Goal: Information Seeking & Learning: Learn about a topic

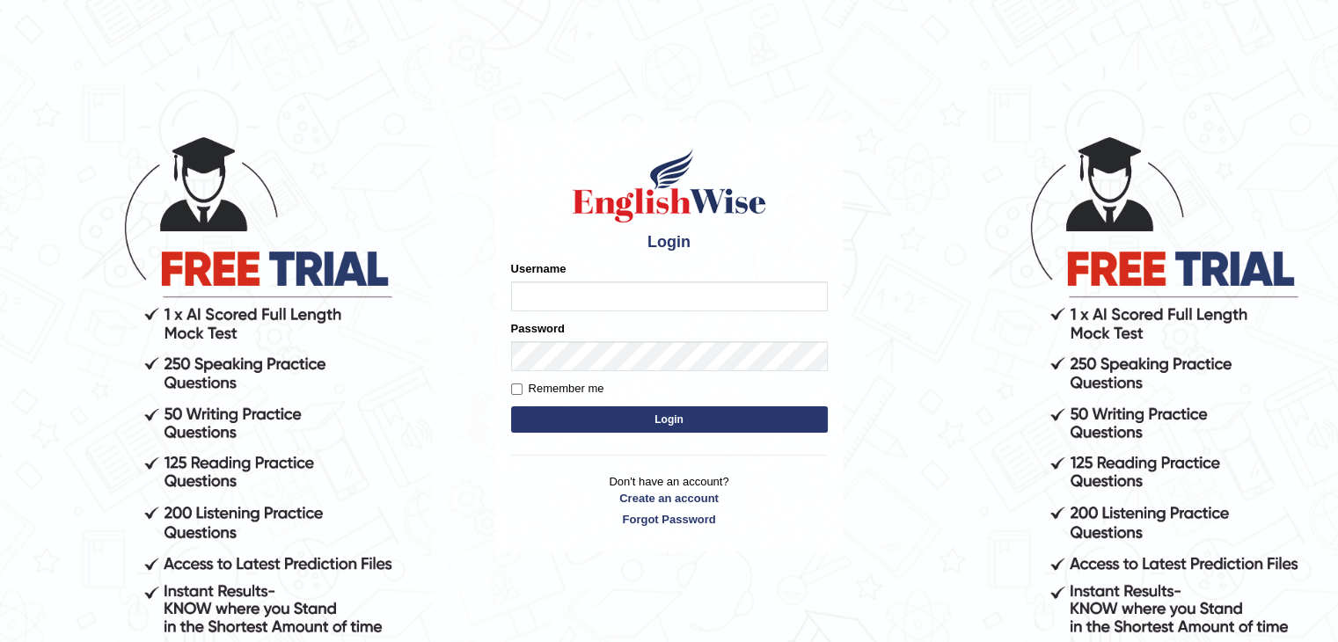
click at [616, 296] on input "Username" at bounding box center [669, 296] width 317 height 30
type input "sanjayagrahari_parramatta"
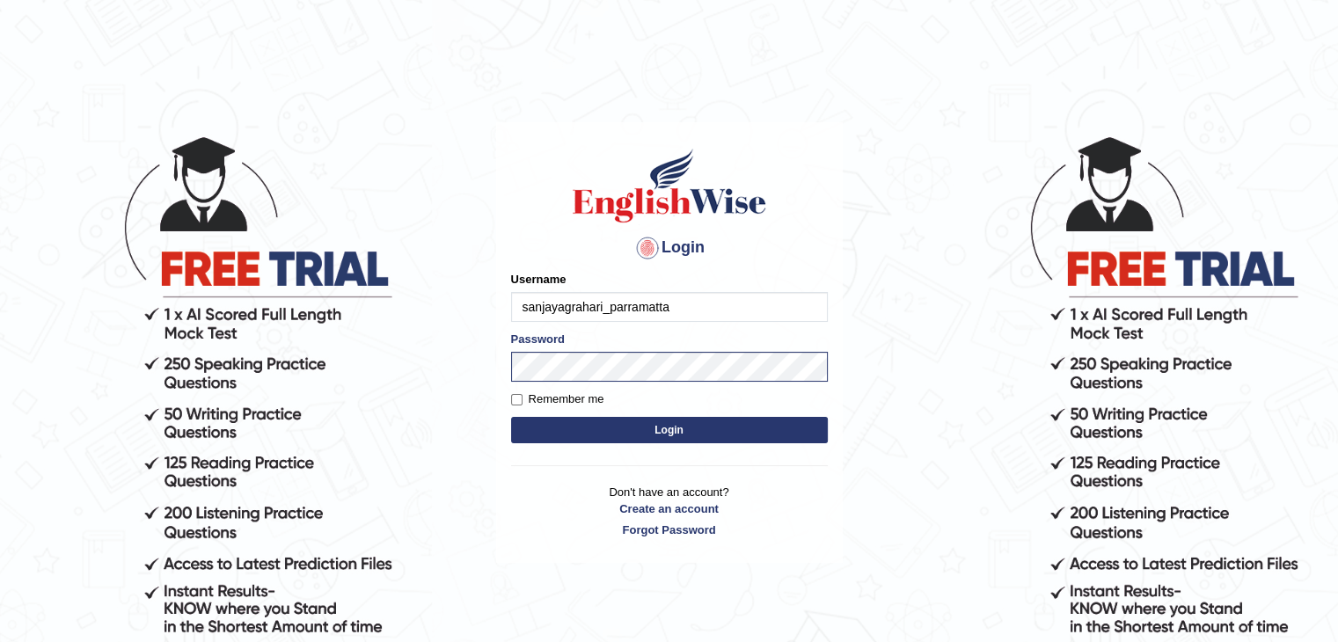
click at [626, 423] on button "Login" at bounding box center [669, 430] width 317 height 26
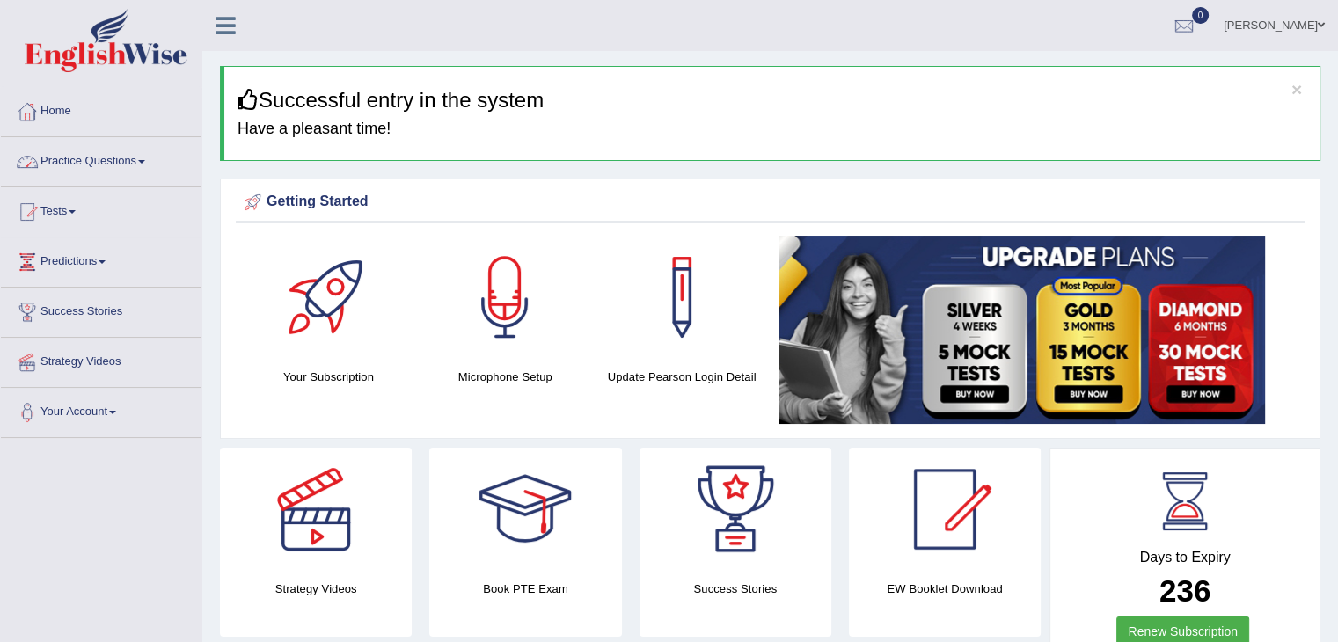
click at [148, 151] on link "Practice Questions" at bounding box center [101, 159] width 201 height 44
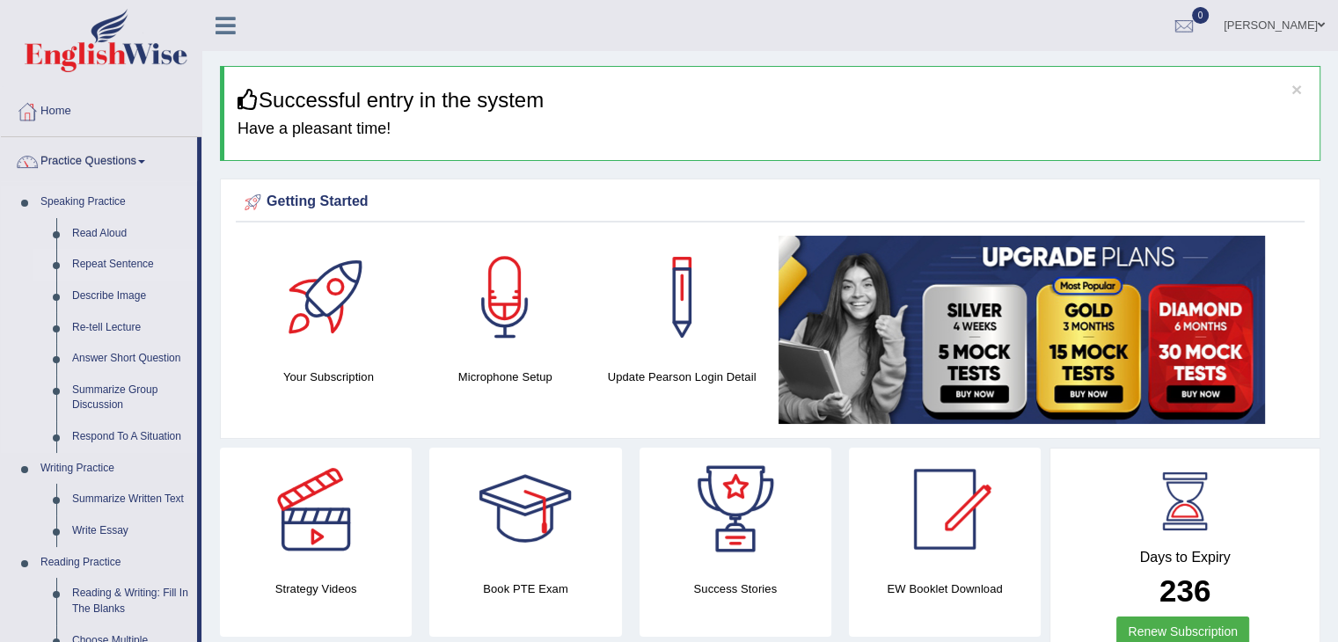
click at [122, 261] on link "Repeat Sentence" at bounding box center [130, 265] width 133 height 32
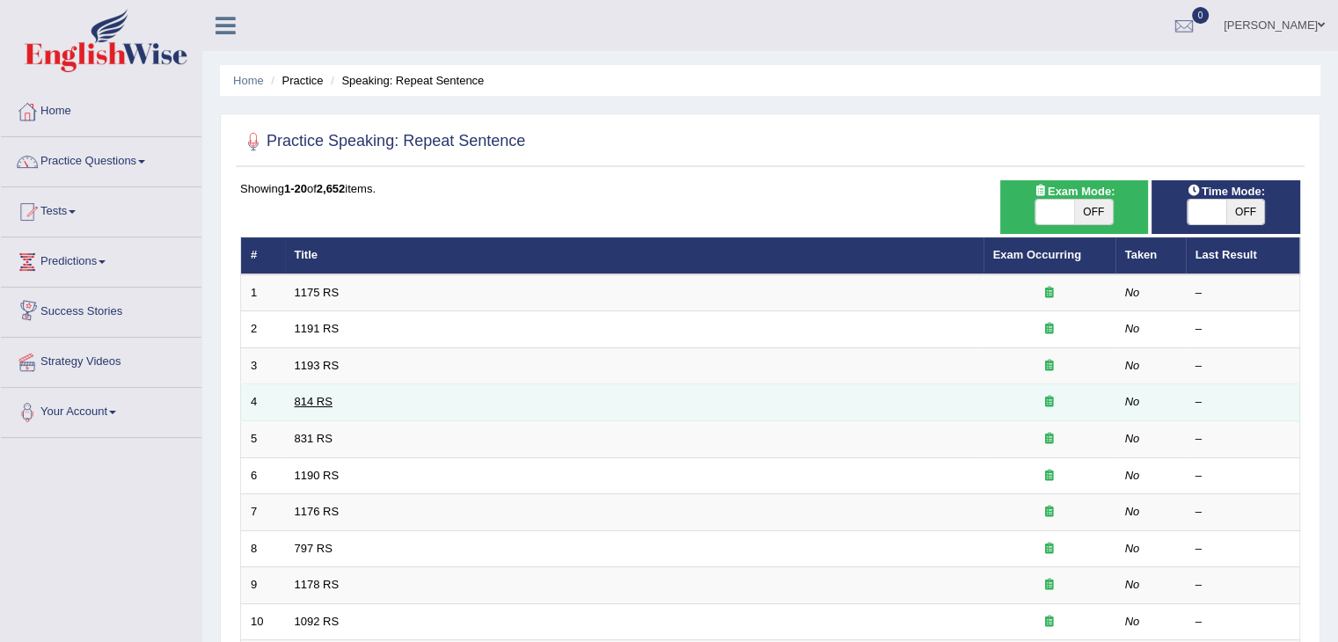
click at [310, 406] on link "814 RS" at bounding box center [314, 401] width 38 height 13
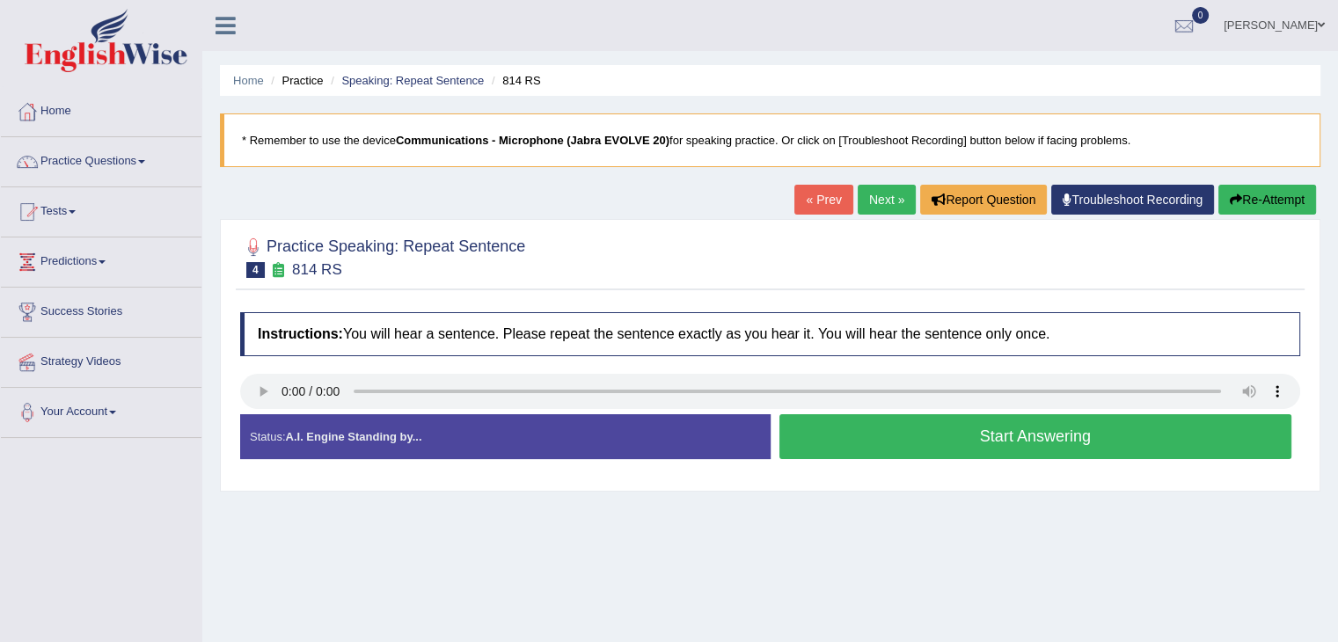
click at [931, 435] on button "Start Answering" at bounding box center [1035, 436] width 513 height 45
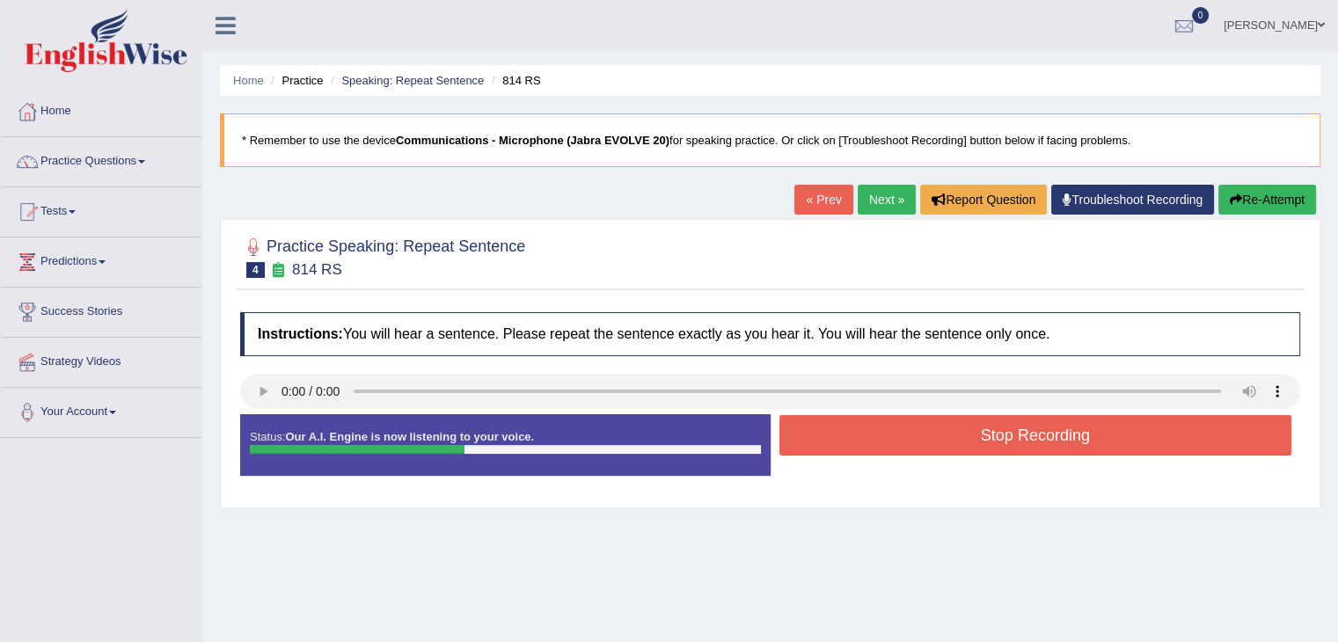
click at [931, 435] on button "Stop Recording" at bounding box center [1035, 435] width 513 height 40
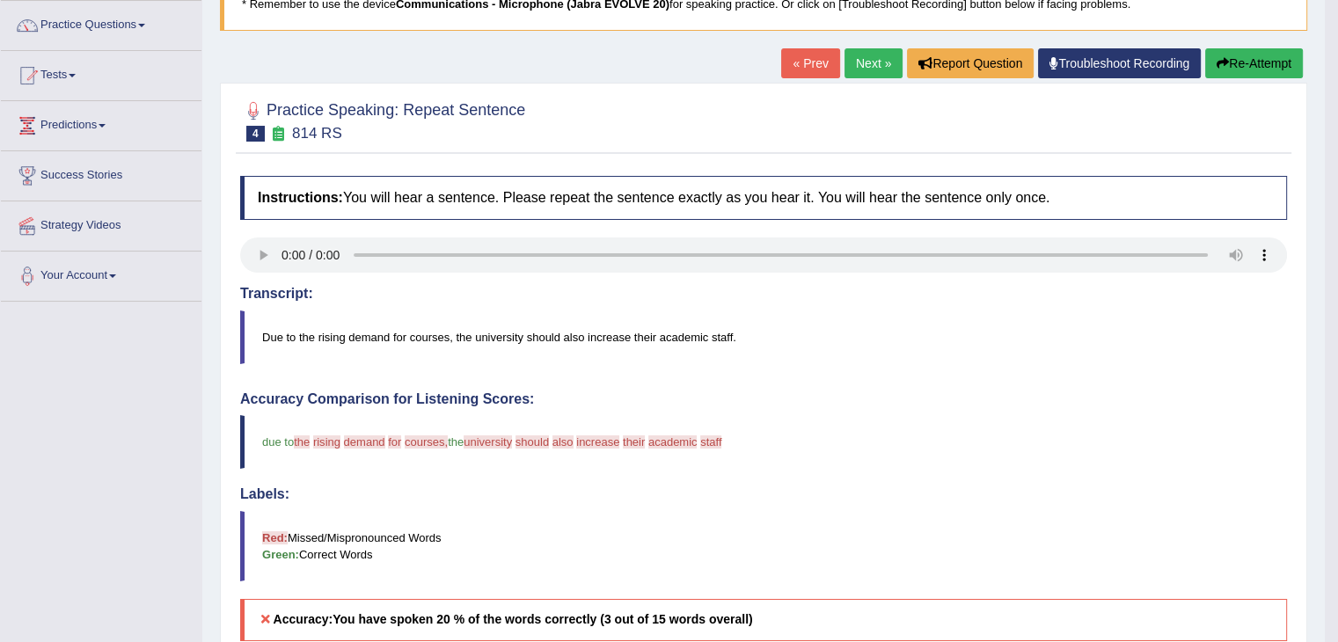
scroll to position [134, 0]
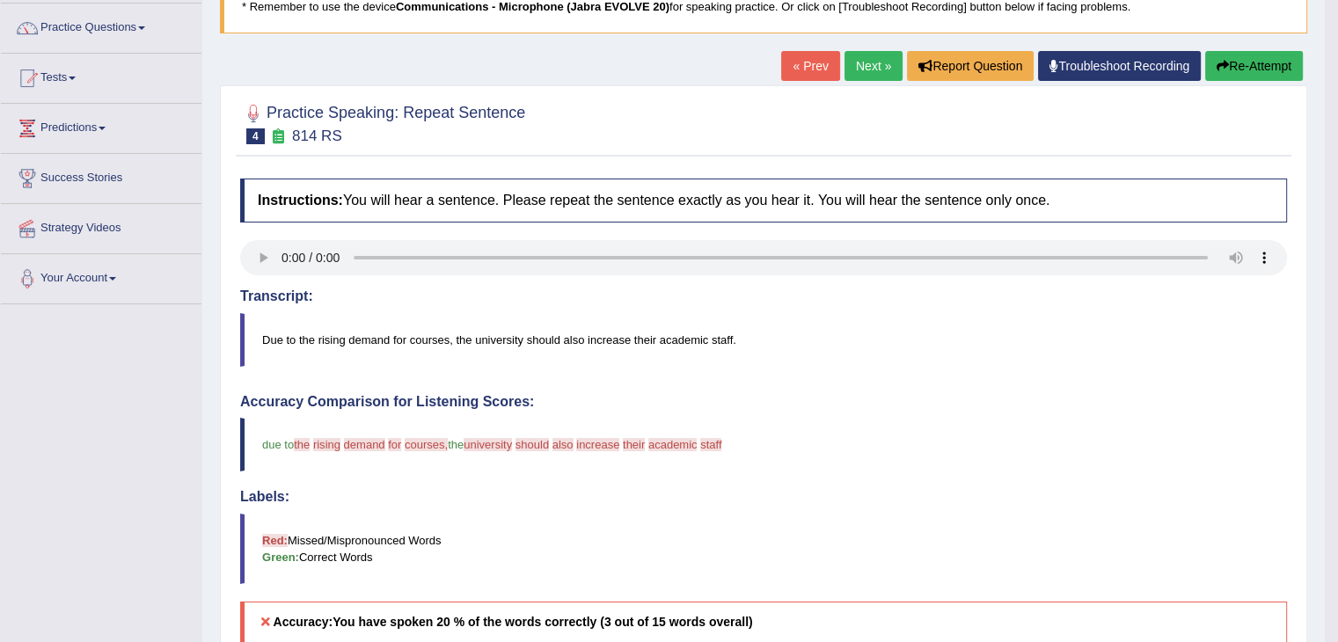
click at [866, 61] on link "Next »" at bounding box center [873, 66] width 58 height 30
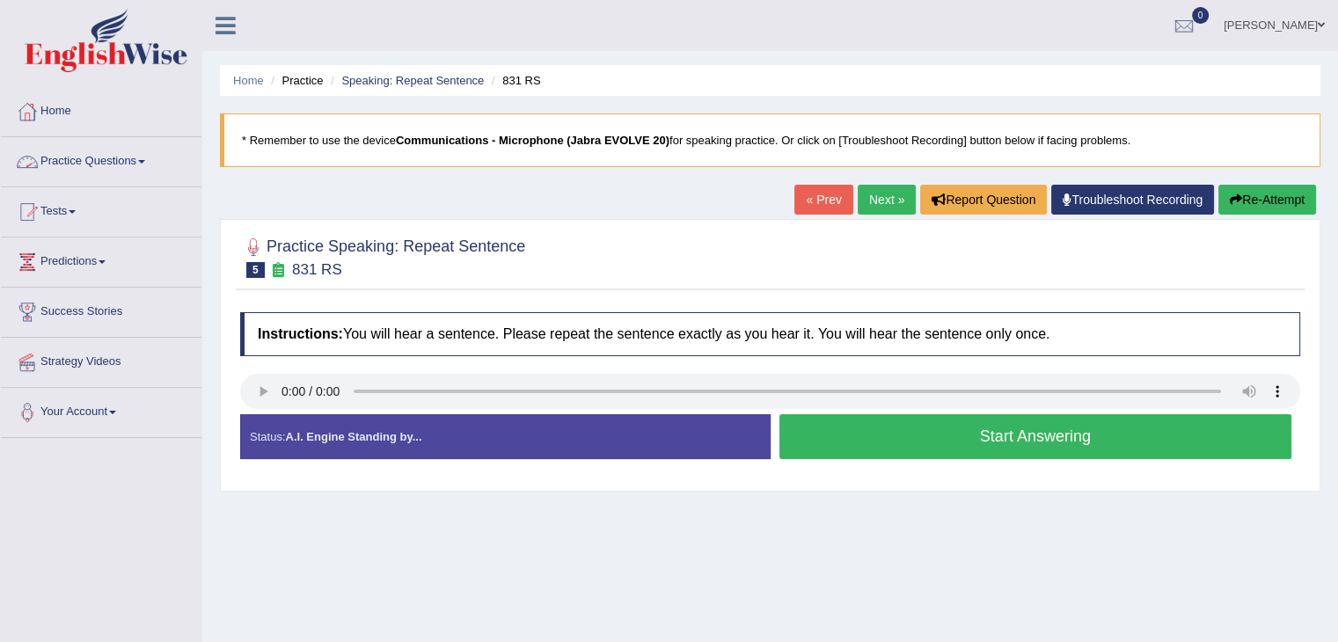
click at [142, 148] on link "Practice Questions" at bounding box center [101, 159] width 201 height 44
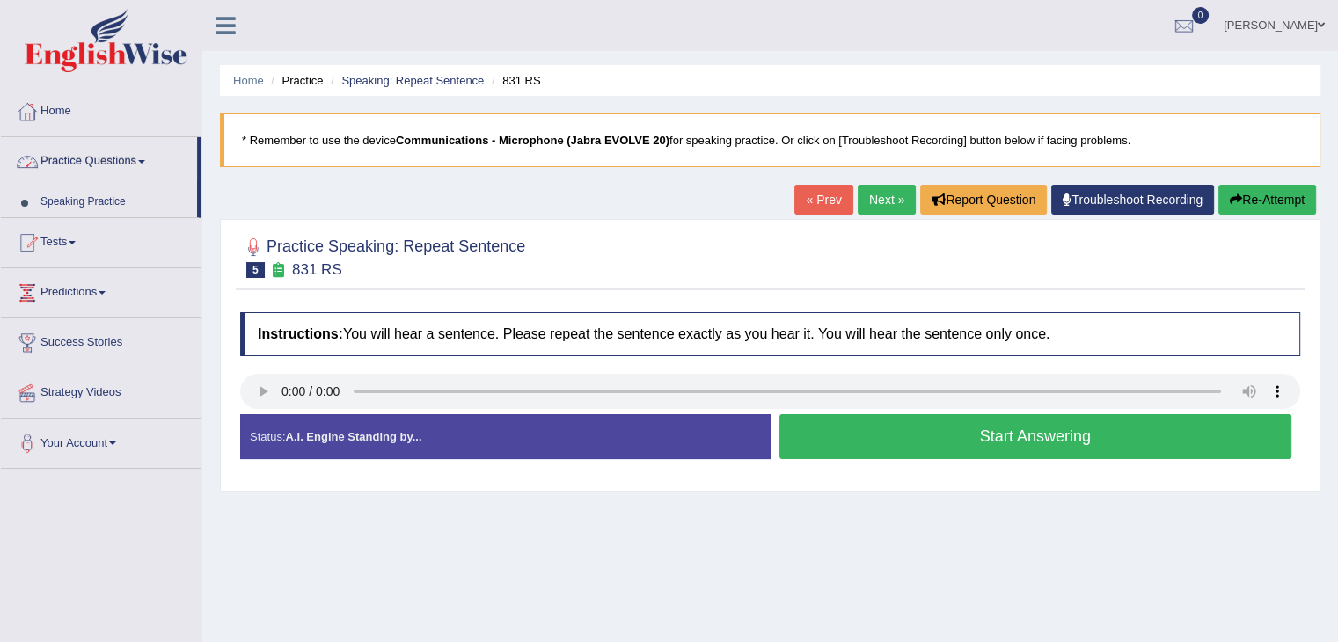
click at [142, 148] on link "Practice Questions" at bounding box center [99, 159] width 196 height 44
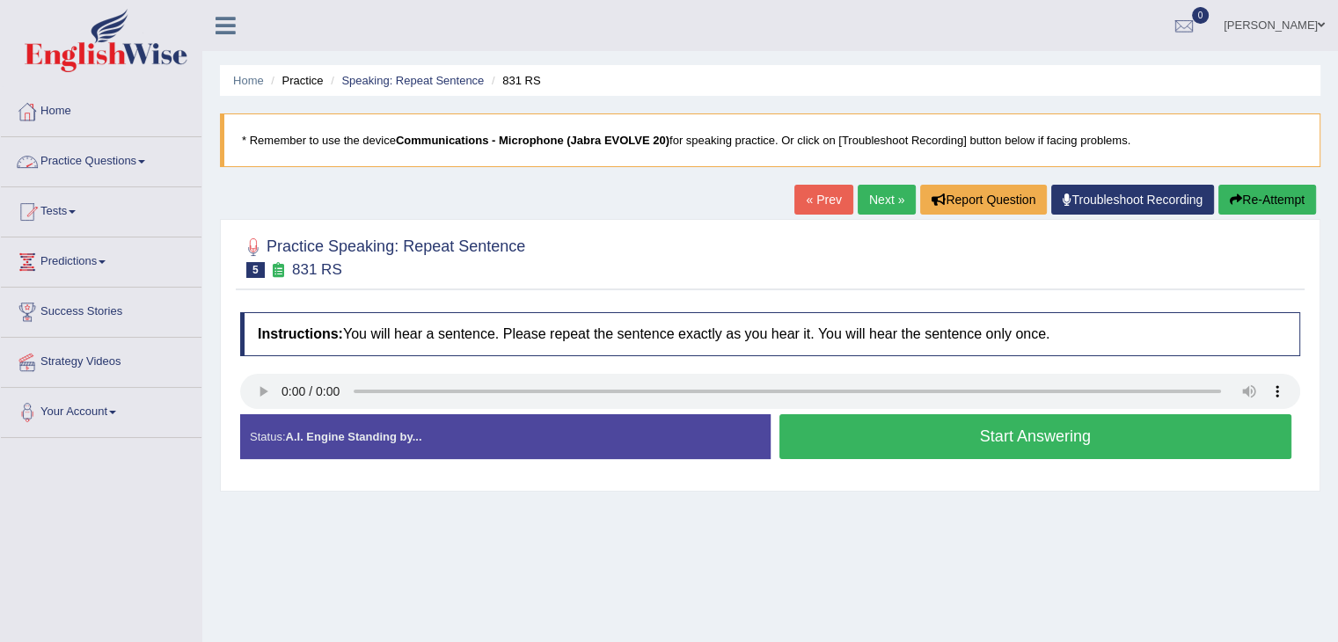
click at [145, 163] on span at bounding box center [141, 162] width 7 height 4
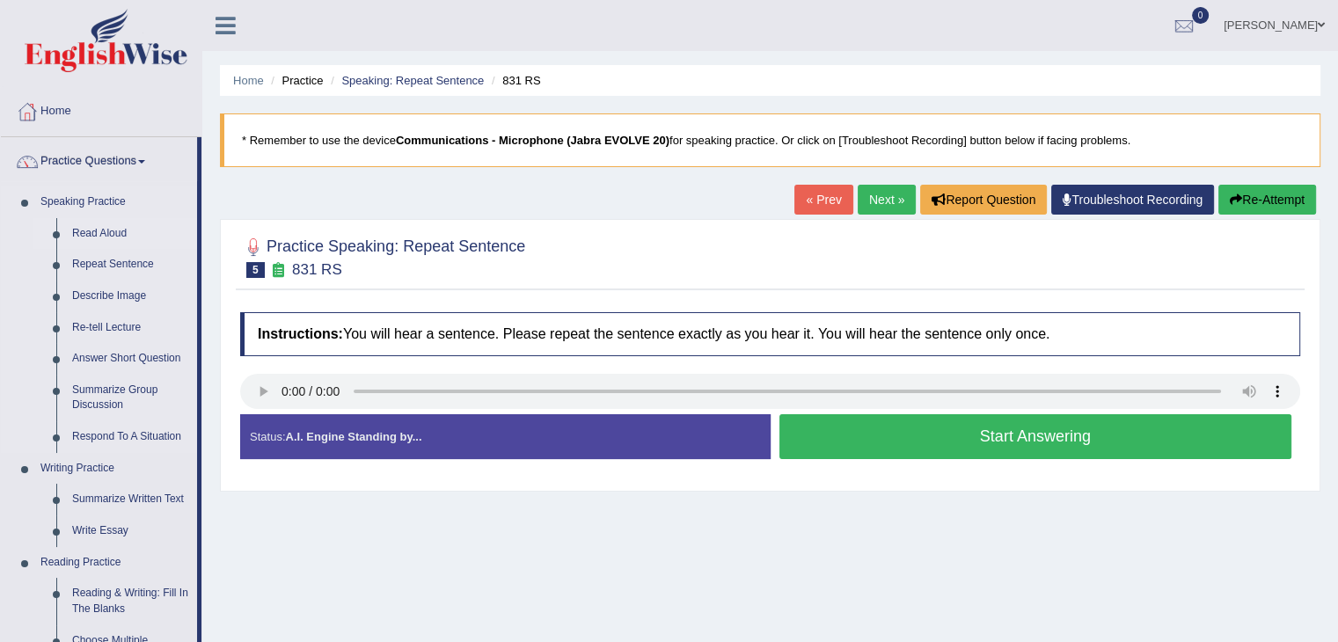
click at [110, 229] on link "Read Aloud" at bounding box center [130, 234] width 133 height 32
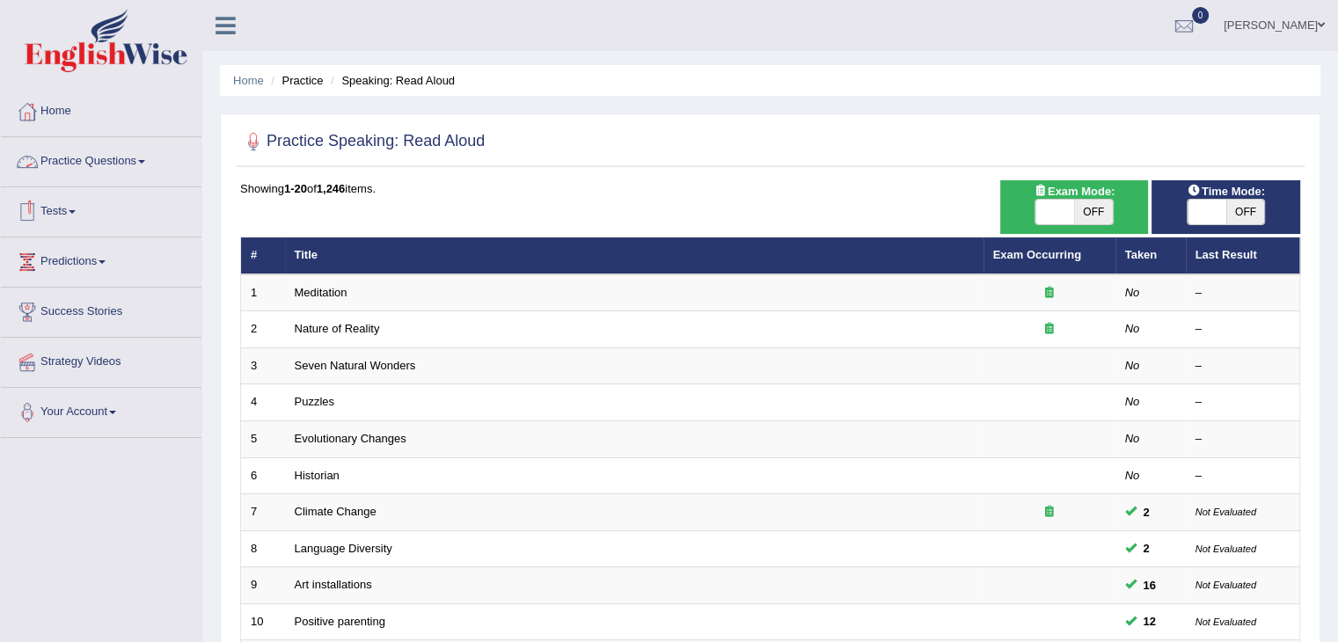
click at [140, 167] on link "Practice Questions" at bounding box center [101, 159] width 201 height 44
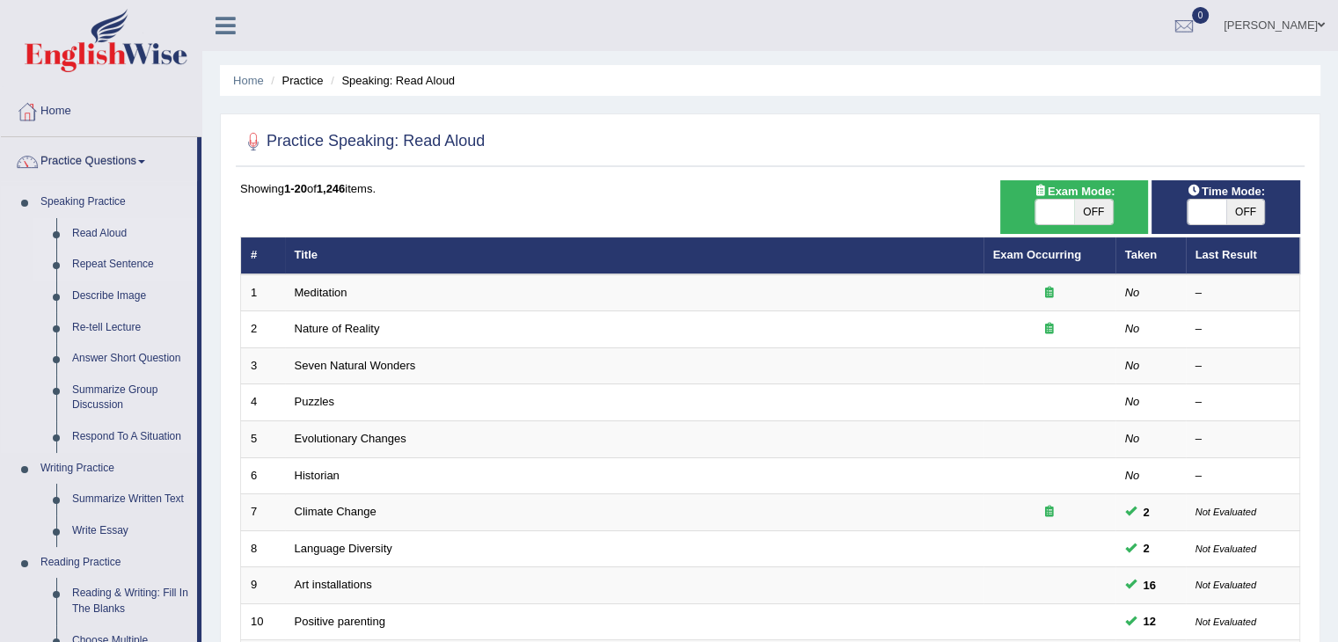
click at [122, 259] on link "Repeat Sentence" at bounding box center [130, 265] width 133 height 32
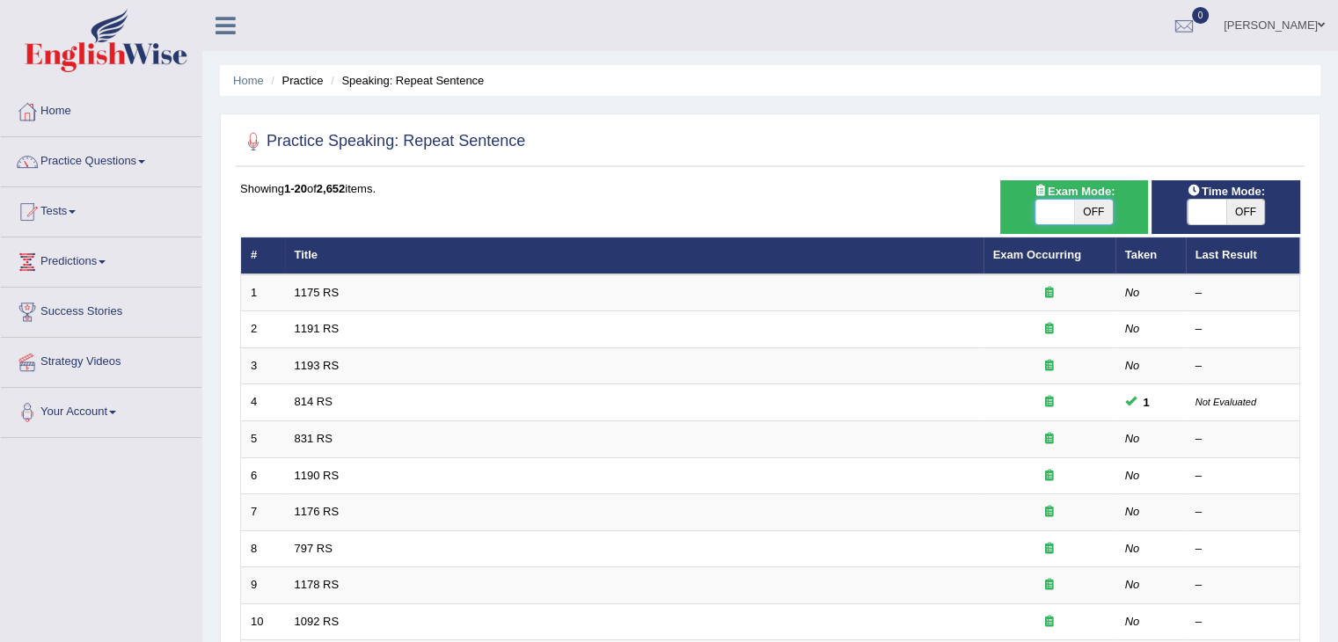
click at [1049, 208] on span at bounding box center [1054, 212] width 39 height 25
checkbox input "true"
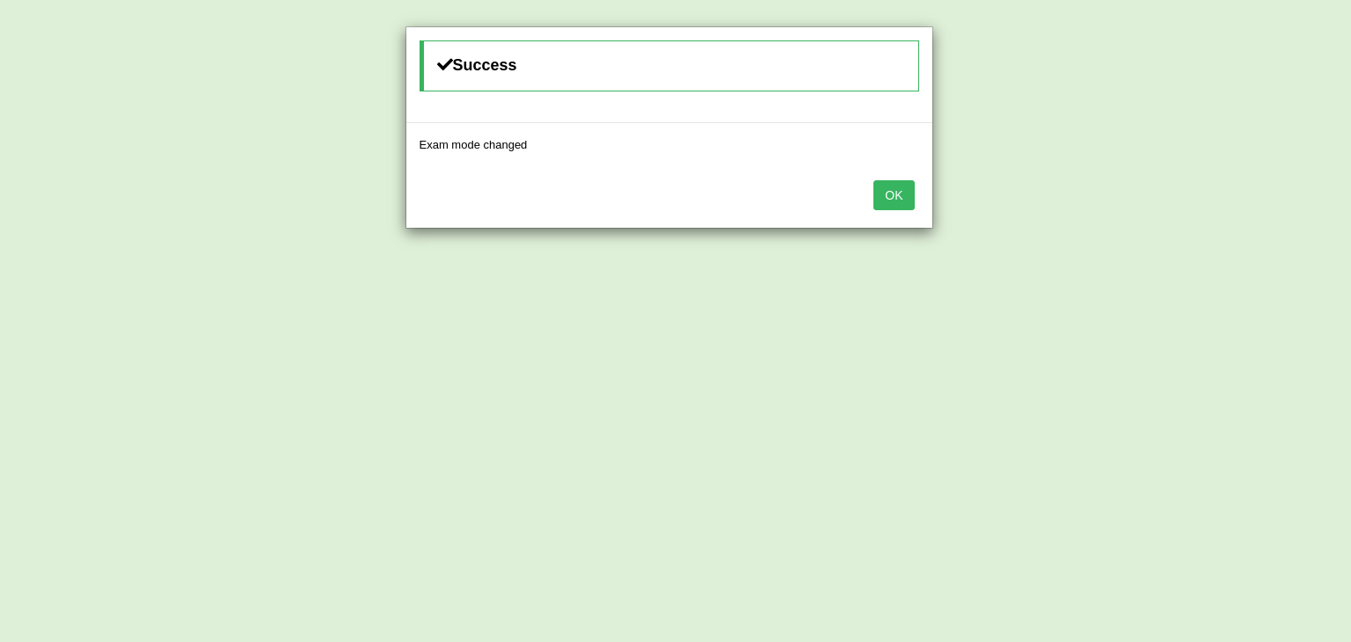
click at [901, 201] on button "OK" at bounding box center [893, 195] width 40 height 30
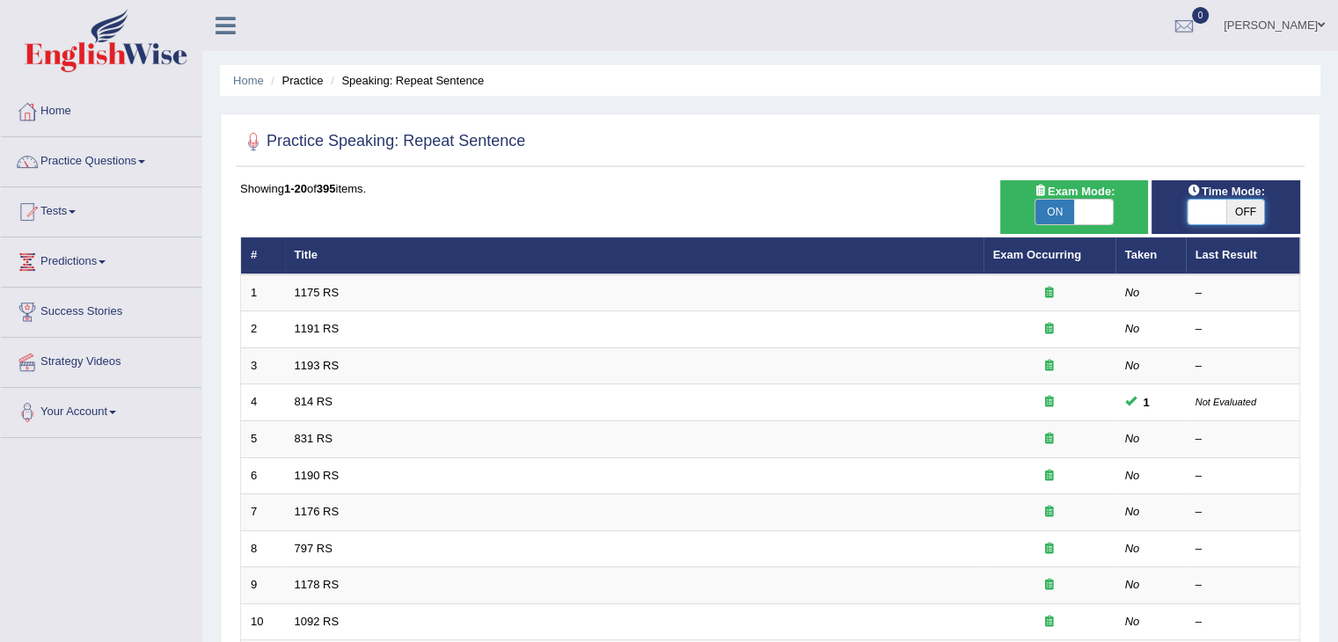
click at [1215, 211] on span at bounding box center [1207, 212] width 39 height 25
checkbox input "true"
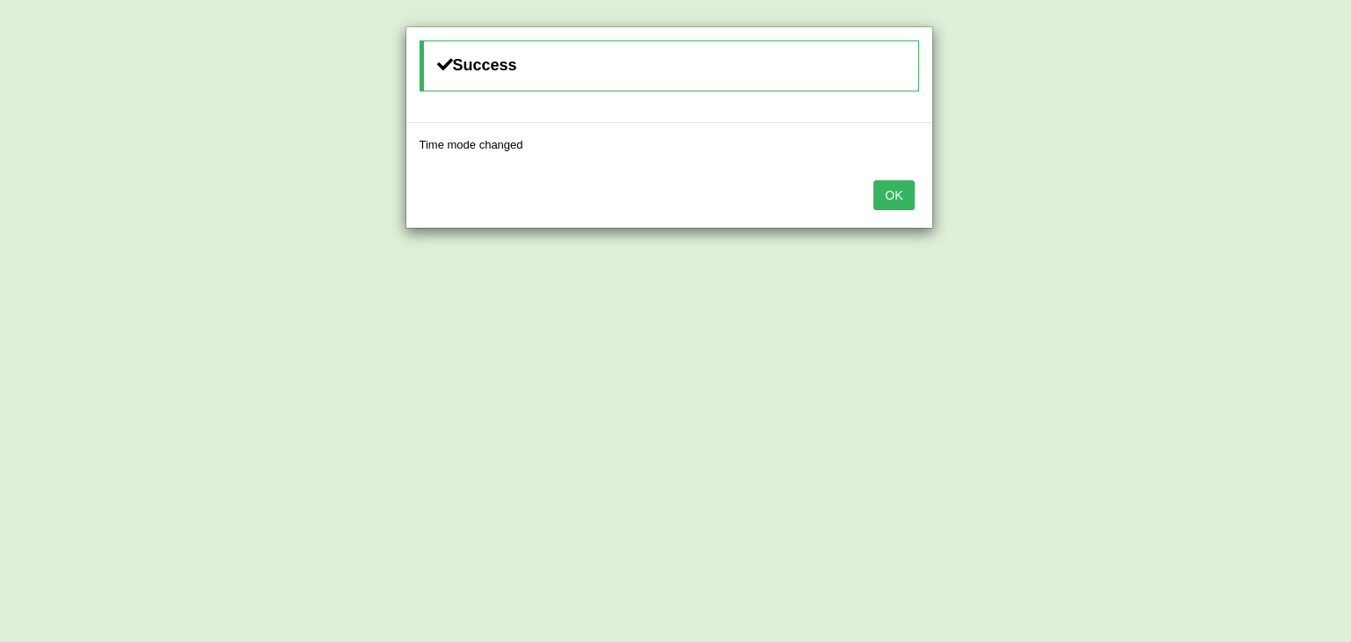
click at [901, 186] on button "OK" at bounding box center [893, 195] width 40 height 30
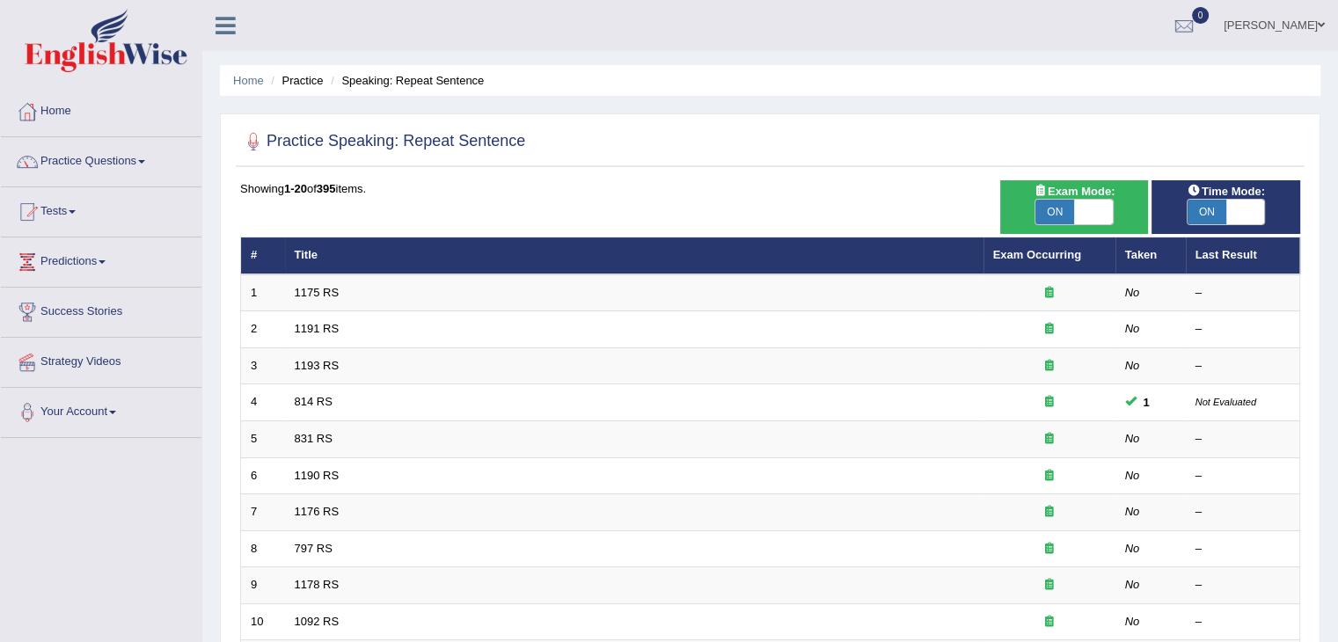
scroll to position [517, 0]
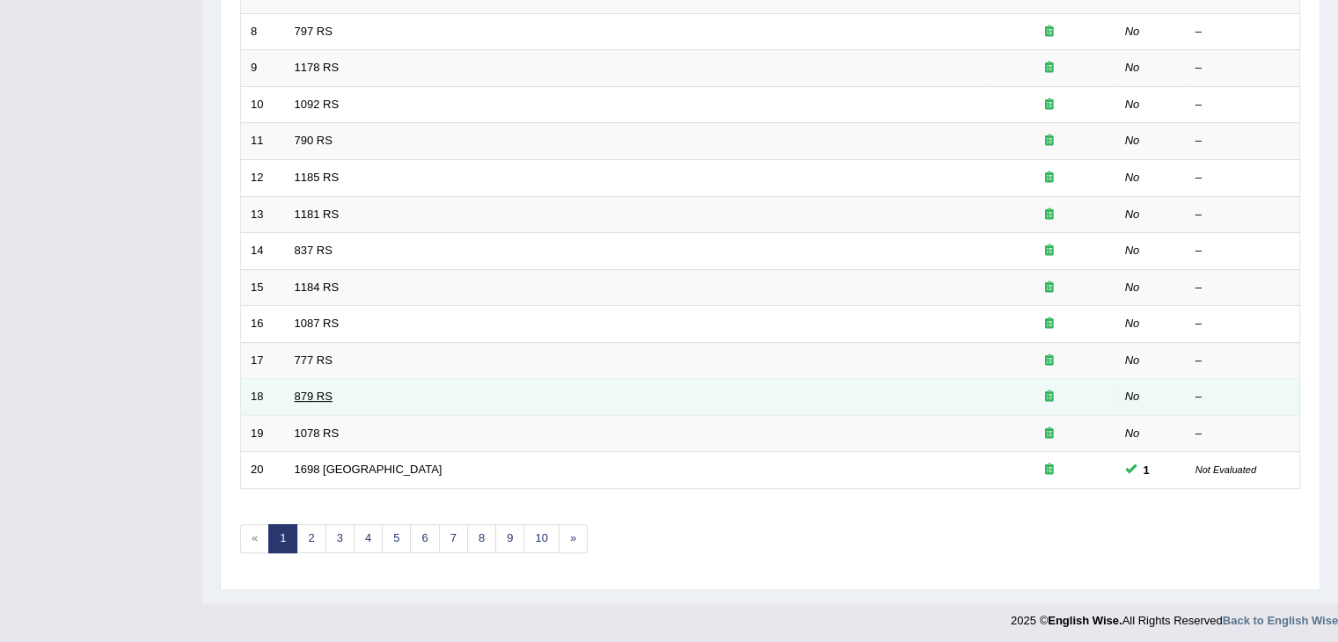
click at [313, 391] on link "879 RS" at bounding box center [314, 396] width 38 height 13
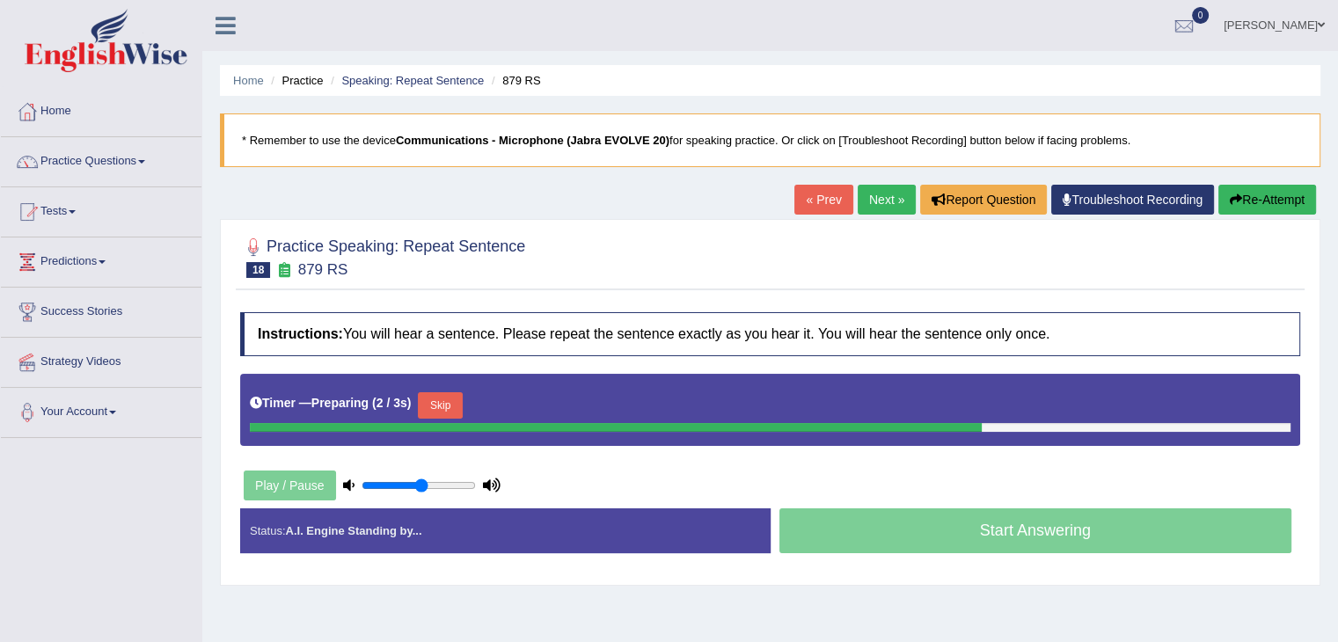
click at [441, 397] on button "Skip" at bounding box center [440, 405] width 44 height 26
click at [521, 410] on button "Skip" at bounding box center [517, 405] width 44 height 26
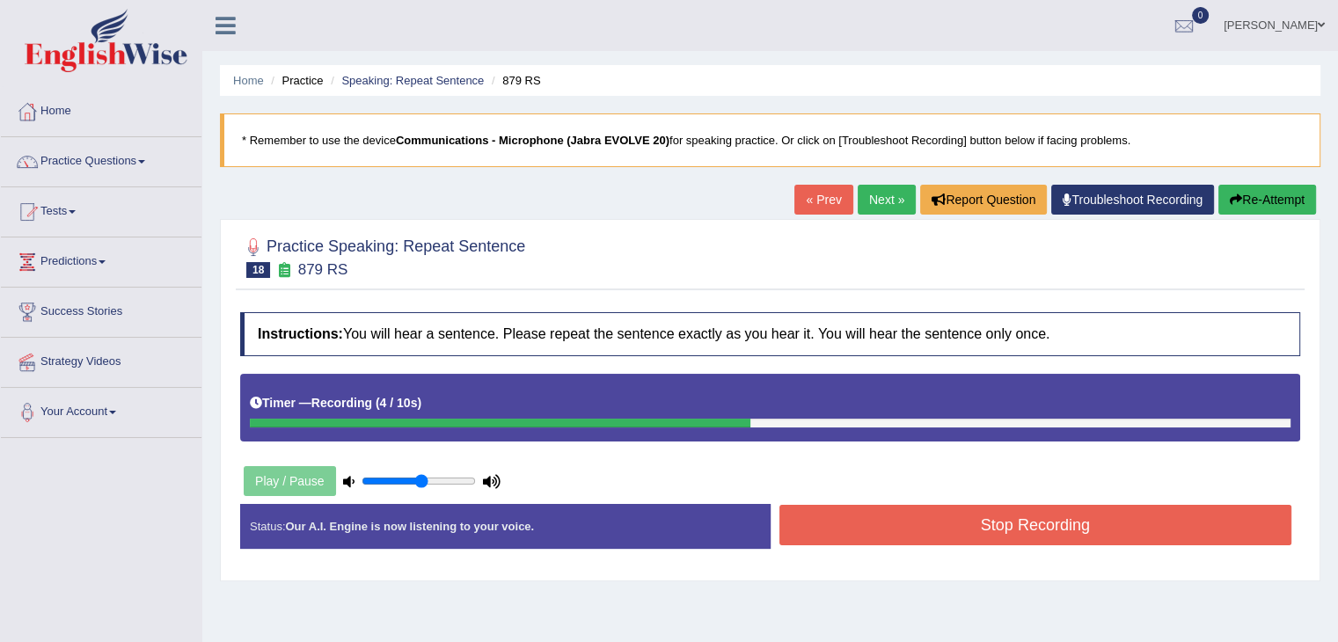
click at [922, 512] on button "Stop Recording" at bounding box center [1035, 525] width 513 height 40
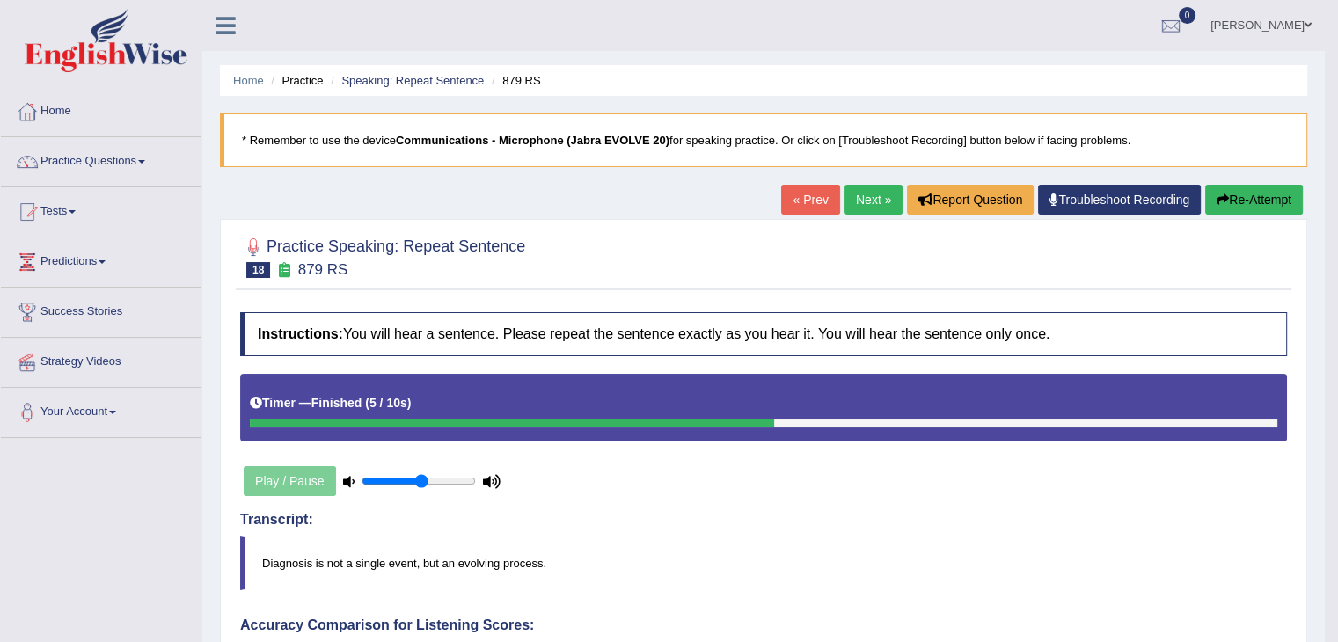
click at [856, 206] on link "Next »" at bounding box center [873, 200] width 58 height 30
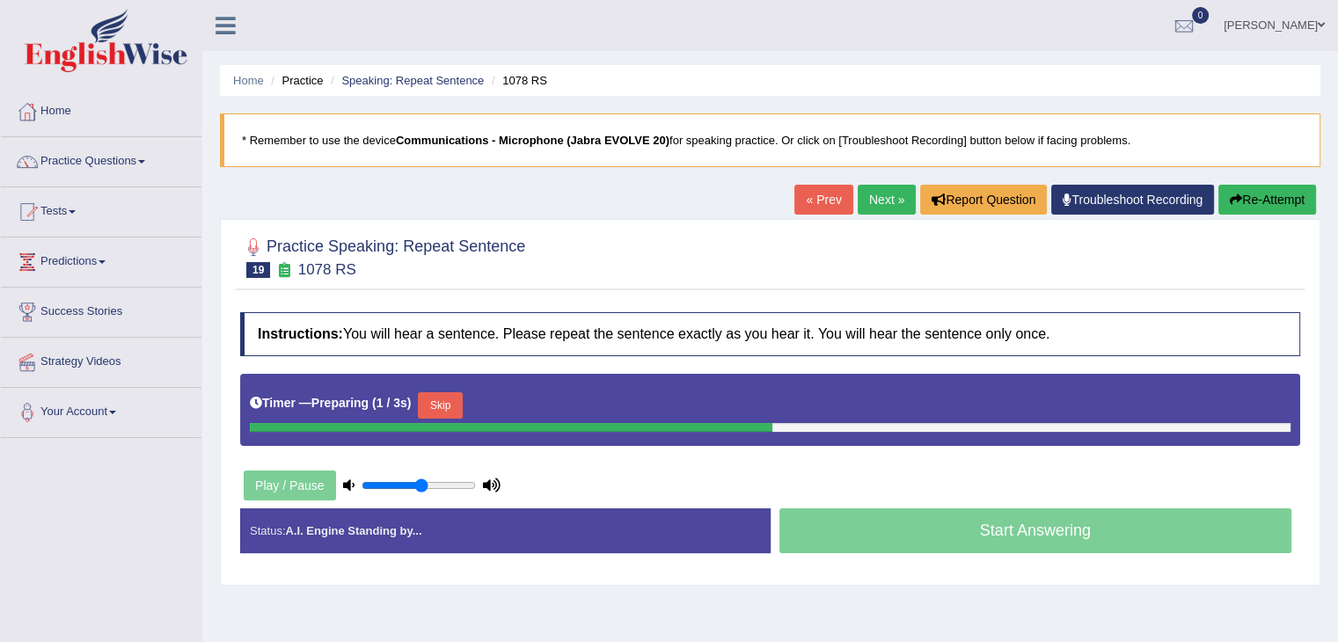
click at [446, 395] on button "Skip" at bounding box center [440, 405] width 44 height 26
click at [524, 398] on button "Skip" at bounding box center [517, 405] width 44 height 26
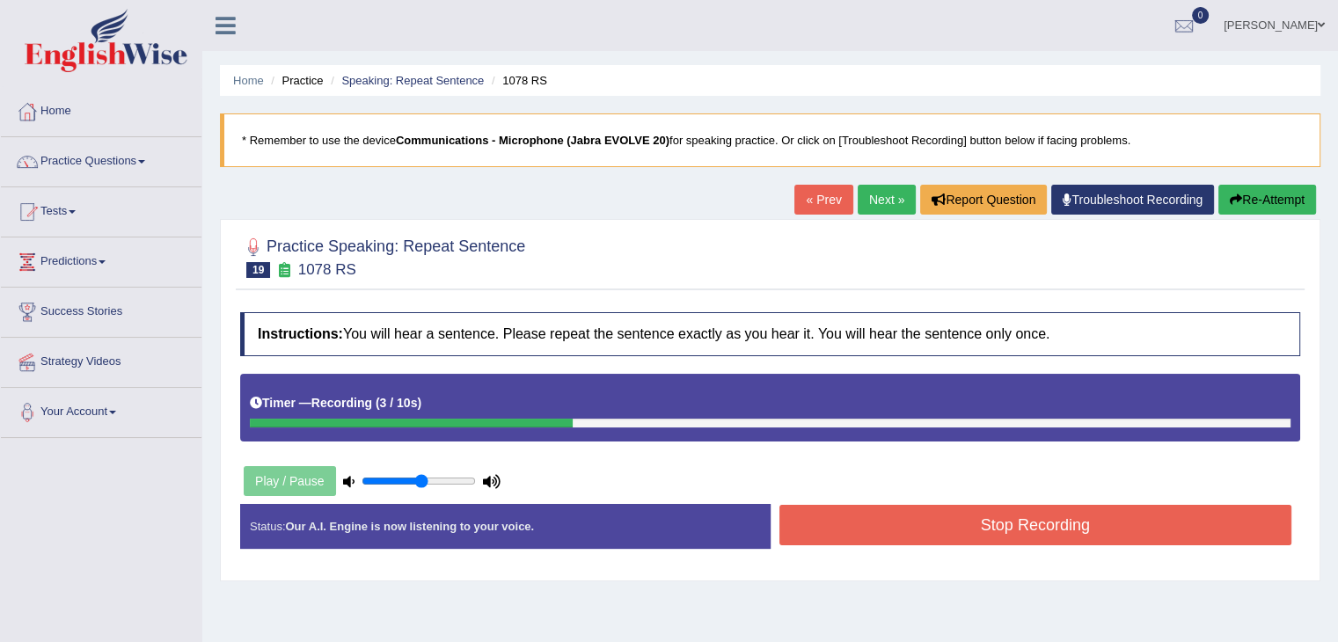
click at [859, 519] on button "Stop Recording" at bounding box center [1035, 525] width 513 height 40
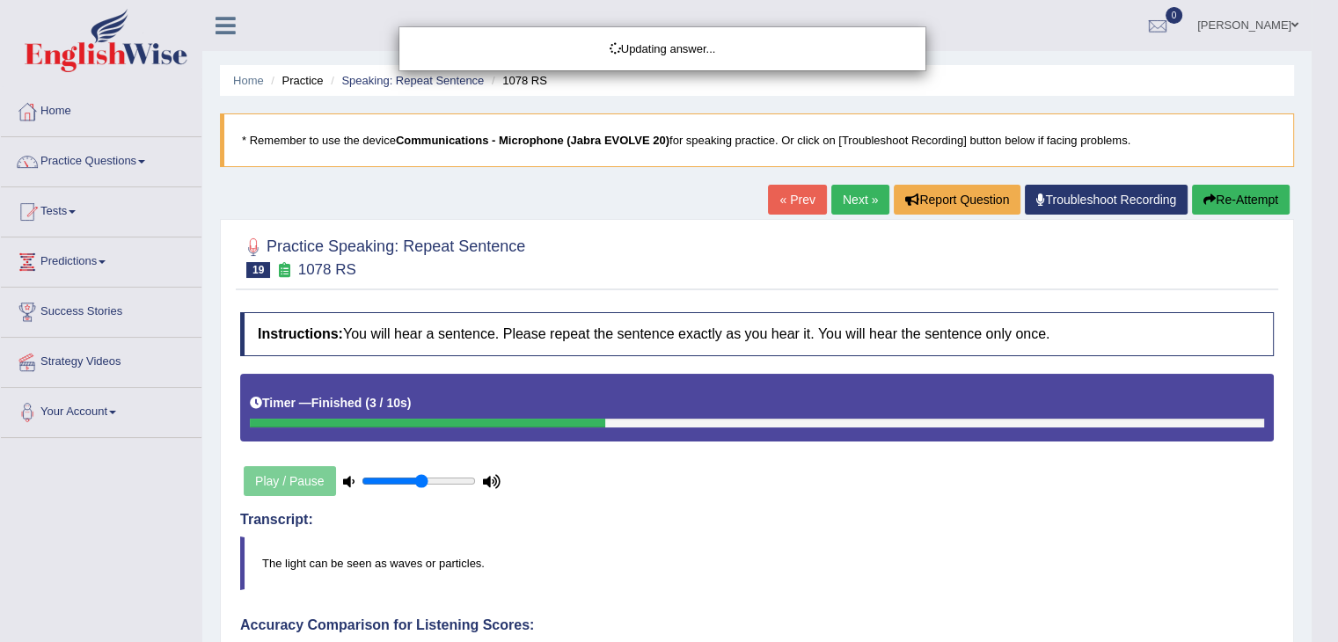
click at [398, 542] on div "Updating answer..." at bounding box center [669, 321] width 1338 height 642
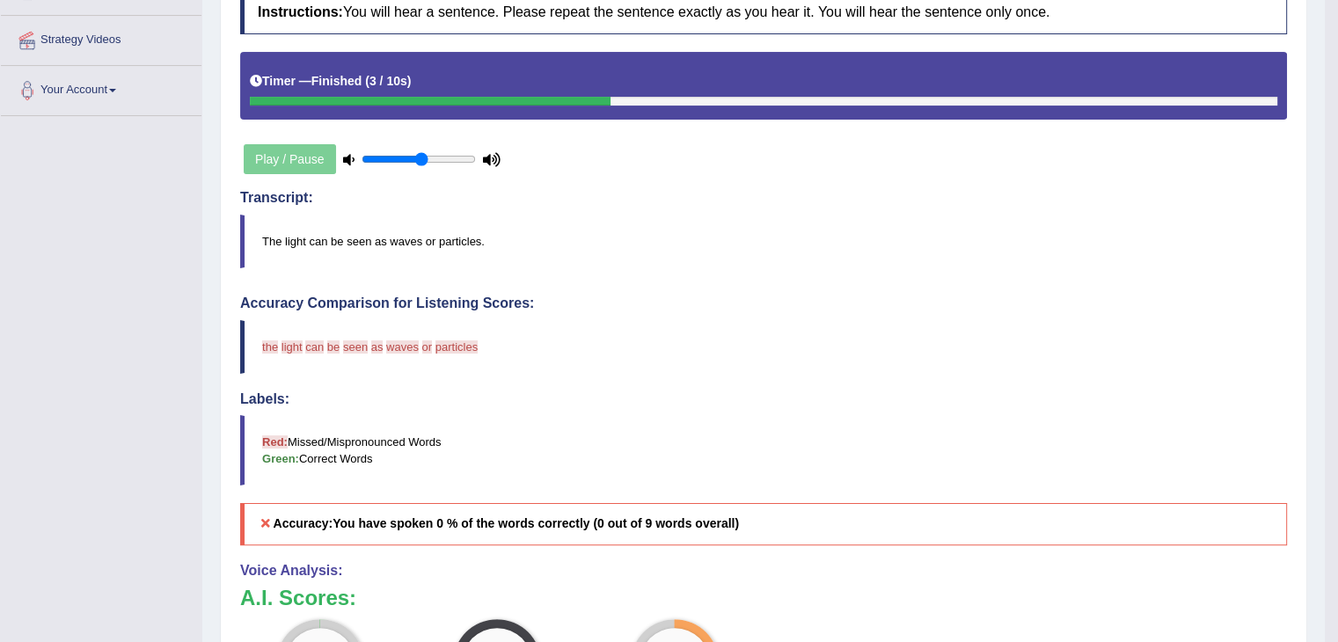
scroll to position [618, 0]
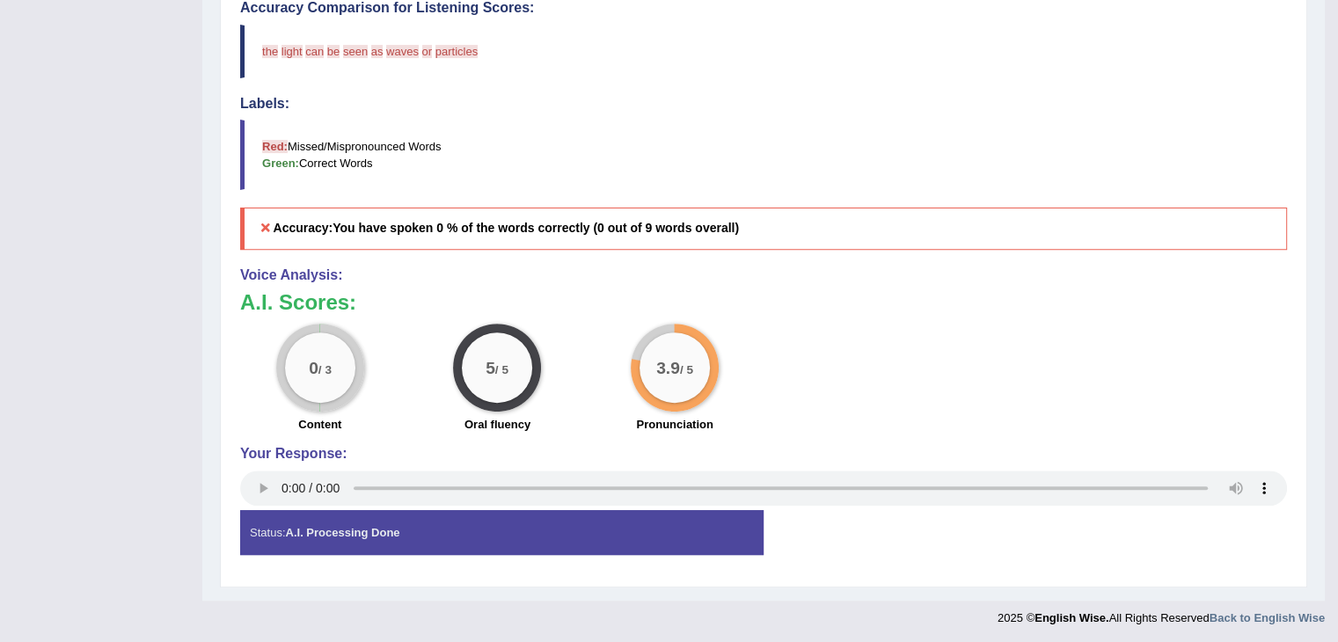
click at [260, 224] on icon at bounding box center [266, 228] width 16 height 12
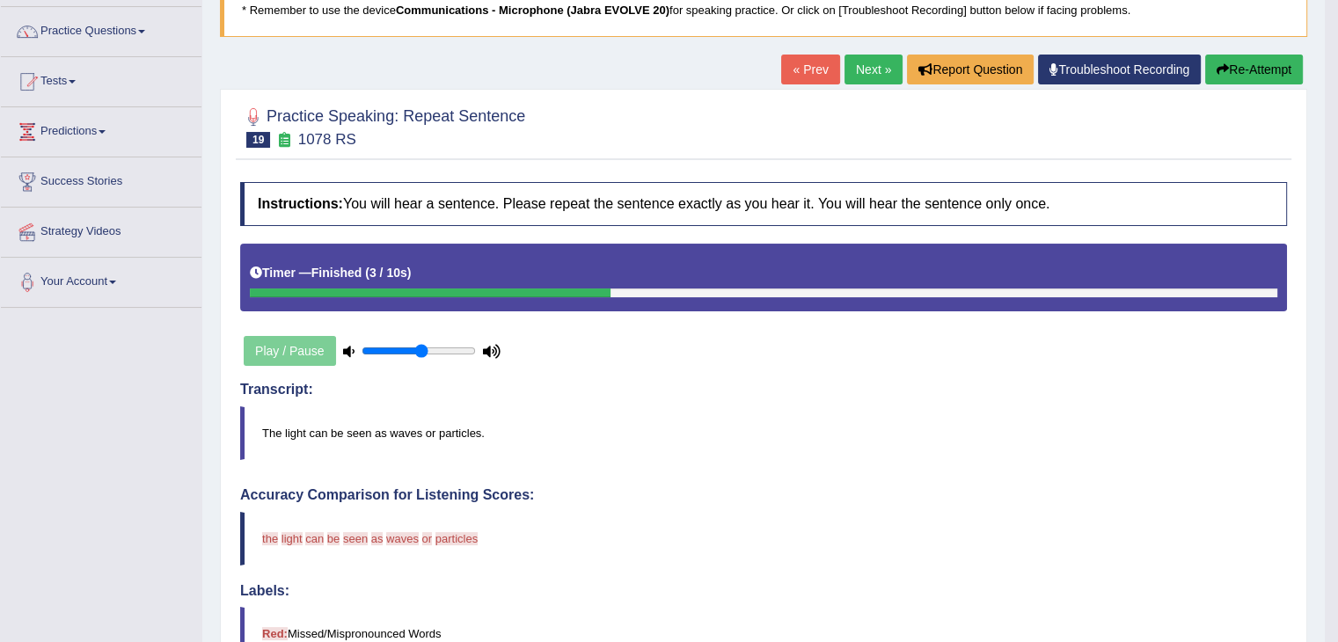
scroll to position [0, 0]
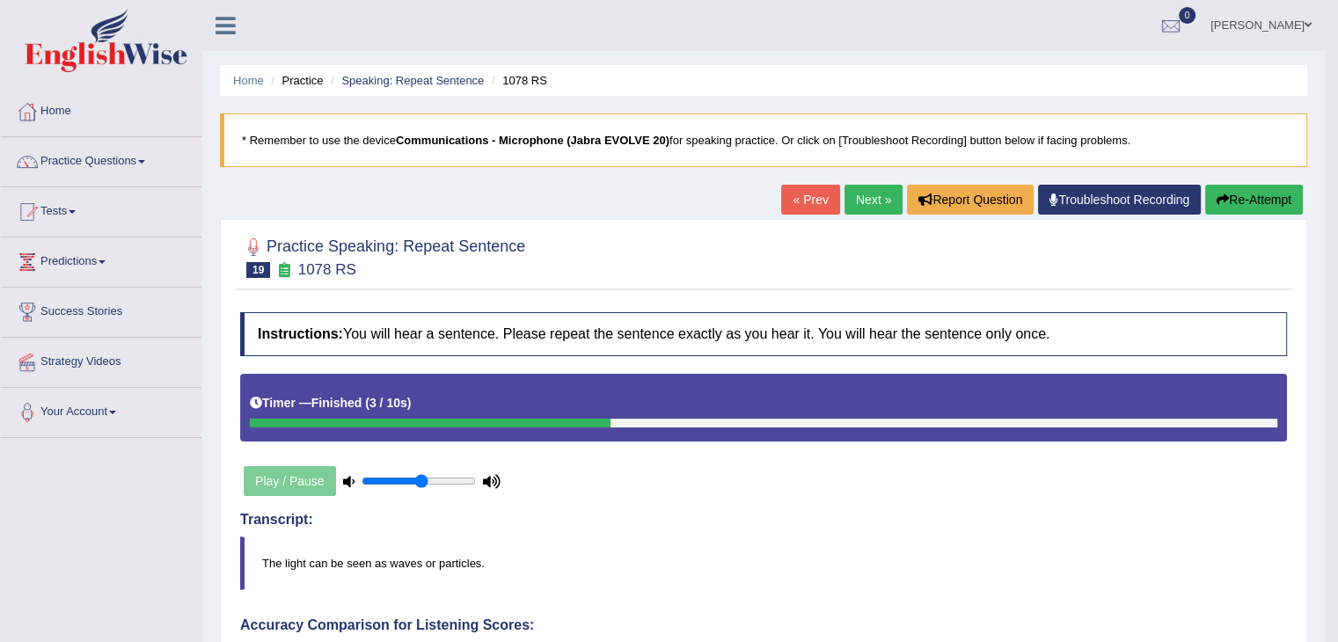
click at [1220, 200] on icon "button" at bounding box center [1223, 200] width 12 height 12
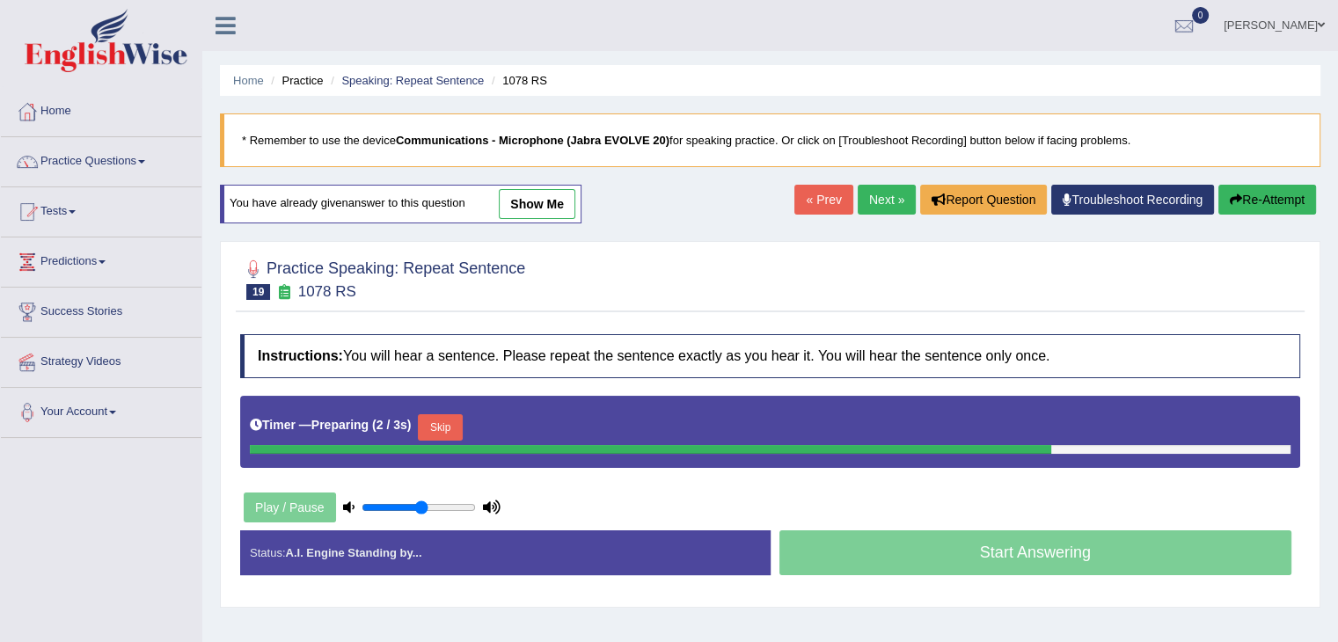
click at [457, 420] on button "Skip" at bounding box center [440, 427] width 44 height 26
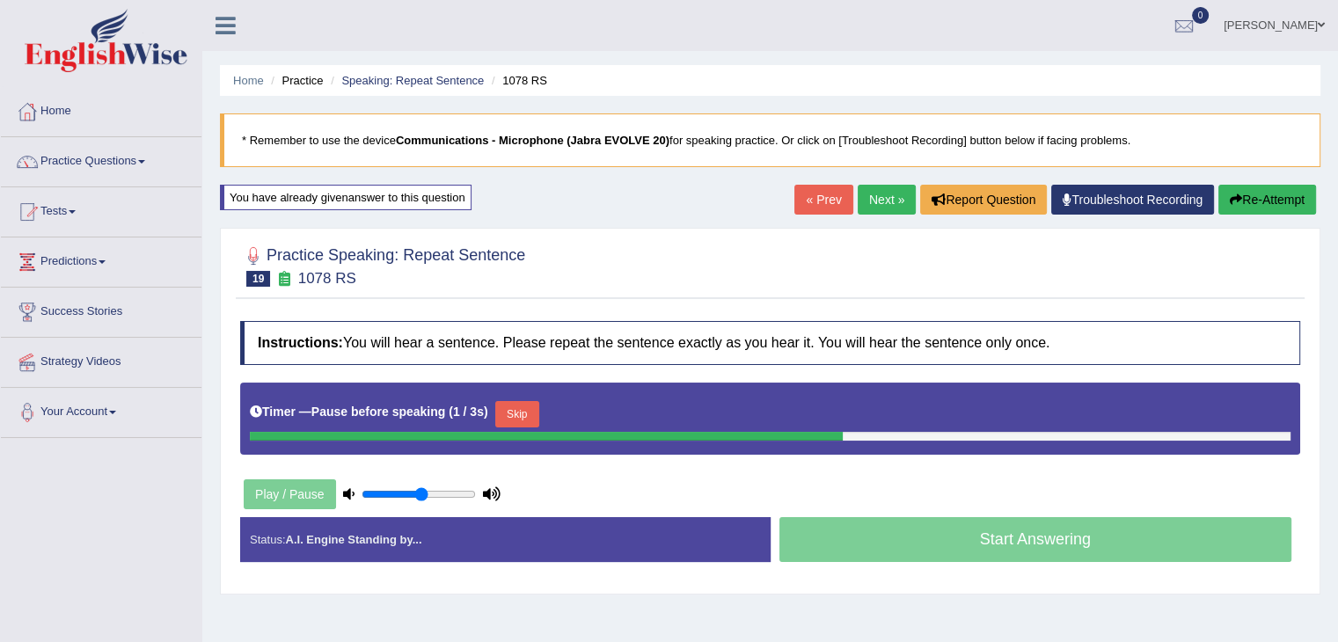
click at [523, 414] on button "Skip" at bounding box center [517, 414] width 44 height 26
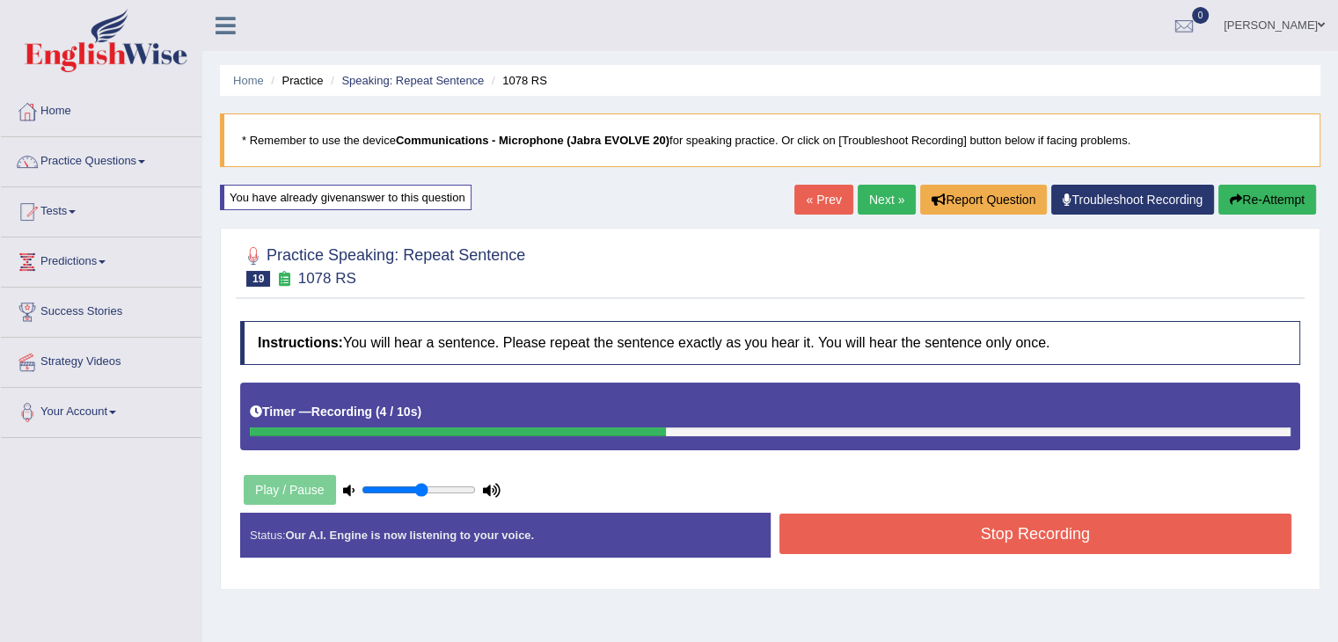
click at [840, 525] on button "Stop Recording" at bounding box center [1035, 534] width 513 height 40
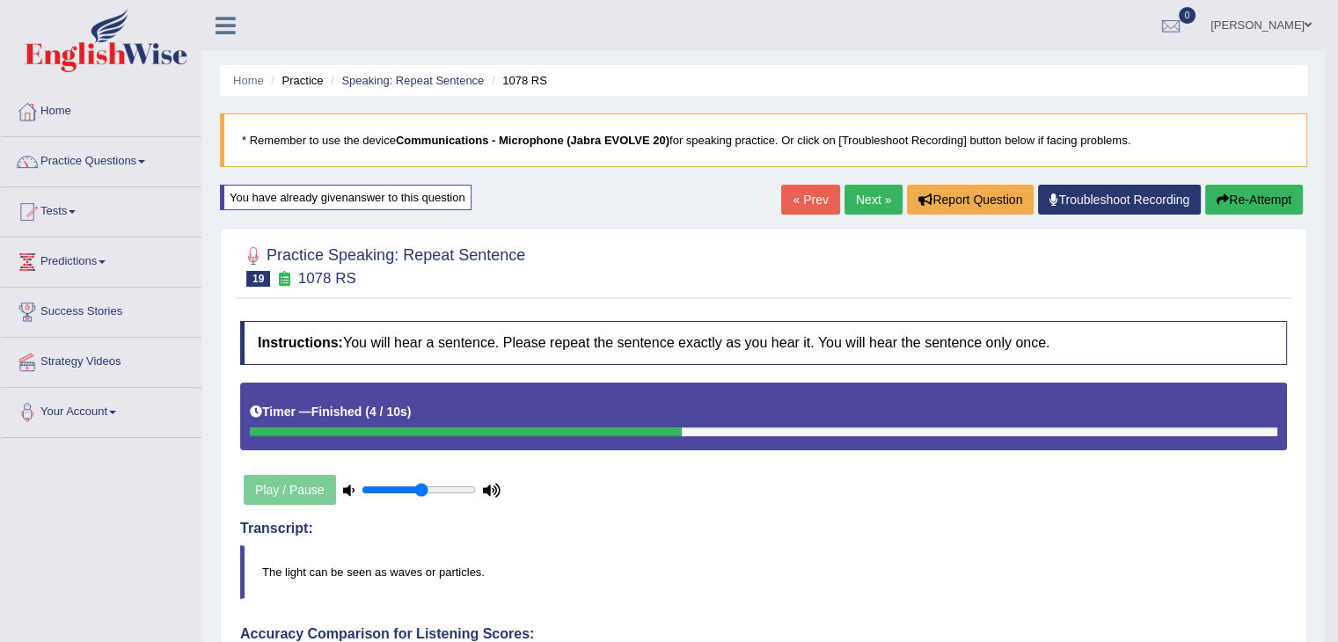
click at [370, 468] on div "Play / Pause" at bounding box center [372, 490] width 264 height 44
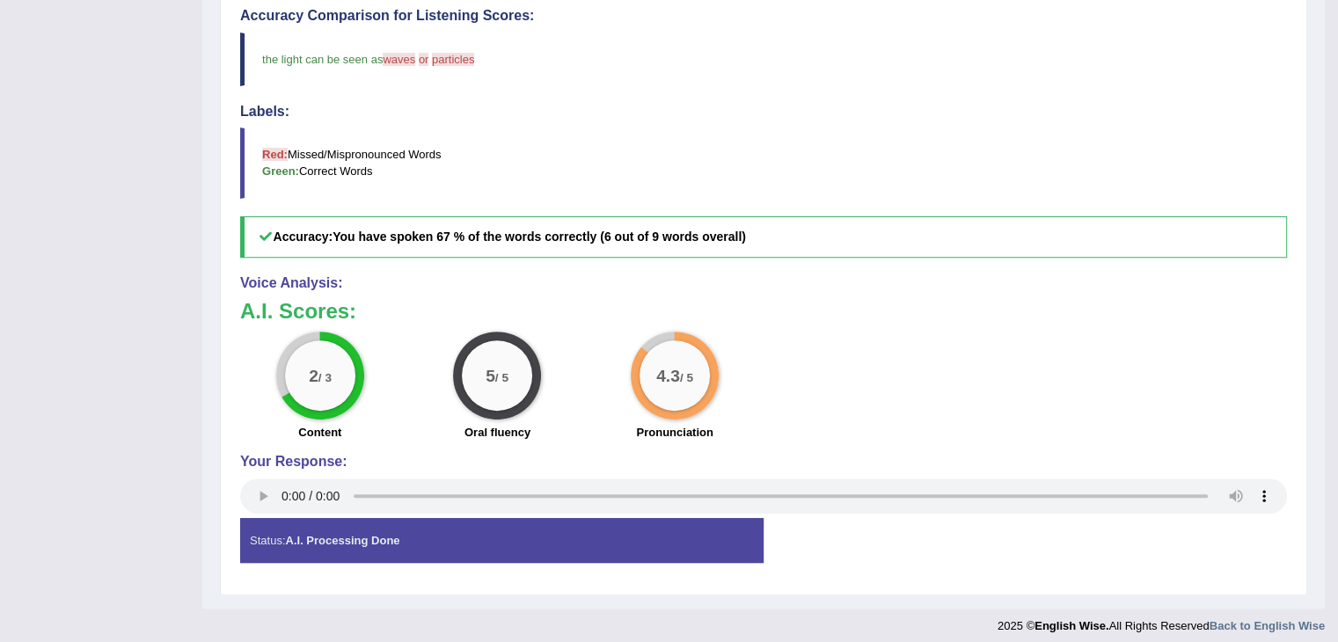
scroll to position [619, 0]
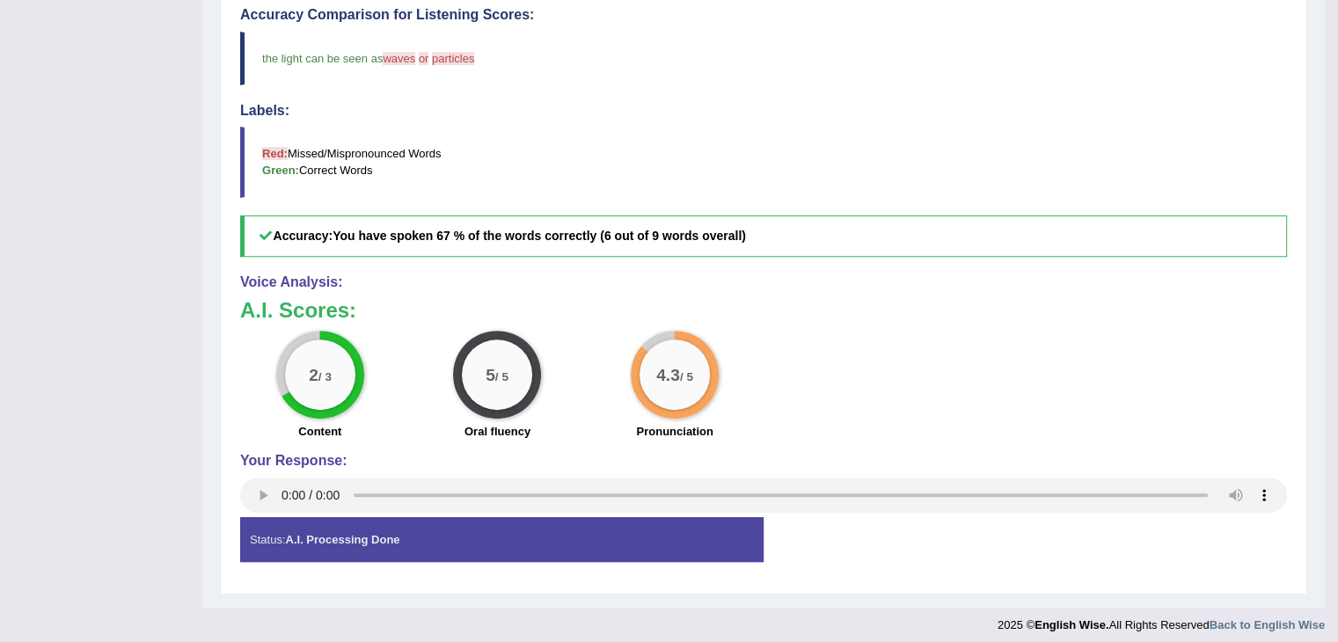
click at [392, 236] on b "You have spoken 67 % of the words correctly (6 out of 9 words overall)" at bounding box center [539, 236] width 413 height 14
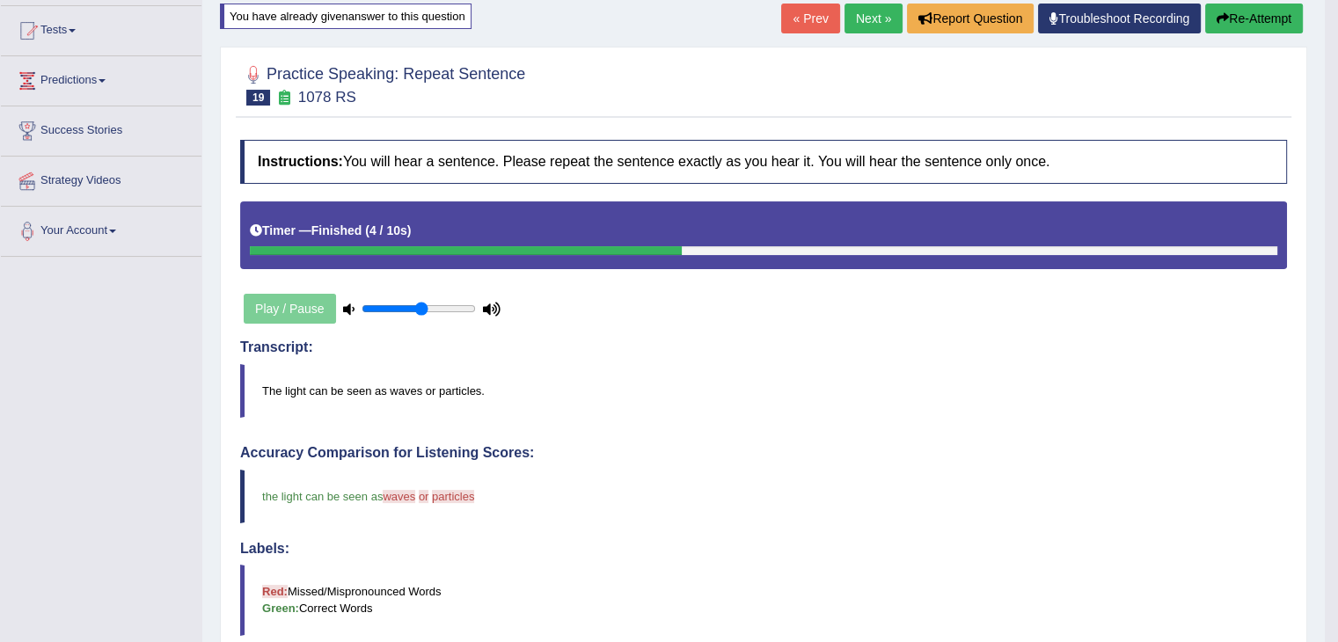
scroll to position [0, 0]
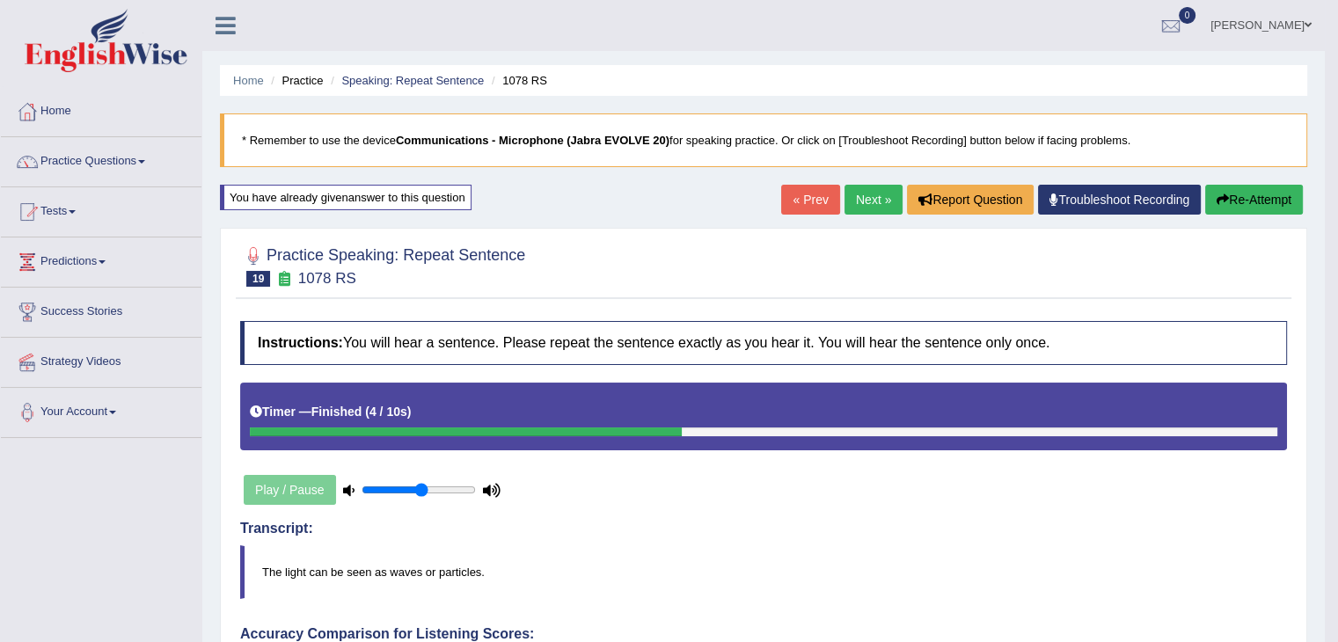
click at [855, 201] on link "Next »" at bounding box center [873, 200] width 58 height 30
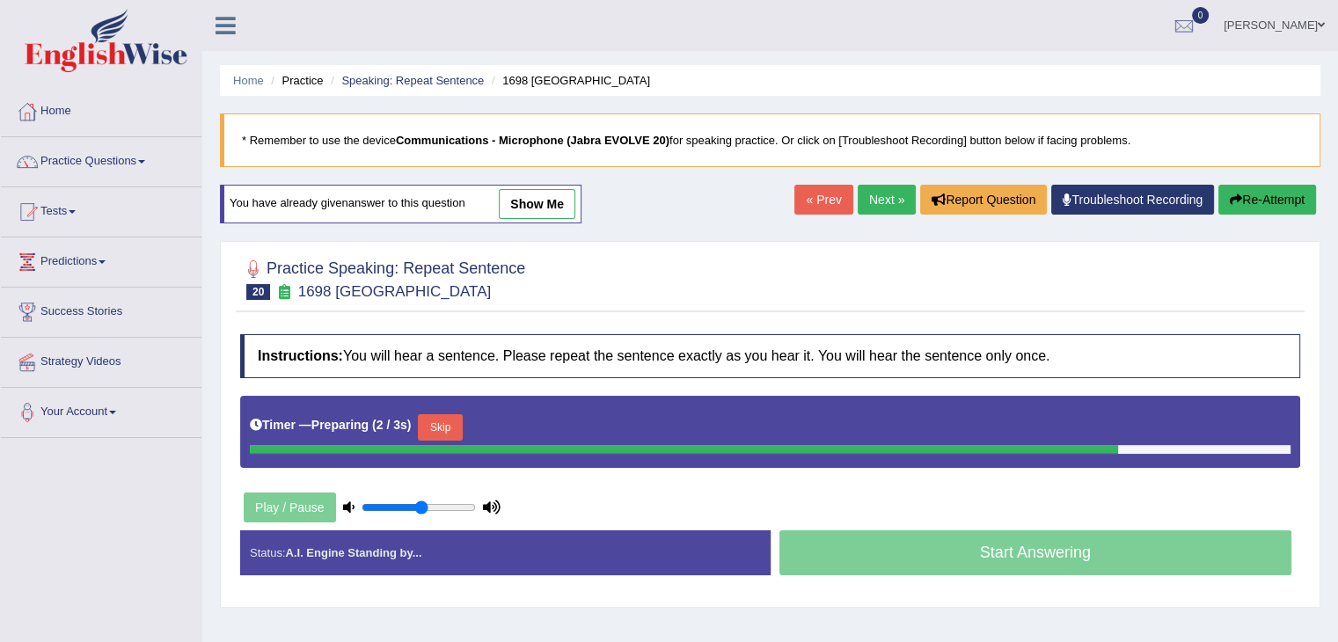
click at [453, 424] on button "Skip" at bounding box center [440, 427] width 44 height 26
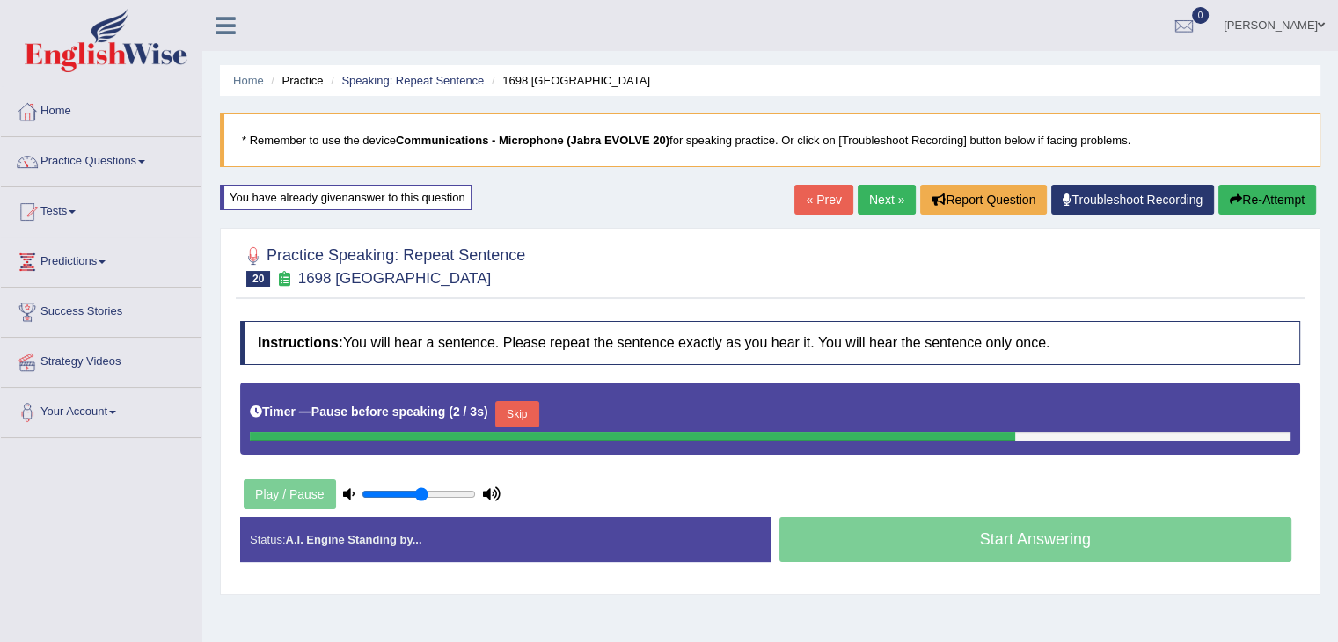
click at [533, 409] on button "Skip" at bounding box center [517, 414] width 44 height 26
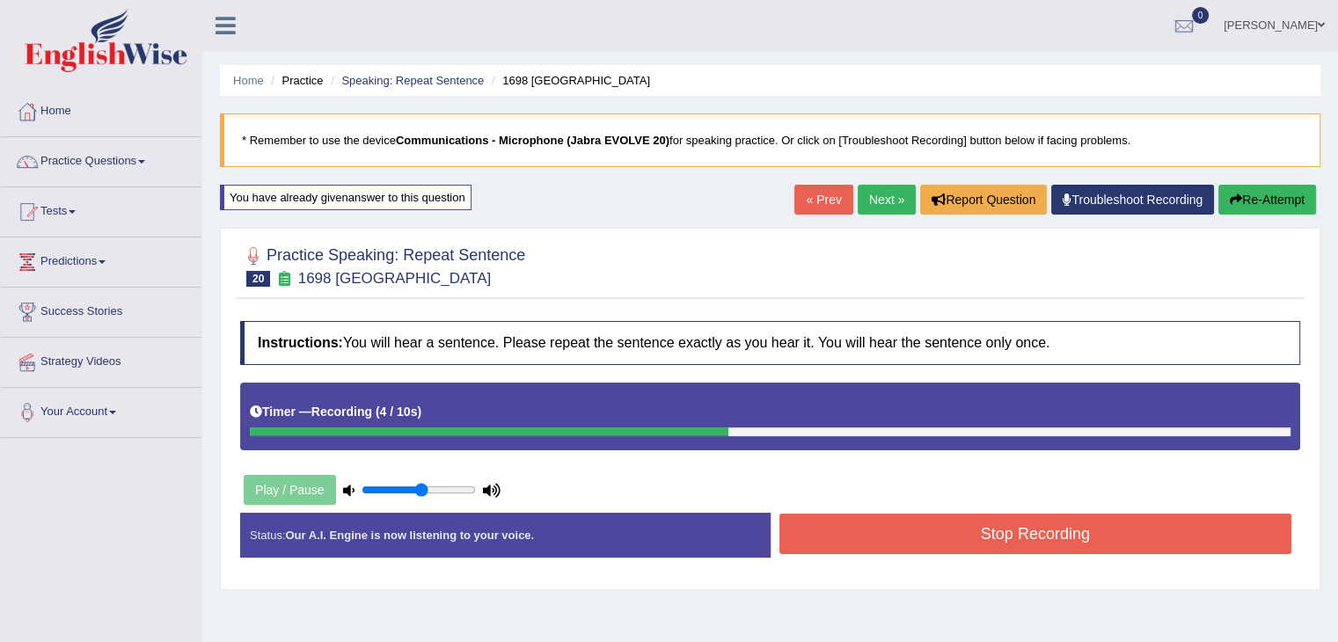
click at [1005, 538] on button "Stop Recording" at bounding box center [1035, 534] width 513 height 40
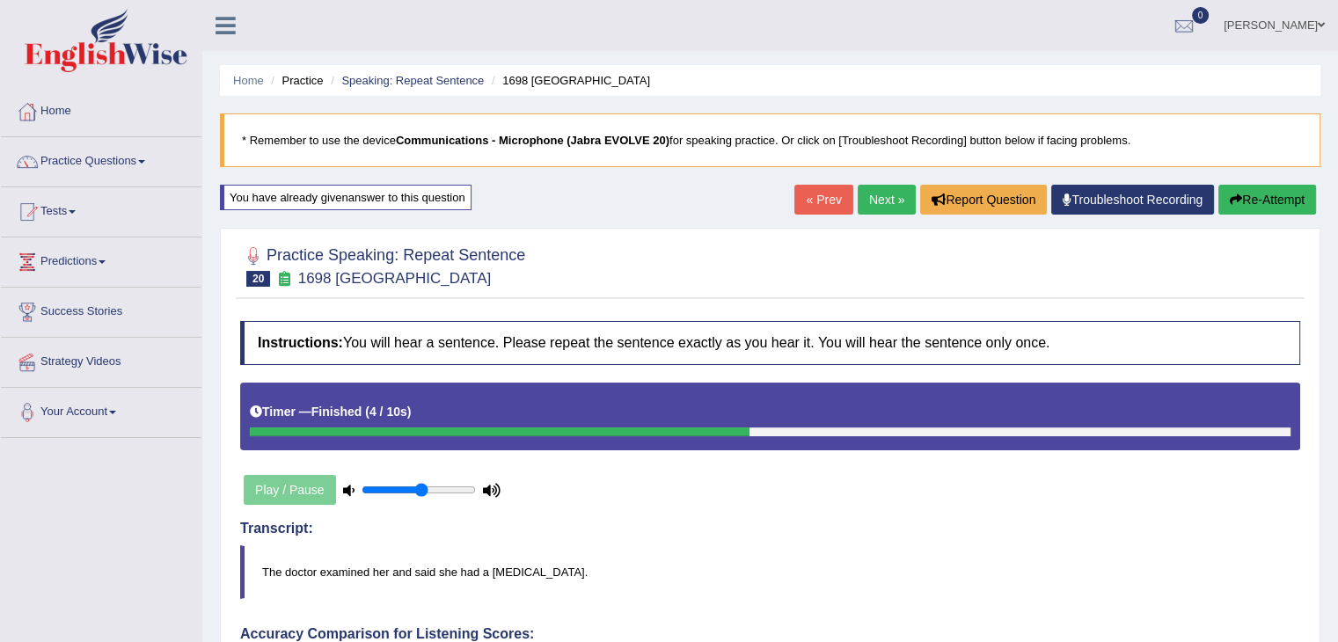
click at [428, 596] on blockquote "The doctor examined her and said she had a chest infection." at bounding box center [770, 572] width 1060 height 54
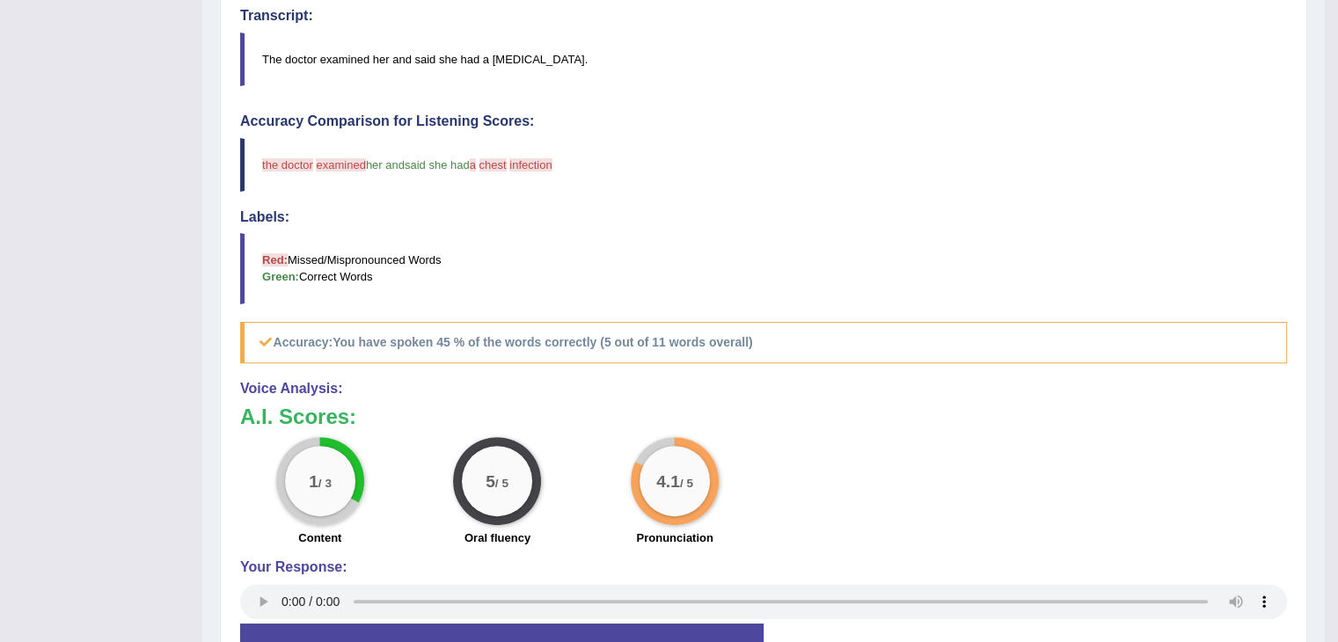
scroll to position [512, 0]
click at [245, 337] on h5 "Accuracy: You have spoken 45 % of the words correctly (5 out of 11 words overal…" at bounding box center [763, 343] width 1047 height 41
click at [362, 494] on div "1 / 3 Content" at bounding box center [320, 494] width 178 height 113
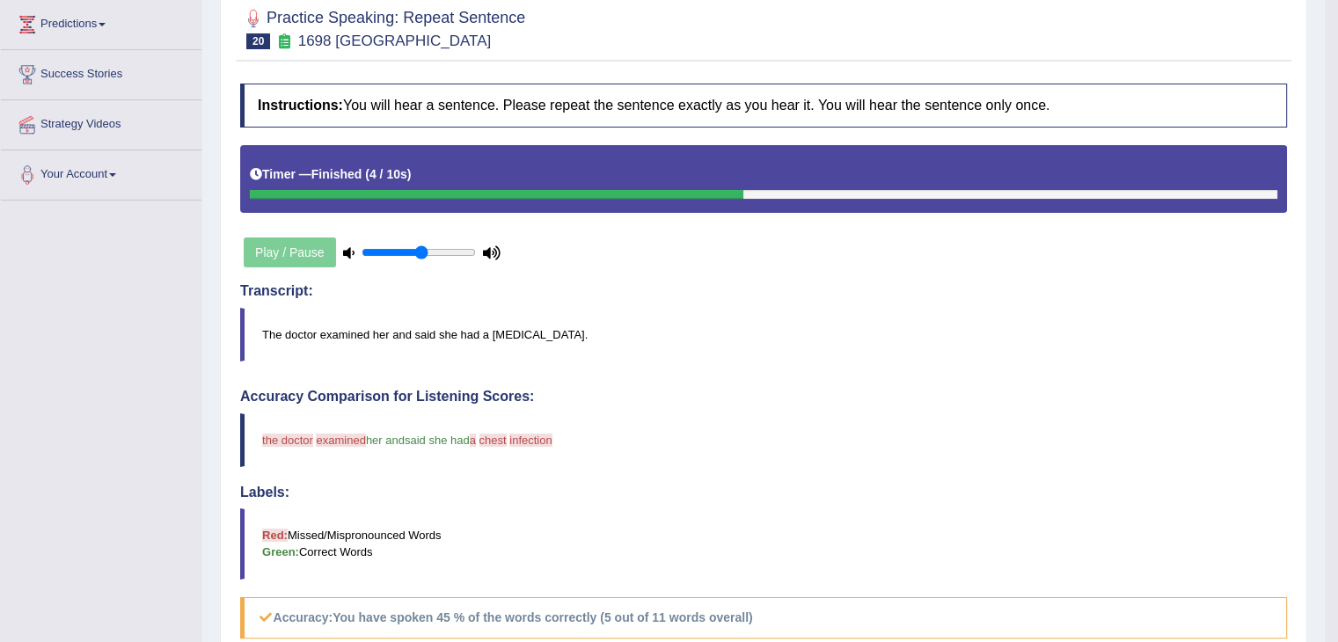
scroll to position [0, 0]
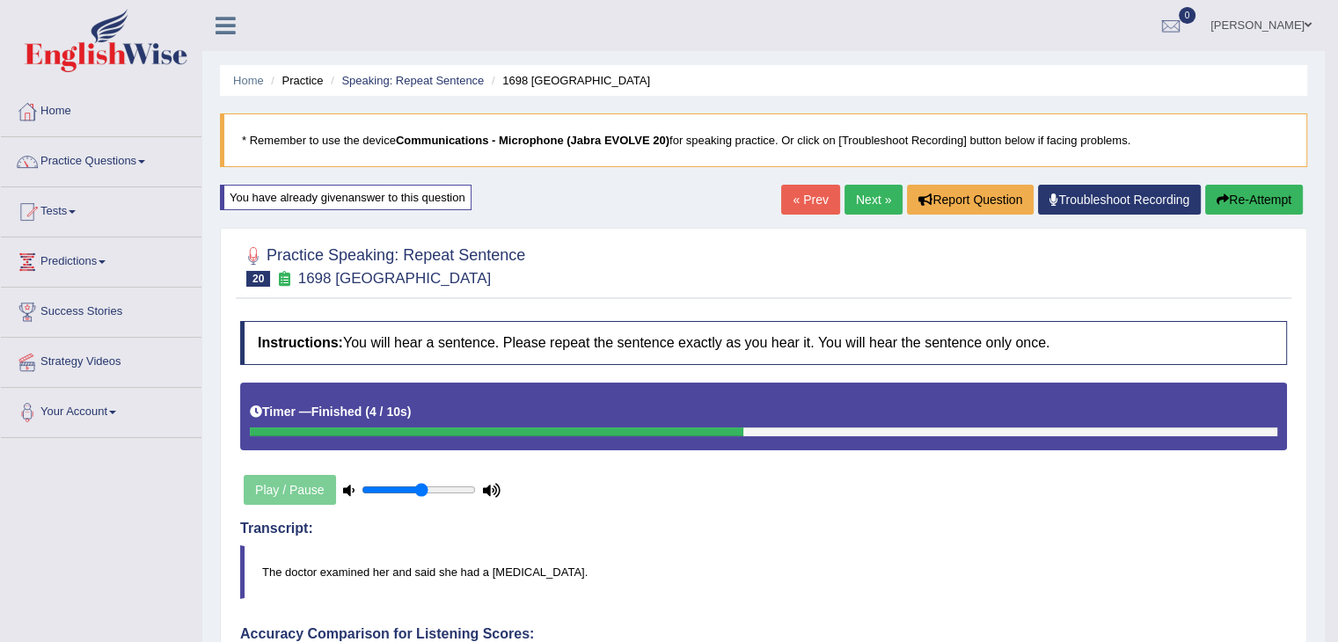
click at [876, 208] on link "Next »" at bounding box center [873, 200] width 58 height 30
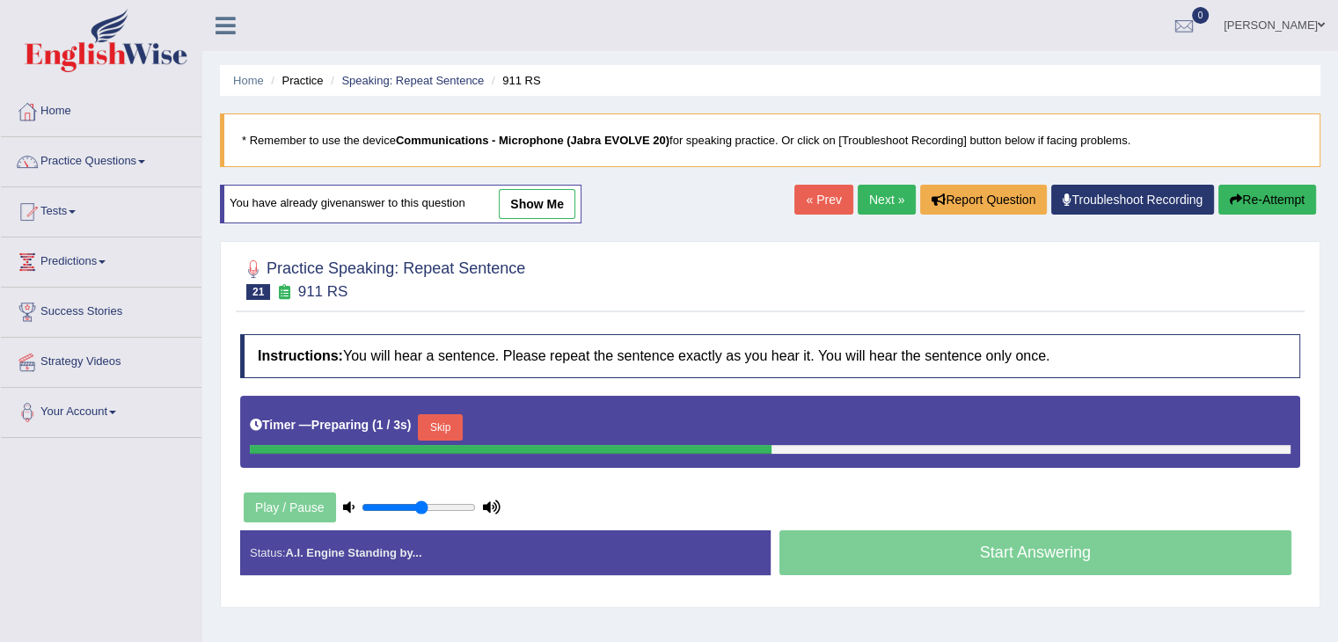
click at [452, 421] on button "Skip" at bounding box center [440, 427] width 44 height 26
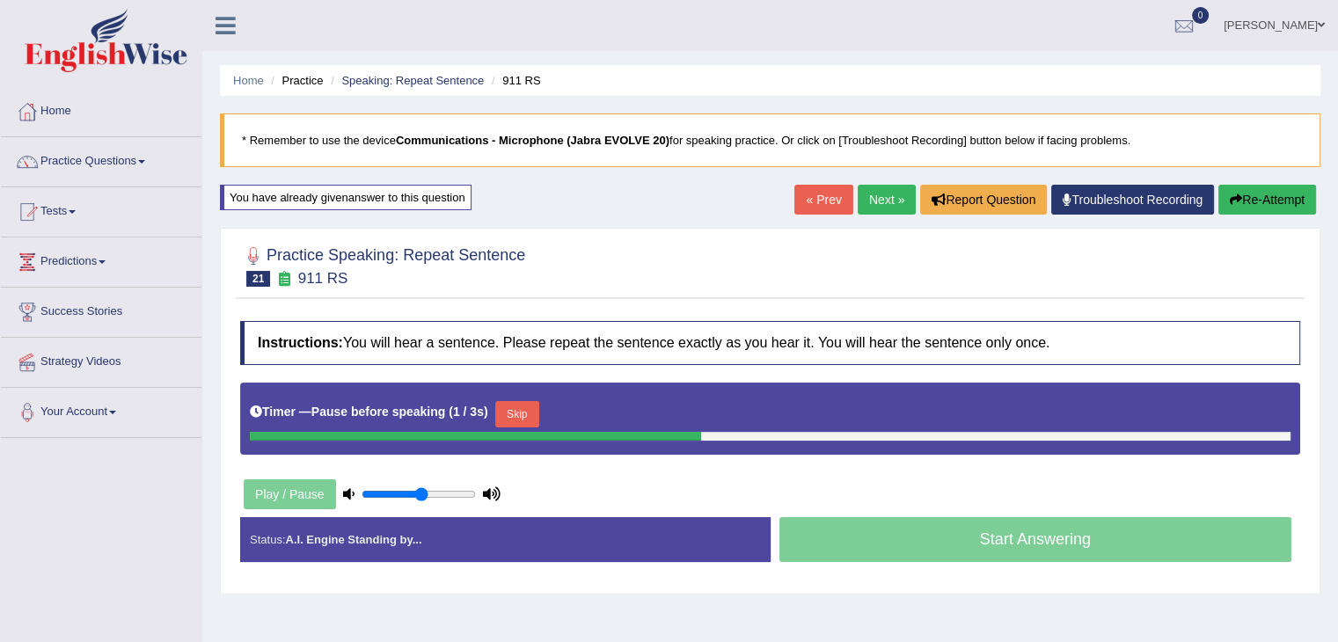
click at [528, 415] on button "Skip" at bounding box center [517, 414] width 44 height 26
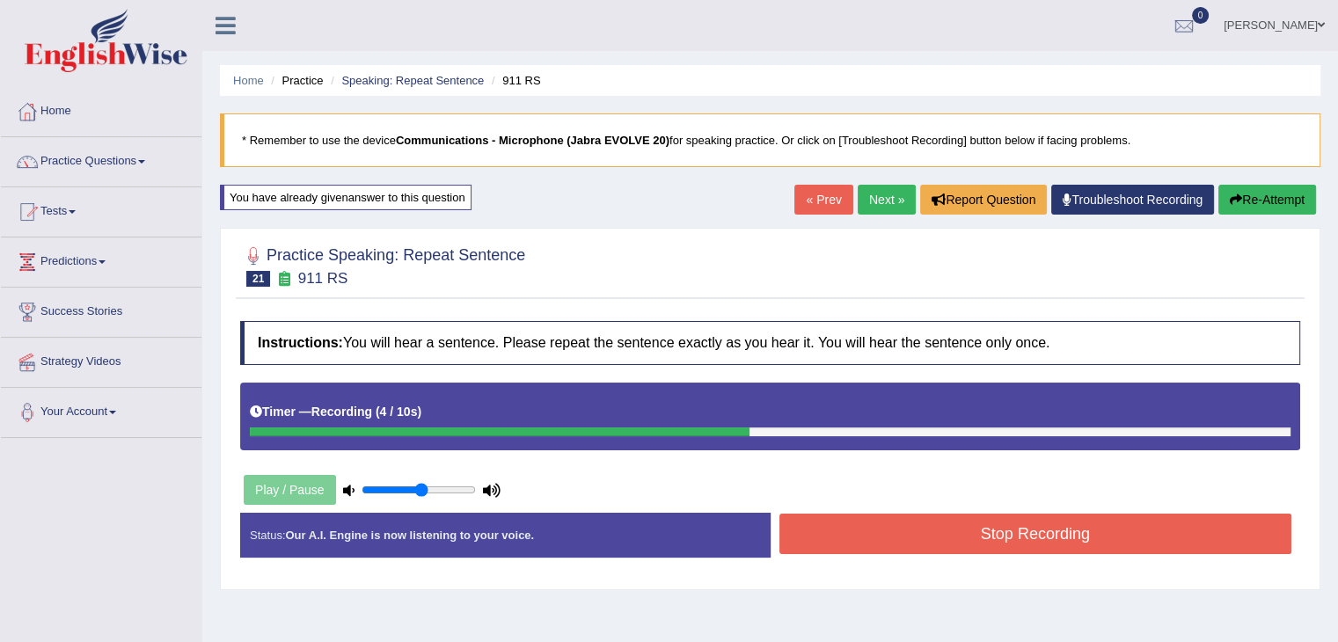
click at [817, 519] on button "Stop Recording" at bounding box center [1035, 534] width 513 height 40
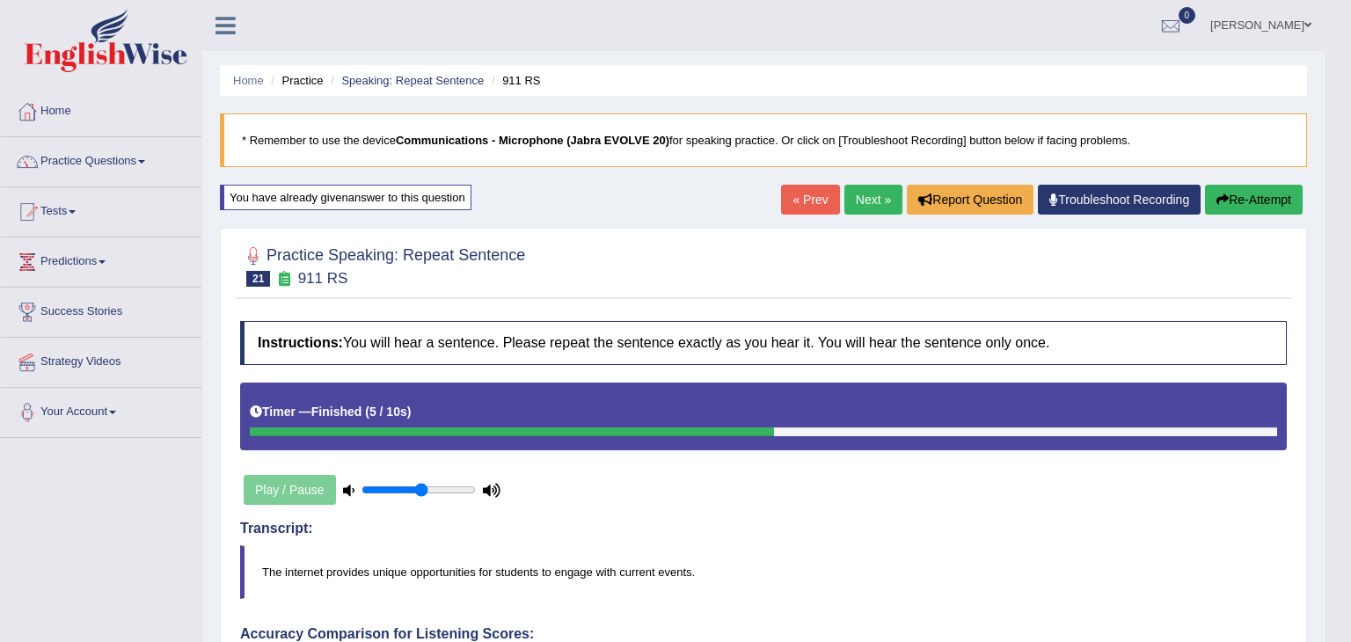
click at [0, 0] on div "Updating answer..." at bounding box center [0, 0] width 0 height 0
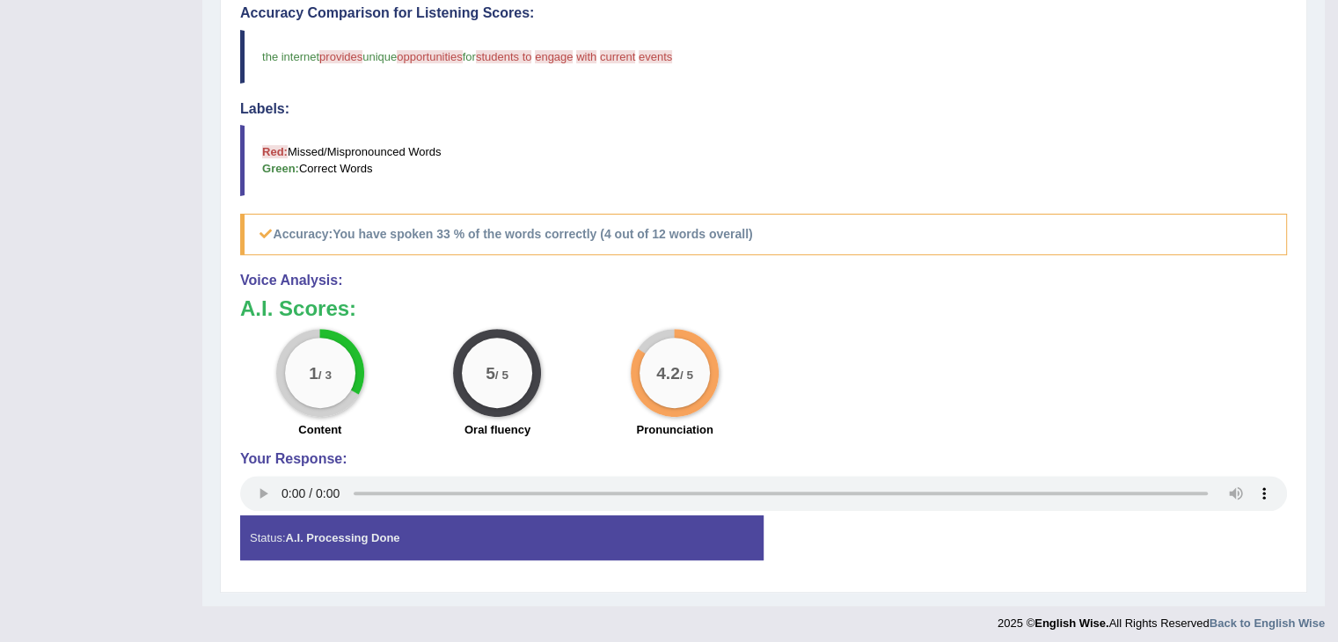
scroll to position [626, 0]
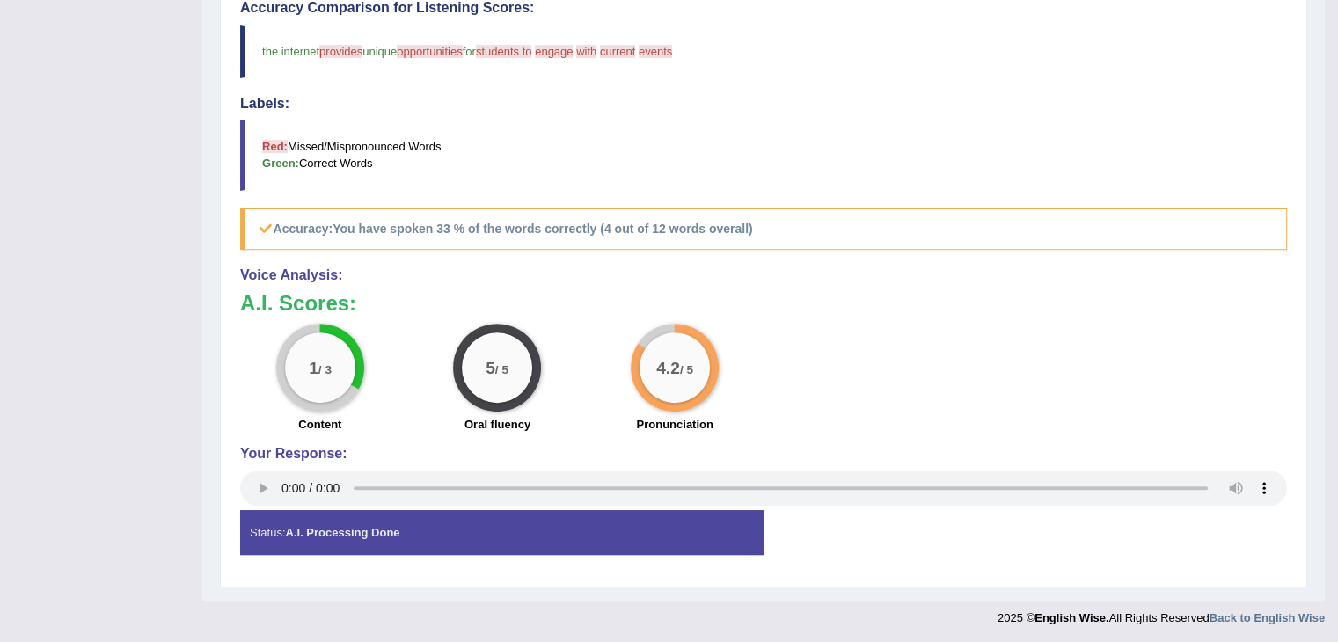
click at [355, 244] on h5 "Accuracy: You have spoken 33 % of the words correctly (4 out of 12 words overal…" at bounding box center [763, 228] width 1047 height 41
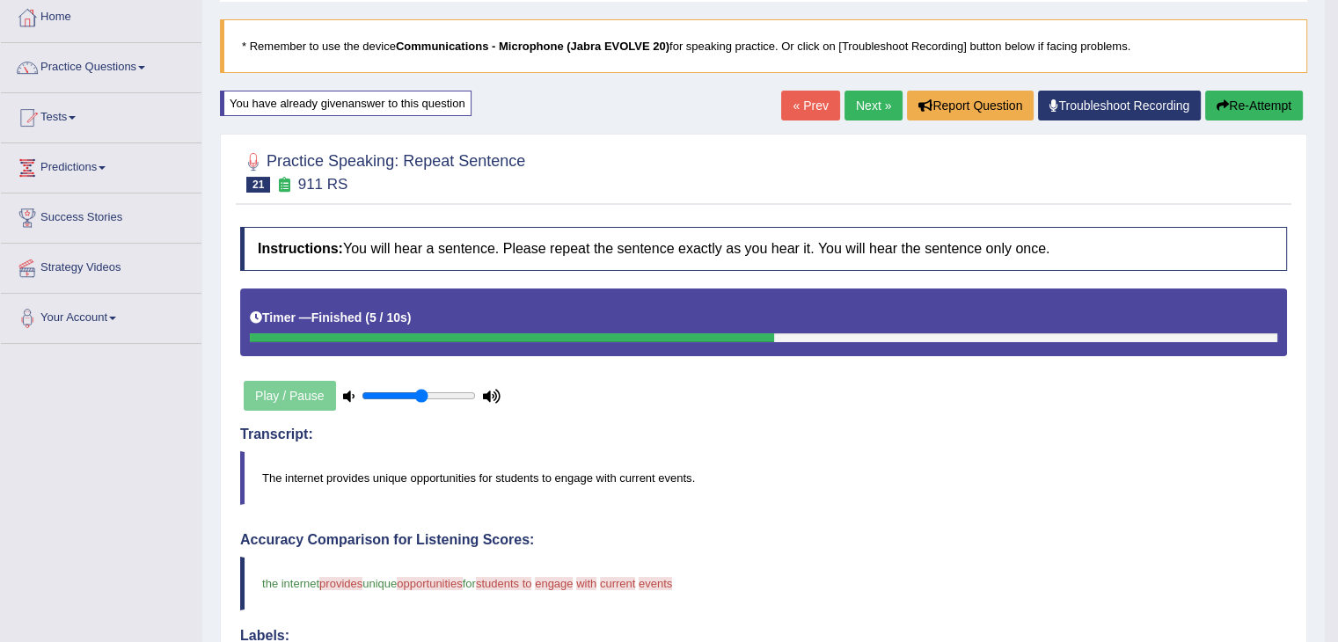
scroll to position [0, 0]
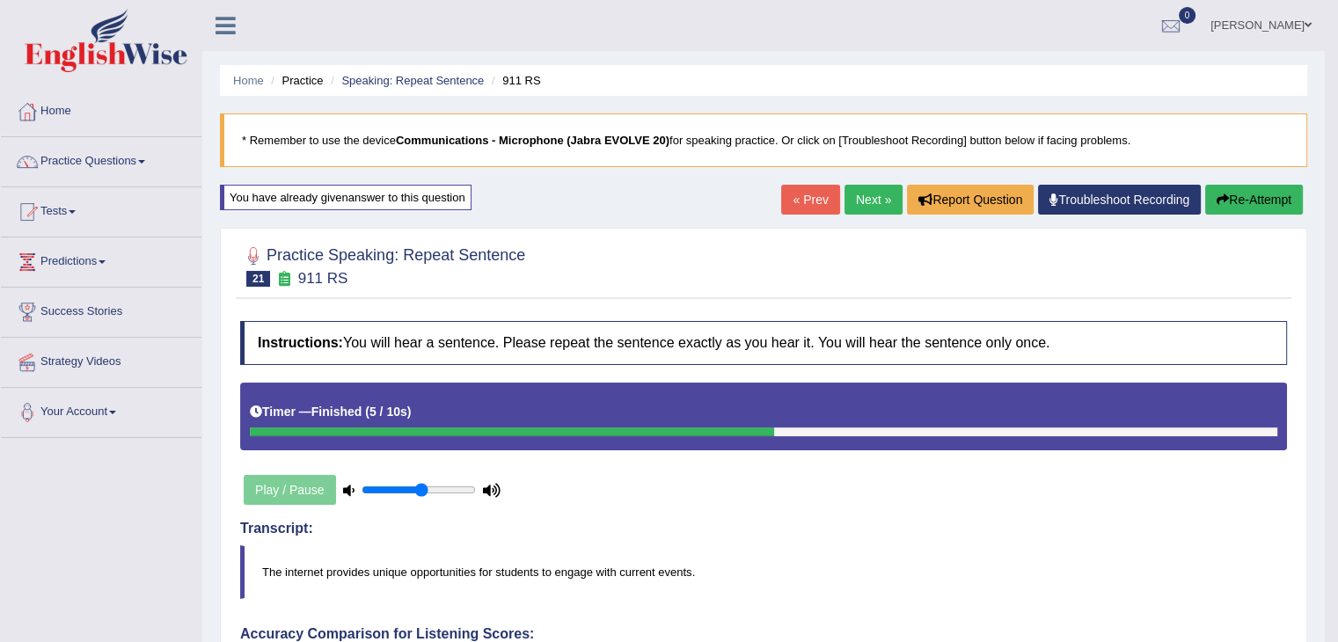
click at [859, 185] on link "Next »" at bounding box center [873, 200] width 58 height 30
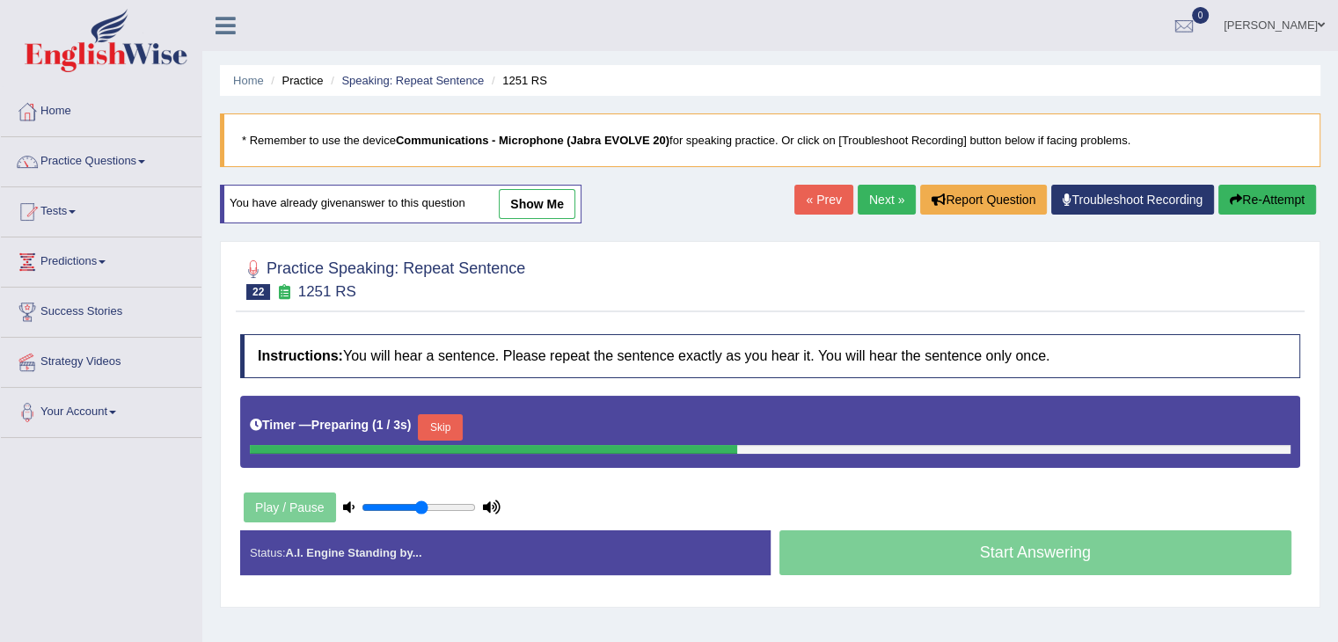
click at [454, 421] on button "Skip" at bounding box center [440, 427] width 44 height 26
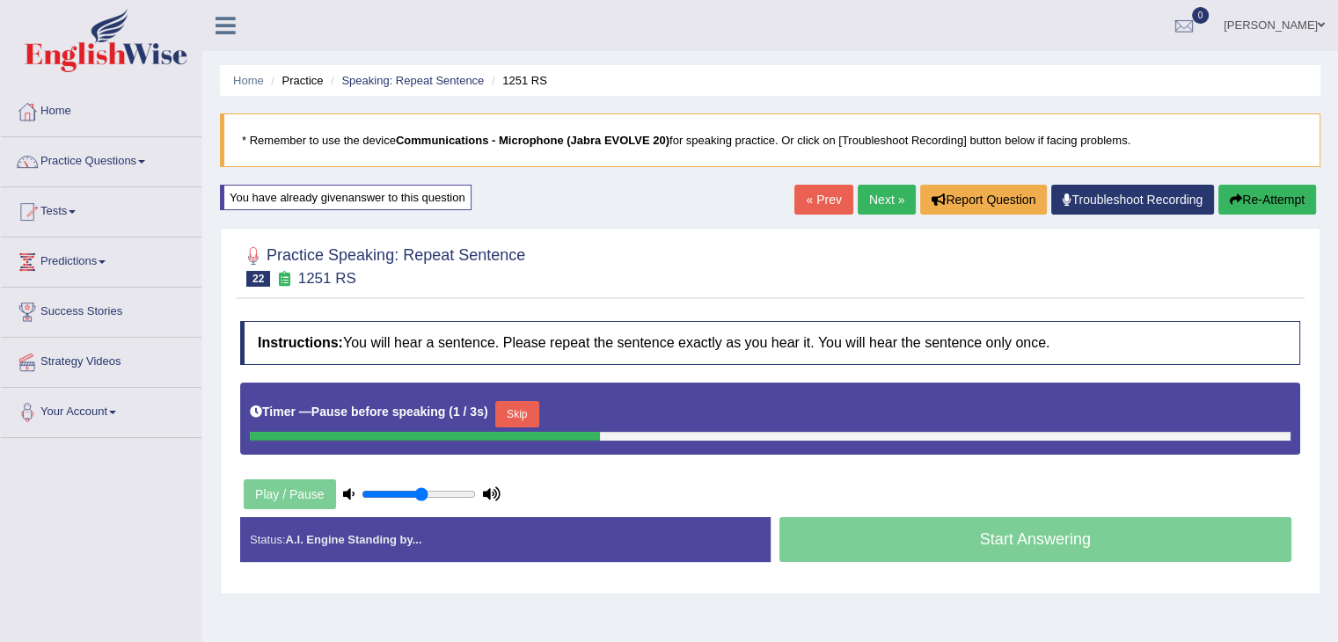
click at [517, 407] on button "Skip" at bounding box center [517, 414] width 44 height 26
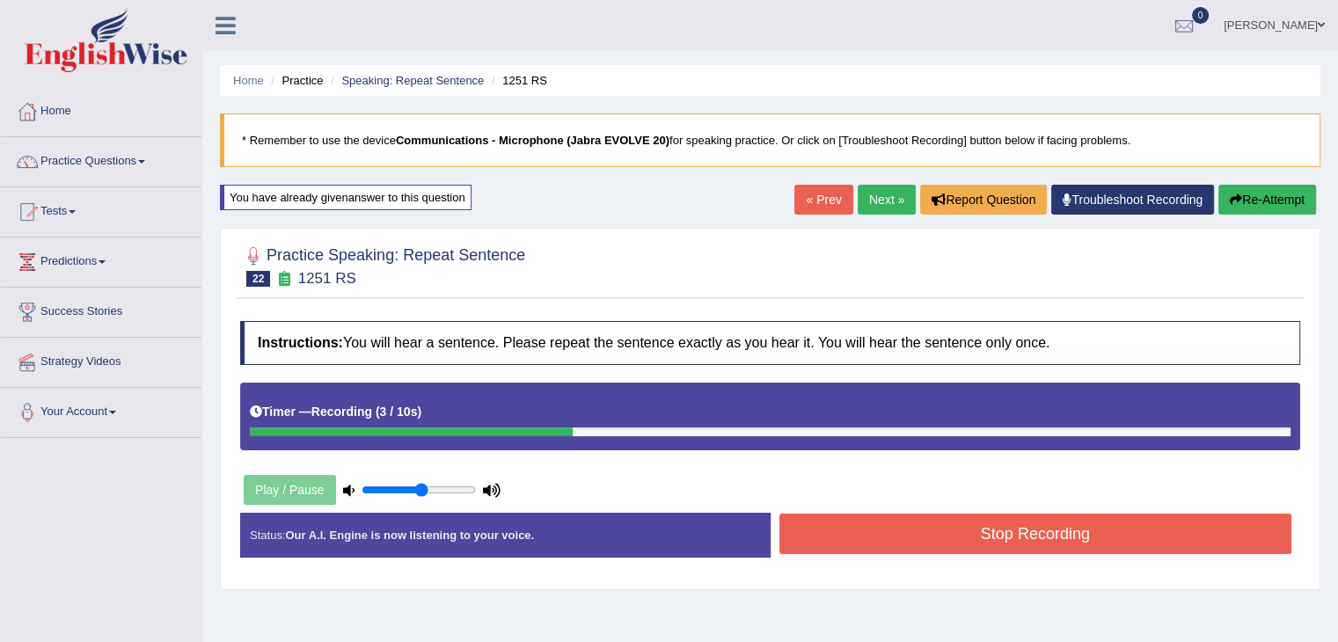
click at [851, 529] on button "Stop Recording" at bounding box center [1035, 534] width 513 height 40
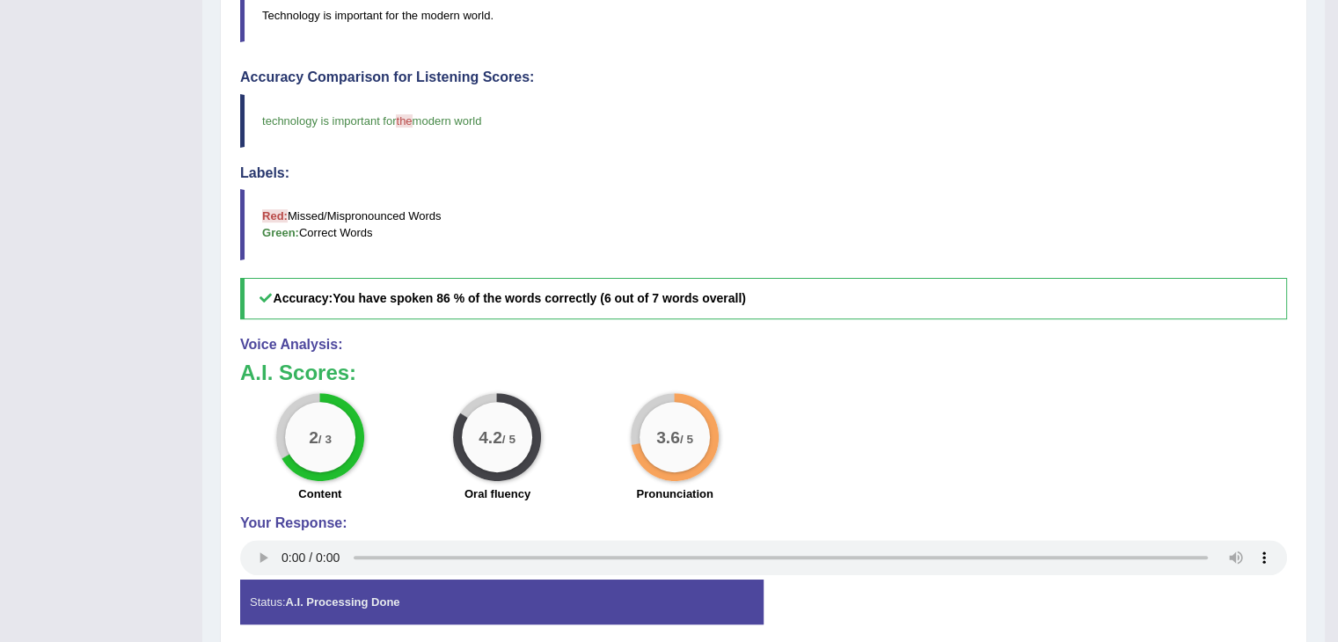
scroll to position [626, 0]
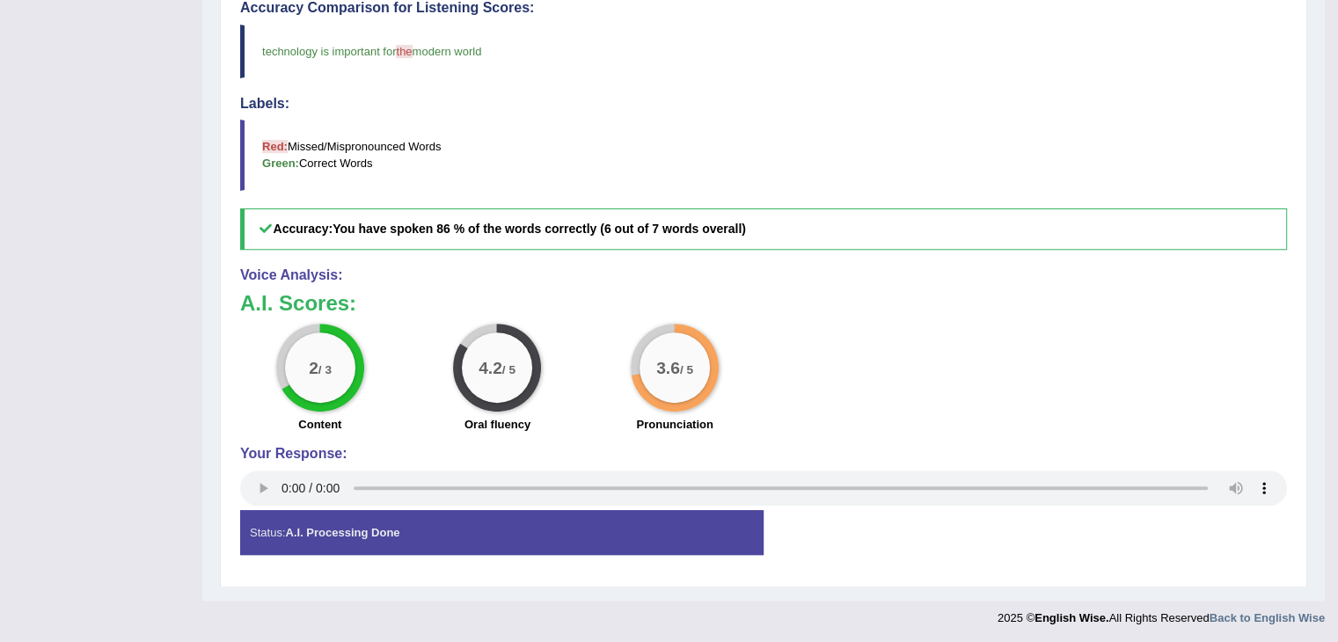
click at [334, 329] on div "2 / 3" at bounding box center [320, 368] width 88 height 88
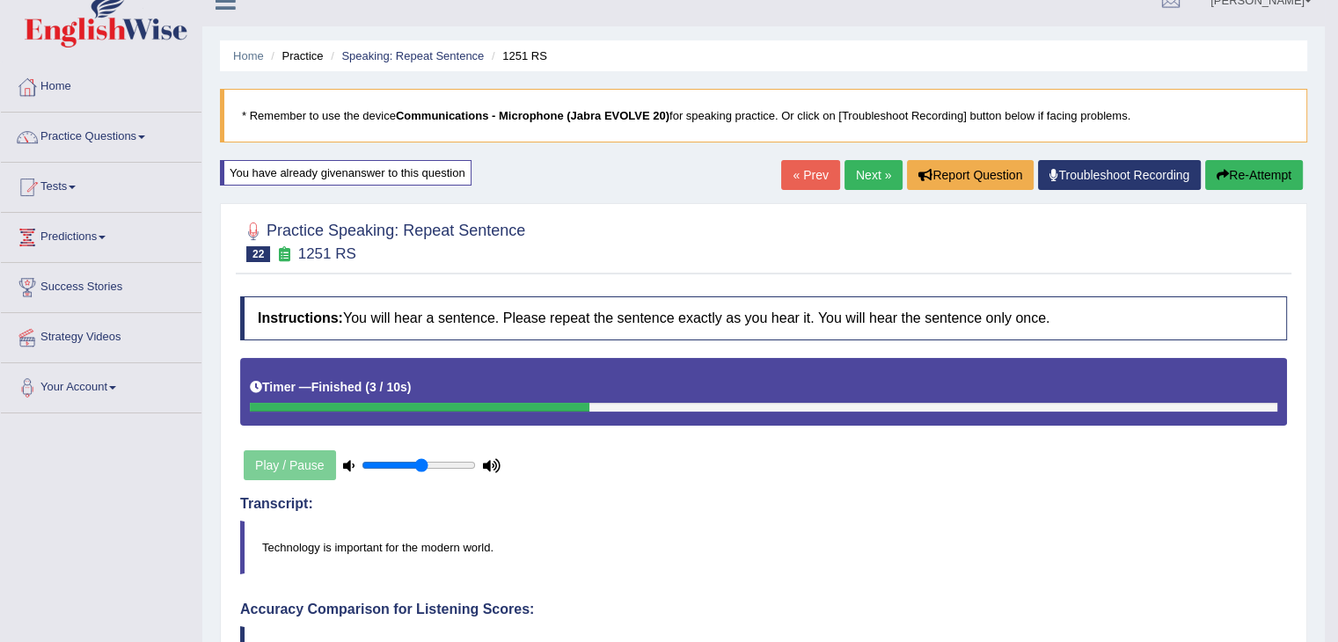
scroll to position [40, 0]
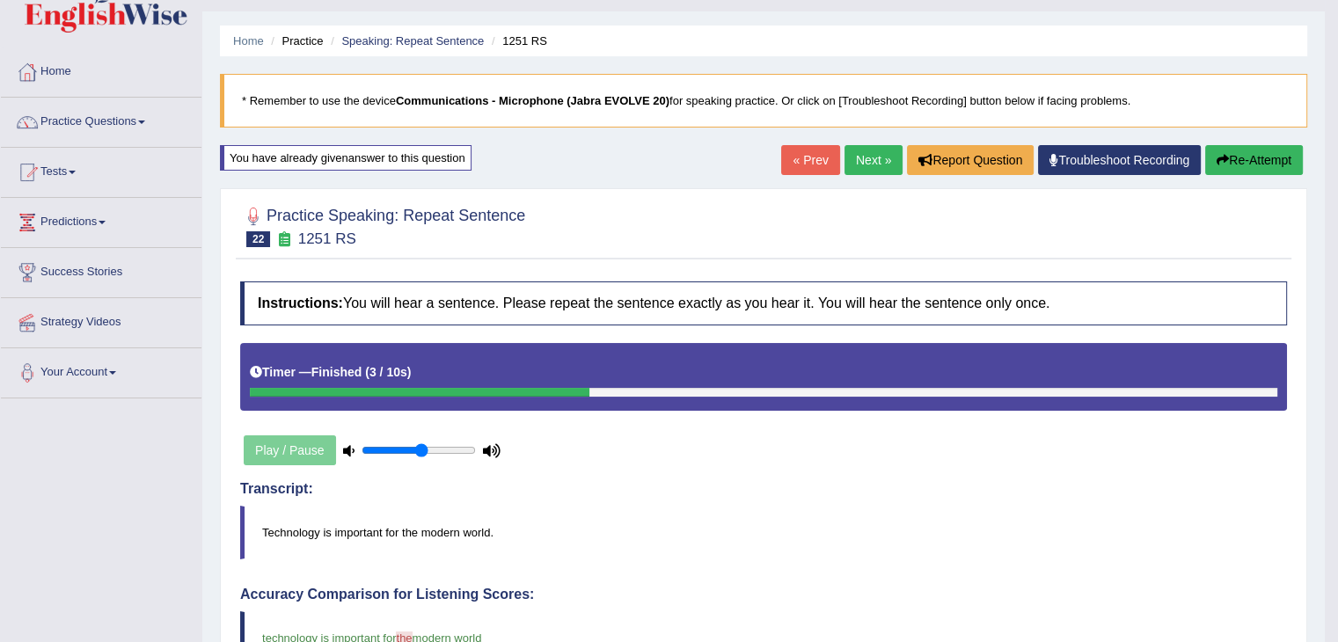
click at [855, 163] on link "Next »" at bounding box center [873, 160] width 58 height 30
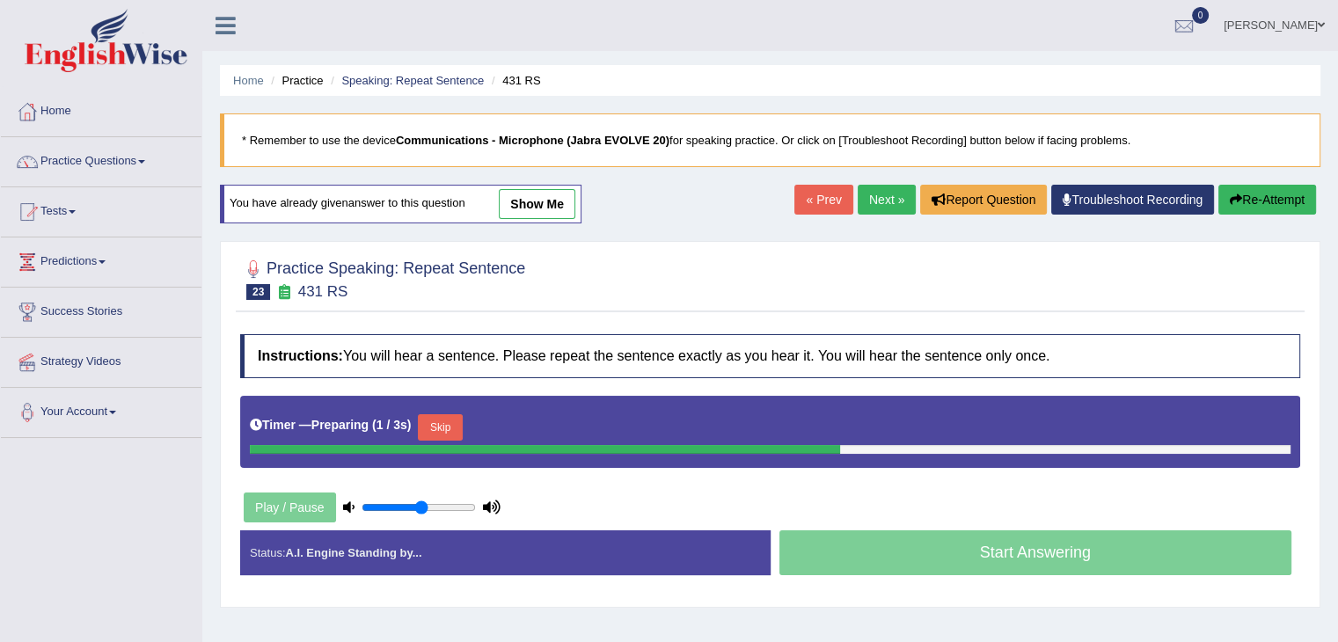
click at [460, 416] on button "Skip" at bounding box center [440, 427] width 44 height 26
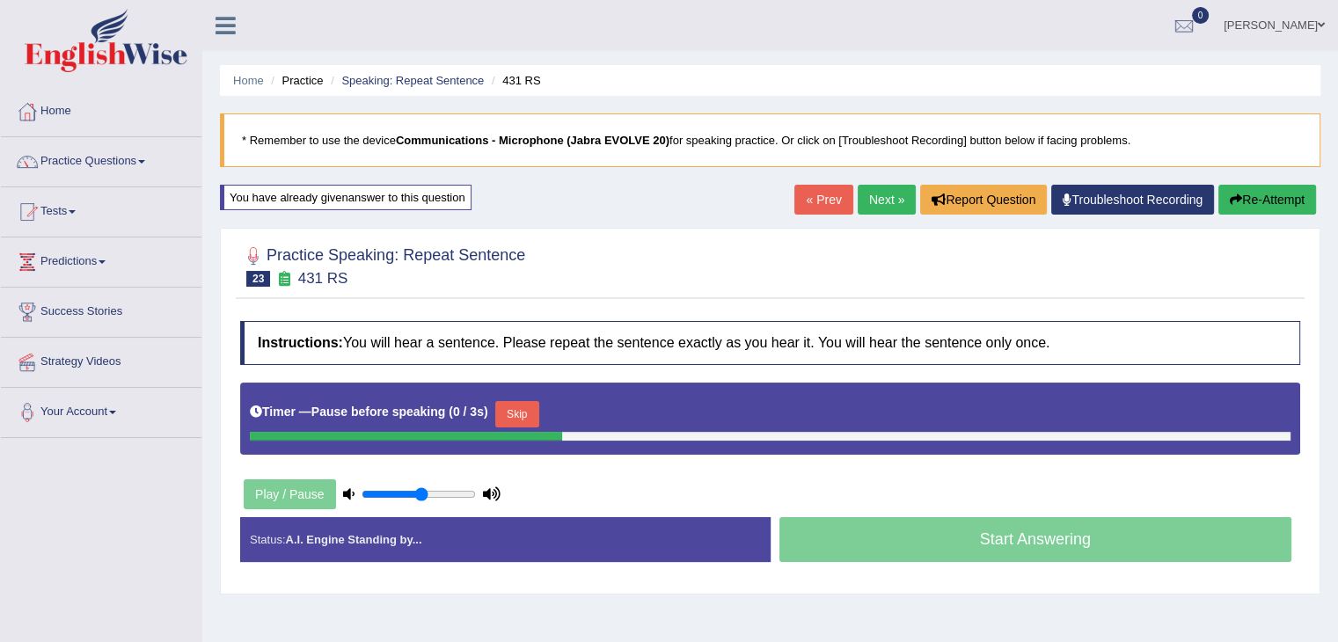
click at [532, 408] on button "Skip" at bounding box center [517, 414] width 44 height 26
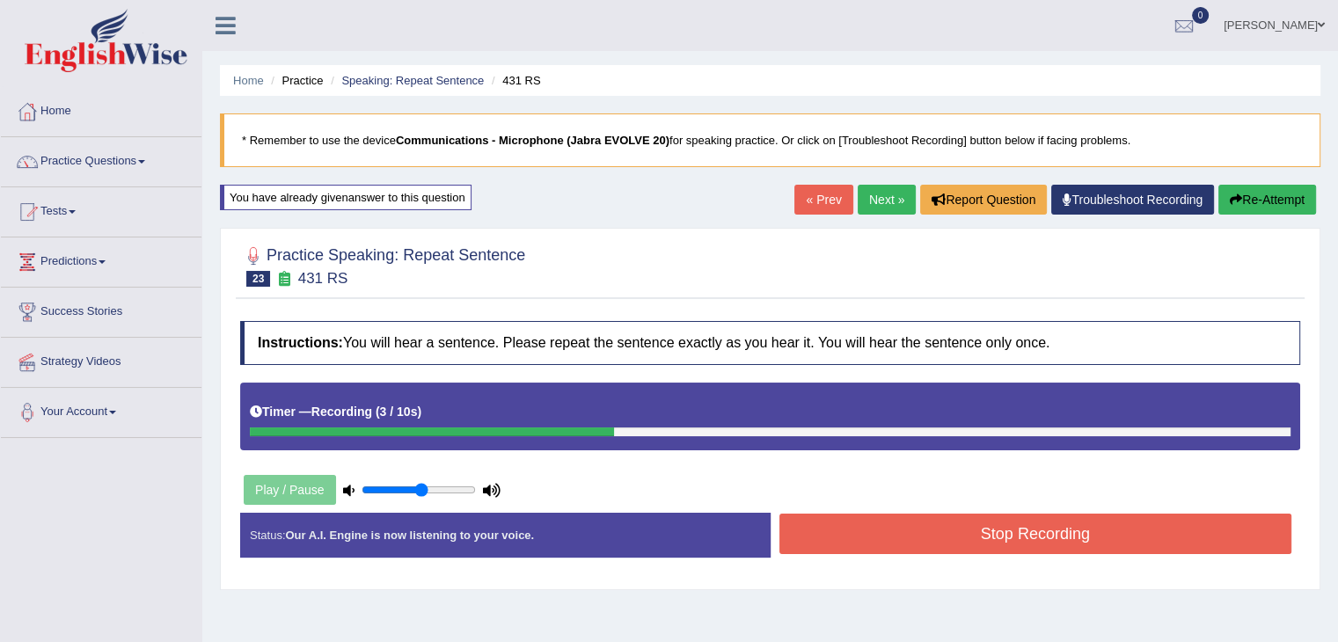
click at [954, 523] on button "Stop Recording" at bounding box center [1035, 534] width 513 height 40
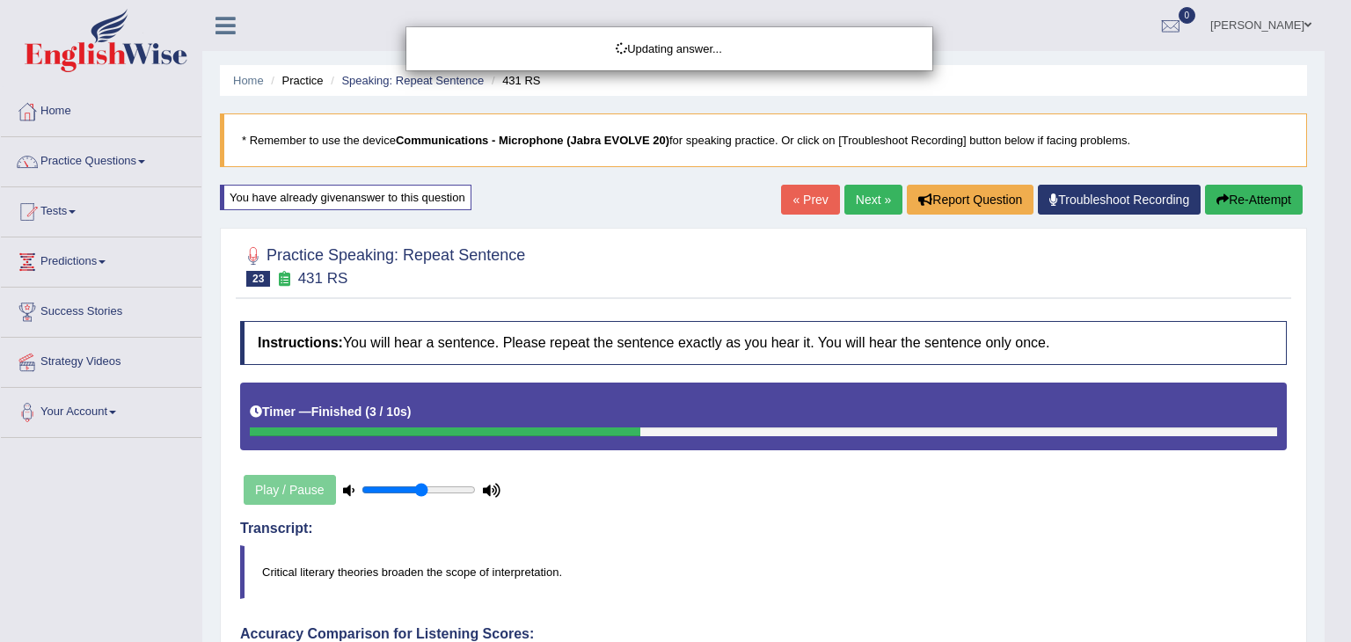
click at [340, 570] on div "Updating answer..." at bounding box center [675, 321] width 1351 height 642
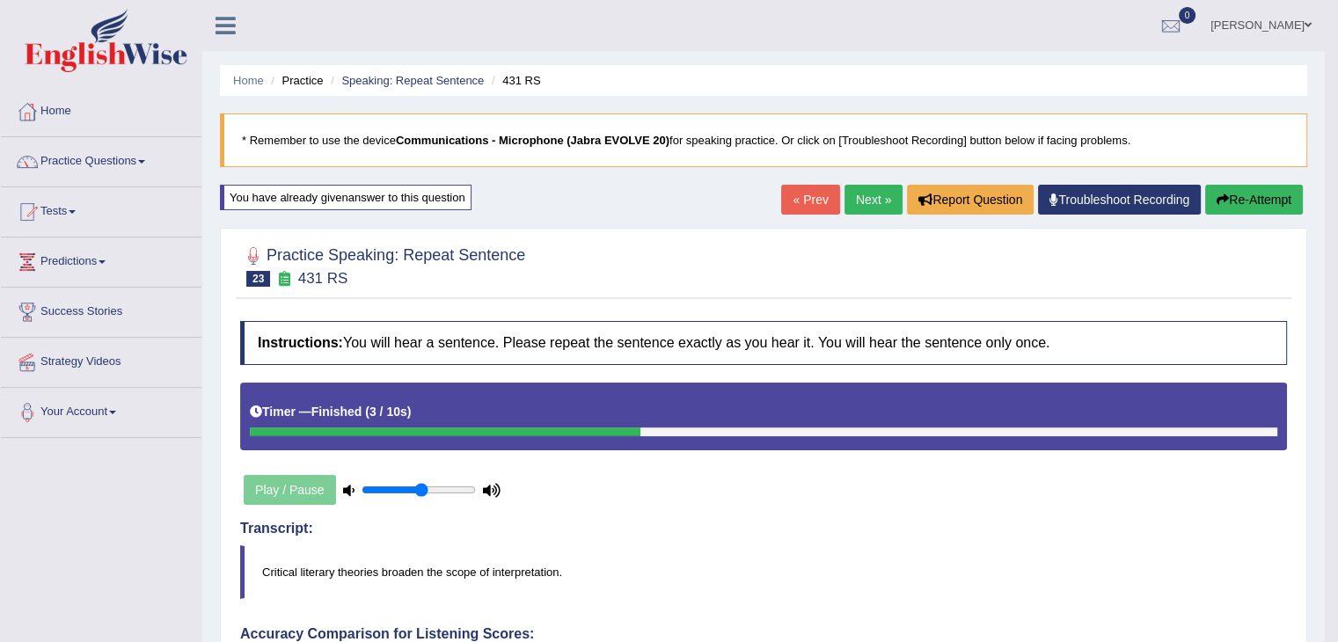
click at [873, 199] on link "Next »" at bounding box center [873, 200] width 58 height 30
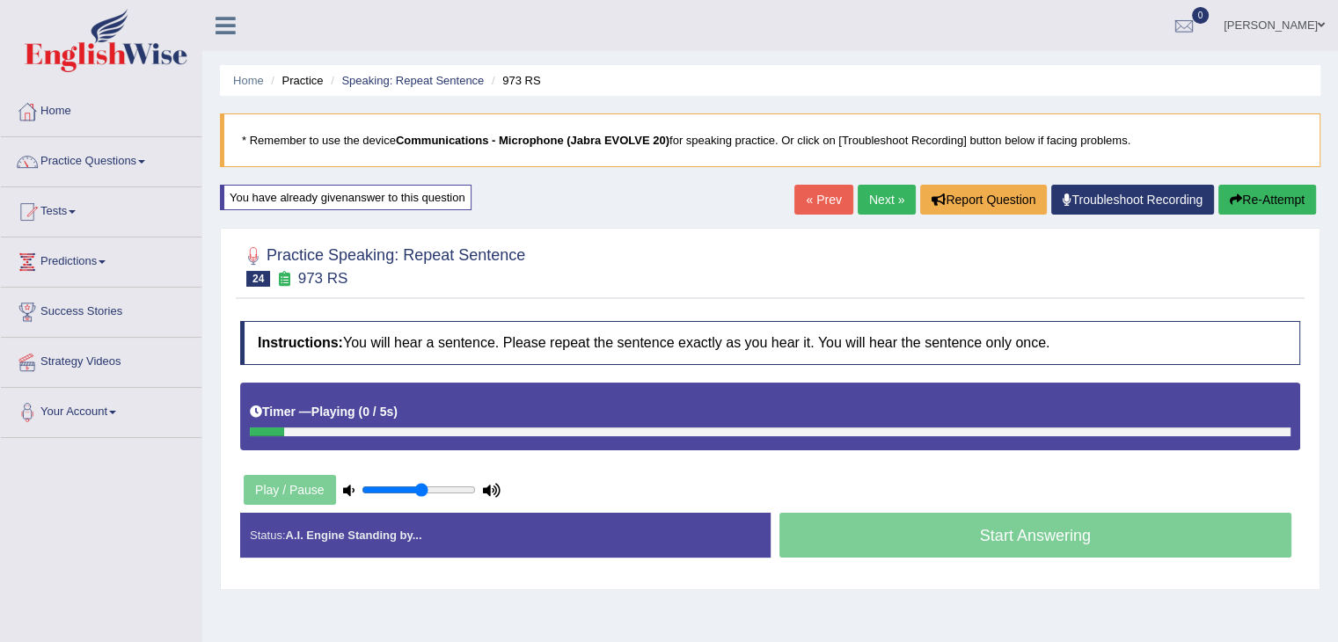
click at [457, 421] on div "Timer — Playing ( 0 / 5s ) Skip" at bounding box center [770, 412] width 1041 height 31
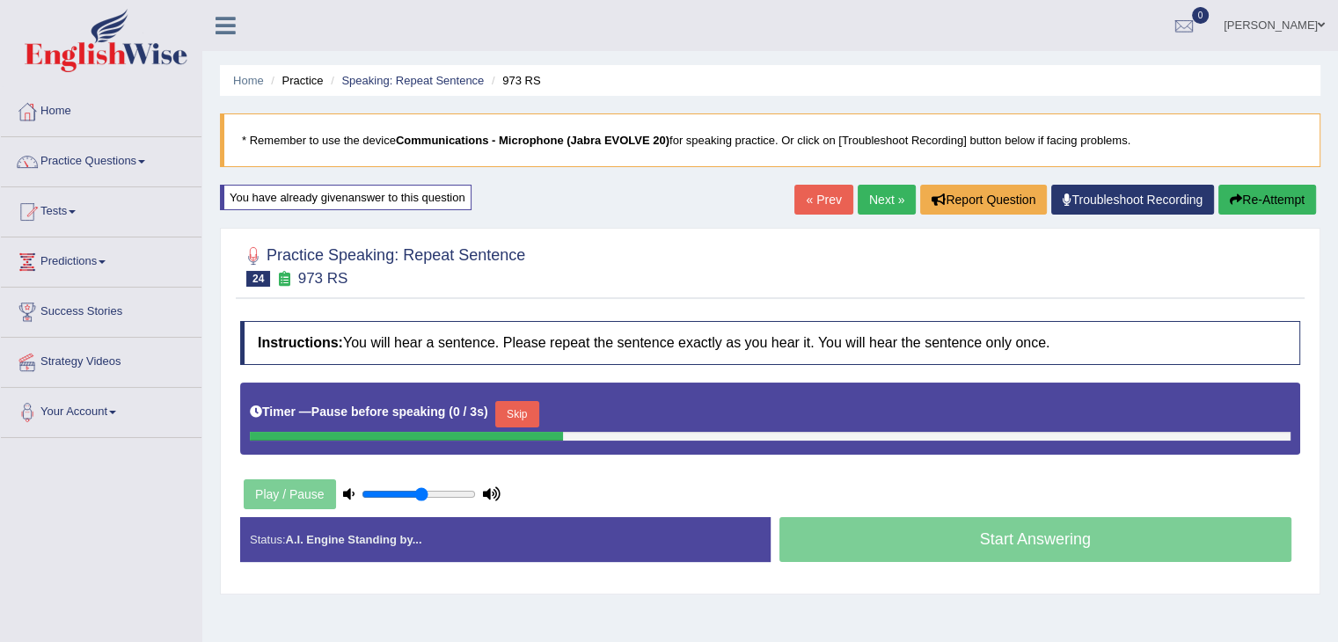
click at [515, 417] on button "Skip" at bounding box center [517, 414] width 44 height 26
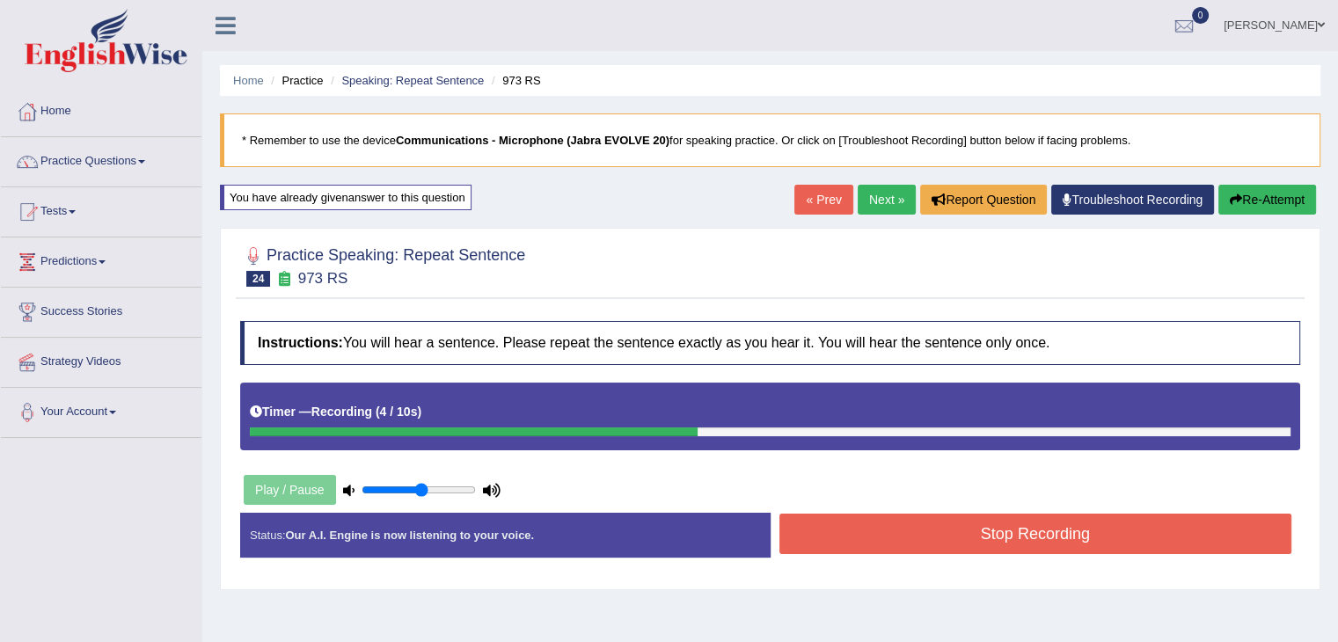
click at [945, 530] on button "Stop Recording" at bounding box center [1035, 534] width 513 height 40
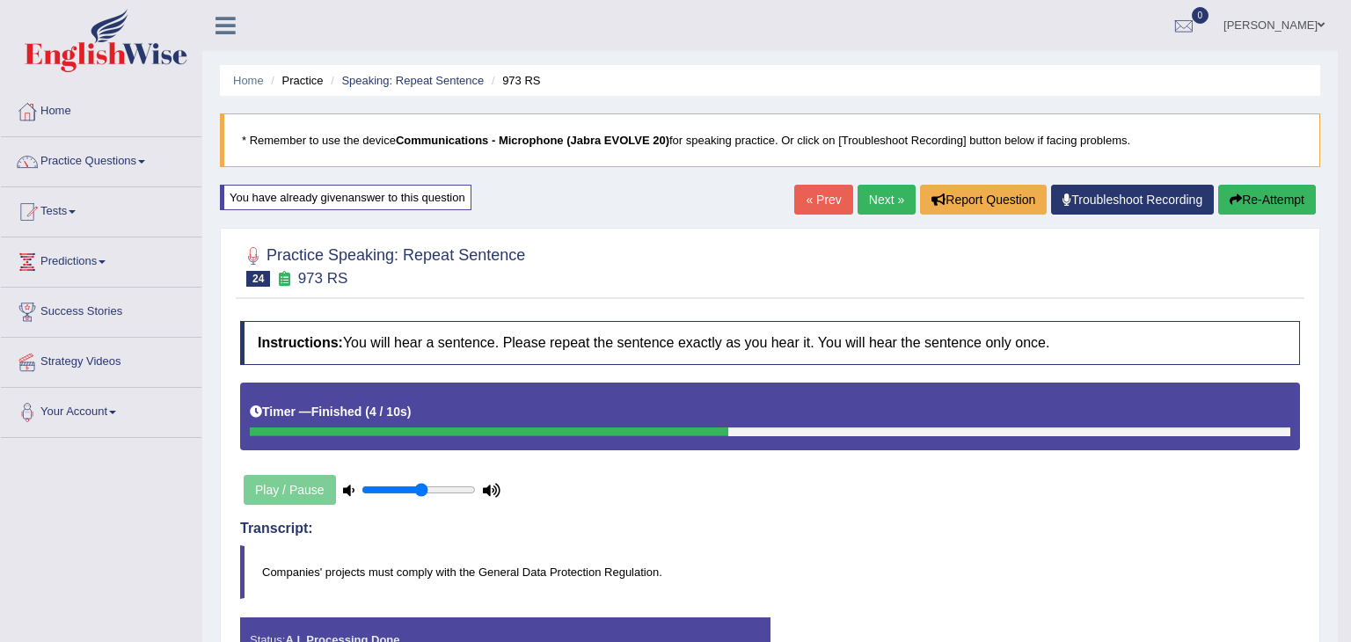
click at [0, 0] on div "Comparing text to speech..." at bounding box center [0, 0] width 0 height 0
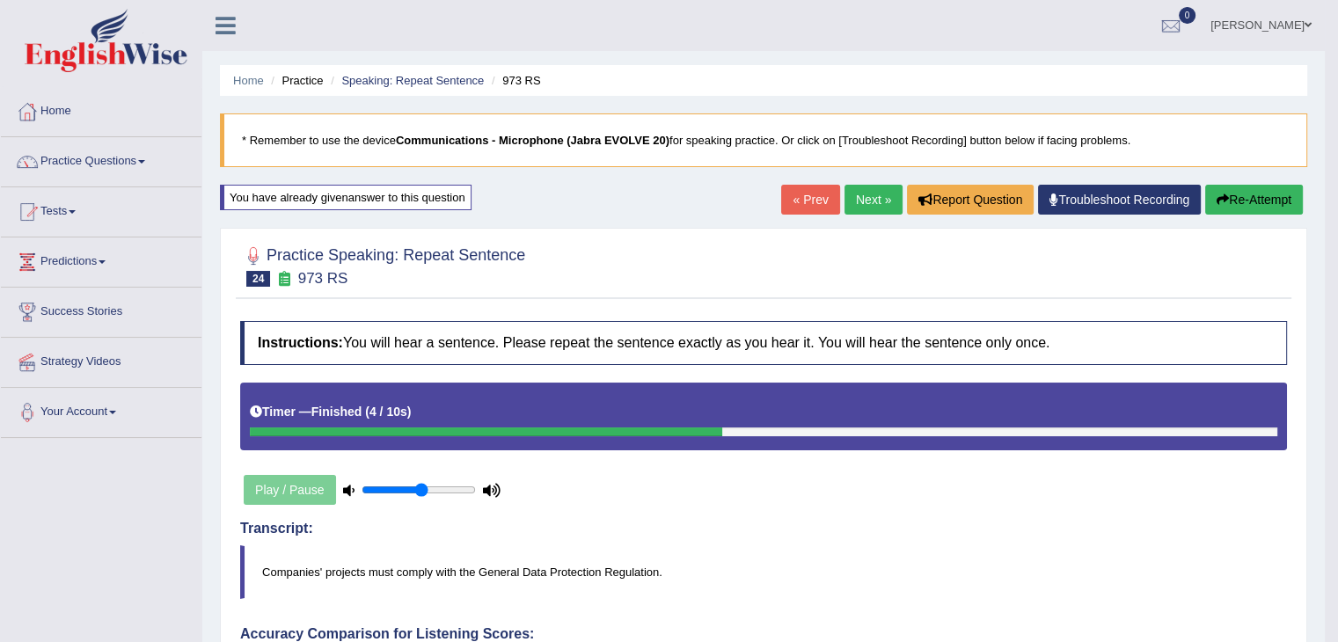
click at [858, 201] on link "Next »" at bounding box center [873, 200] width 58 height 30
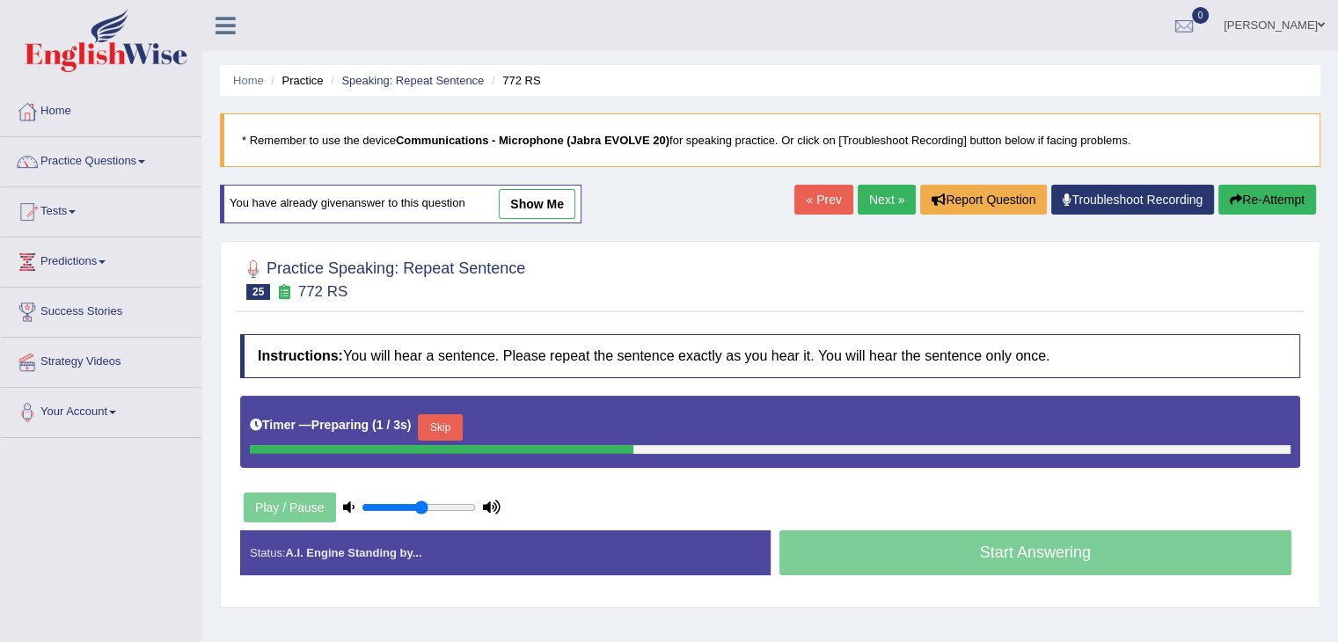
click at [449, 430] on button "Skip" at bounding box center [440, 427] width 44 height 26
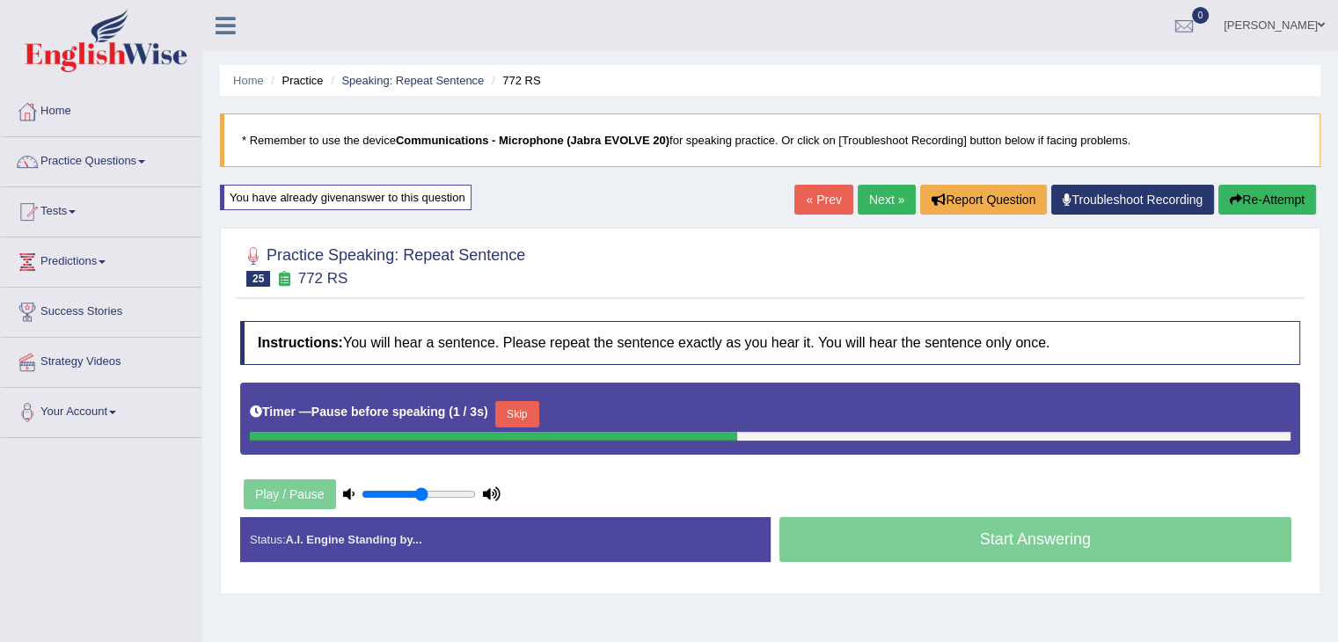
click at [525, 420] on button "Skip" at bounding box center [517, 414] width 44 height 26
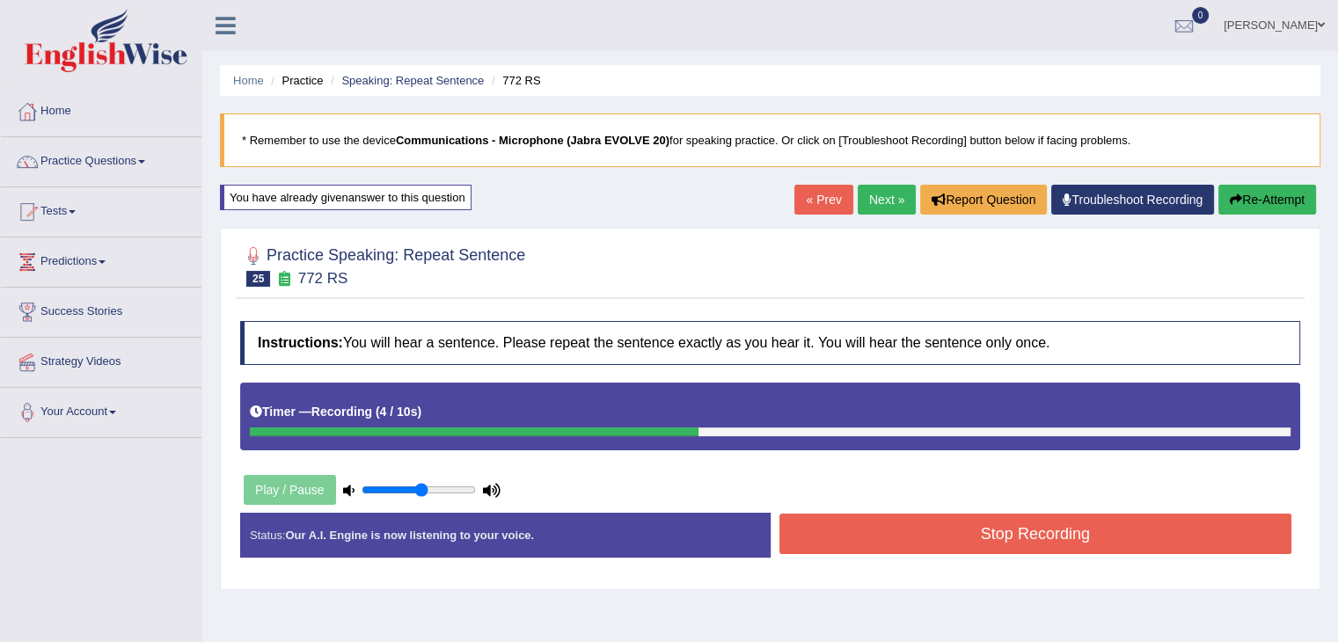
click at [1066, 537] on button "Stop Recording" at bounding box center [1035, 534] width 513 height 40
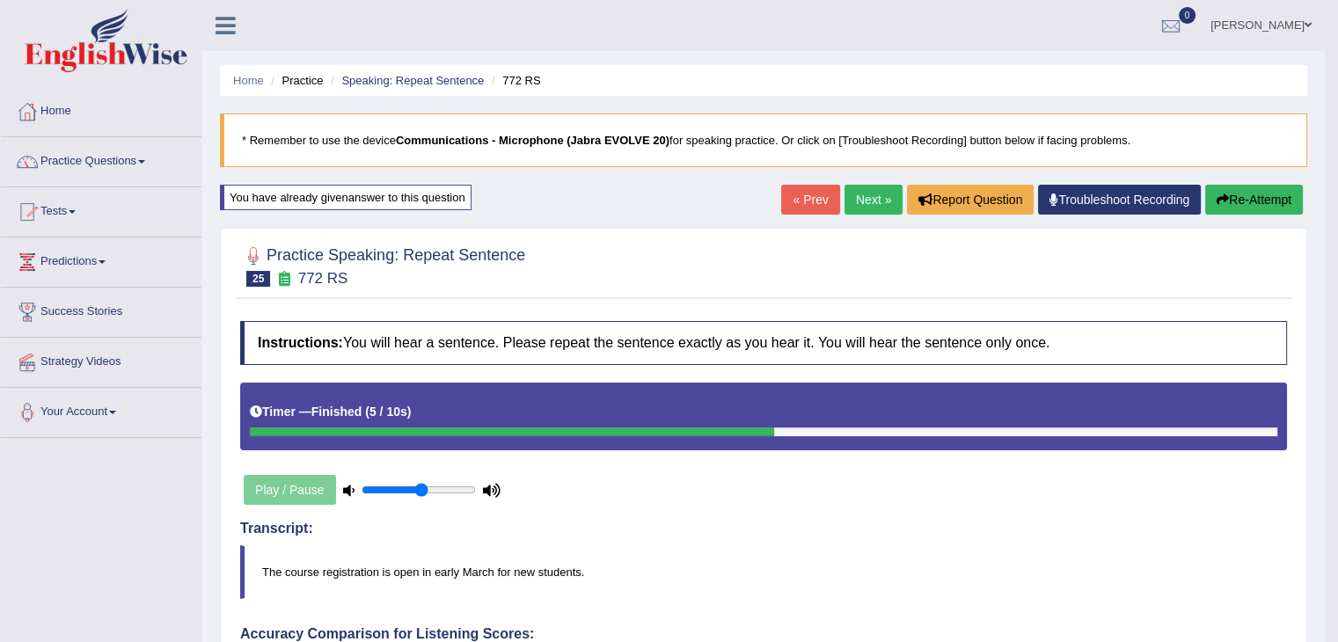
click at [880, 187] on link "Next »" at bounding box center [873, 200] width 58 height 30
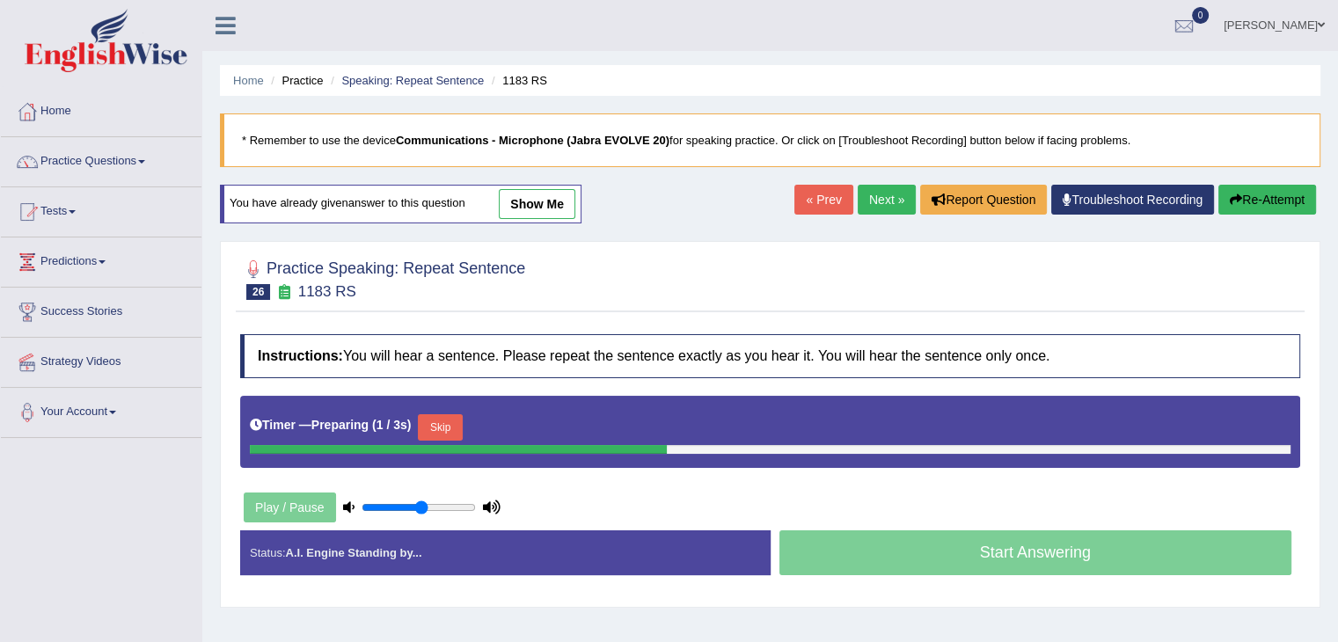
click at [447, 431] on button "Skip" at bounding box center [440, 427] width 44 height 26
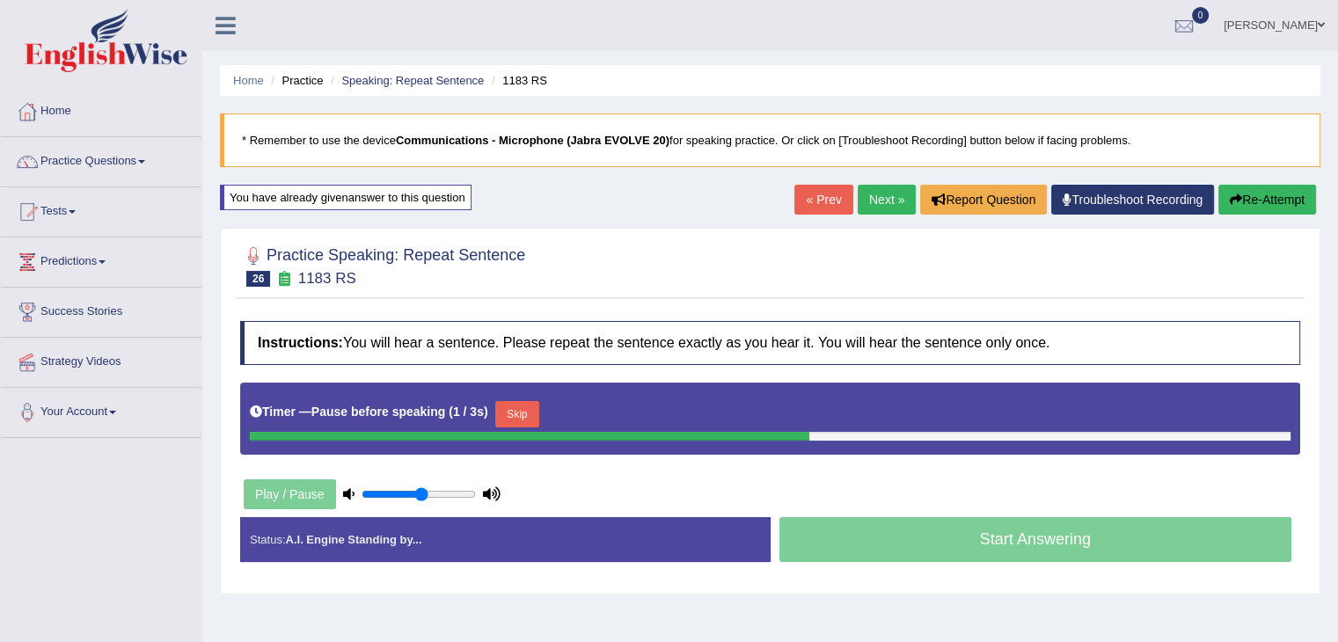
click at [520, 416] on button "Skip" at bounding box center [517, 414] width 44 height 26
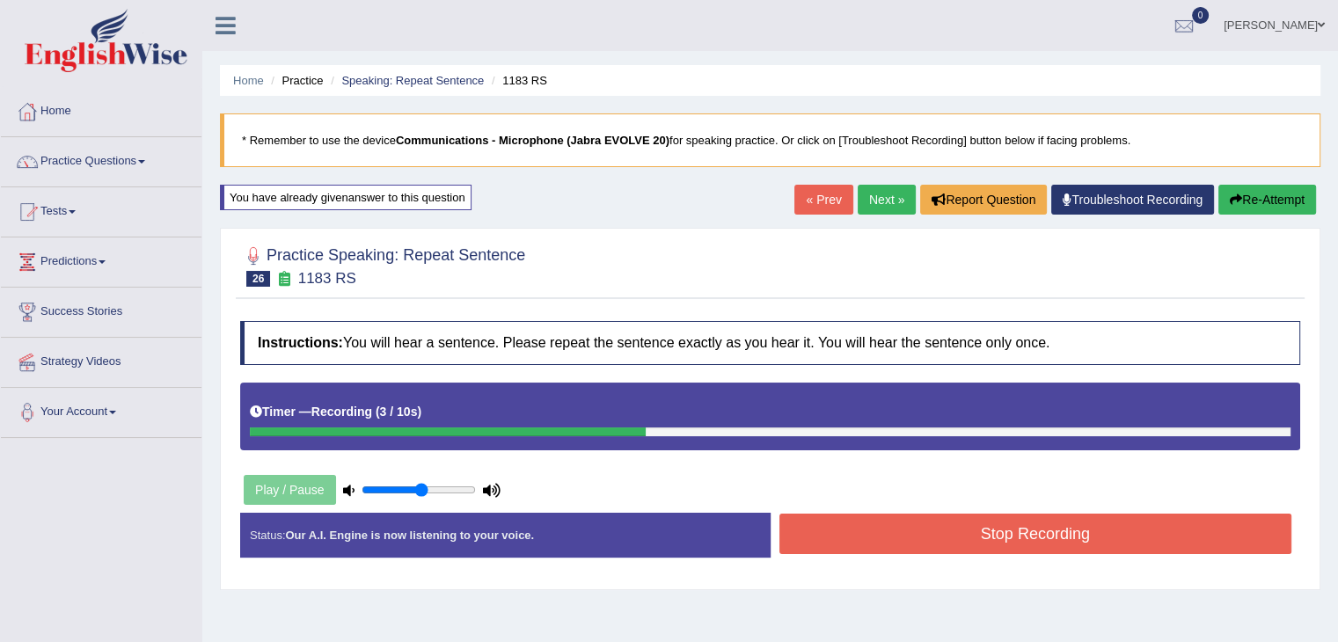
click at [1017, 521] on button "Stop Recording" at bounding box center [1035, 534] width 513 height 40
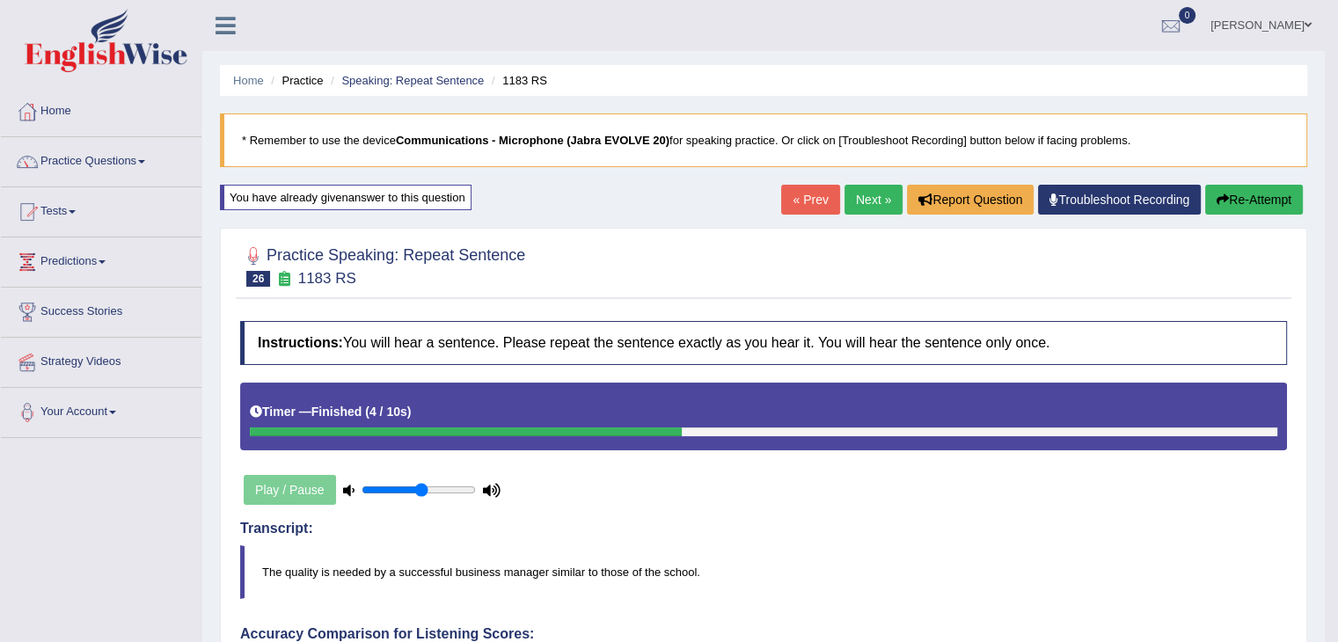
click at [816, 591] on blockquote "The quality is needed by a successful business manager similar to those of the …" at bounding box center [763, 572] width 1047 height 54
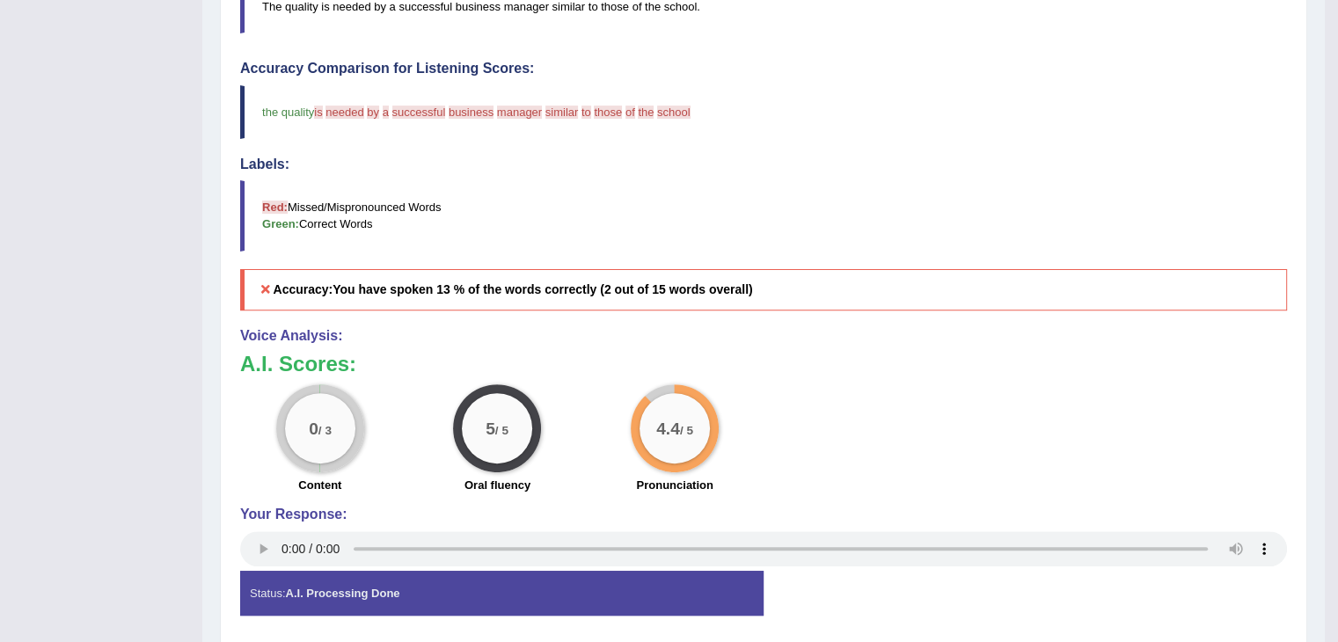
scroll to position [626, 0]
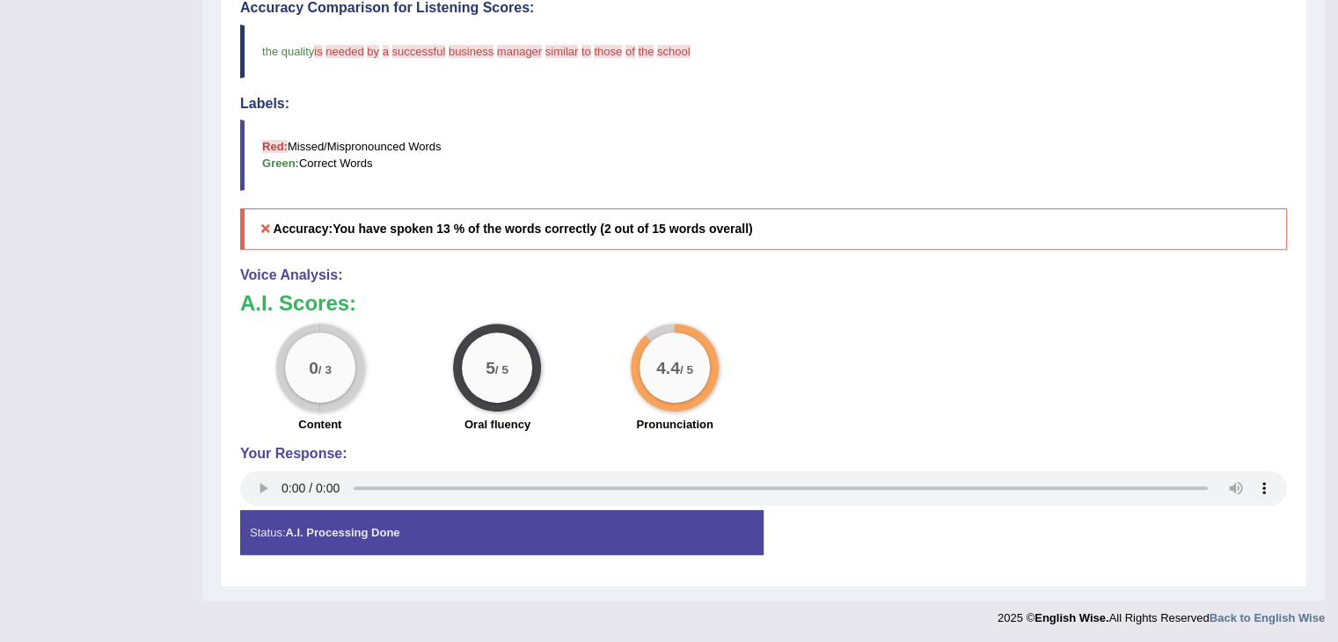
click at [985, 277] on h4 "Voice Analysis:" at bounding box center [763, 275] width 1047 height 16
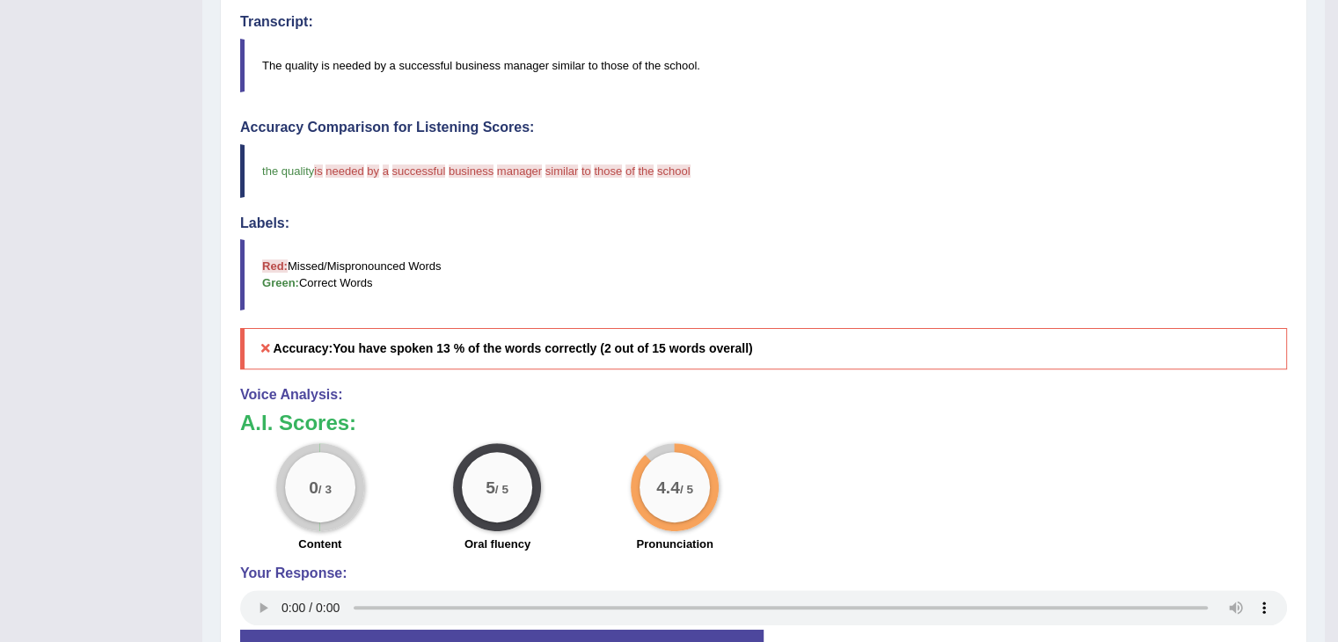
scroll to position [0, 0]
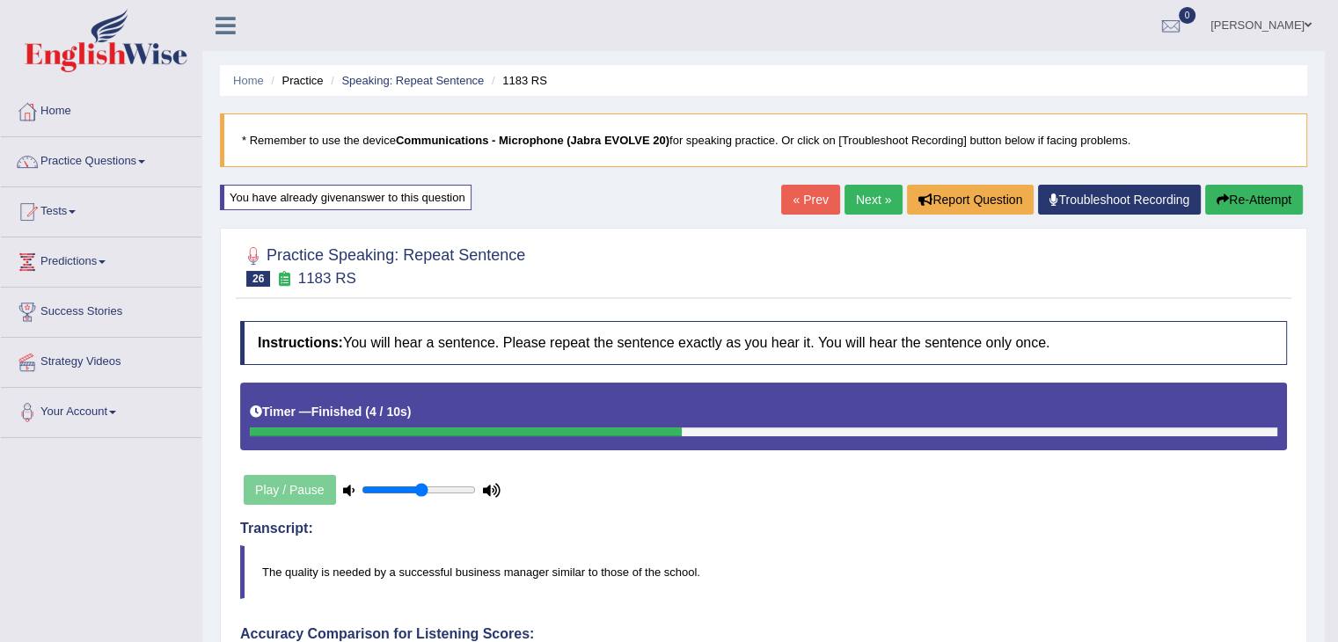
click at [874, 194] on link "Next »" at bounding box center [873, 200] width 58 height 30
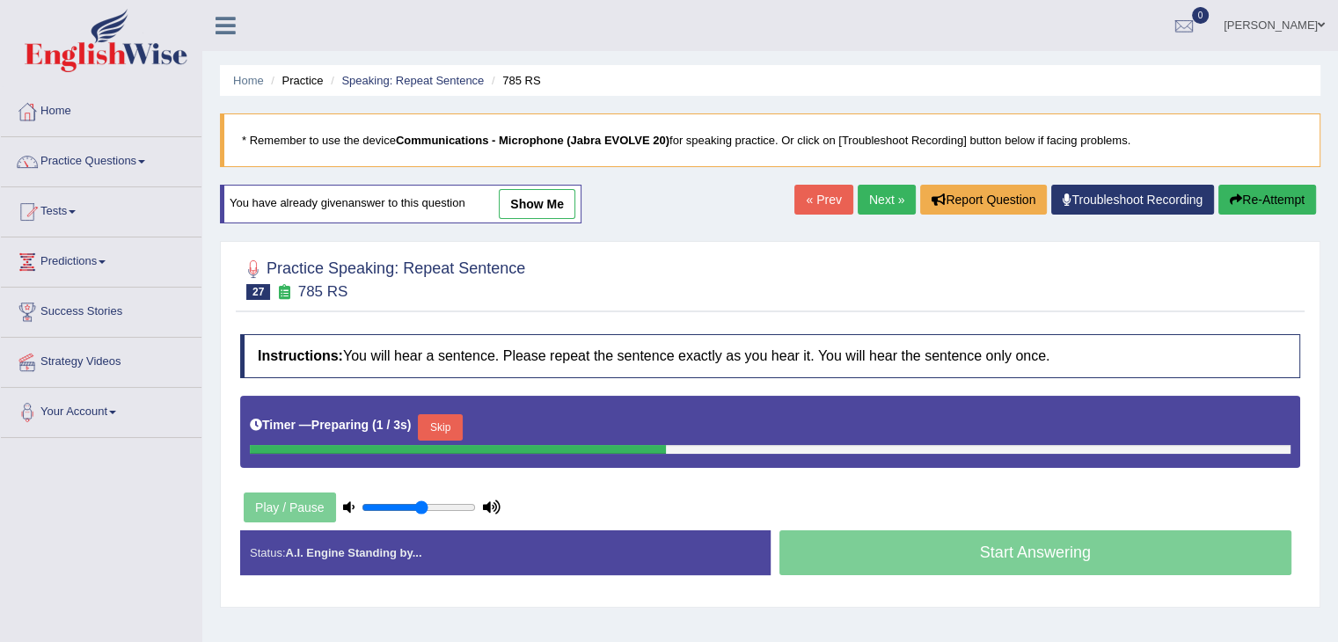
click at [440, 445] on div at bounding box center [458, 449] width 416 height 9
click at [457, 422] on button "Skip" at bounding box center [440, 427] width 44 height 26
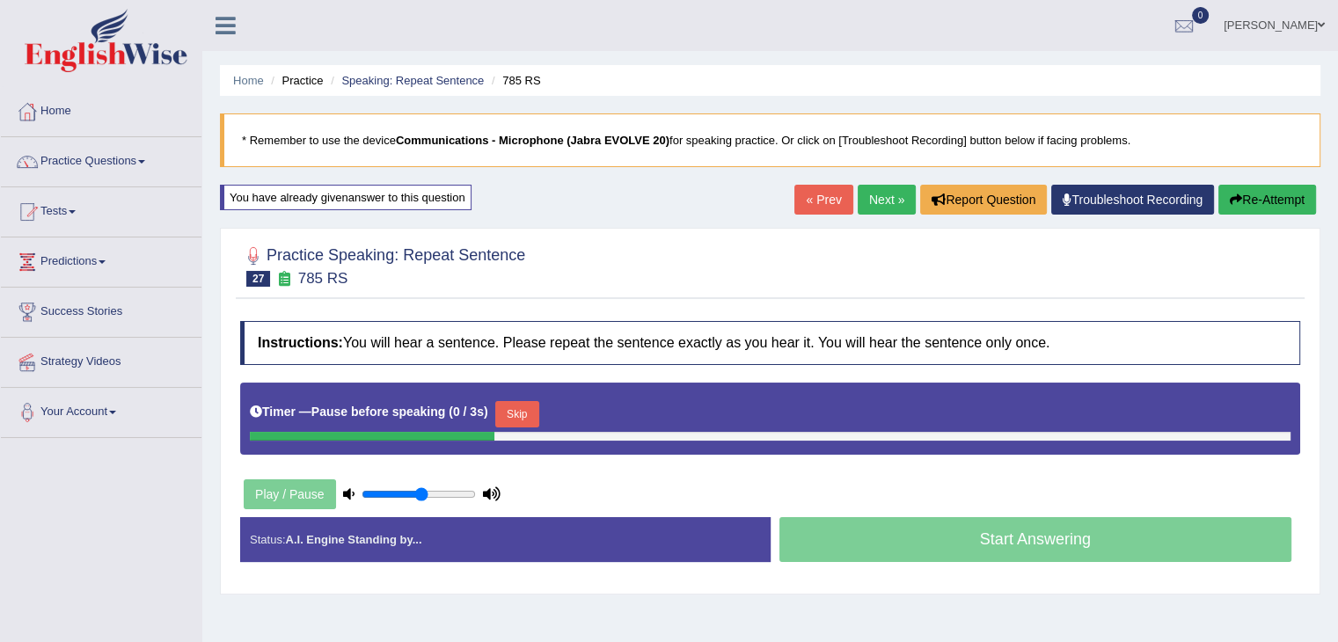
click at [515, 405] on button "Skip" at bounding box center [517, 414] width 44 height 26
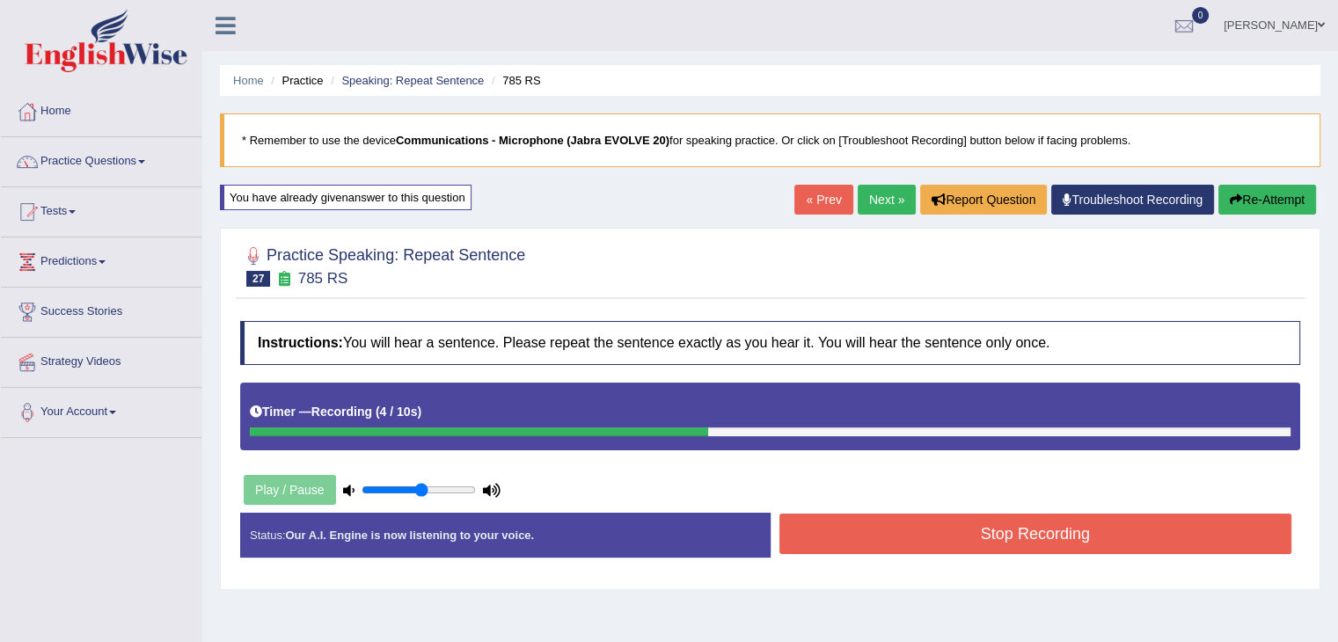
click at [1003, 537] on button "Stop Recording" at bounding box center [1035, 534] width 513 height 40
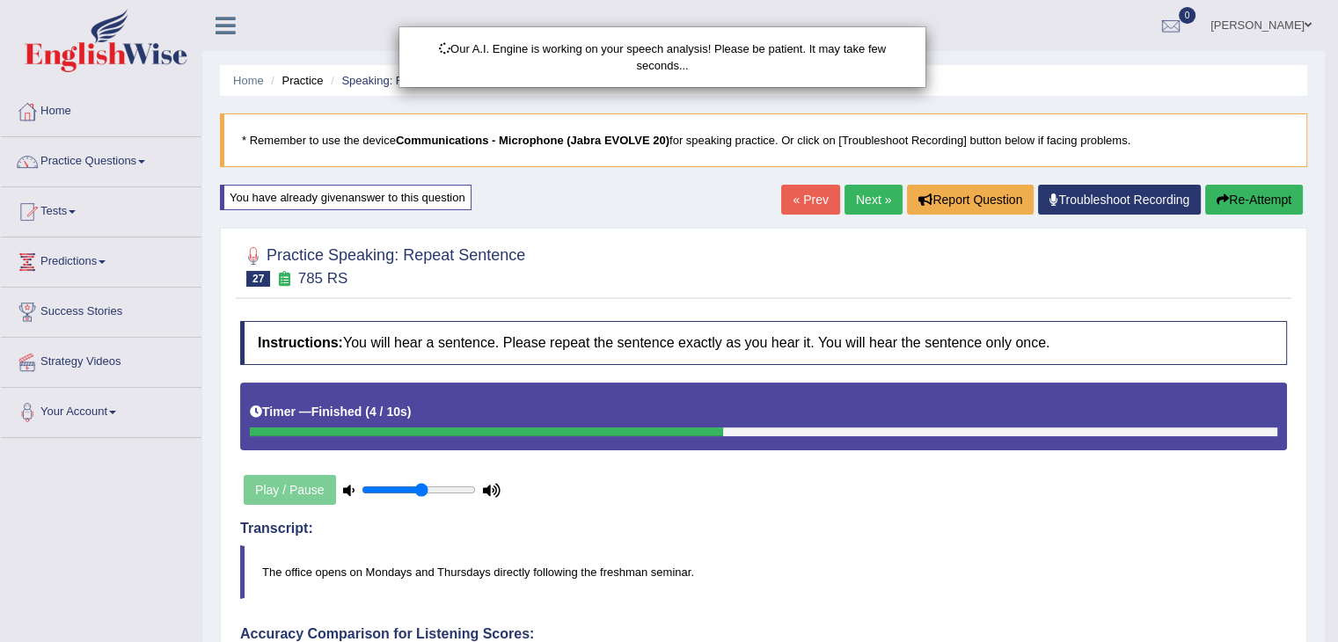
click at [727, 533] on div "Our A.I. Engine is working on your speech analysis! Please be patient. It may t…" at bounding box center [669, 321] width 1338 height 642
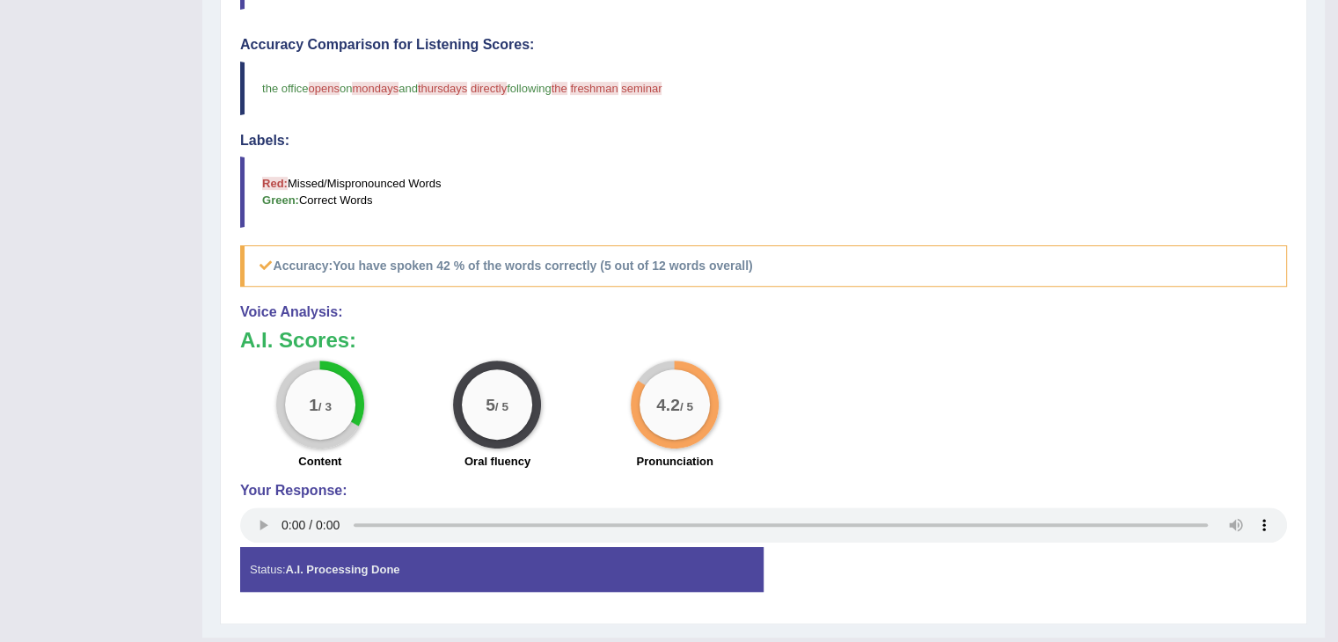
scroll to position [626, 0]
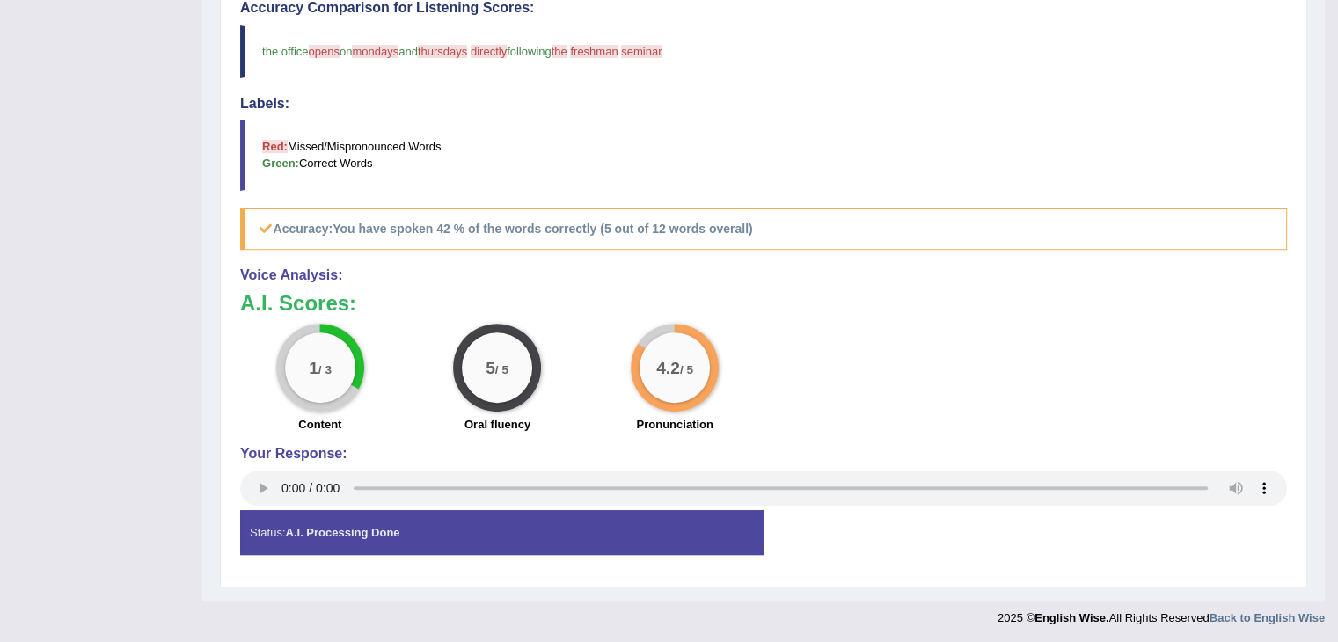
click at [1053, 324] on div "1 / 3 Content 5 / 5 Oral fluency 4.2 / 5 Pronunciation" at bounding box center [763, 380] width 1064 height 113
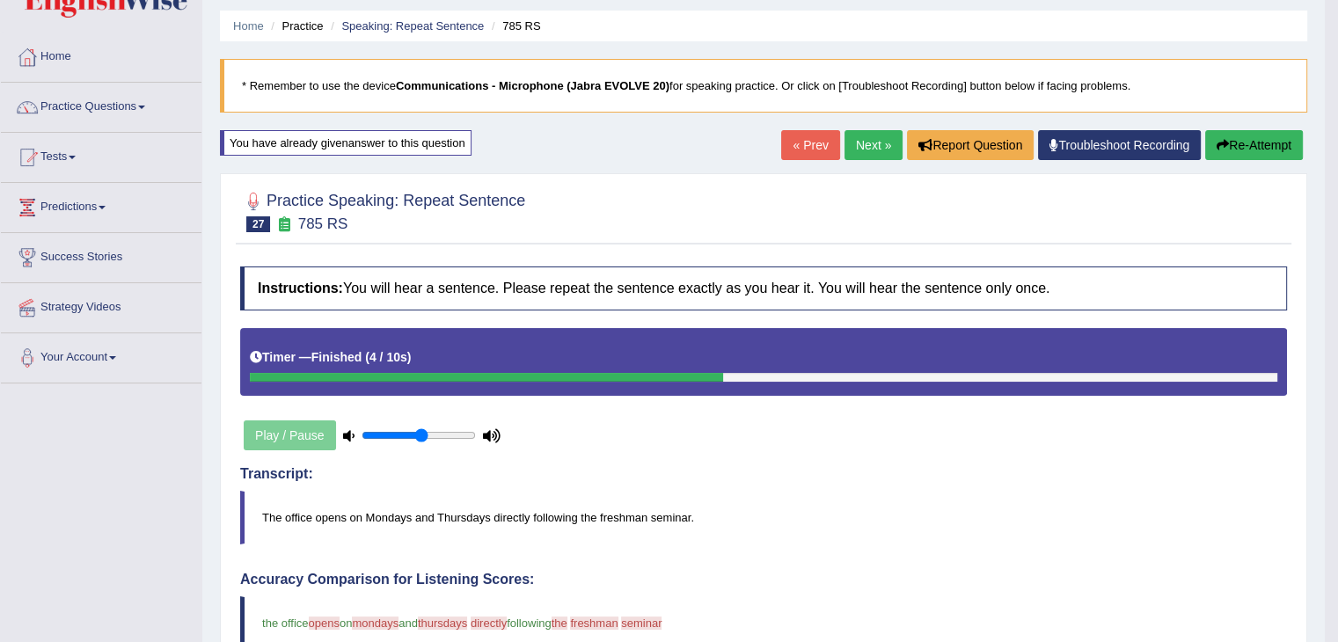
scroll to position [0, 0]
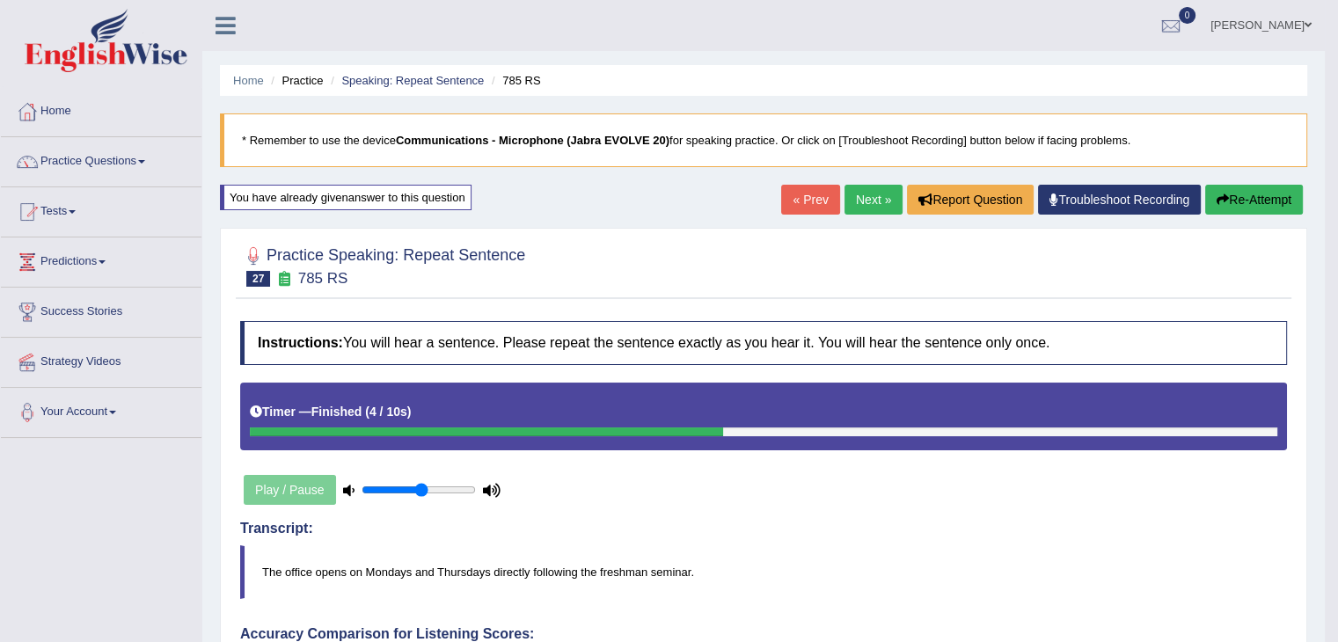
click at [851, 194] on link "Next »" at bounding box center [873, 200] width 58 height 30
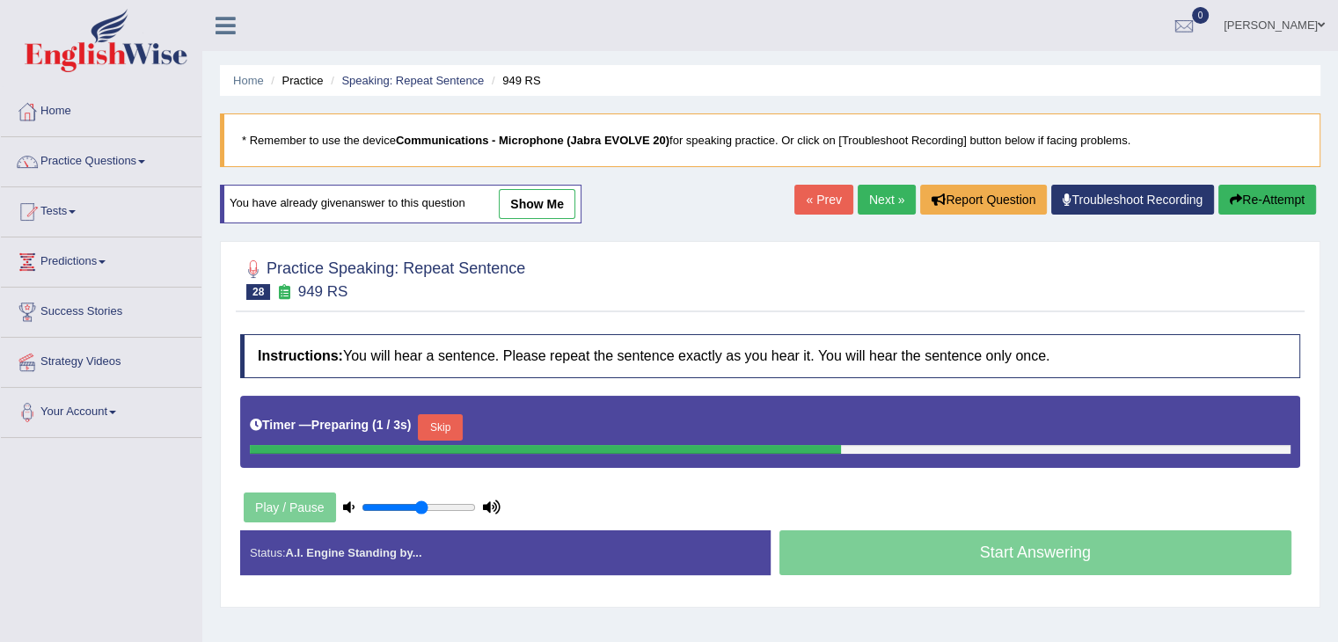
click at [443, 426] on button "Skip" at bounding box center [440, 427] width 44 height 26
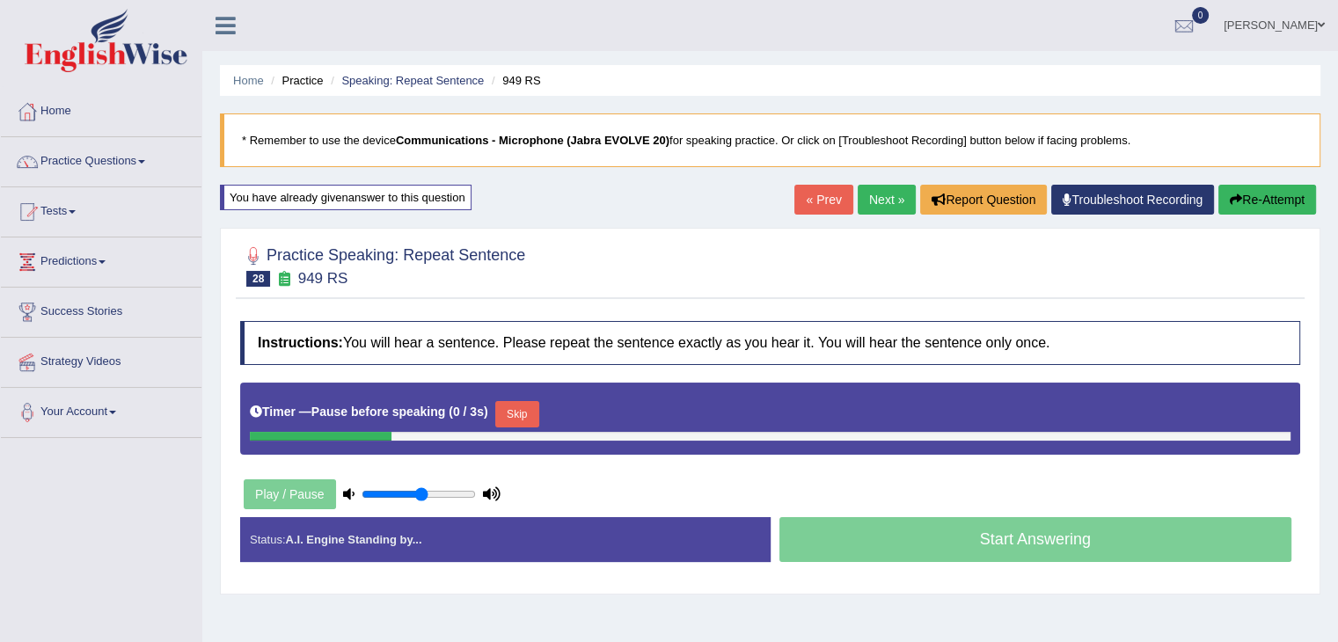
click at [521, 418] on button "Skip" at bounding box center [517, 414] width 44 height 26
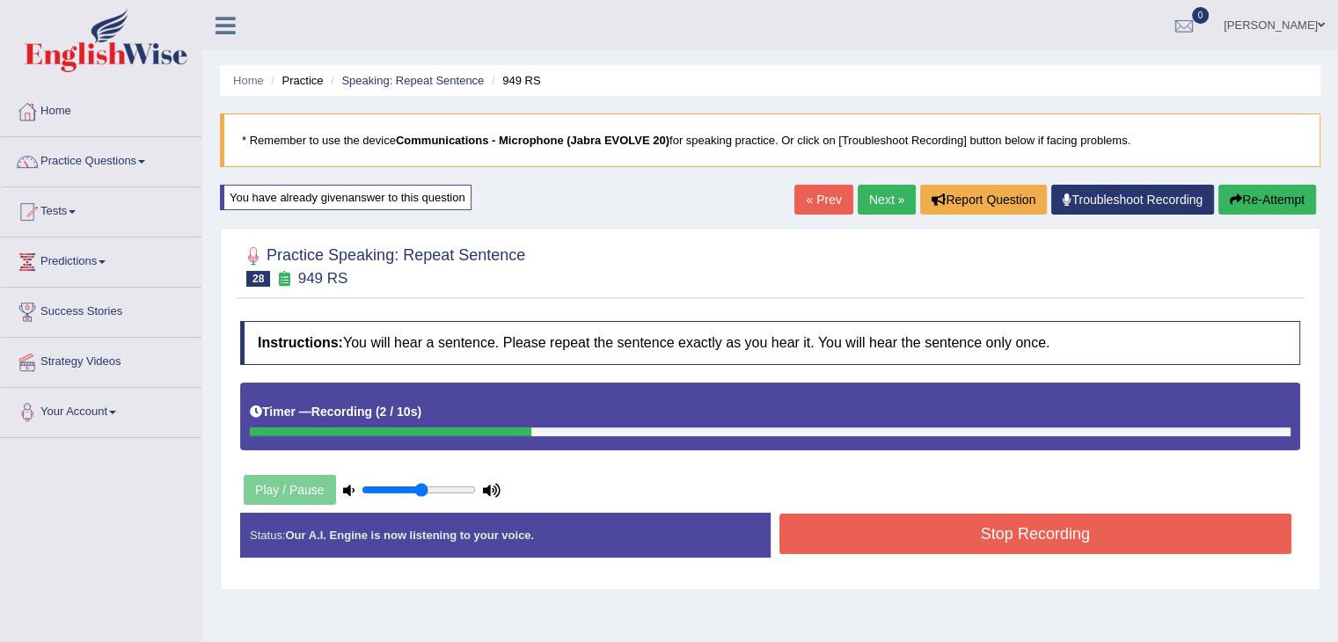
click at [1034, 530] on button "Stop Recording" at bounding box center [1035, 534] width 513 height 40
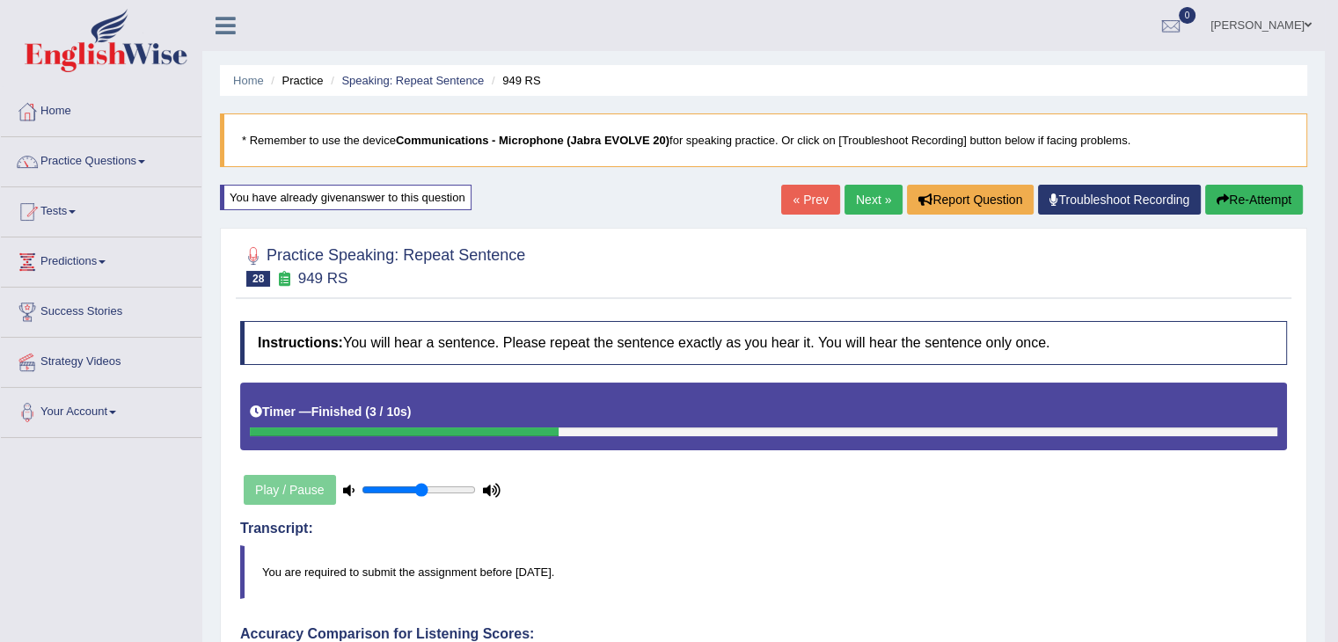
click at [862, 194] on link "Next »" at bounding box center [873, 200] width 58 height 30
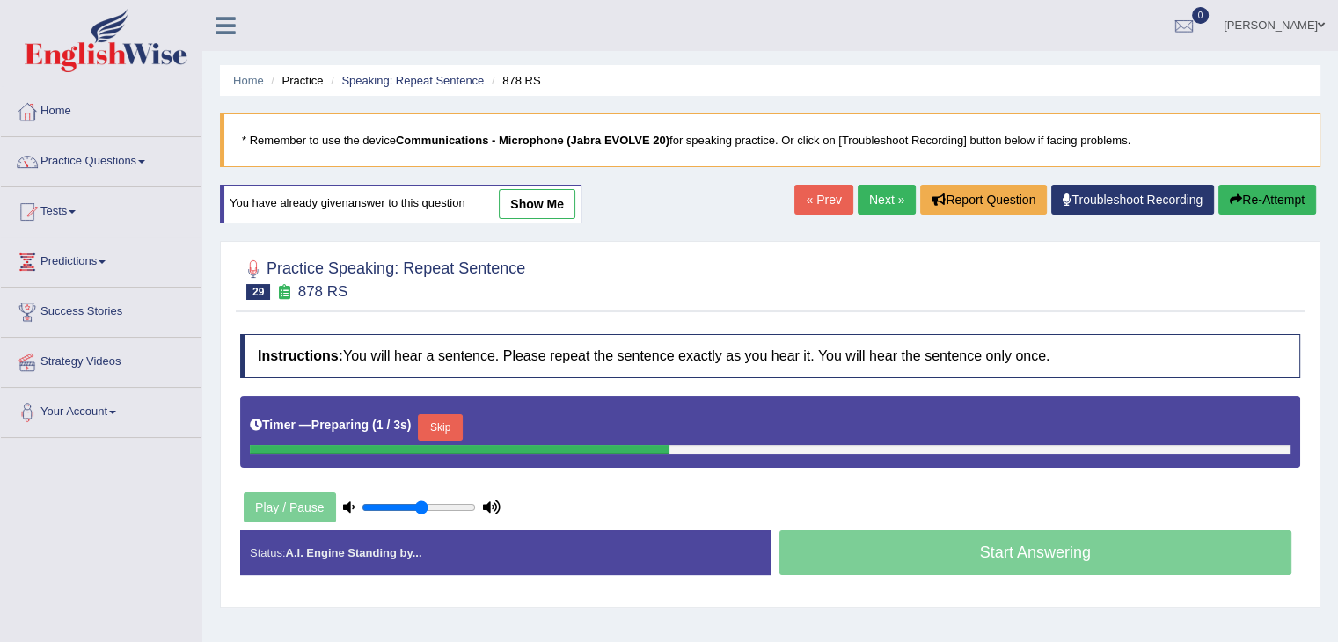
click at [447, 424] on button "Skip" at bounding box center [440, 427] width 44 height 26
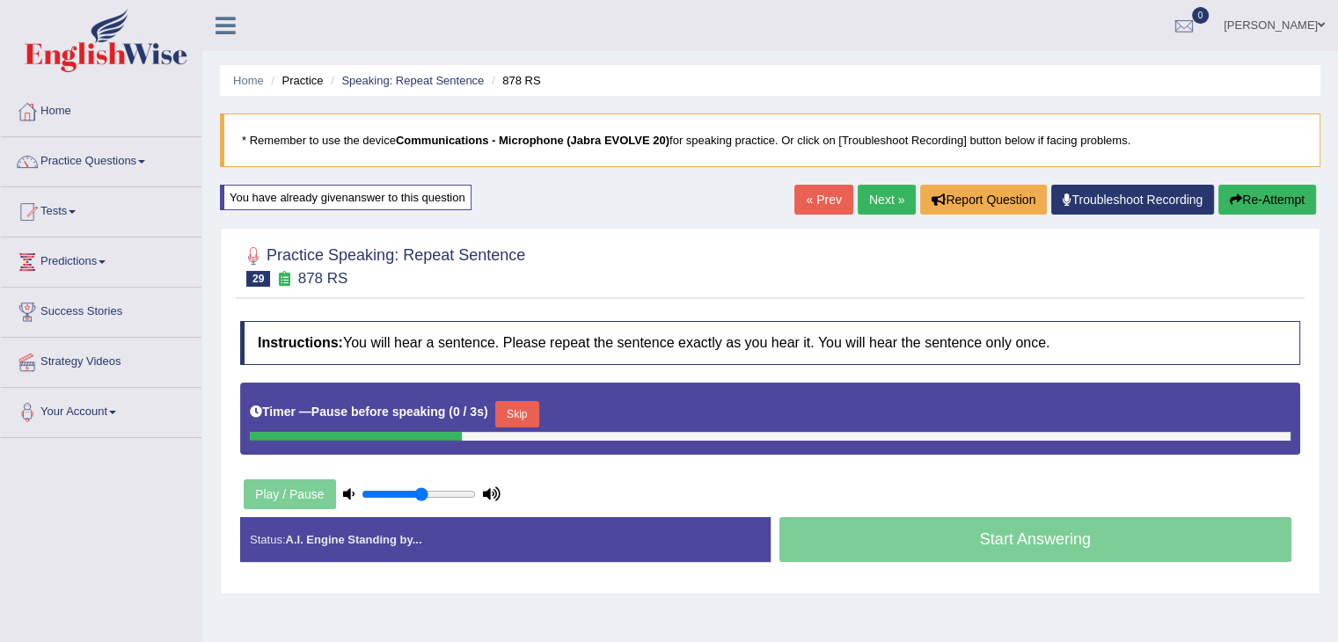
click at [524, 403] on button "Skip" at bounding box center [517, 414] width 44 height 26
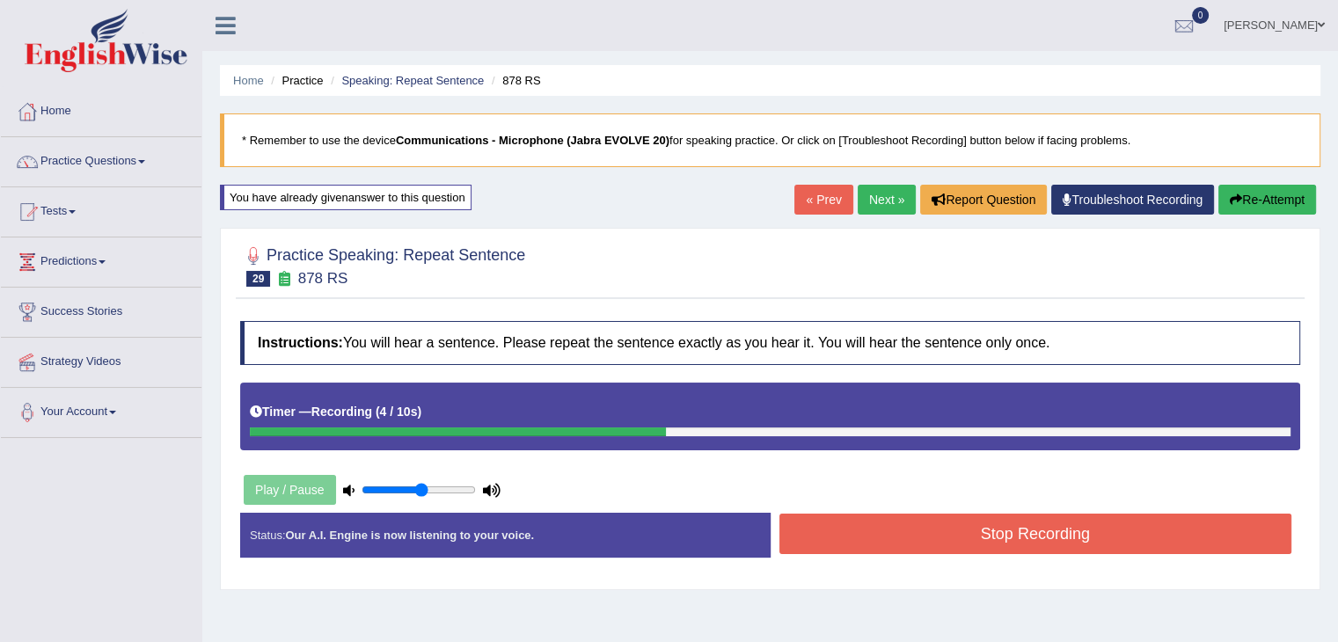
click at [959, 551] on button "Stop Recording" at bounding box center [1035, 534] width 513 height 40
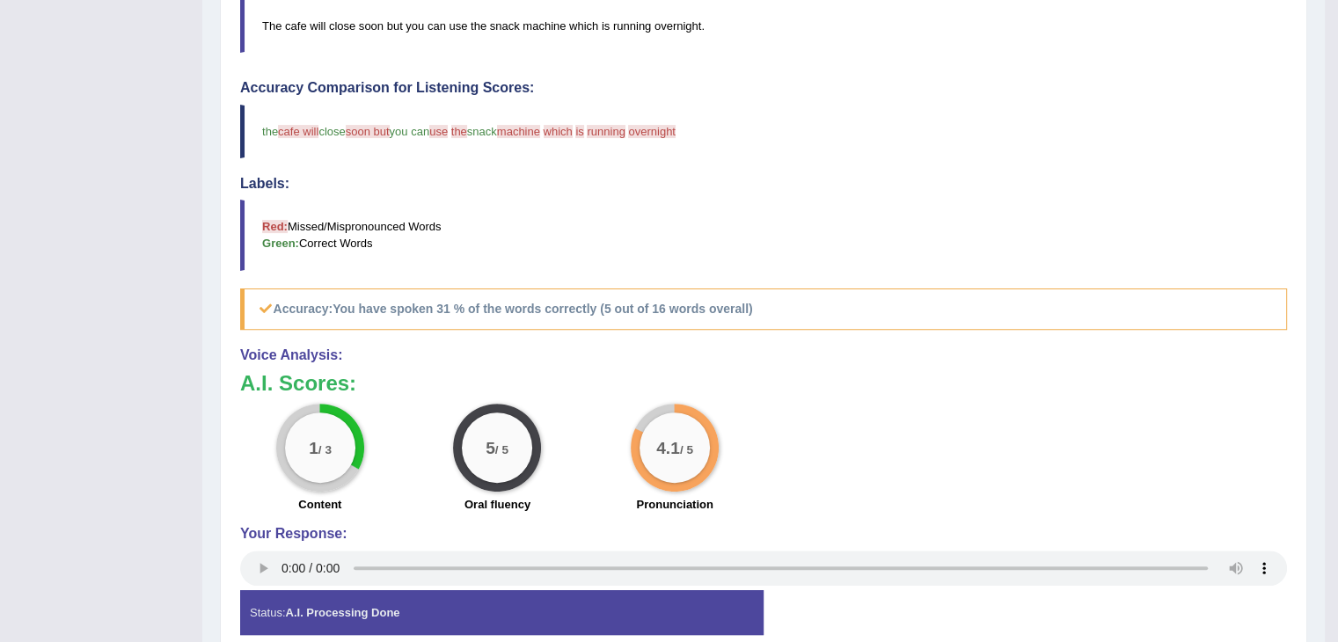
scroll to position [626, 0]
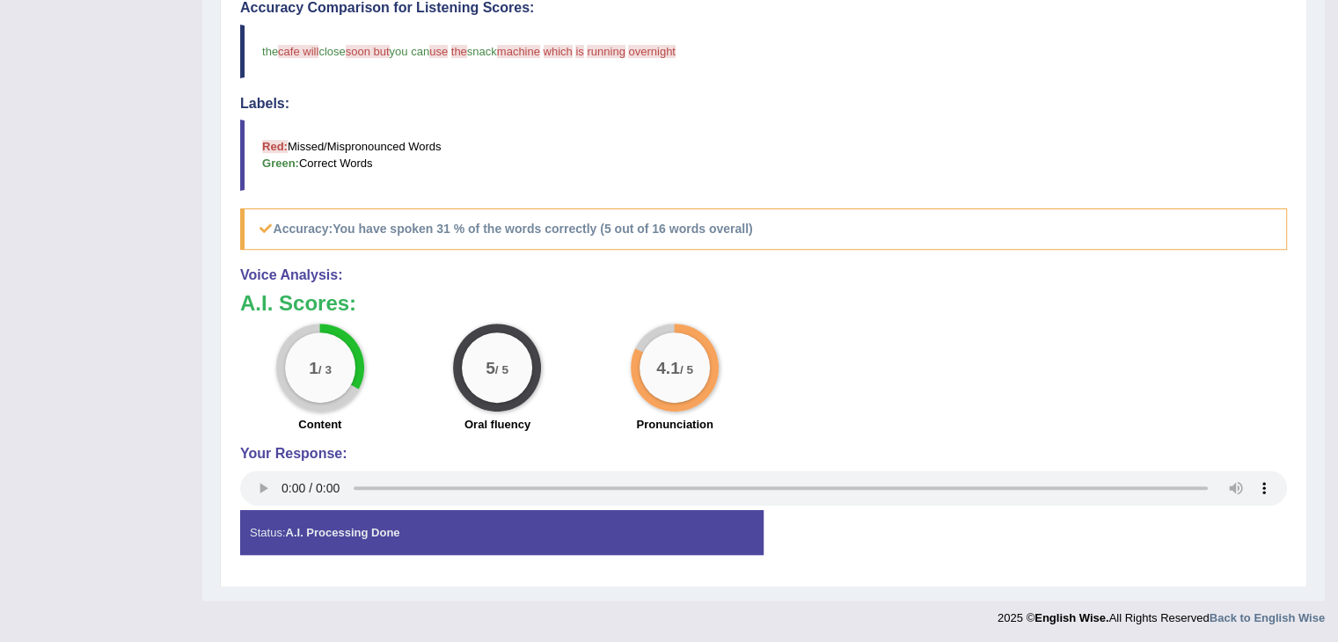
click at [876, 276] on h4 "Voice Analysis:" at bounding box center [763, 275] width 1047 height 16
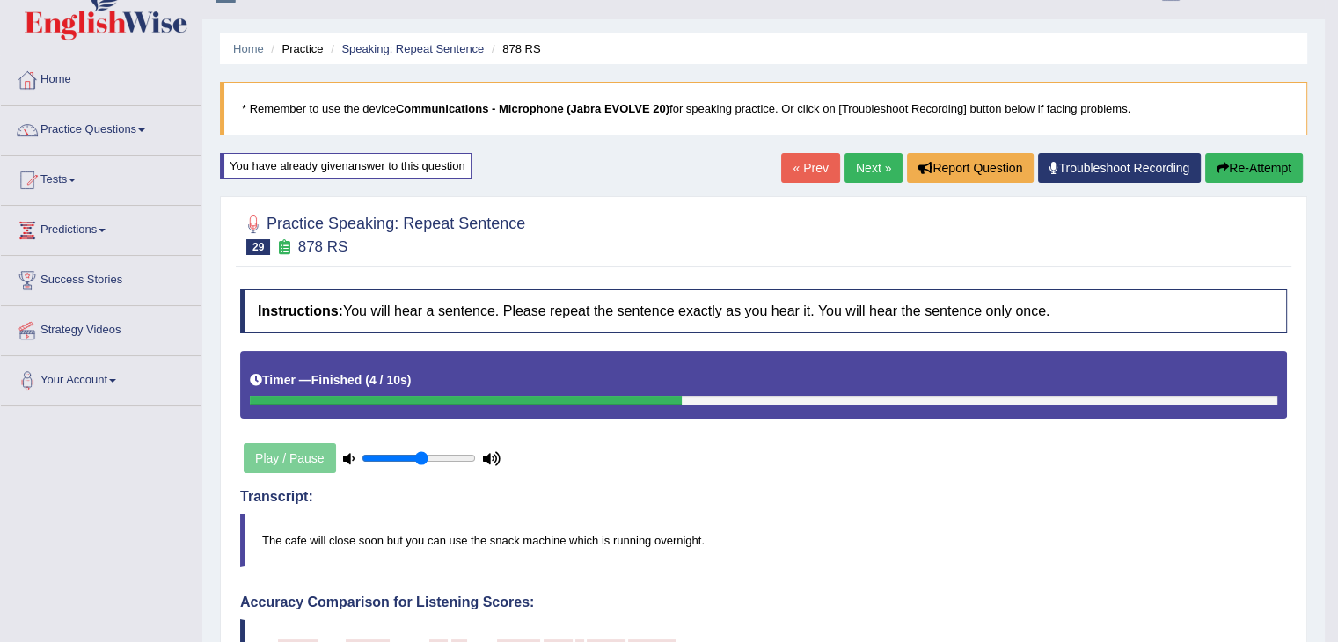
scroll to position [0, 0]
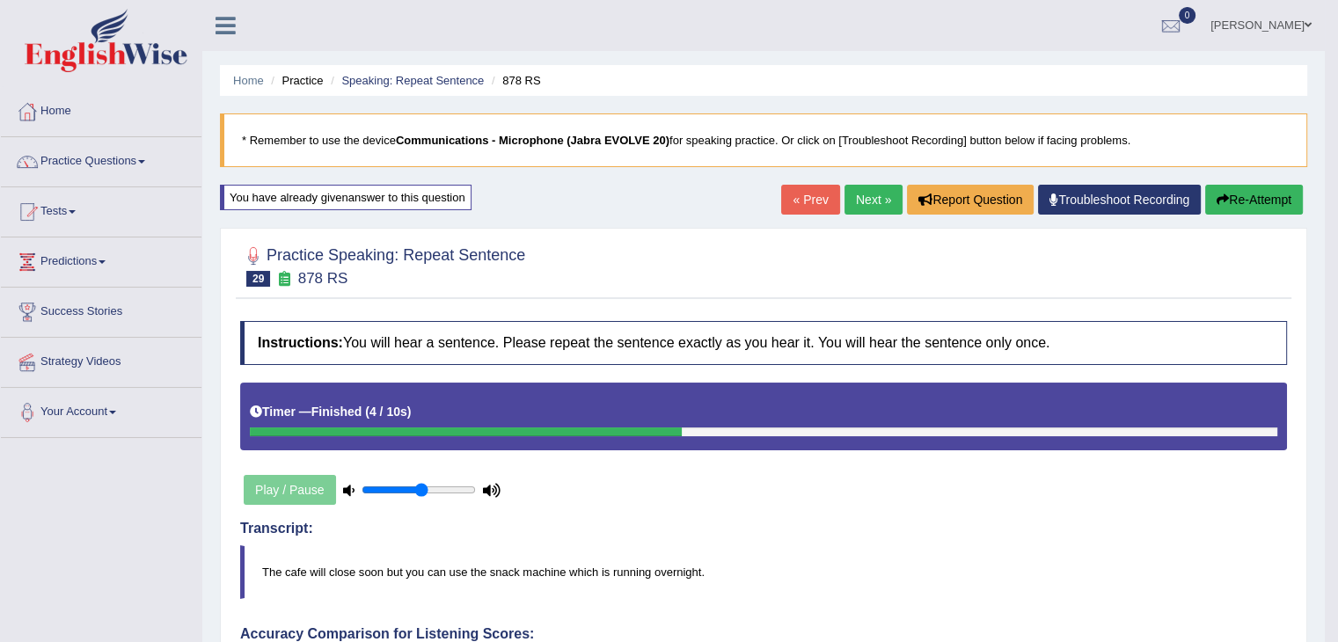
click at [878, 191] on link "Next »" at bounding box center [873, 200] width 58 height 30
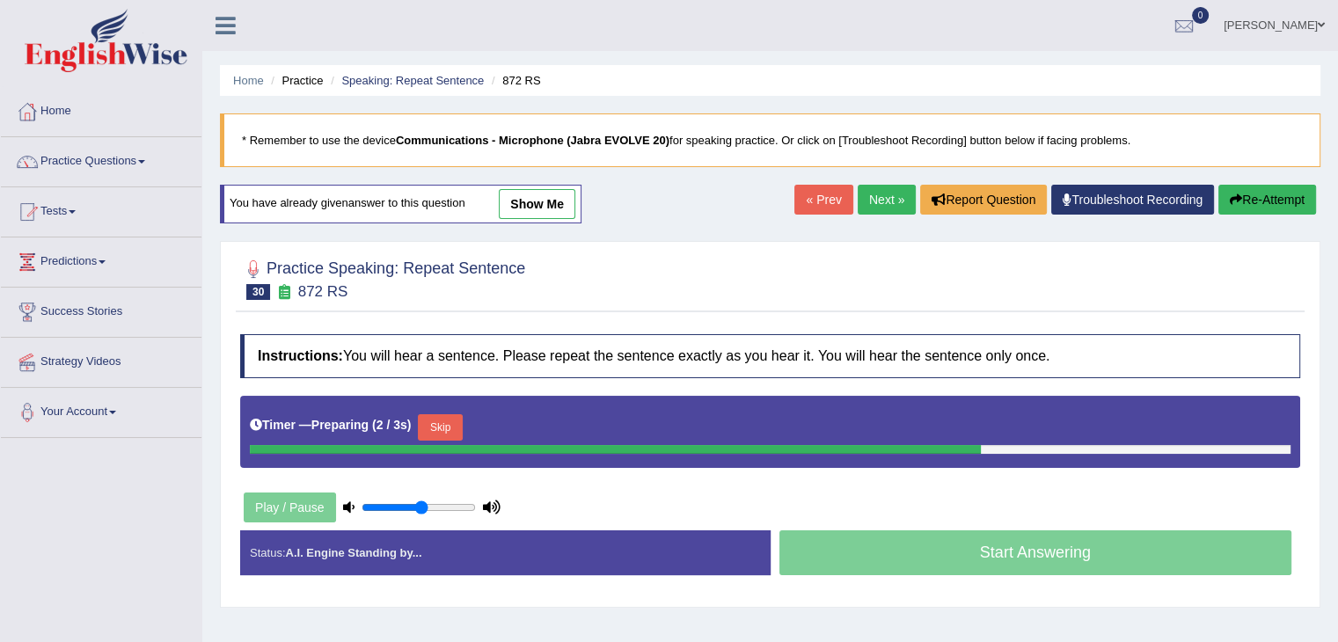
click at [436, 396] on div "Timer — Preparing ( 2 / 3s ) Skip" at bounding box center [770, 432] width 1060 height 72
click at [369, 418] on b "Preparing" at bounding box center [339, 425] width 57 height 14
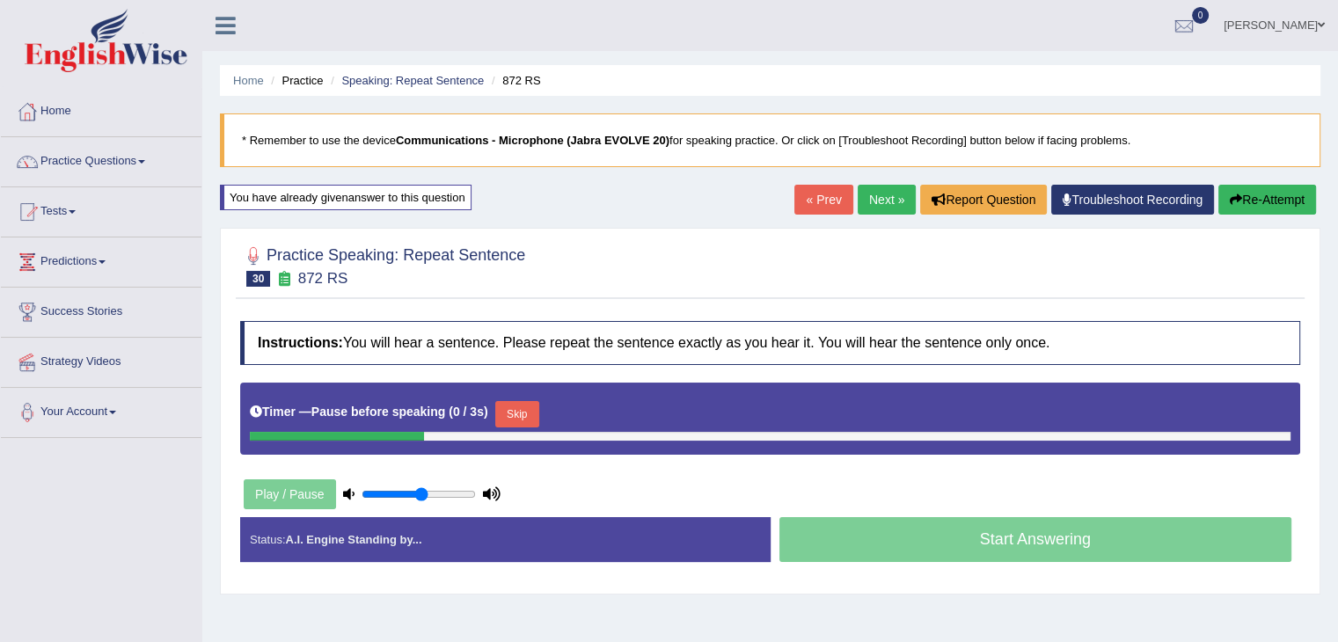
click at [512, 401] on button "Skip" at bounding box center [517, 414] width 44 height 26
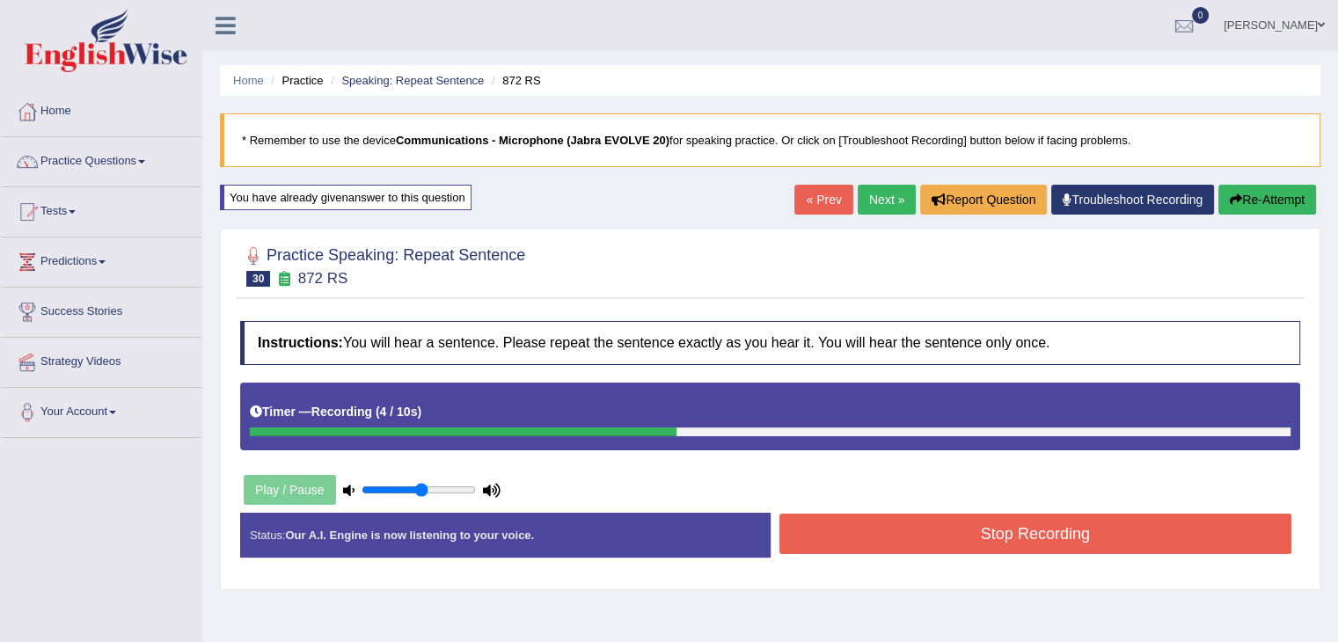
click at [901, 540] on button "Stop Recording" at bounding box center [1035, 534] width 513 height 40
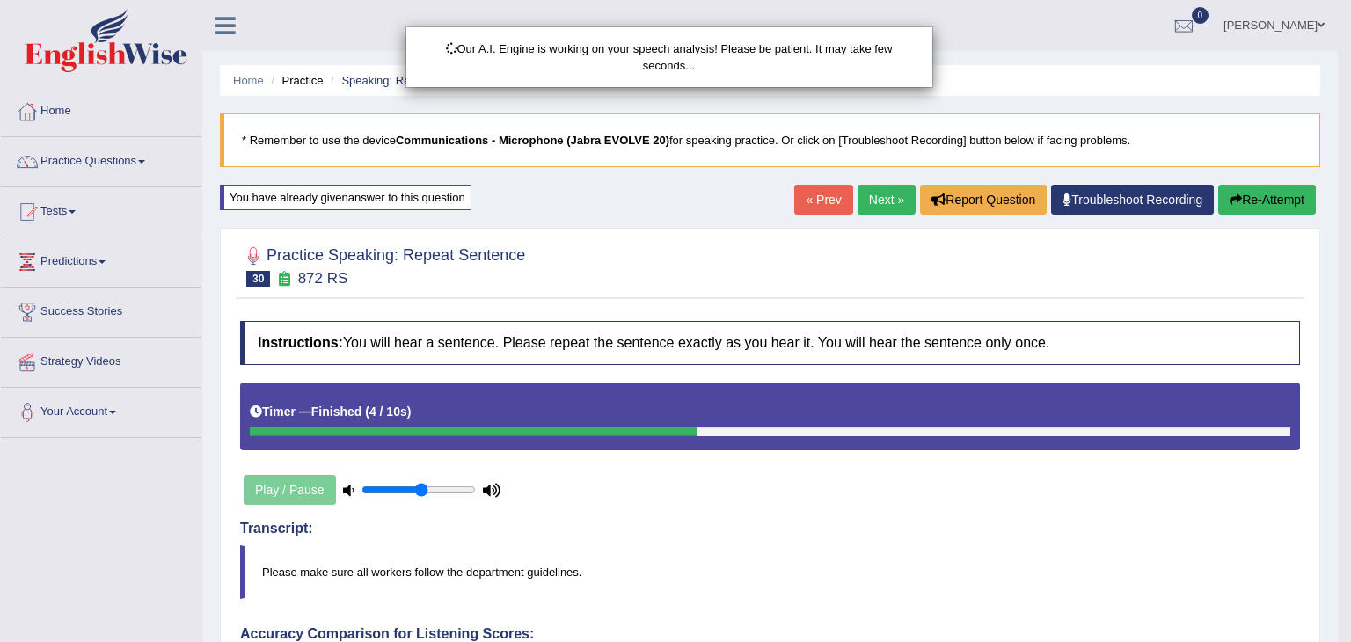
click at [756, 552] on div "Our A.I. Engine is working on your speech analysis! Please be patient. It may t…" at bounding box center [675, 321] width 1351 height 642
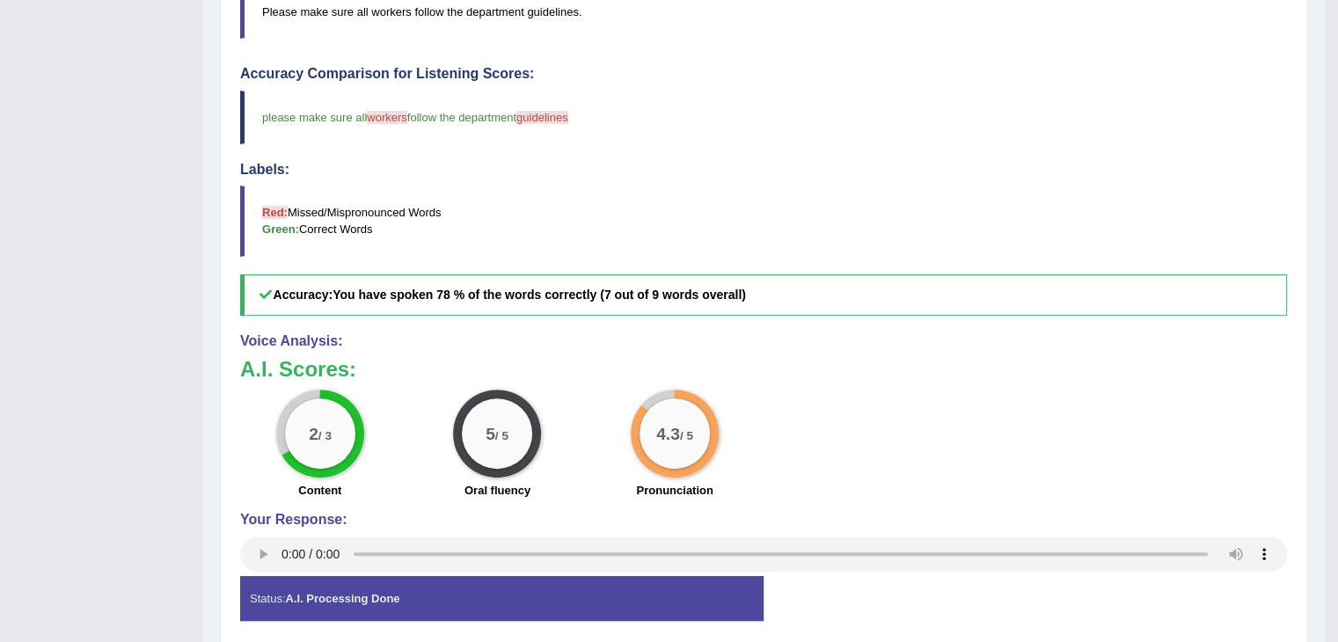
scroll to position [563, 0]
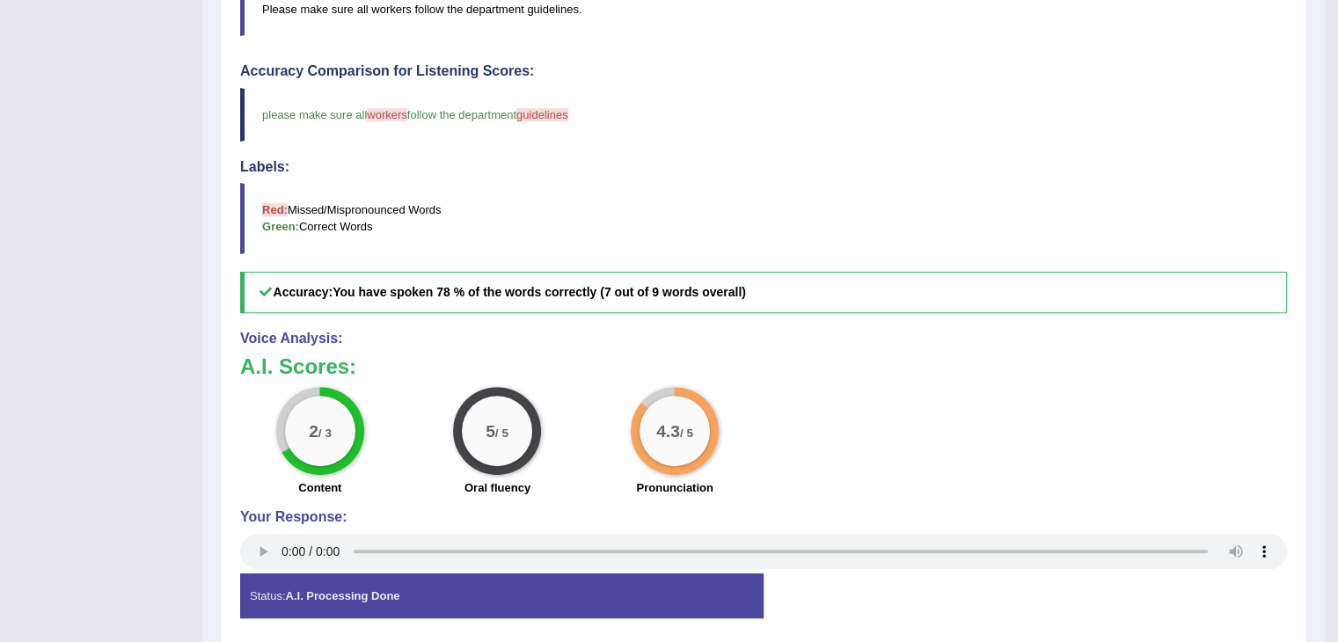
click at [1059, 244] on blockquote "Red: Missed/Mispronounced Words Green: Correct Words" at bounding box center [763, 218] width 1047 height 70
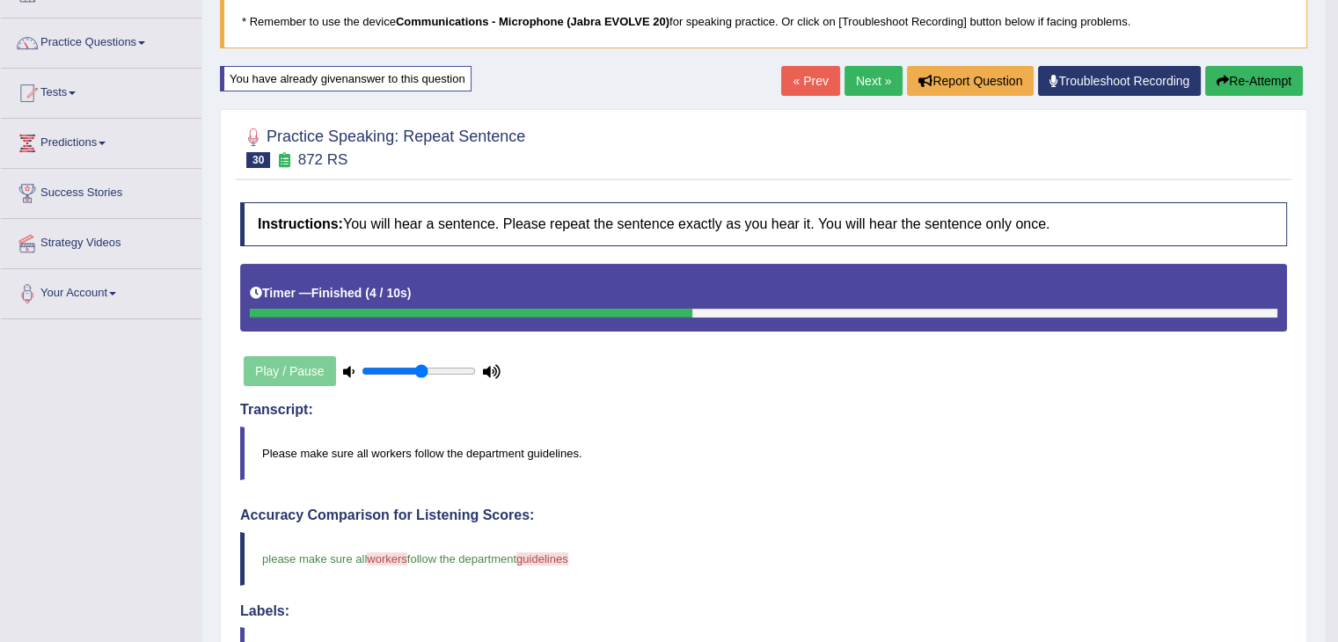
scroll to position [0, 0]
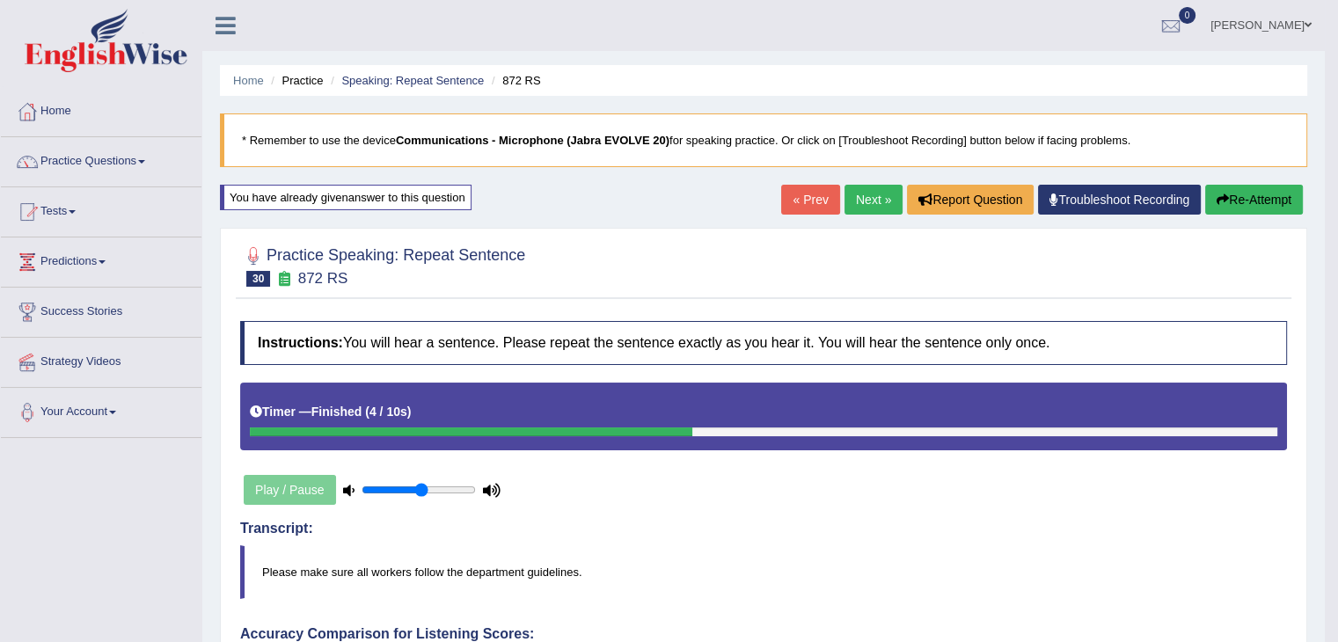
click at [883, 206] on link "Next »" at bounding box center [873, 200] width 58 height 30
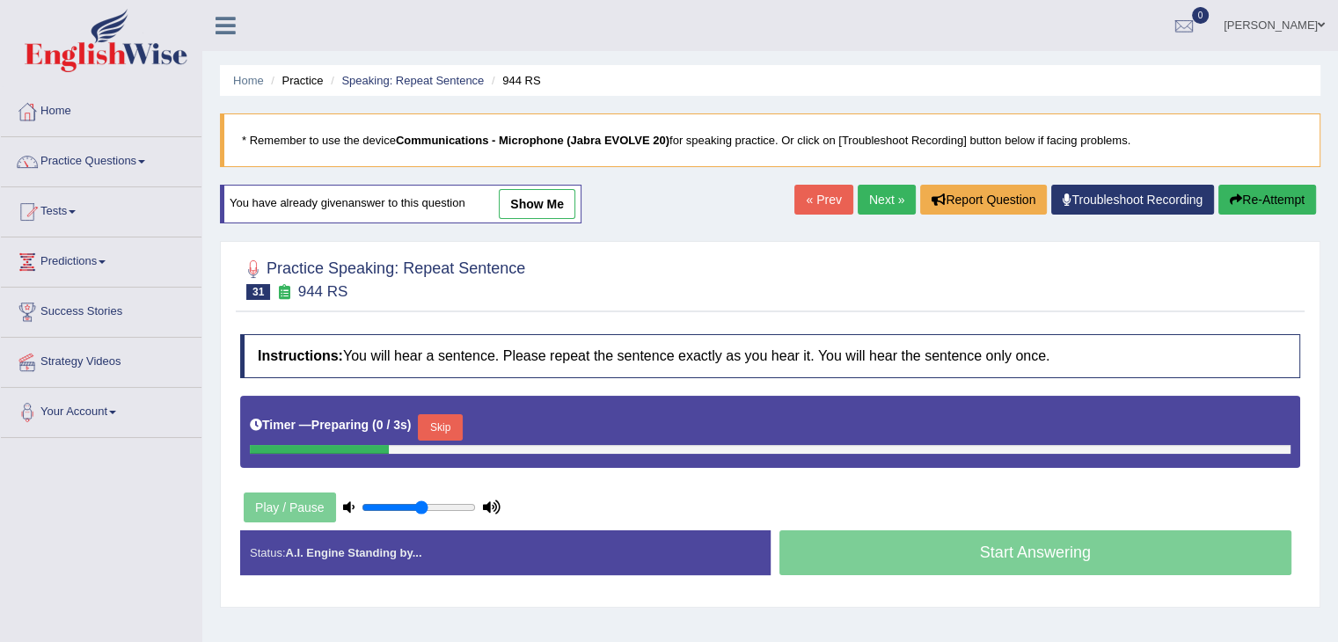
click at [458, 429] on button "Skip" at bounding box center [440, 427] width 44 height 26
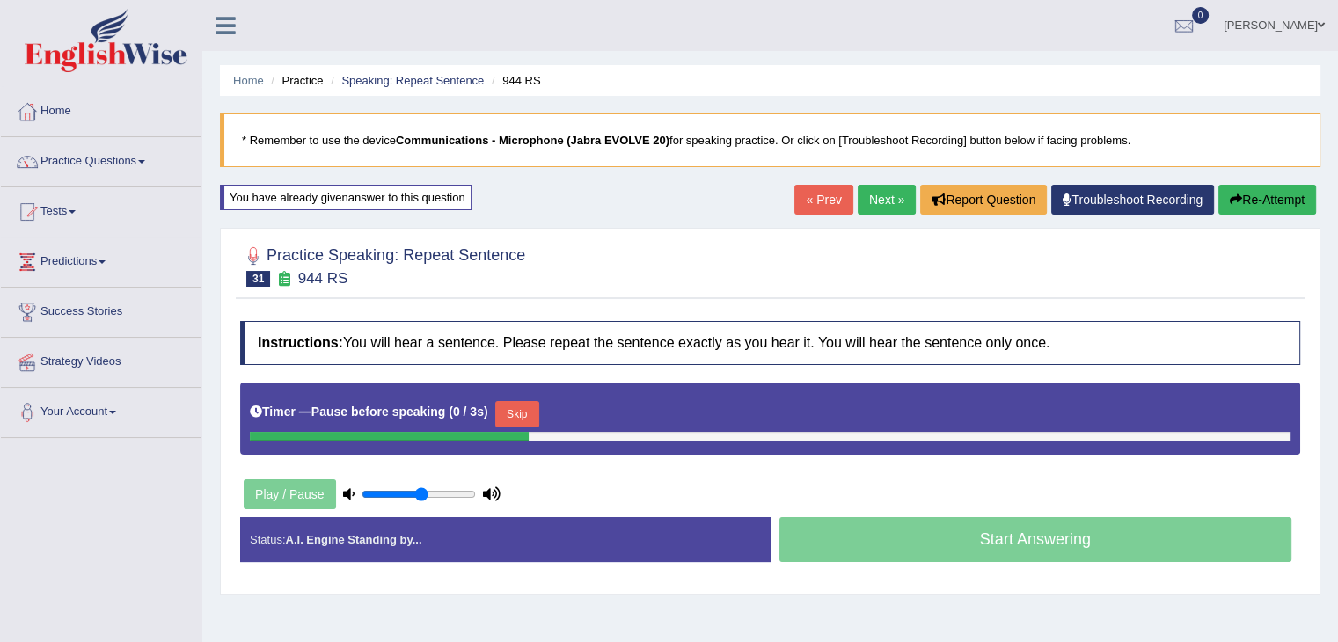
click at [517, 418] on button "Skip" at bounding box center [517, 414] width 44 height 26
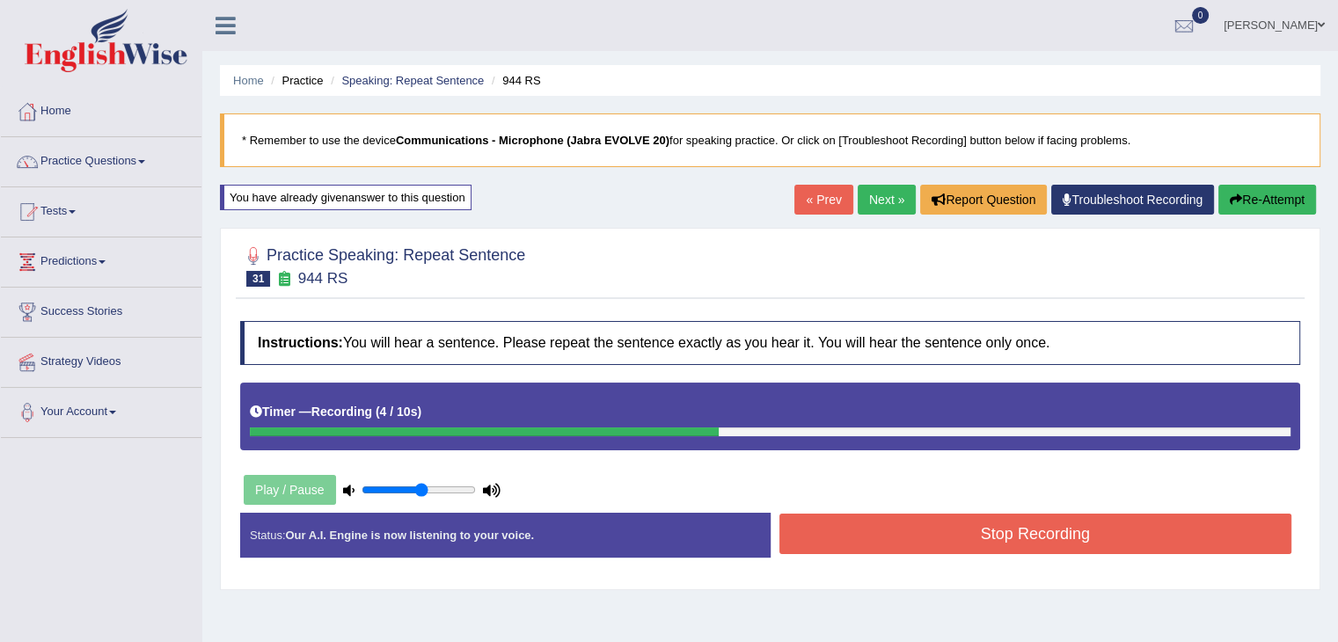
click at [983, 545] on button "Stop Recording" at bounding box center [1035, 534] width 513 height 40
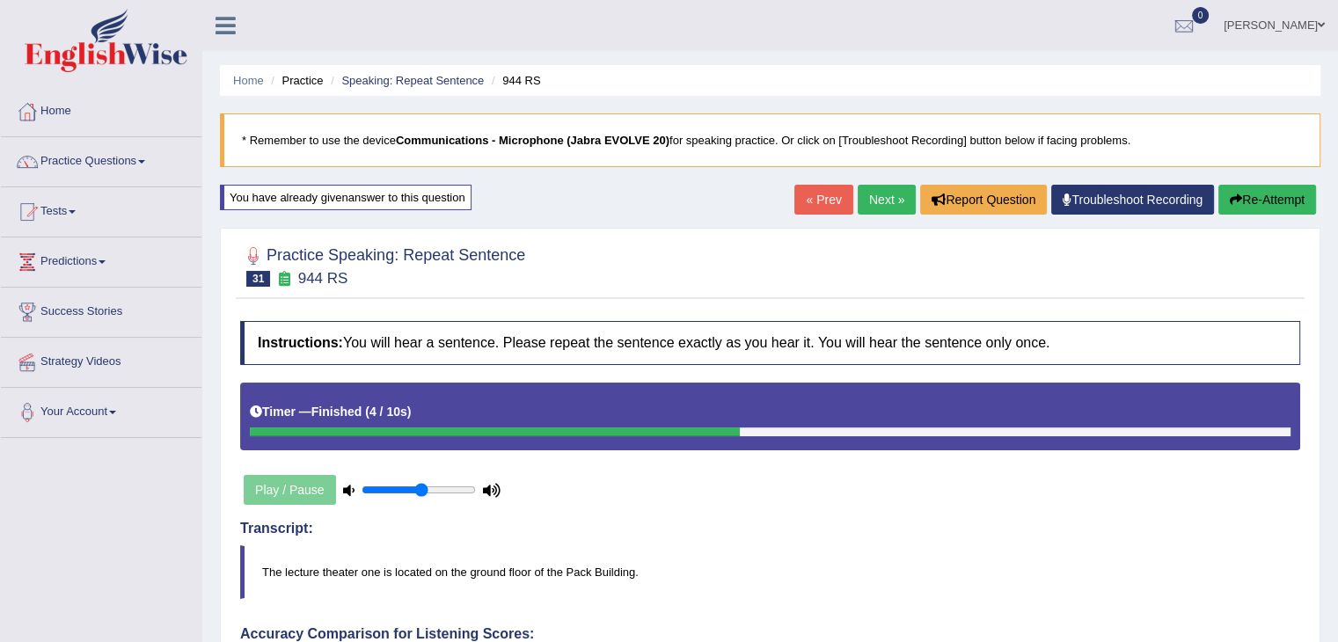
click at [727, 531] on h4 "Transcript:" at bounding box center [770, 529] width 1060 height 16
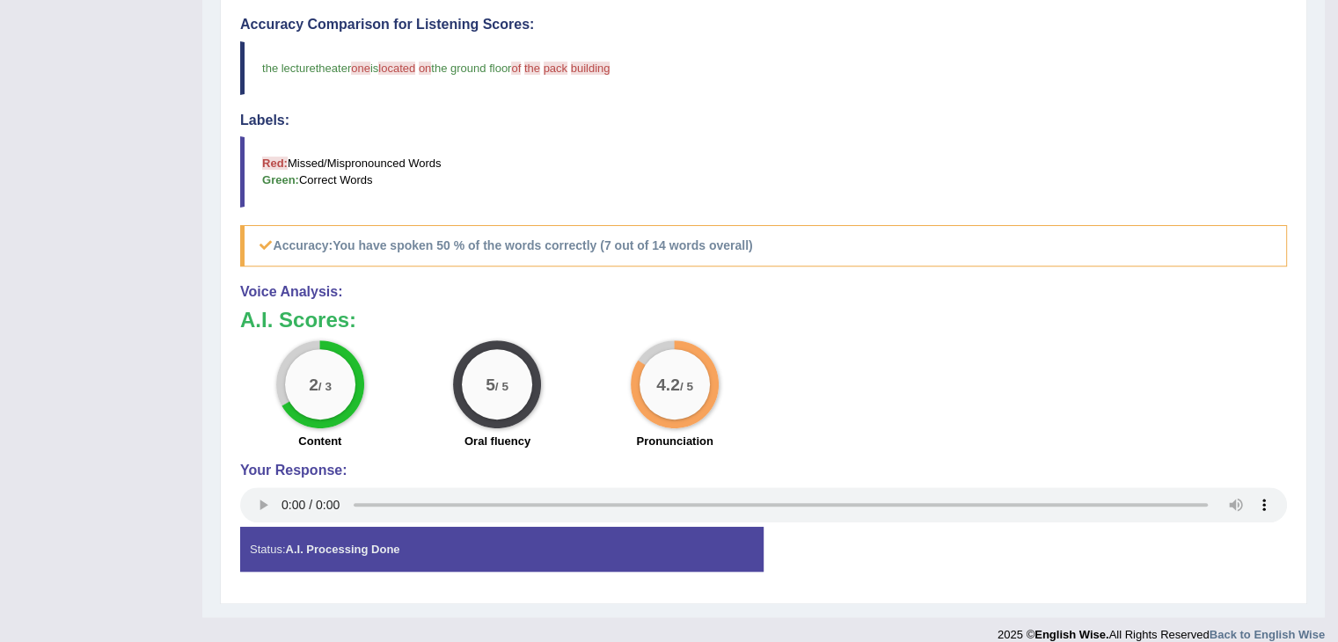
scroll to position [610, 0]
click at [894, 354] on div "2 / 3 Content 5 / 5 Oral fluency 4.2 / 5 Pronunciation" at bounding box center [763, 396] width 1064 height 113
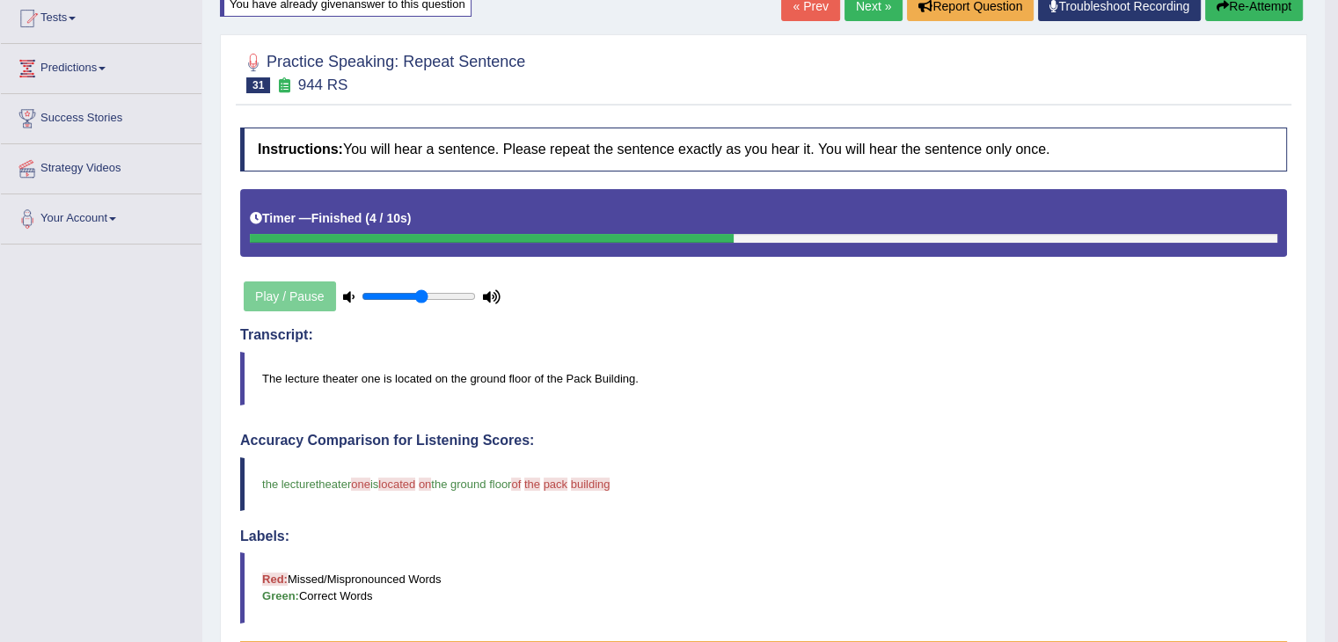
scroll to position [0, 0]
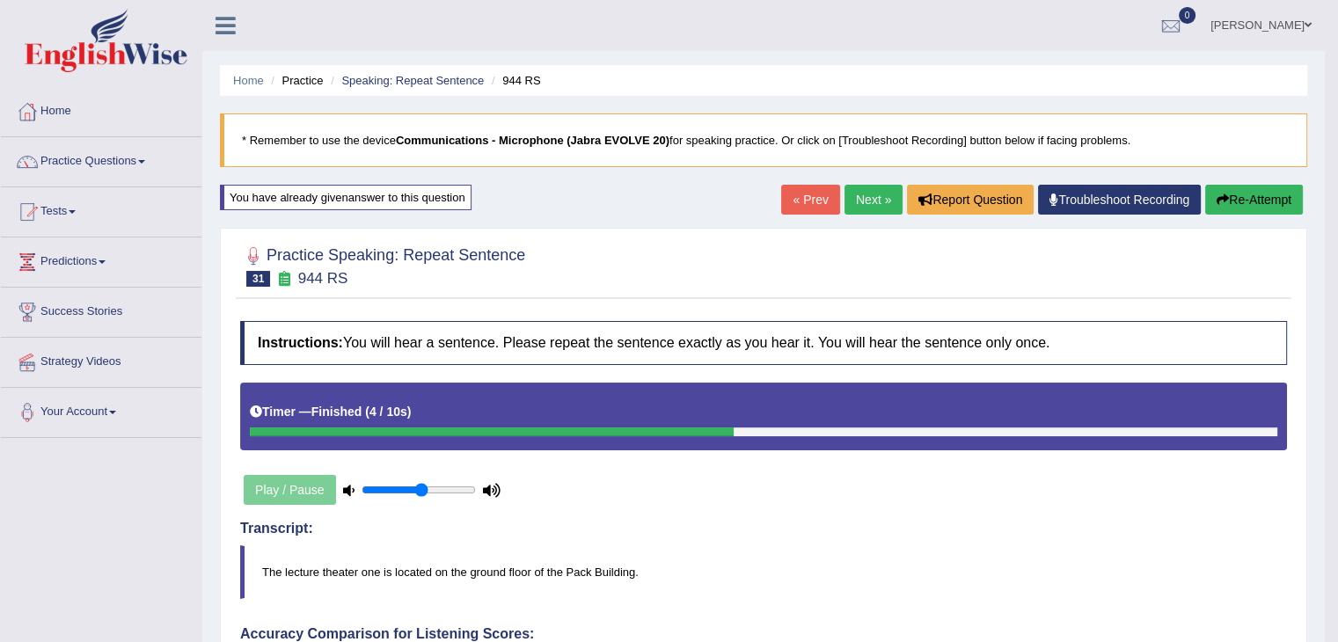
click at [868, 188] on link "Next »" at bounding box center [873, 200] width 58 height 30
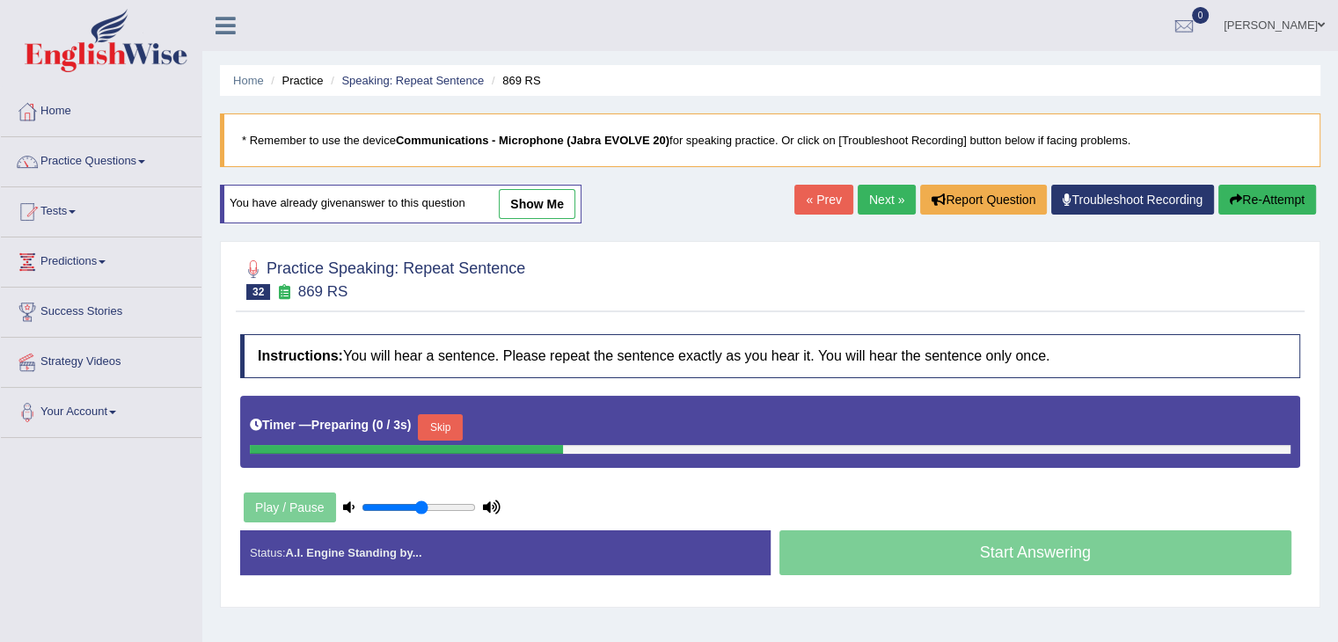
click at [450, 427] on button "Skip" at bounding box center [440, 427] width 44 height 26
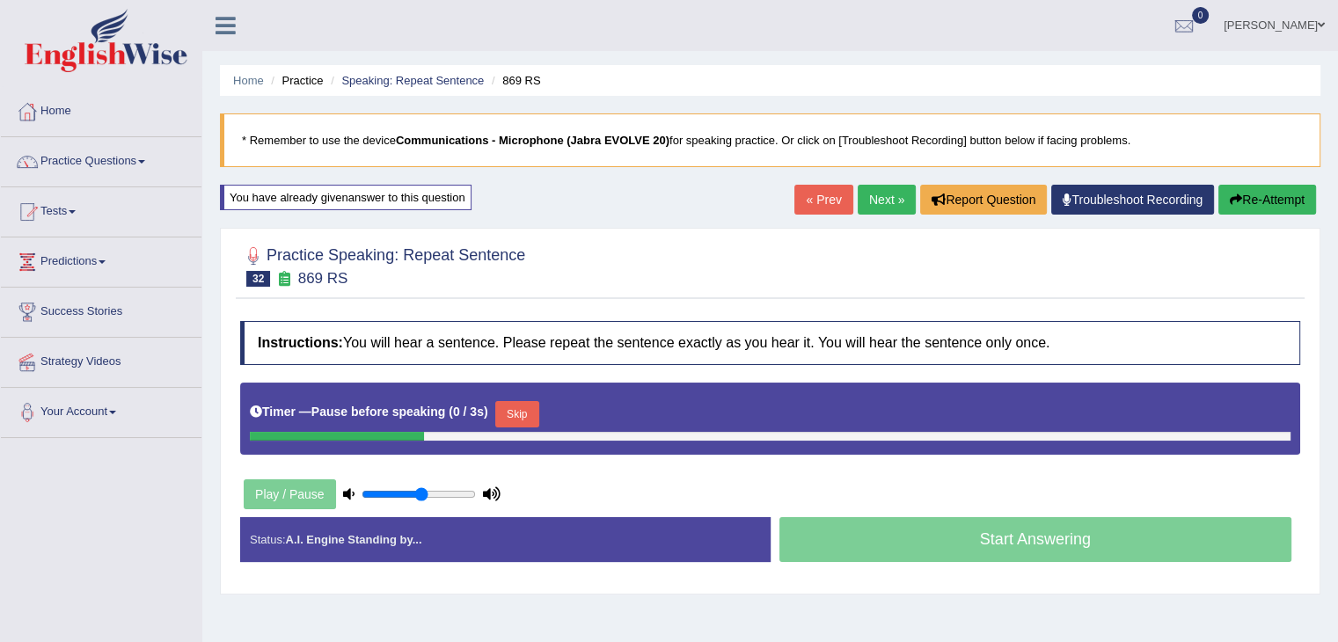
click at [517, 405] on button "Skip" at bounding box center [517, 414] width 44 height 26
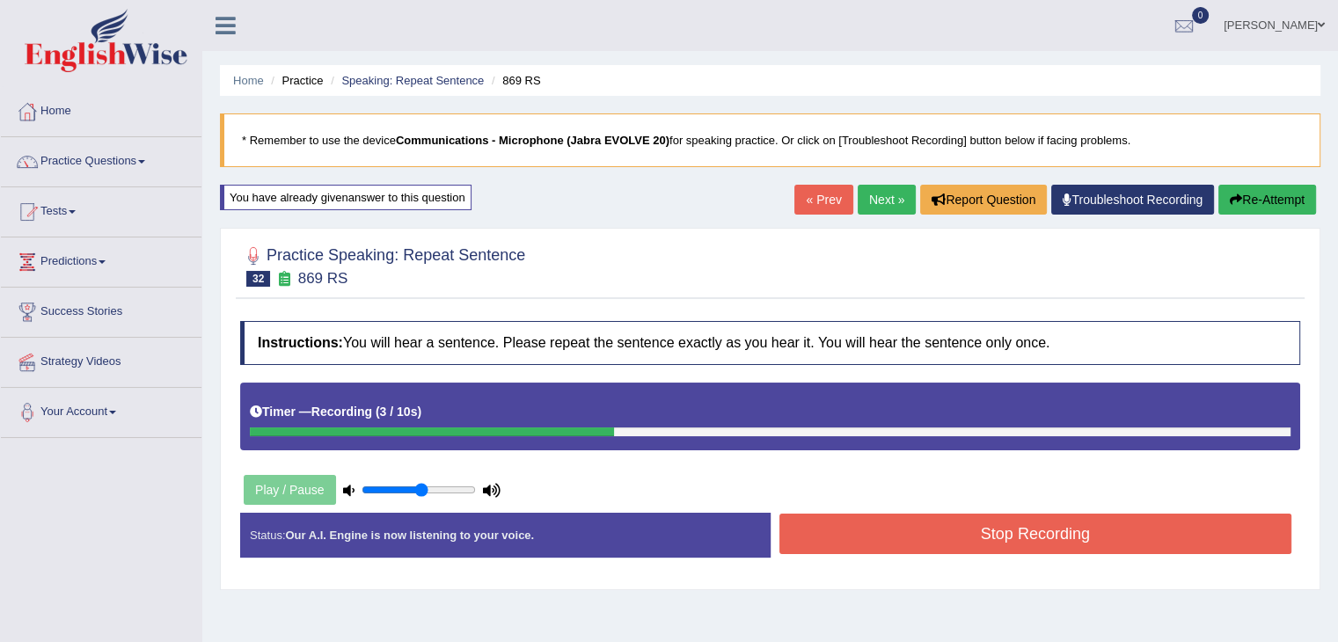
click at [1019, 539] on button "Stop Recording" at bounding box center [1035, 534] width 513 height 40
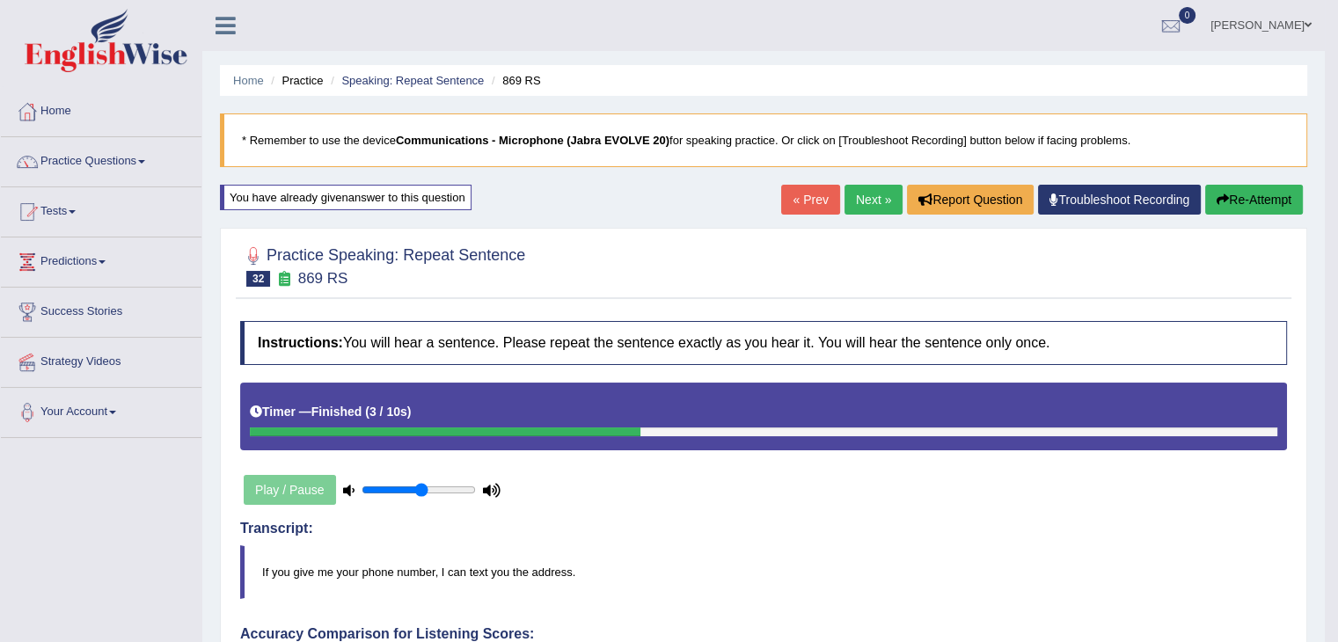
click at [870, 197] on link "Next »" at bounding box center [873, 200] width 58 height 30
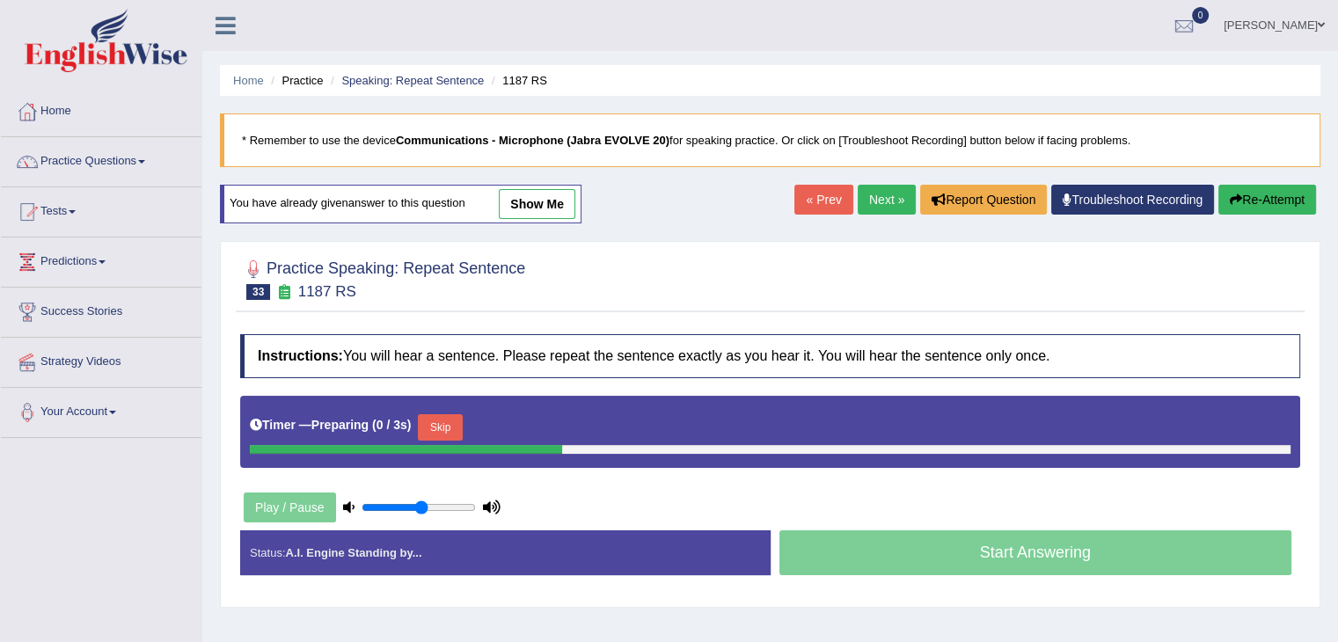
click at [441, 415] on button "Skip" at bounding box center [440, 427] width 44 height 26
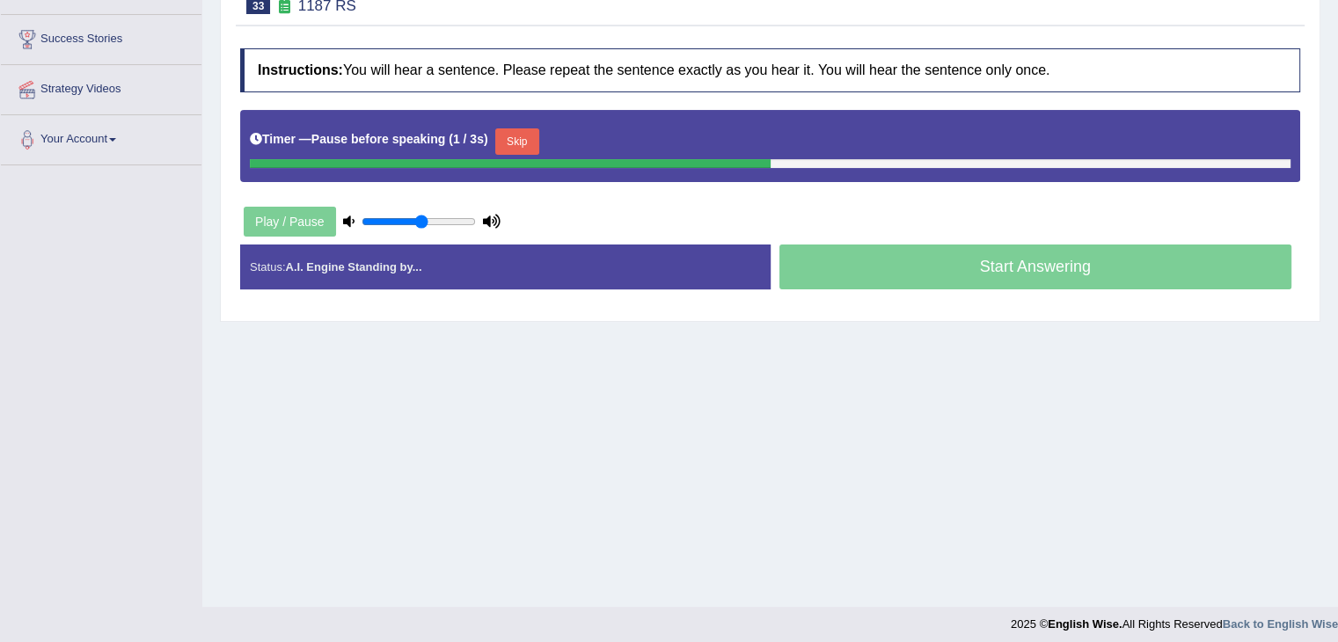
scroll to position [274, 0]
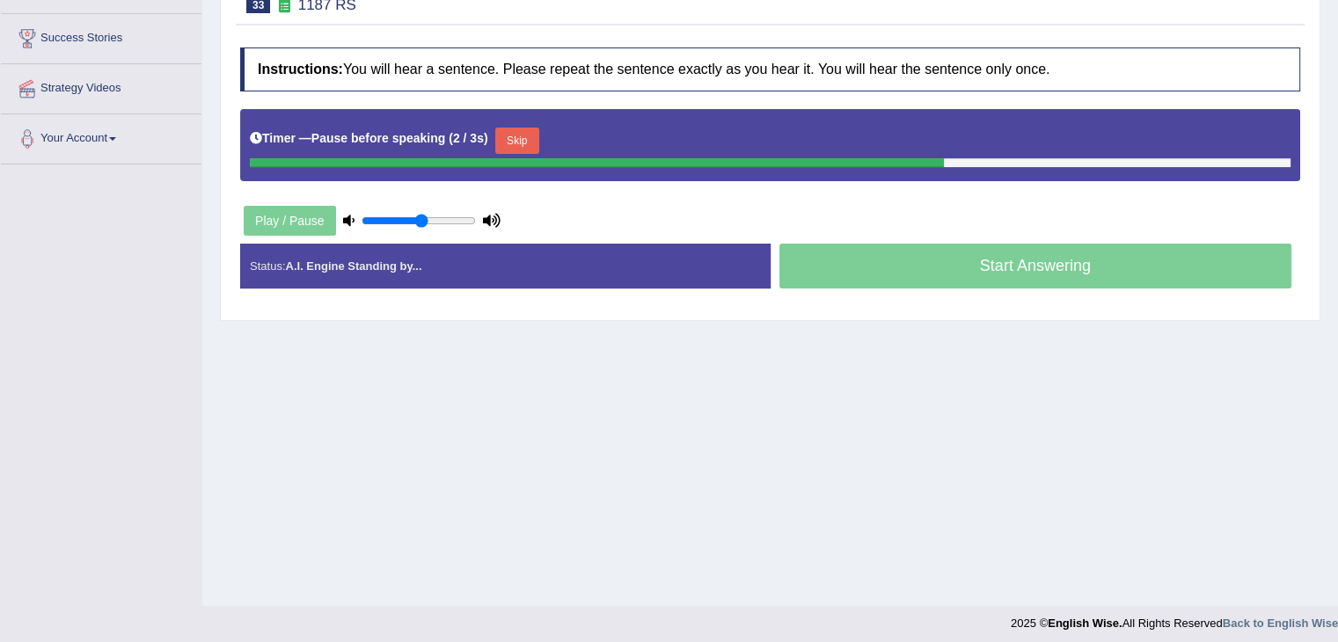
click at [531, 133] on button "Skip" at bounding box center [517, 141] width 44 height 26
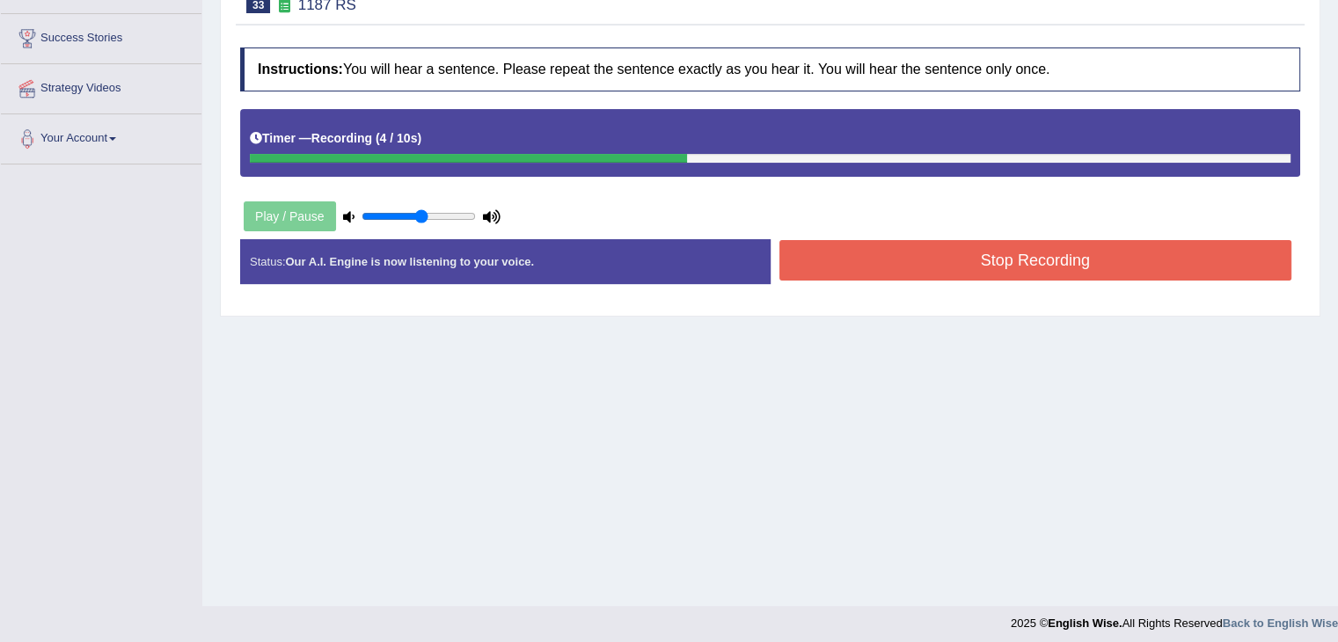
click at [1017, 267] on button "Stop Recording" at bounding box center [1035, 260] width 513 height 40
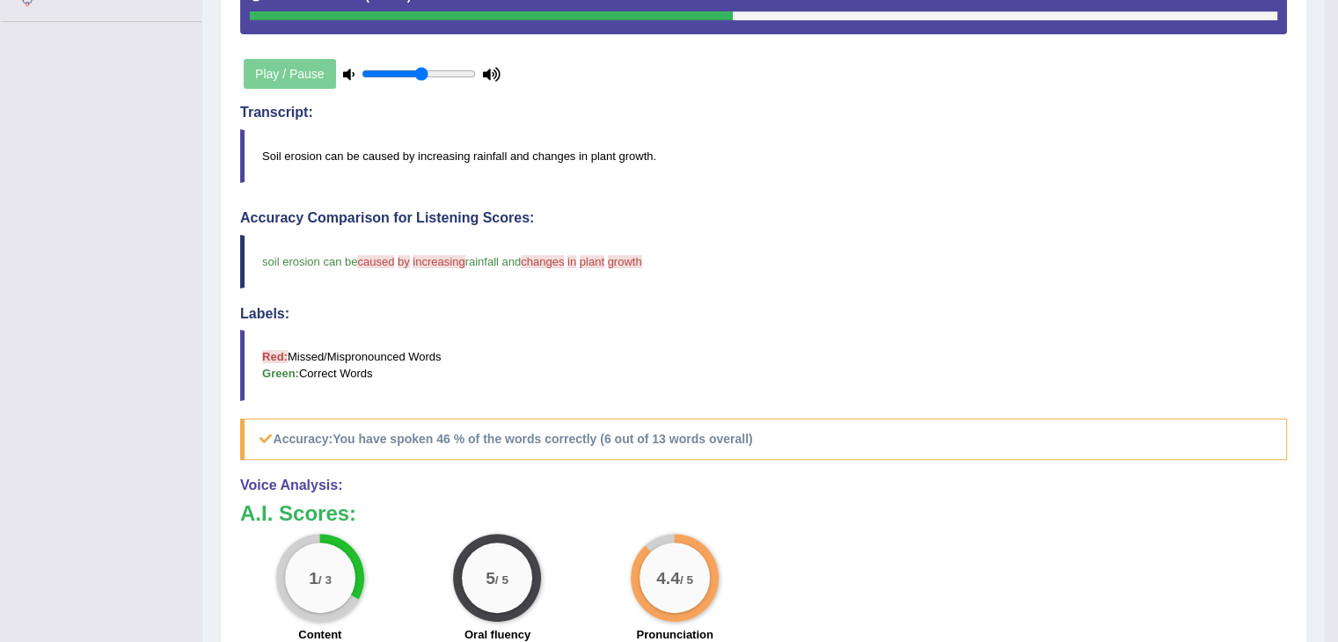
scroll to position [0, 0]
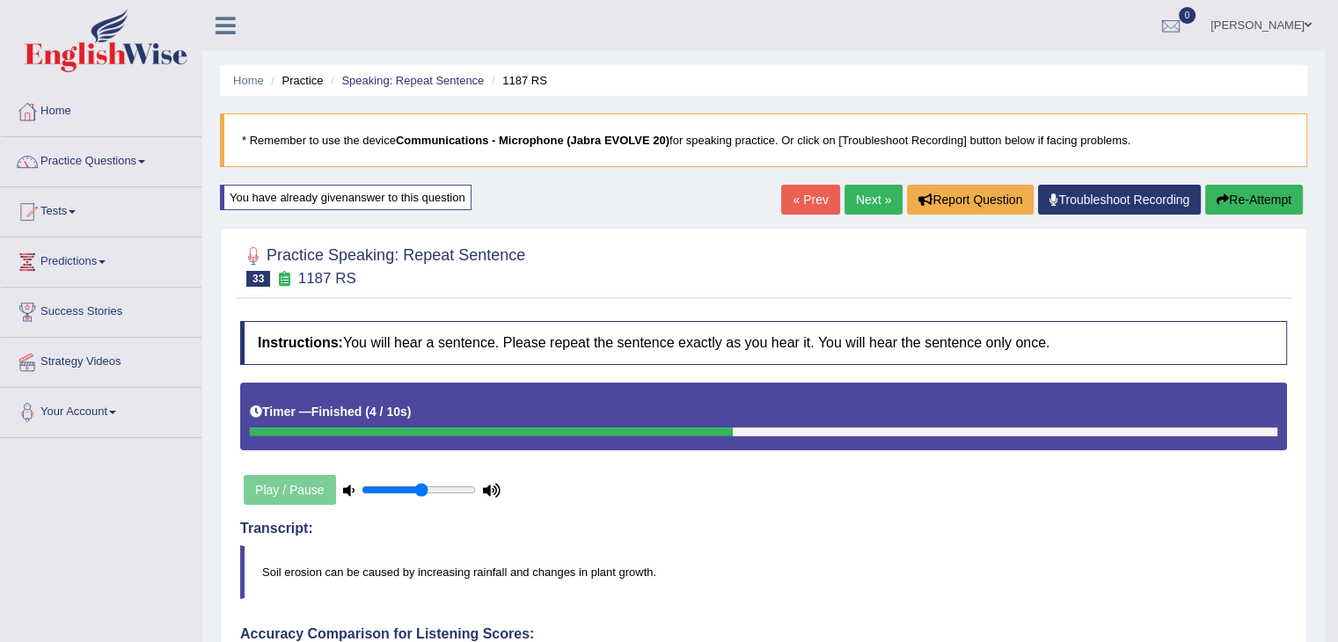
click at [851, 193] on link "Next »" at bounding box center [873, 200] width 58 height 30
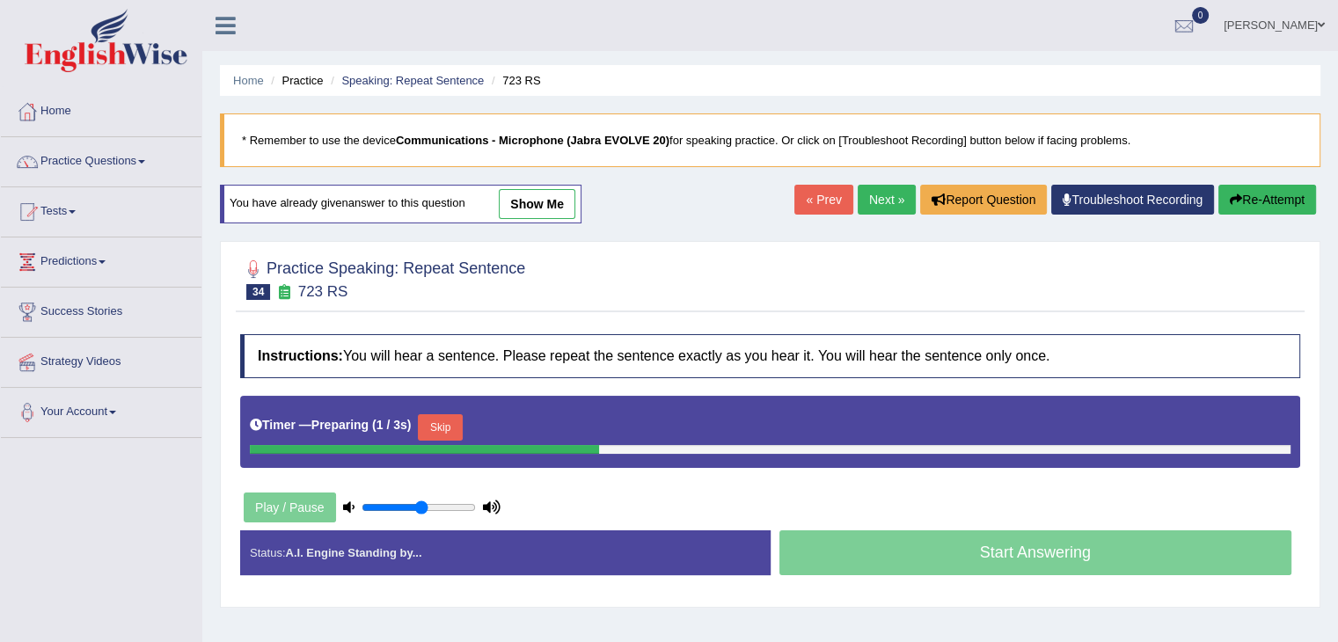
click at [458, 432] on button "Skip" at bounding box center [440, 427] width 44 height 26
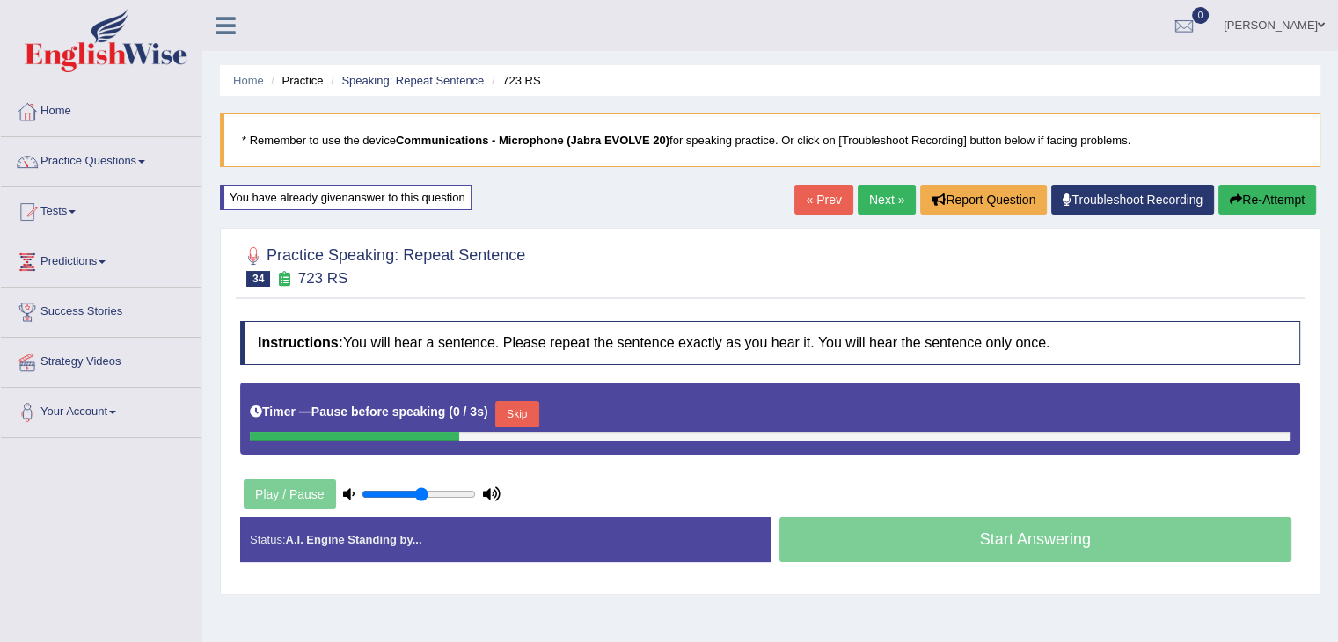
click at [523, 413] on button "Skip" at bounding box center [517, 414] width 44 height 26
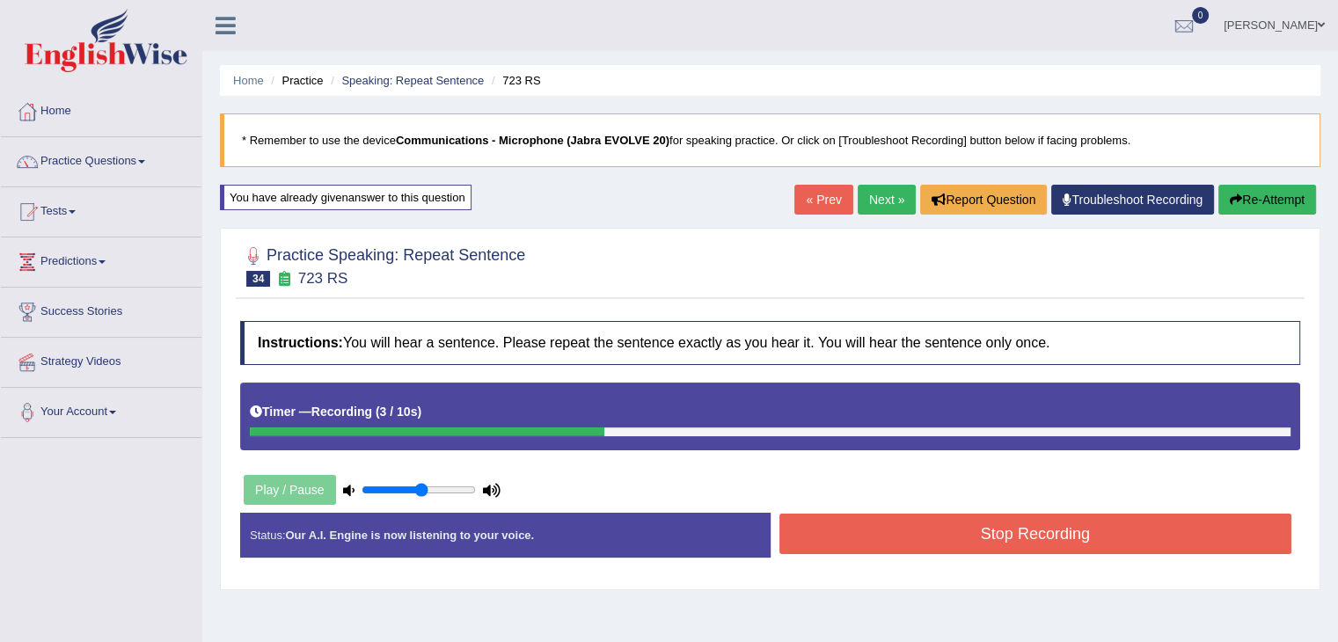
click at [968, 524] on button "Stop Recording" at bounding box center [1035, 534] width 513 height 40
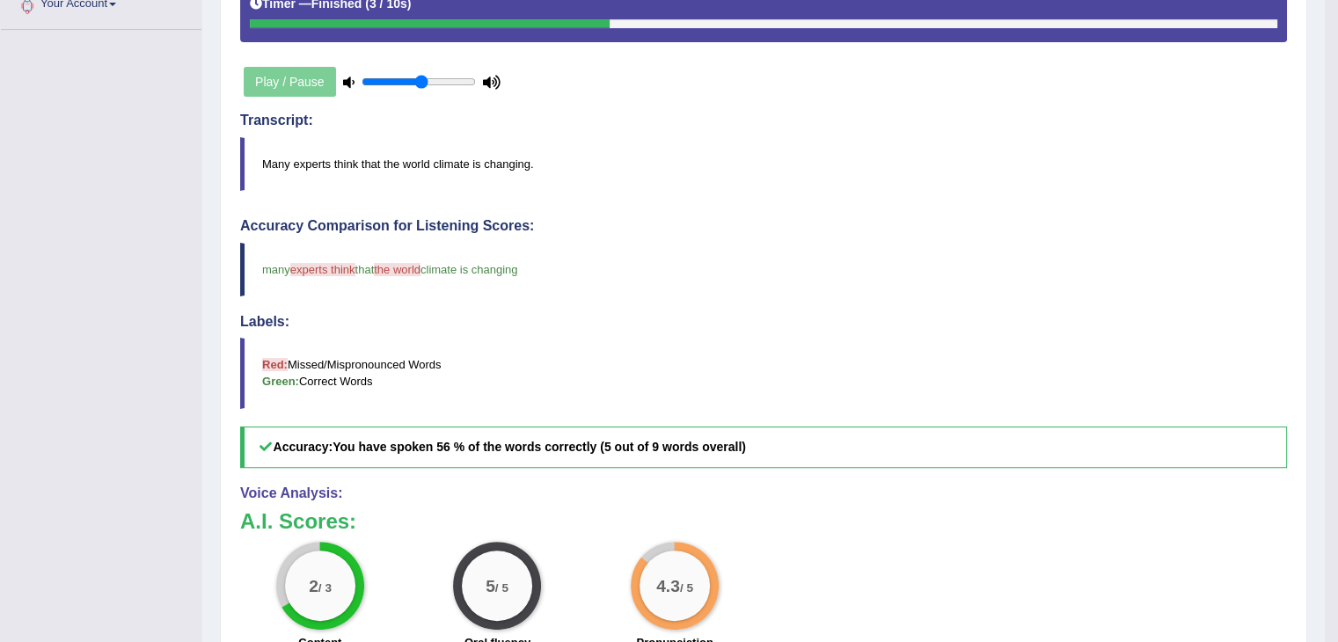
scroll to position [449, 0]
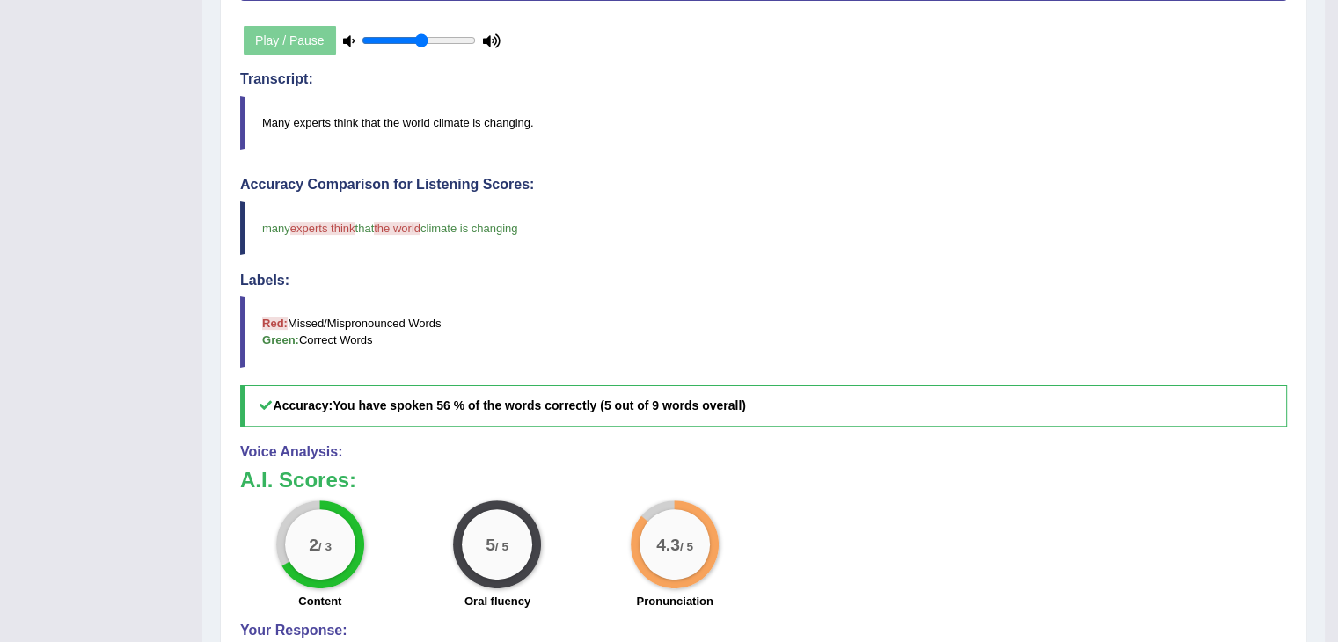
click at [901, 453] on h4 "Voice Analysis:" at bounding box center [763, 452] width 1047 height 16
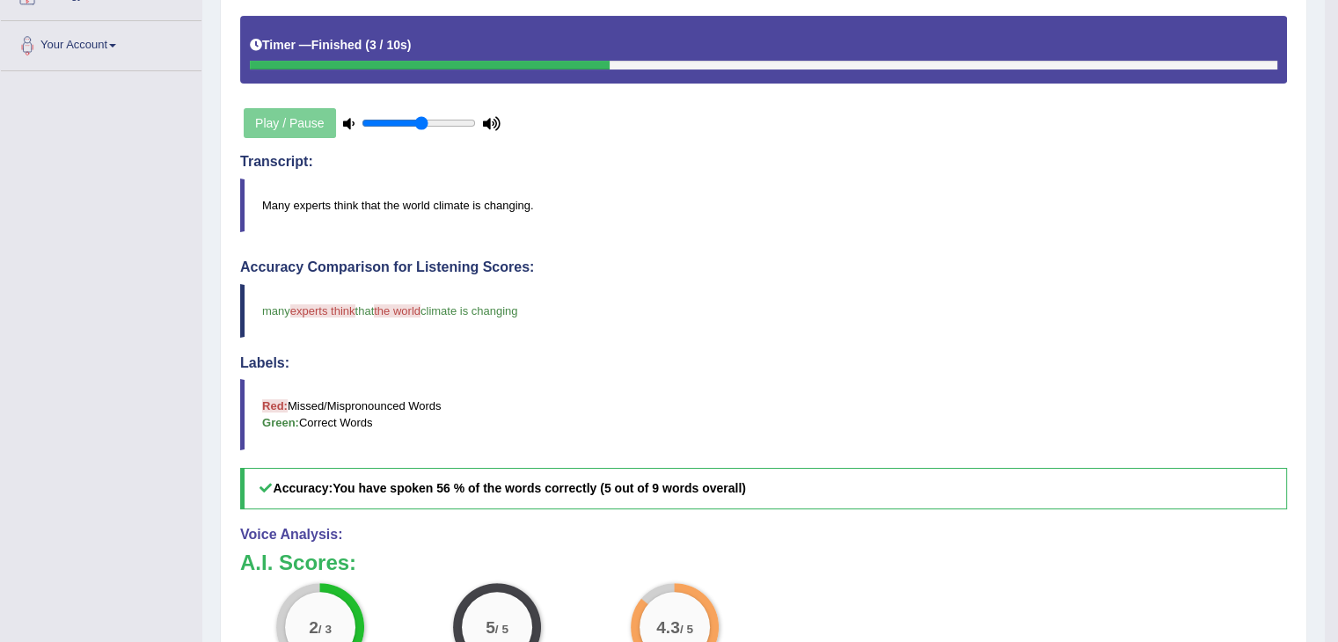
scroll to position [0, 0]
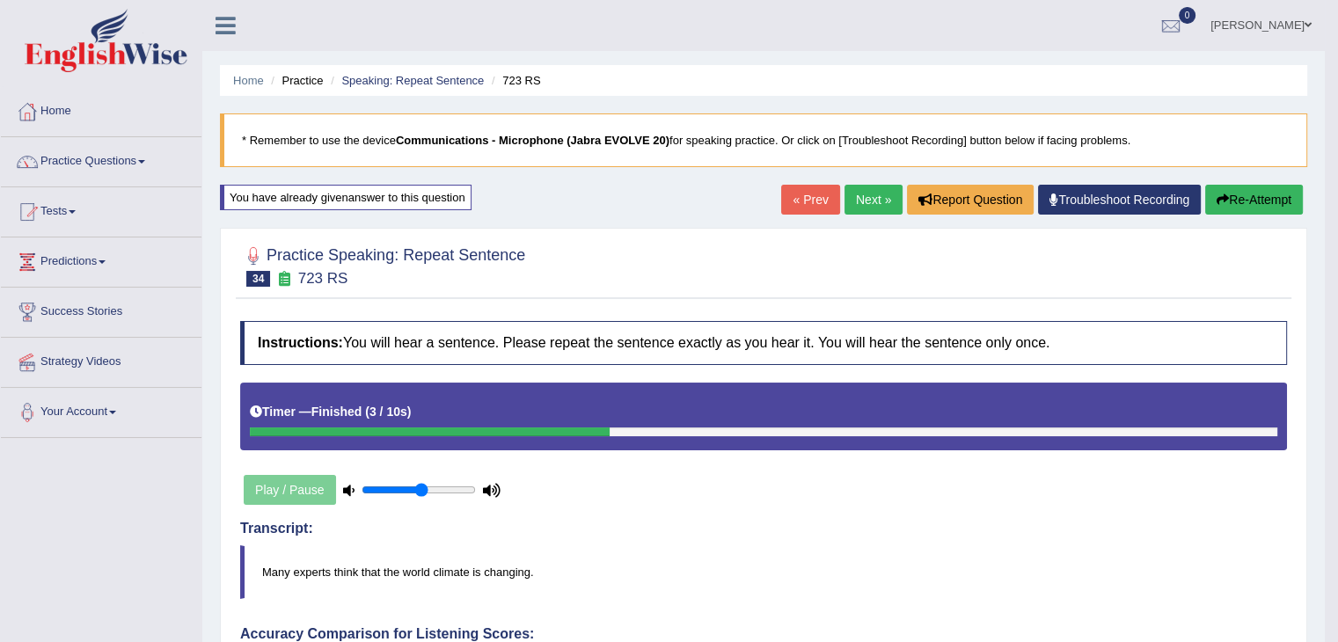
click at [856, 200] on link "Next »" at bounding box center [873, 200] width 58 height 30
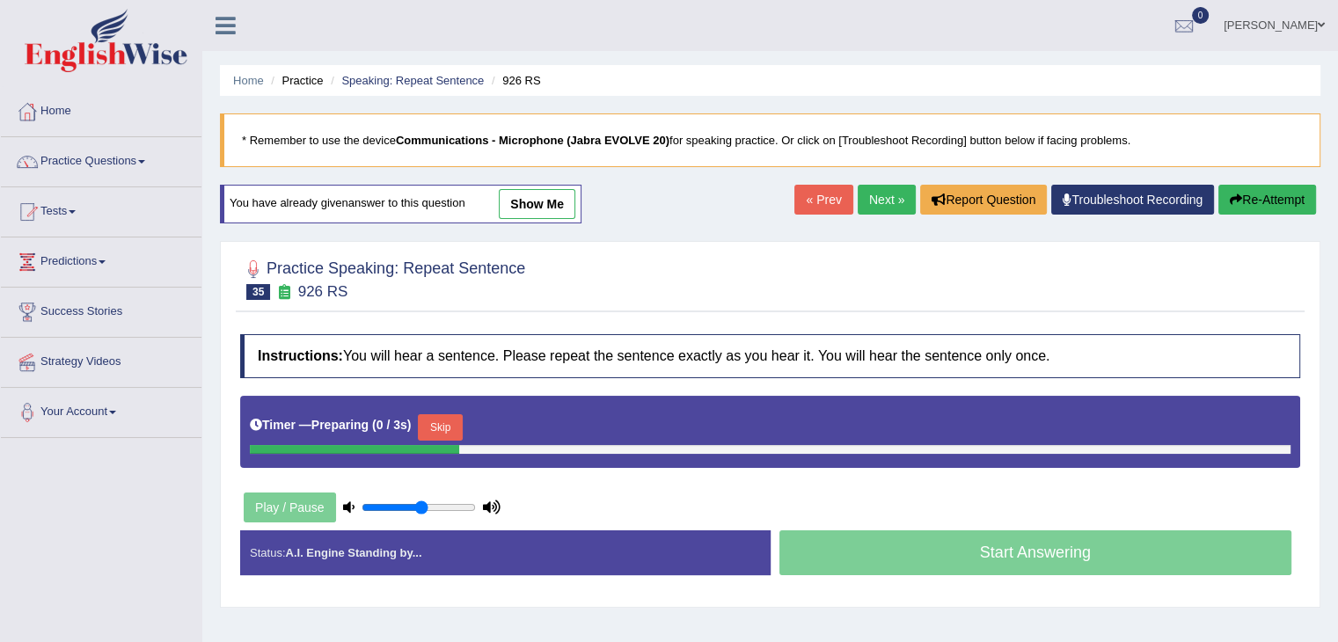
click at [457, 414] on button "Skip" at bounding box center [440, 427] width 44 height 26
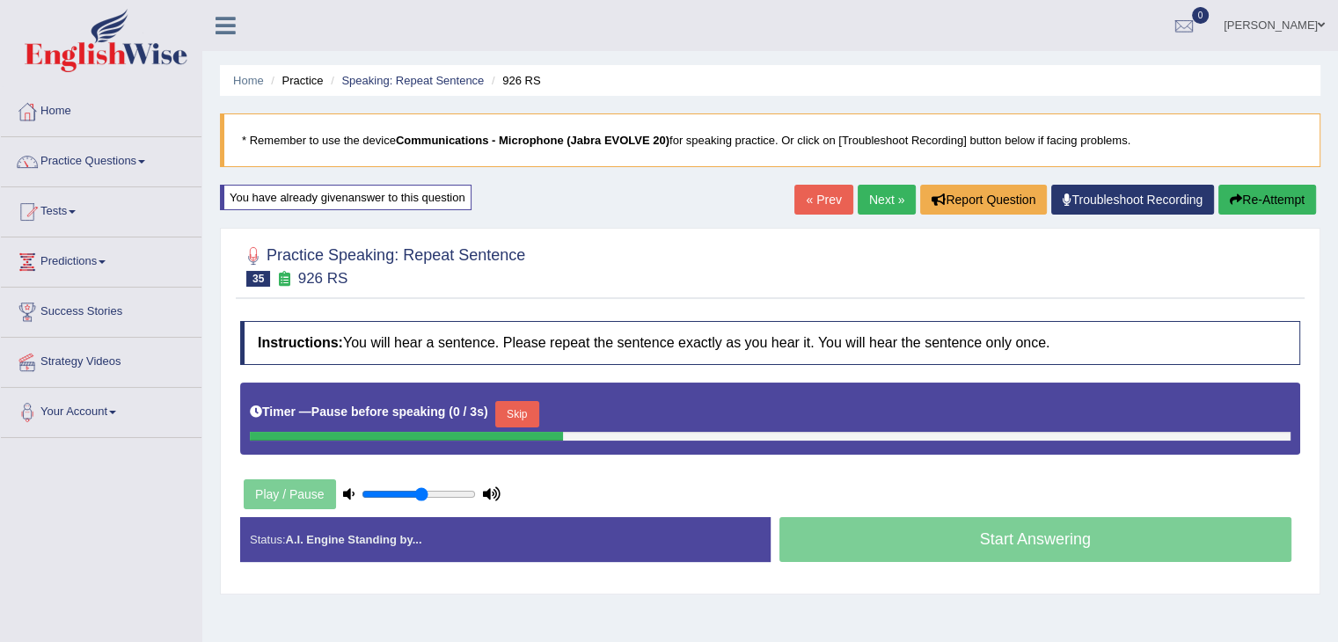
click at [533, 413] on button "Skip" at bounding box center [517, 414] width 44 height 26
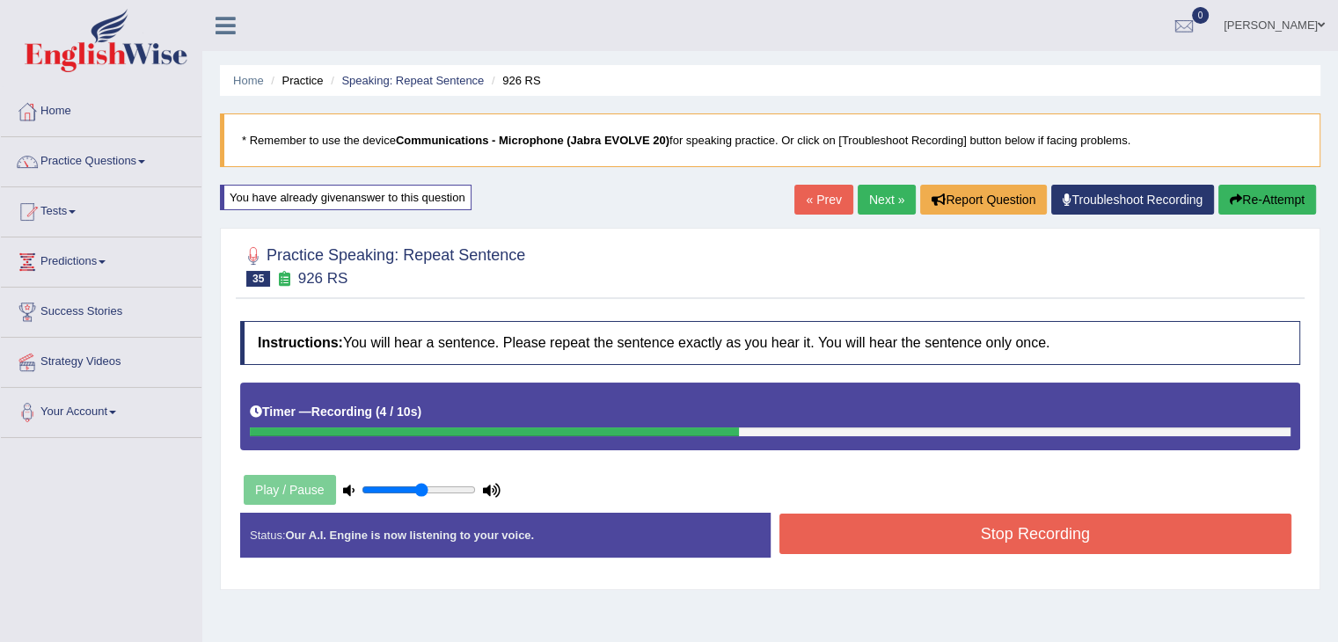
click at [986, 535] on button "Stop Recording" at bounding box center [1035, 534] width 513 height 40
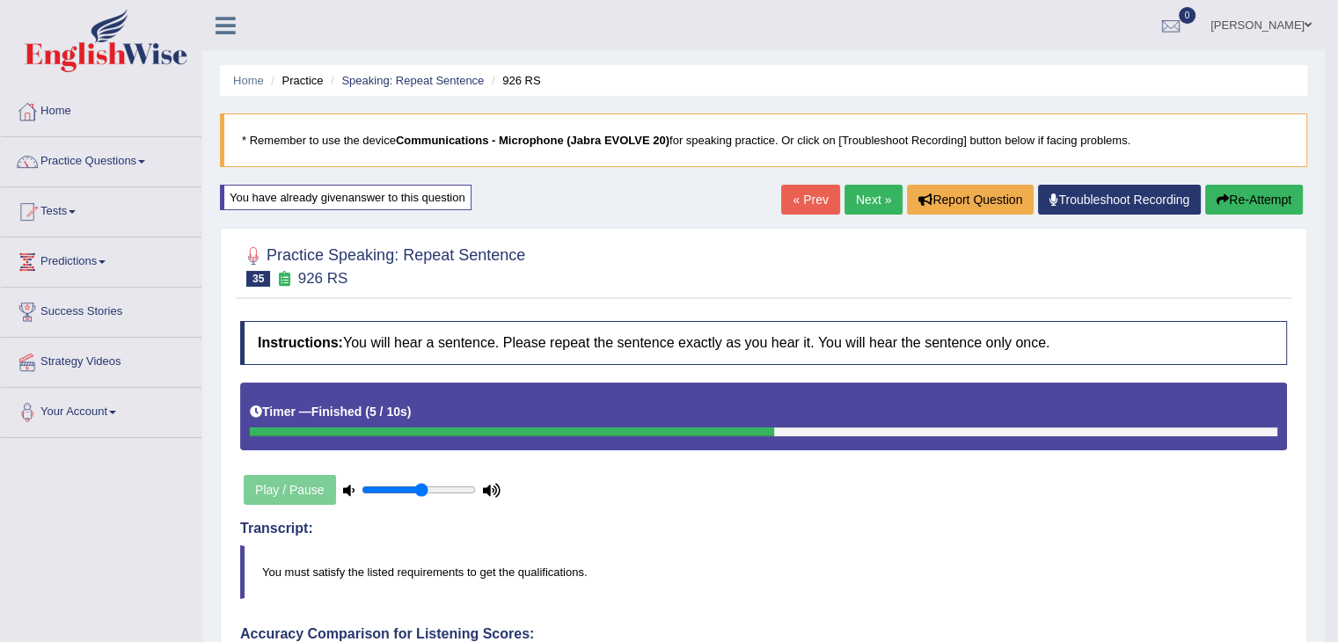
click at [869, 206] on link "Next »" at bounding box center [873, 200] width 58 height 30
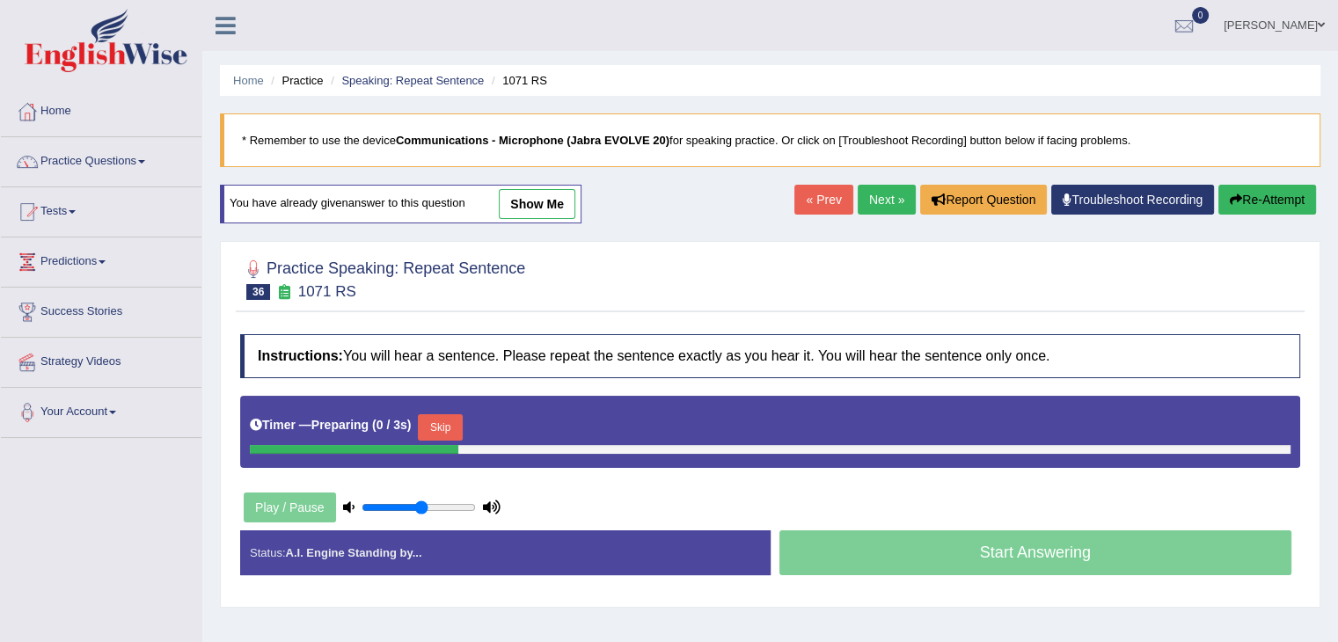
click at [445, 445] on div at bounding box center [770, 449] width 1041 height 9
click at [462, 422] on button "Skip" at bounding box center [440, 427] width 44 height 26
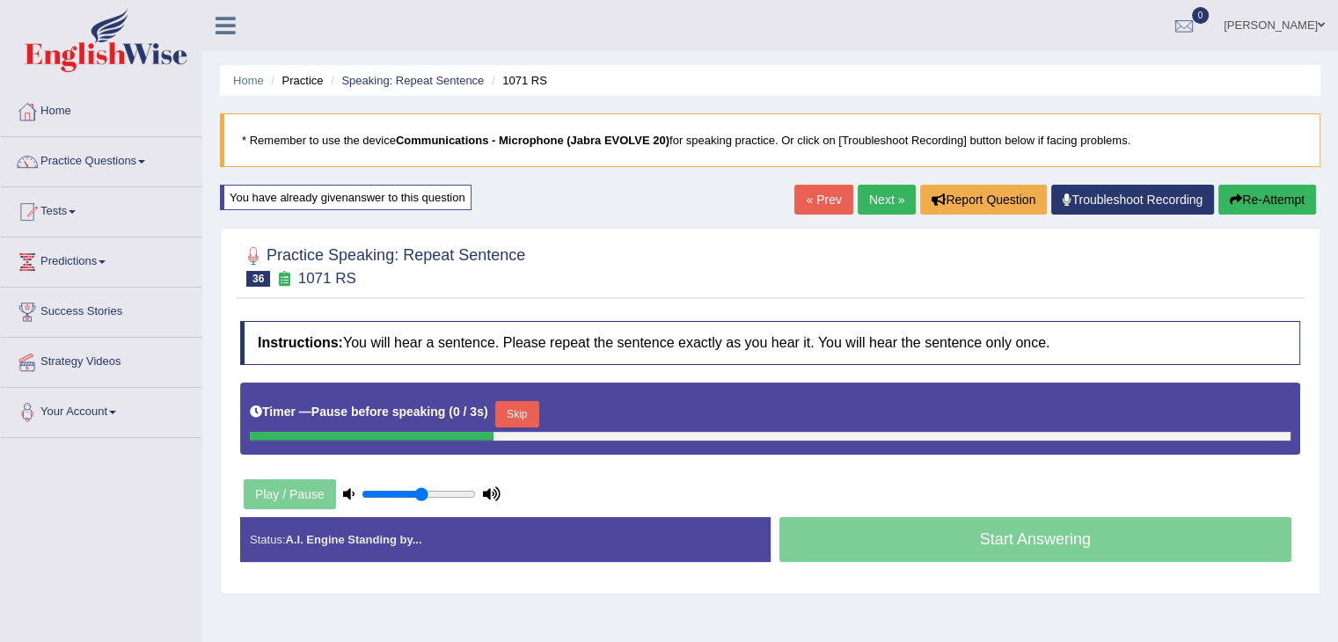
click at [526, 405] on button "Skip" at bounding box center [517, 414] width 44 height 26
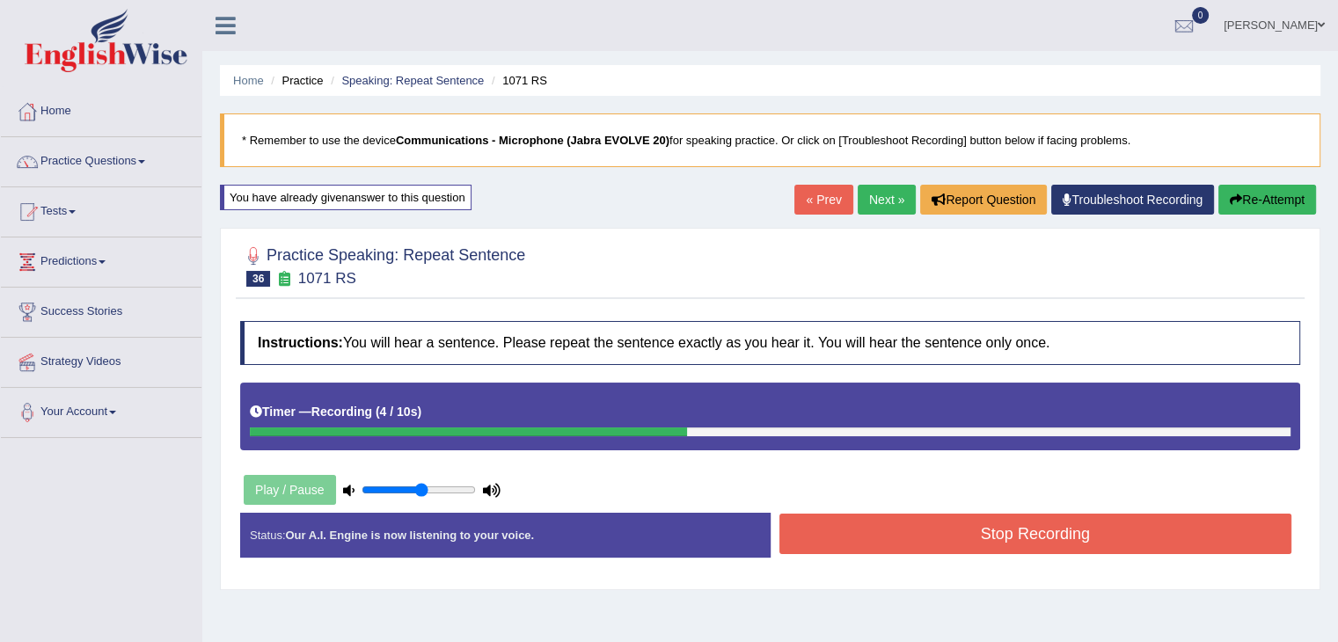
click at [975, 548] on button "Stop Recording" at bounding box center [1035, 534] width 513 height 40
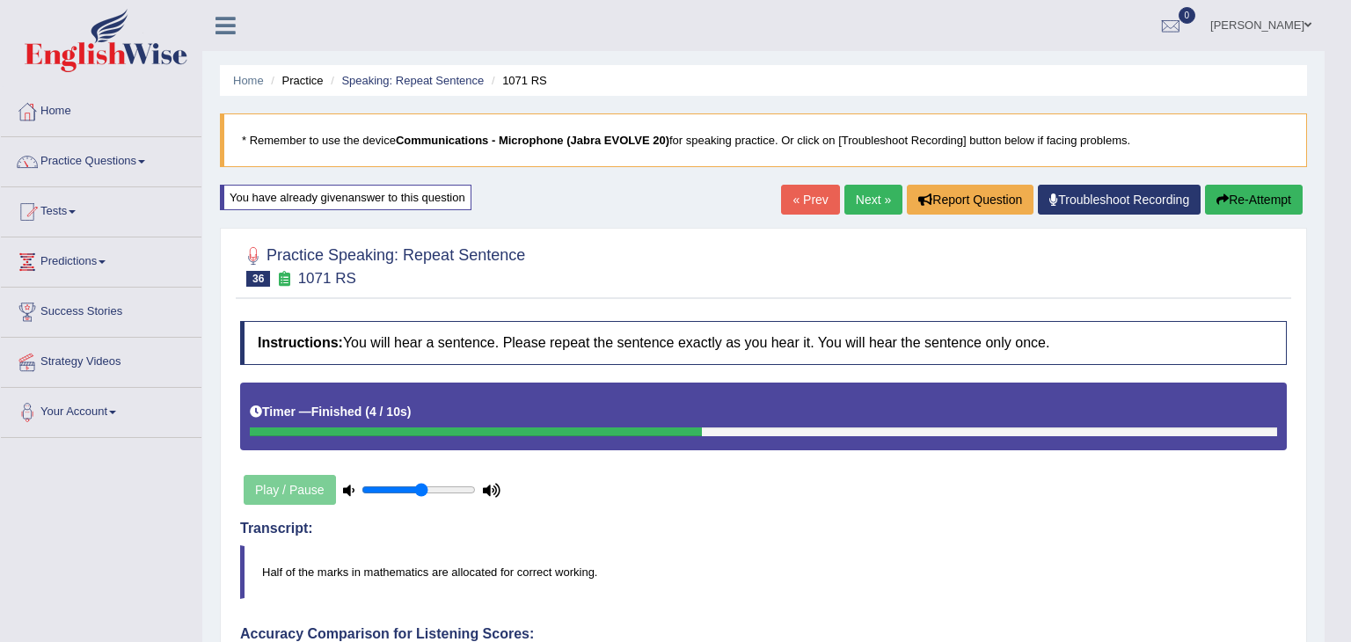
click at [0, 0] on div "Updating answer..." at bounding box center [0, 0] width 0 height 0
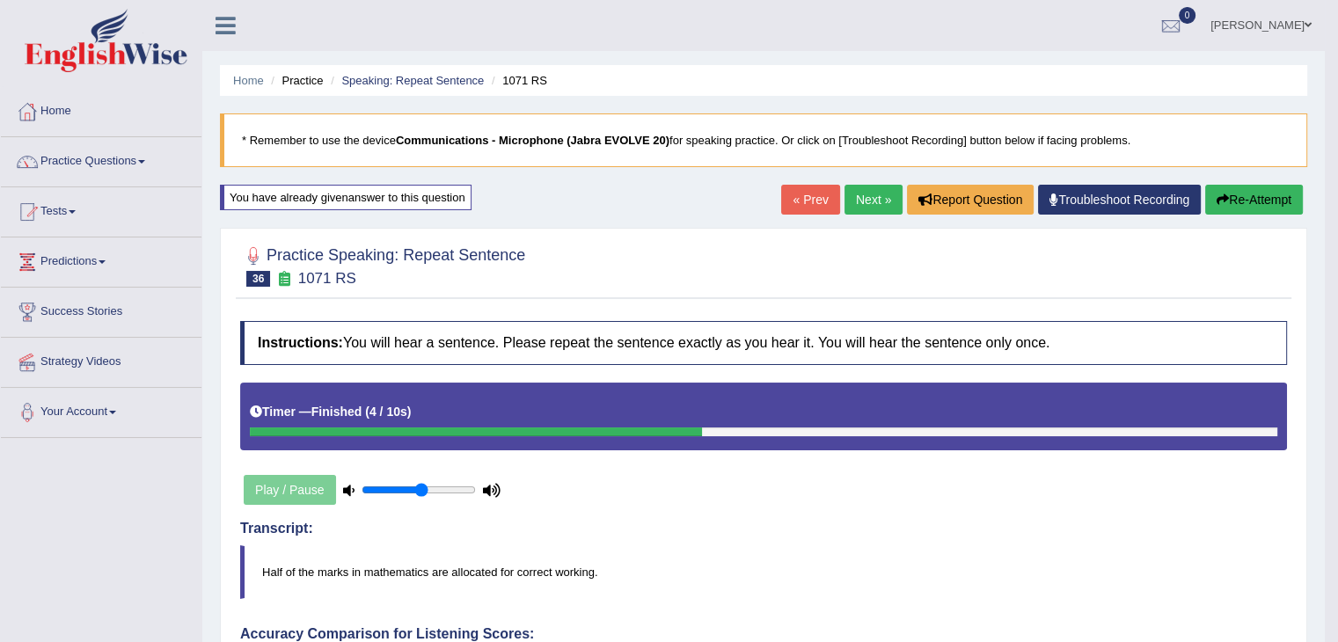
click at [877, 190] on link "Next »" at bounding box center [873, 200] width 58 height 30
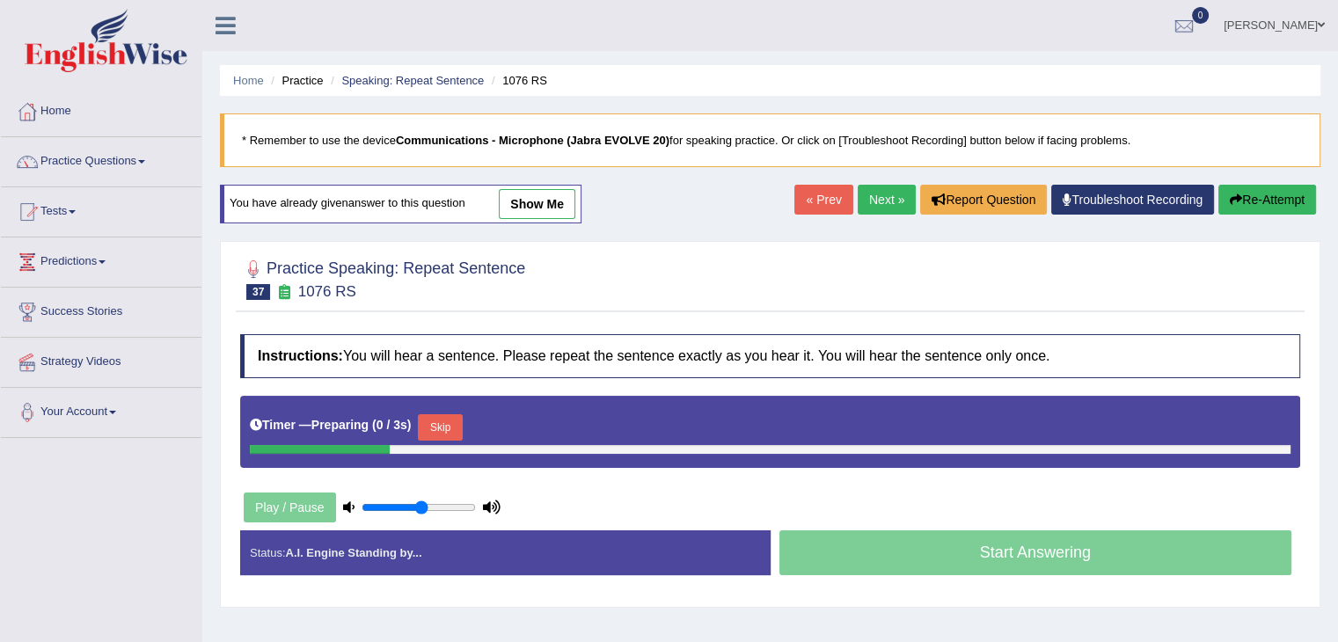
click at [461, 430] on button "Skip" at bounding box center [440, 427] width 44 height 26
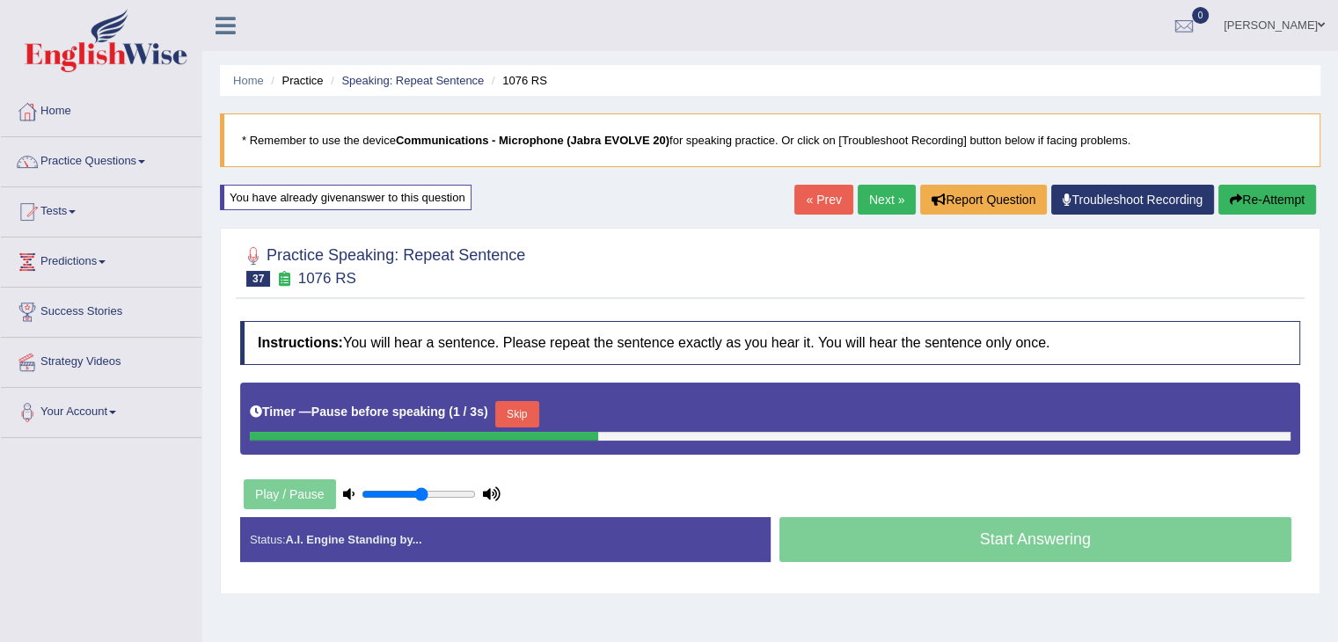
click at [521, 404] on button "Skip" at bounding box center [517, 414] width 44 height 26
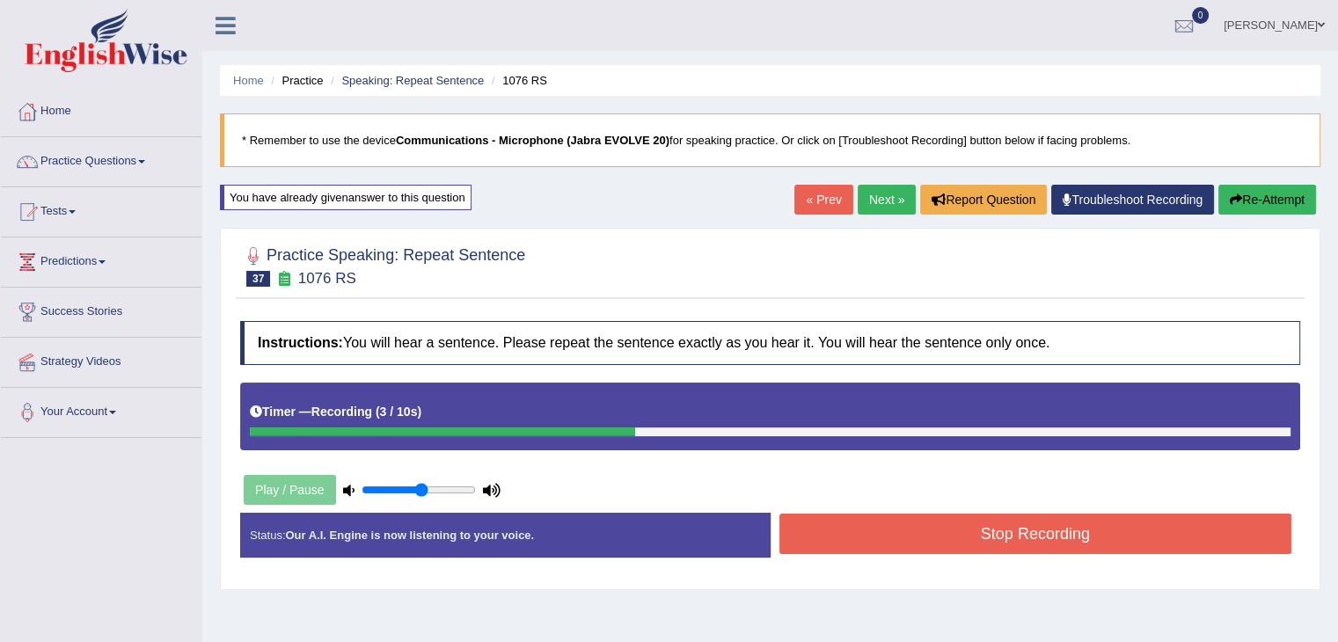
click at [982, 538] on button "Stop Recording" at bounding box center [1035, 534] width 513 height 40
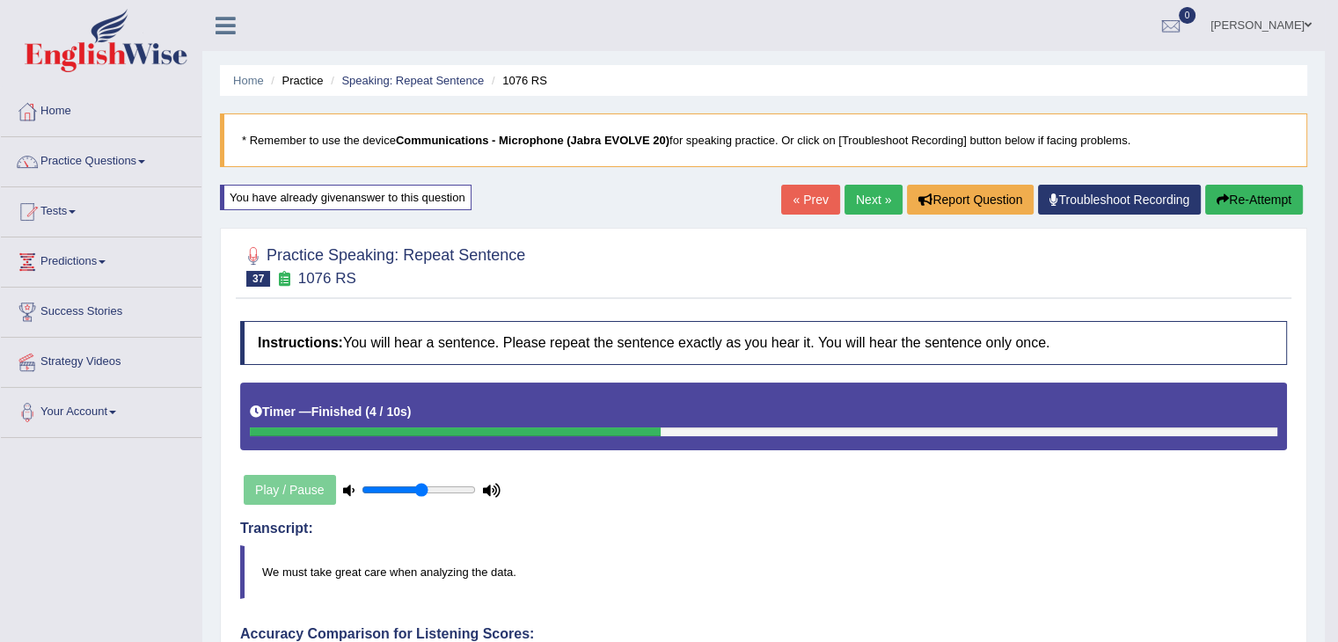
click at [859, 201] on link "Next »" at bounding box center [873, 200] width 58 height 30
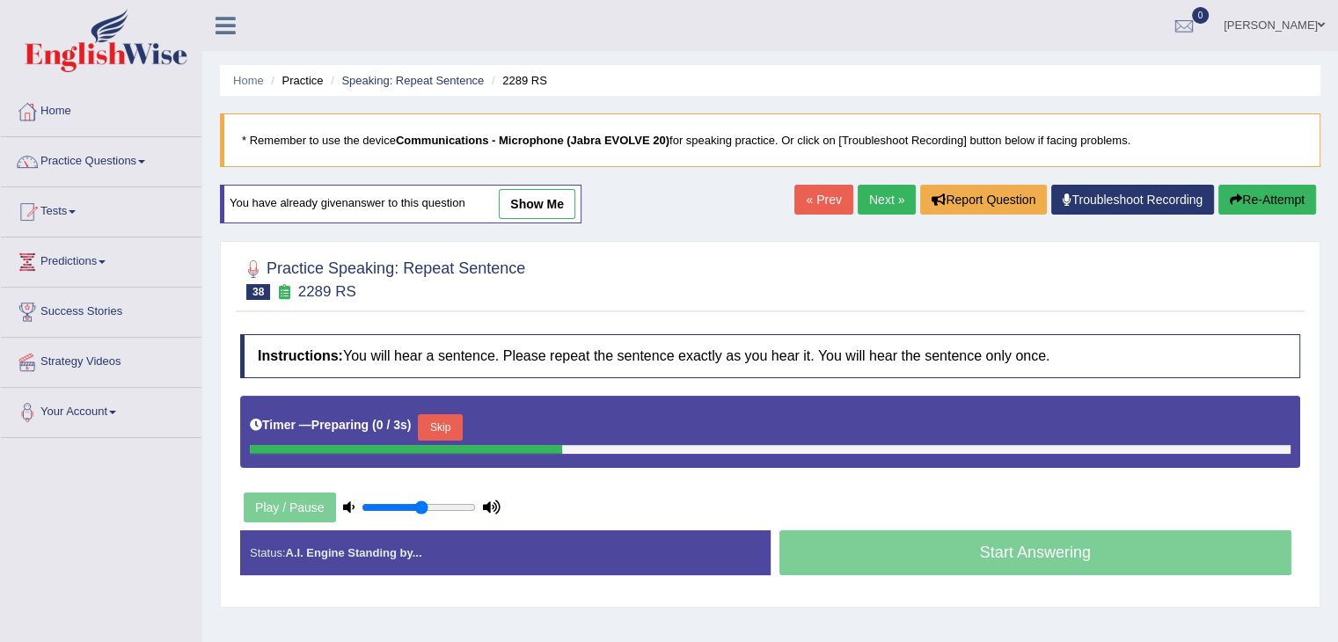
click at [445, 430] on button "Skip" at bounding box center [440, 427] width 44 height 26
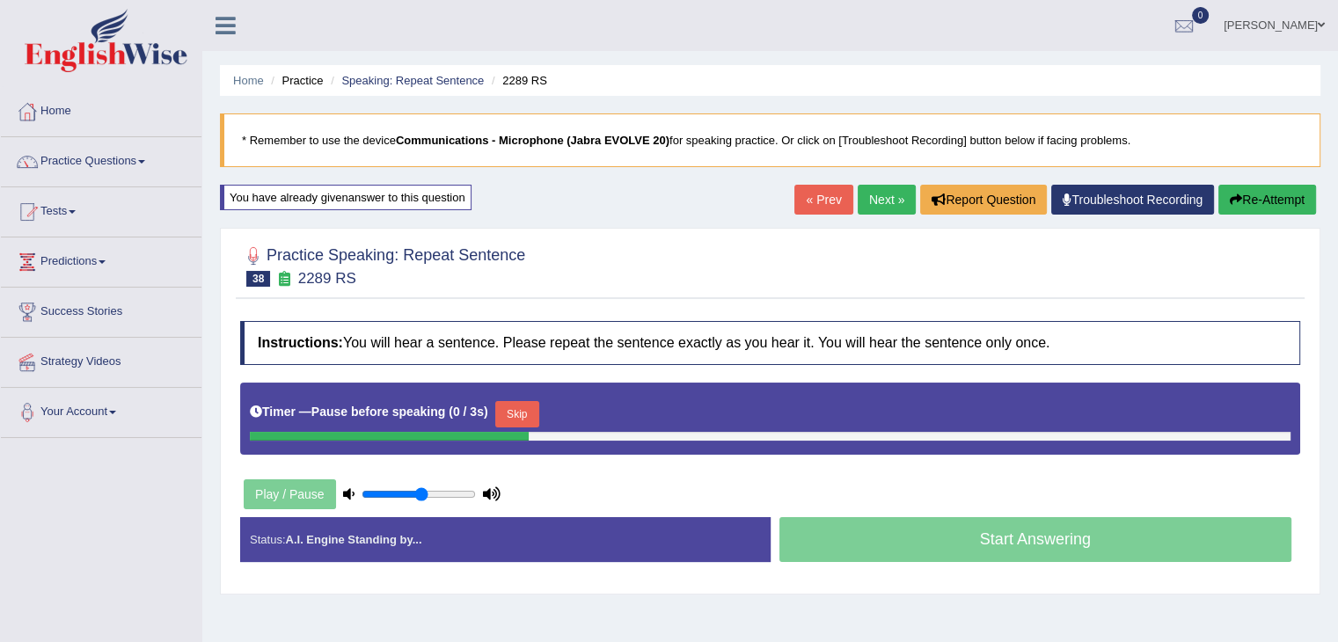
click at [528, 420] on button "Skip" at bounding box center [517, 414] width 44 height 26
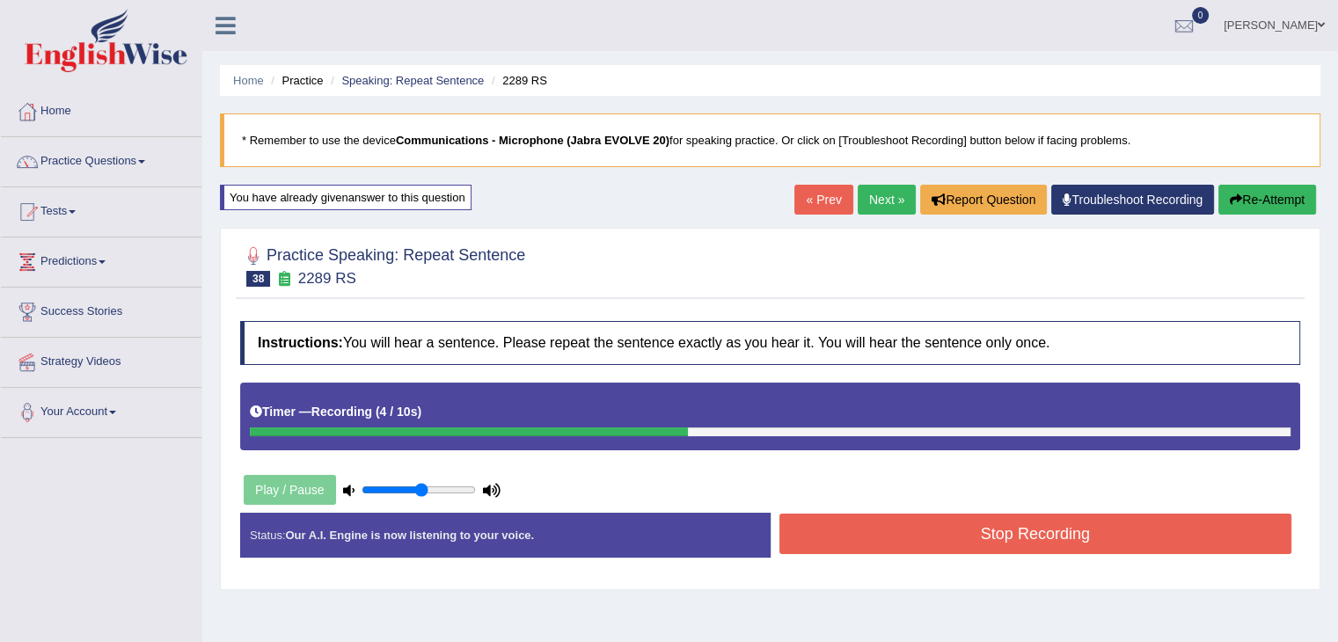
click at [894, 528] on button "Stop Recording" at bounding box center [1035, 534] width 513 height 40
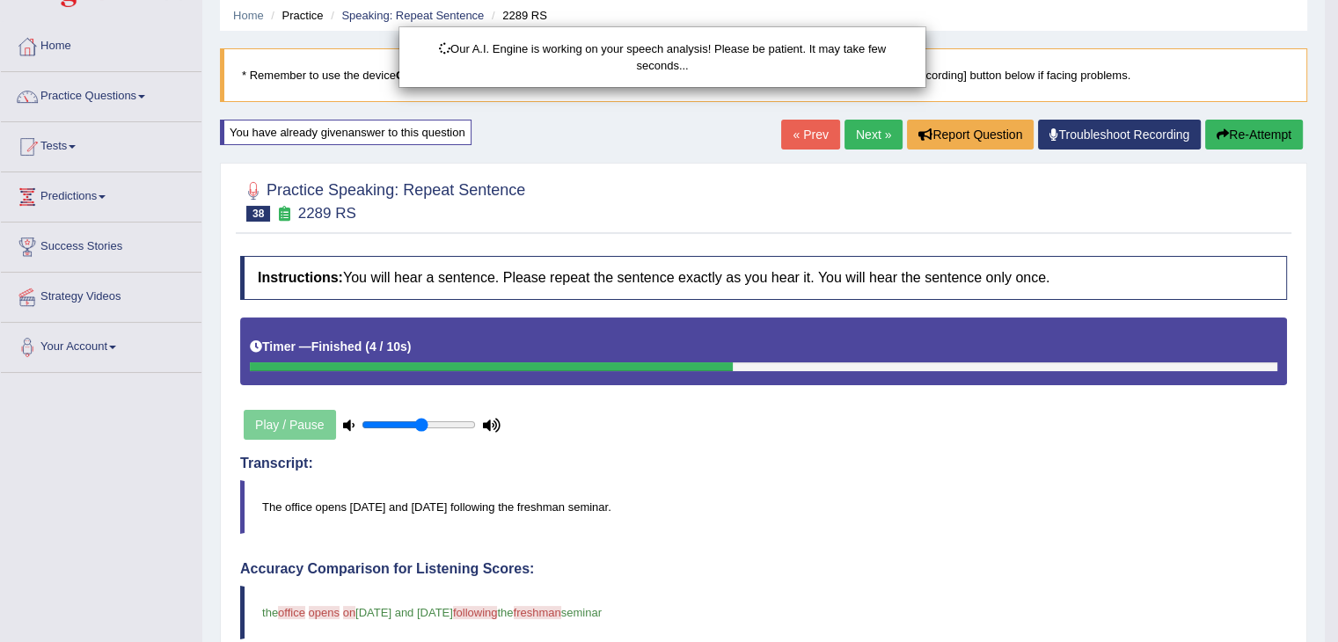
scroll to position [231, 0]
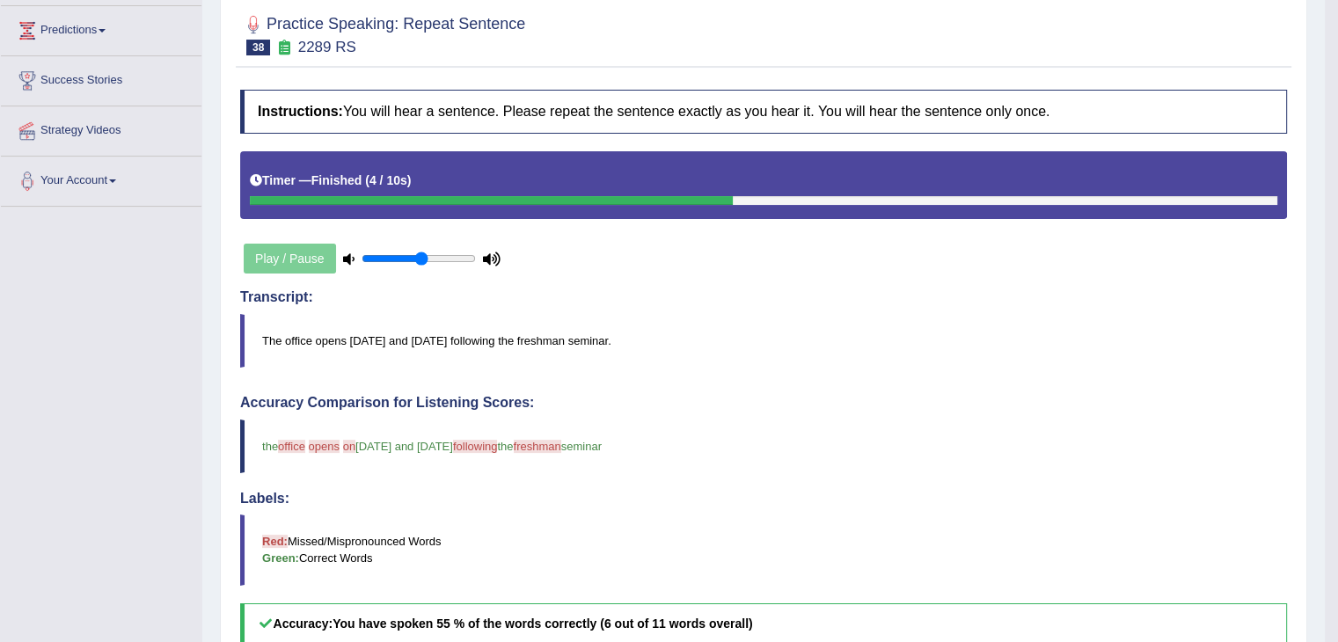
click at [398, 574] on blockquote "Red: Missed/Mispronounced Words Green: Correct Words" at bounding box center [763, 550] width 1047 height 70
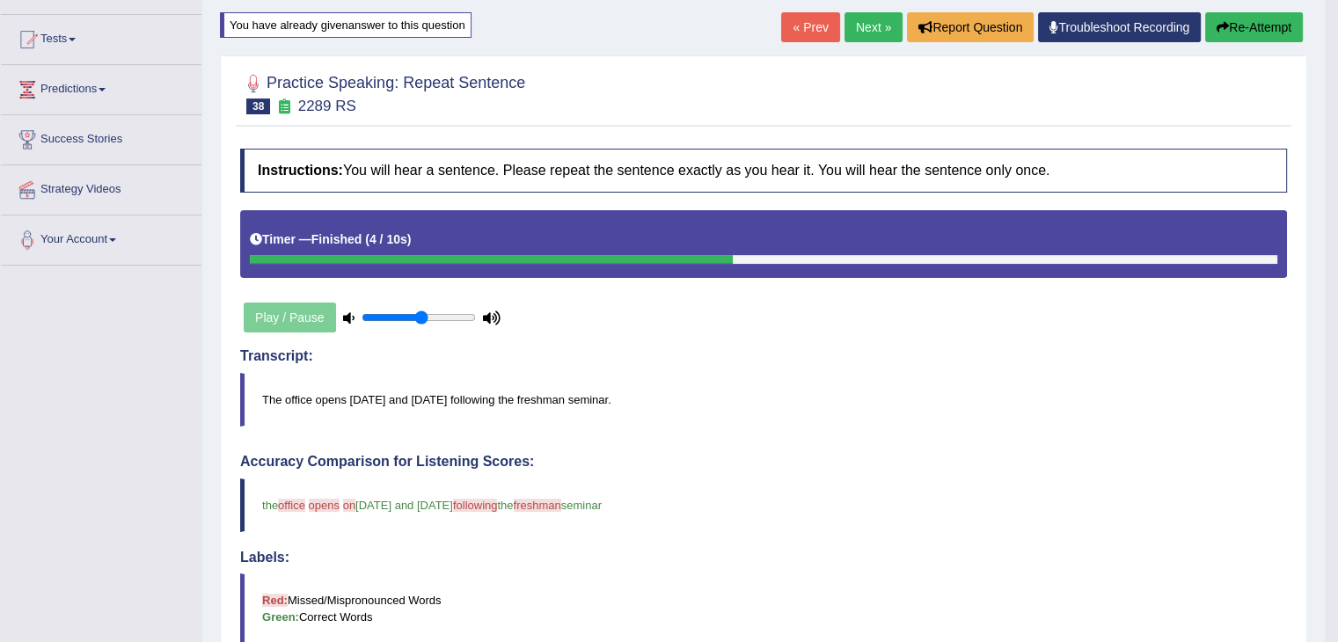
scroll to position [0, 0]
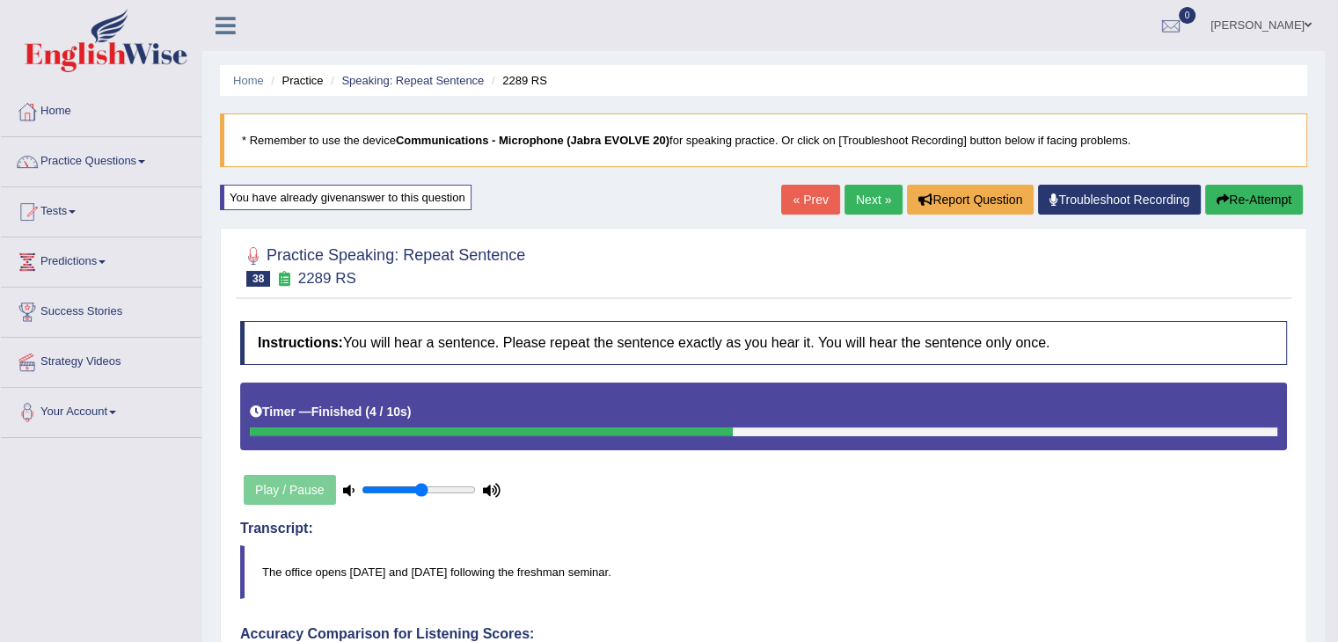
click at [891, 190] on link "Next »" at bounding box center [873, 200] width 58 height 30
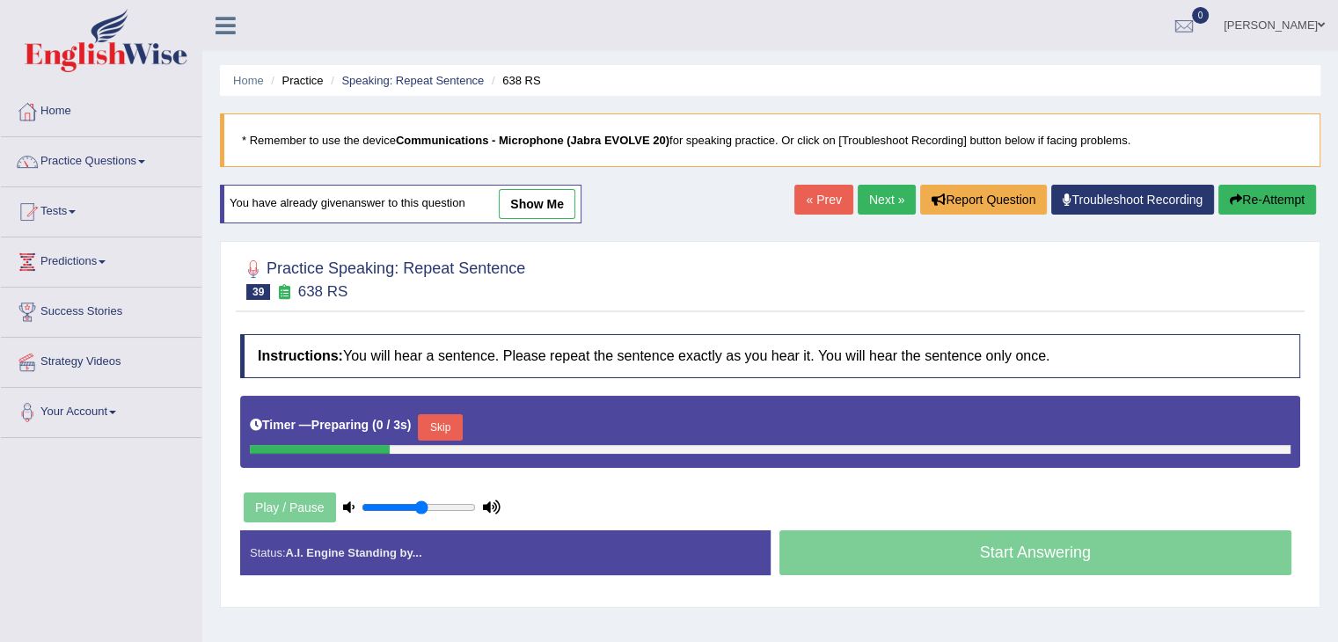
click at [457, 428] on button "Skip" at bounding box center [440, 427] width 44 height 26
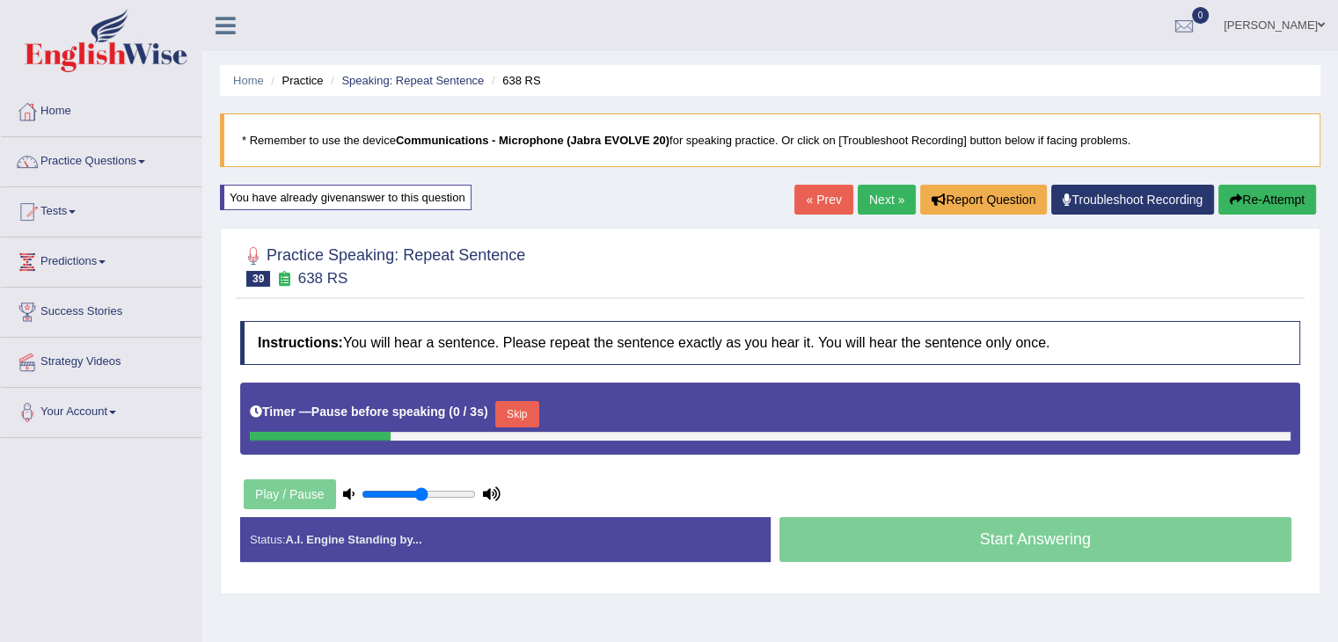
click at [527, 408] on button "Skip" at bounding box center [517, 414] width 44 height 26
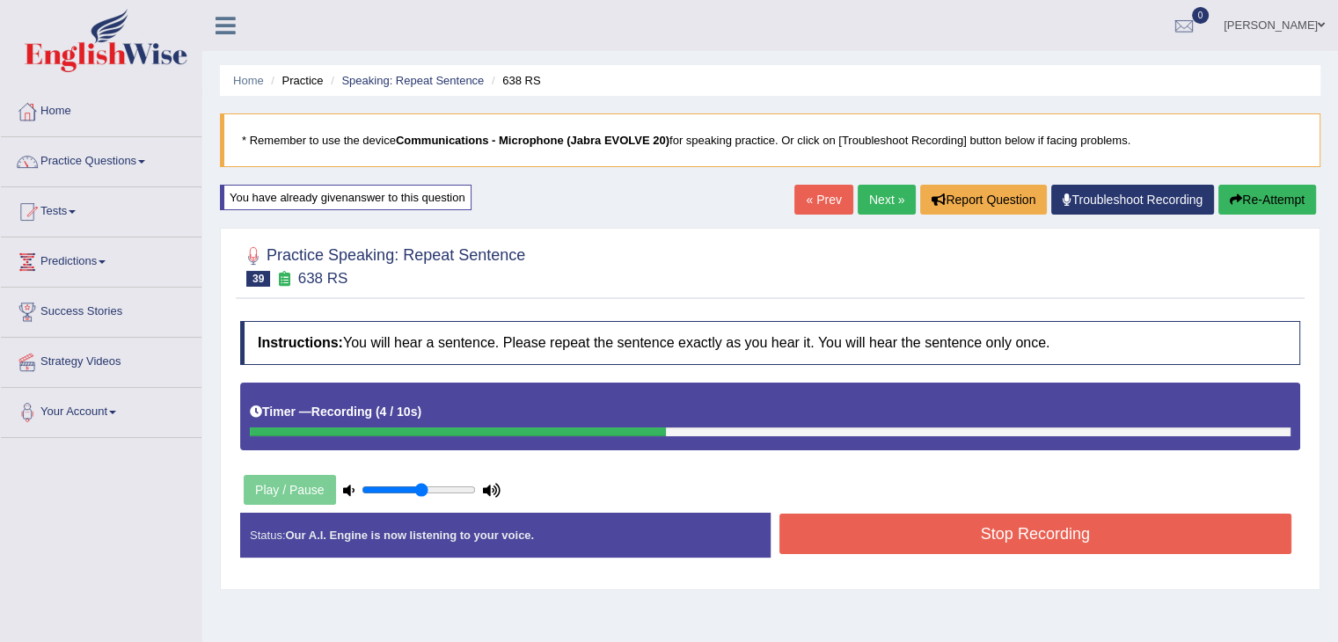
click at [954, 530] on button "Stop Recording" at bounding box center [1035, 534] width 513 height 40
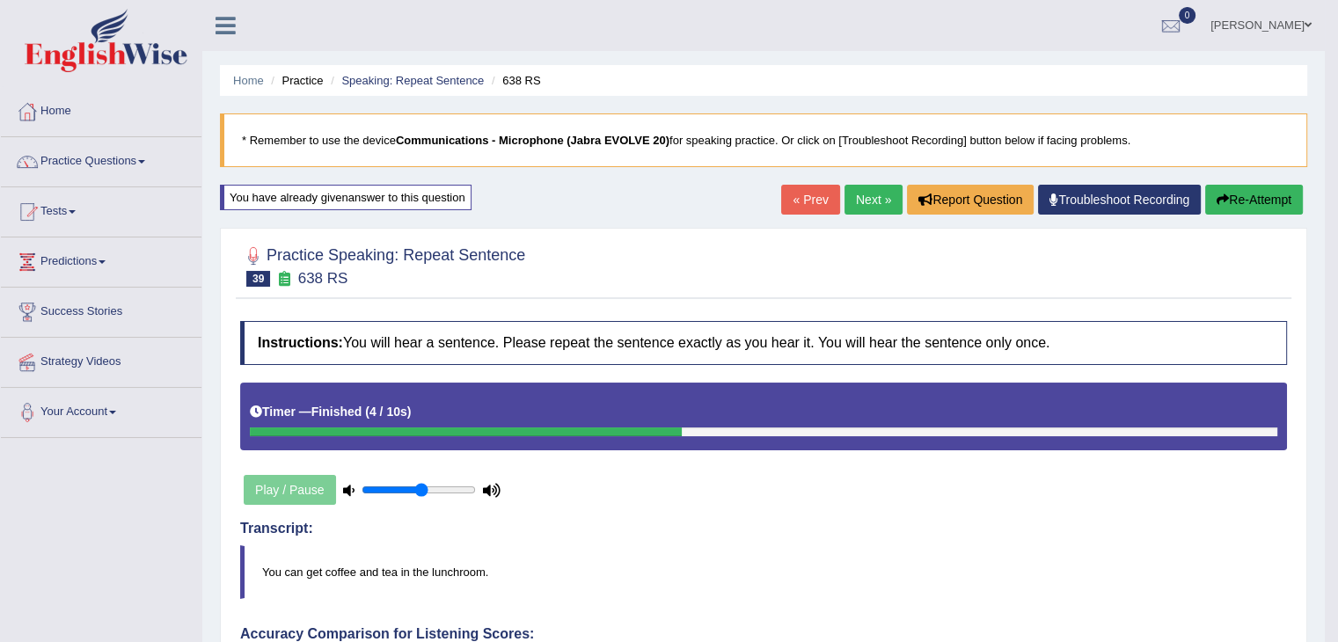
click at [882, 186] on link "Next »" at bounding box center [873, 200] width 58 height 30
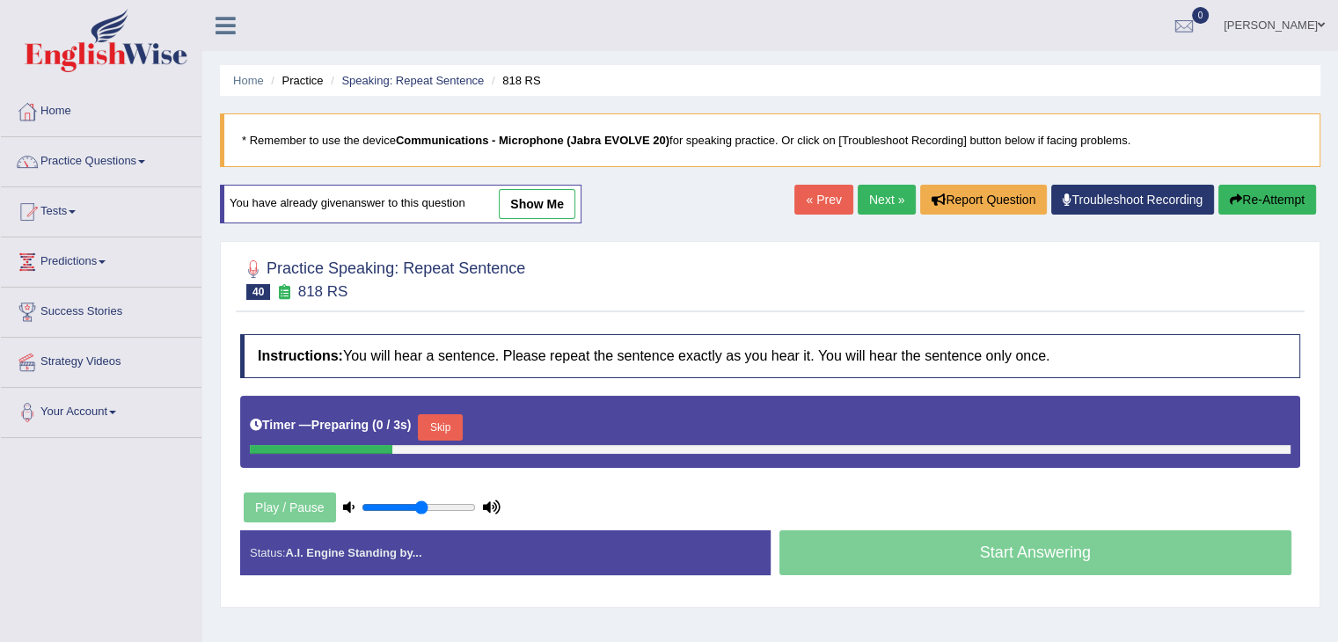
click at [447, 445] on div at bounding box center [770, 449] width 1041 height 9
click at [445, 445] on div at bounding box center [441, 449] width 383 height 9
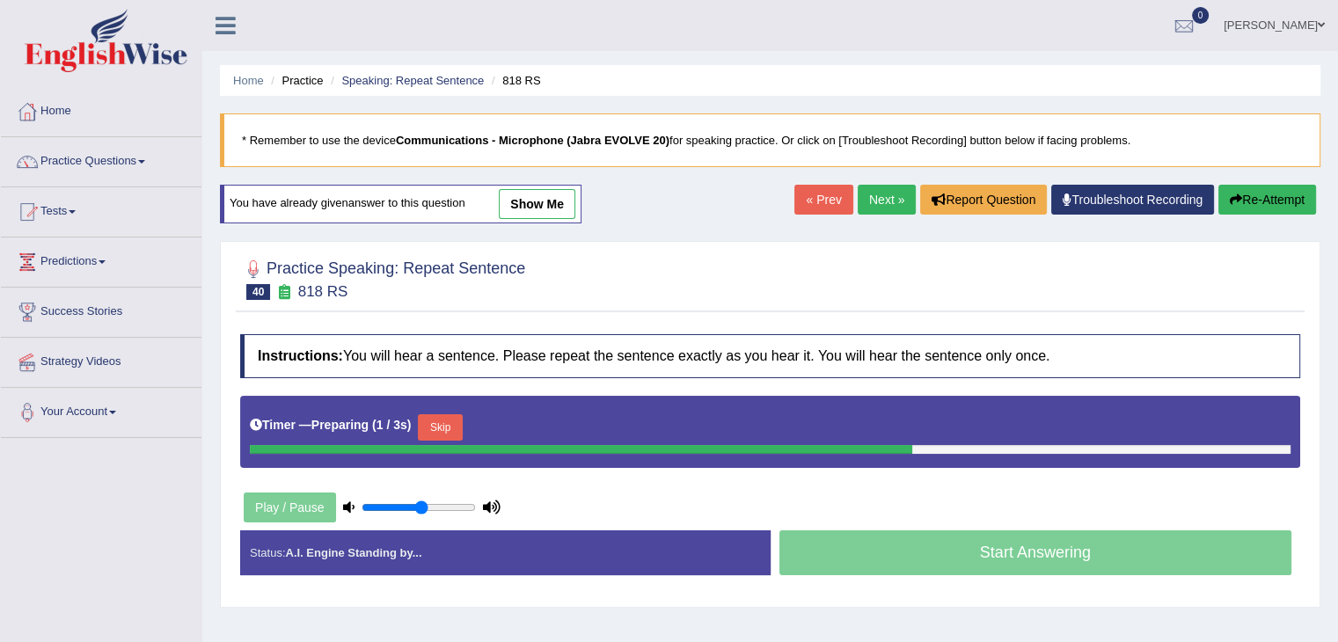
click at [461, 426] on button "Skip" at bounding box center [440, 427] width 44 height 26
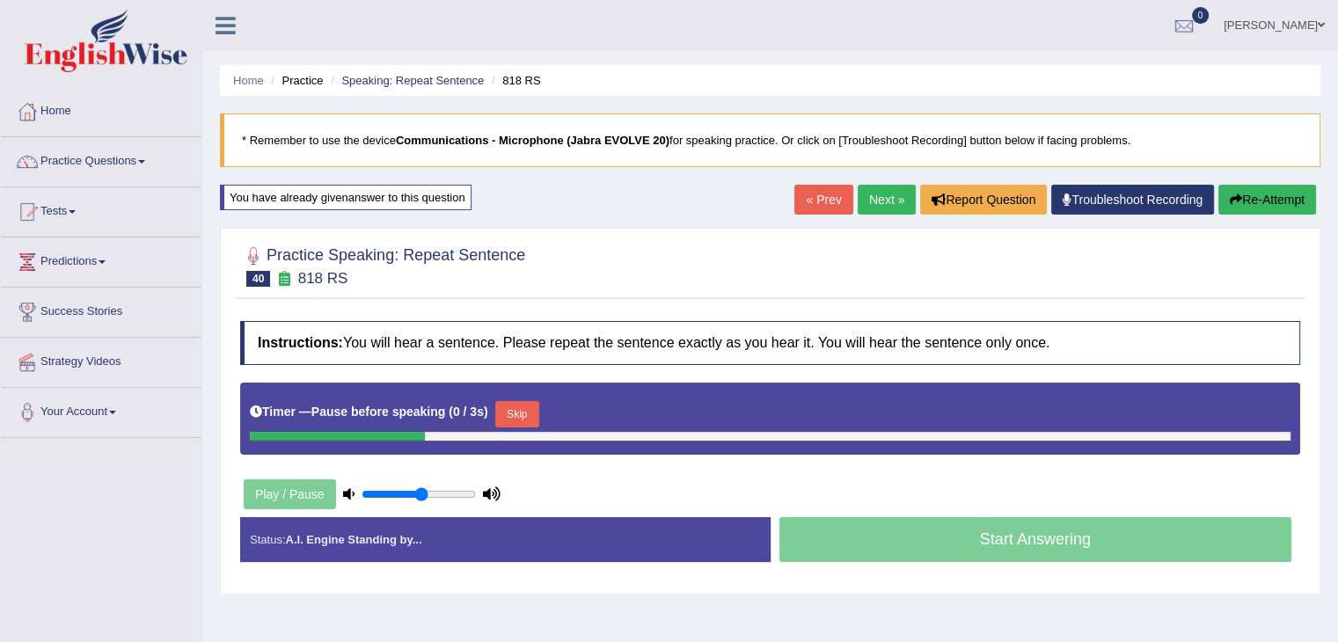
click at [525, 405] on button "Skip" at bounding box center [517, 414] width 44 height 26
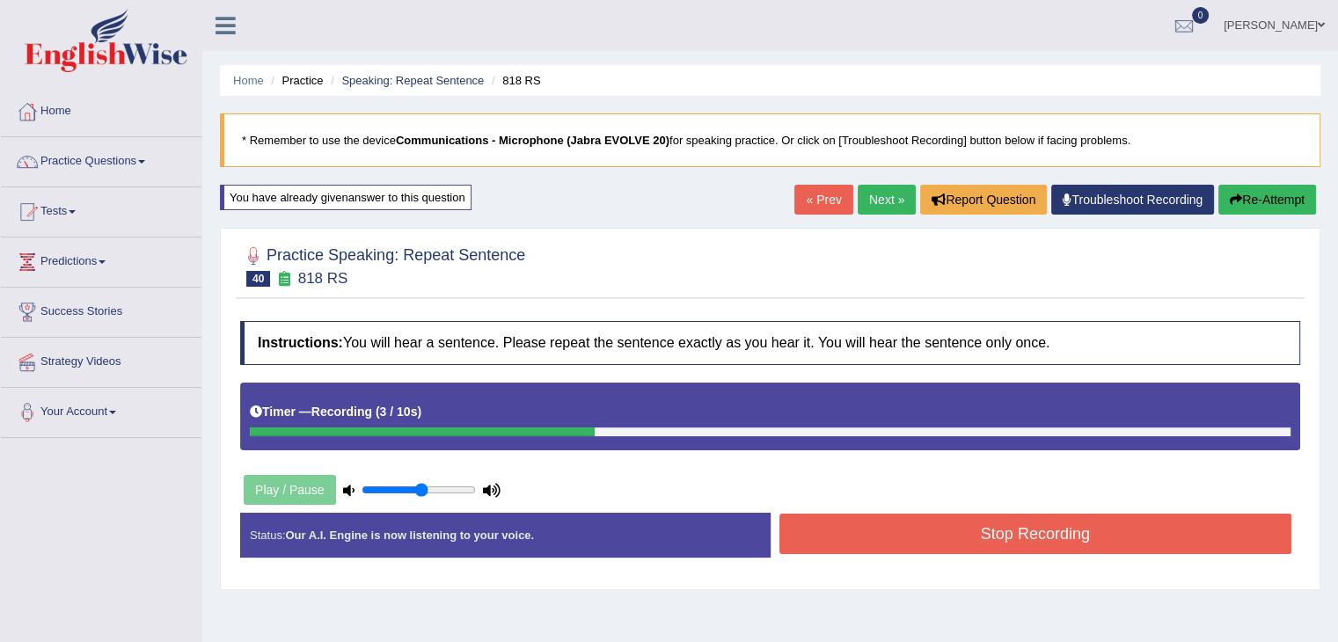
click at [920, 528] on button "Stop Recording" at bounding box center [1035, 534] width 513 height 40
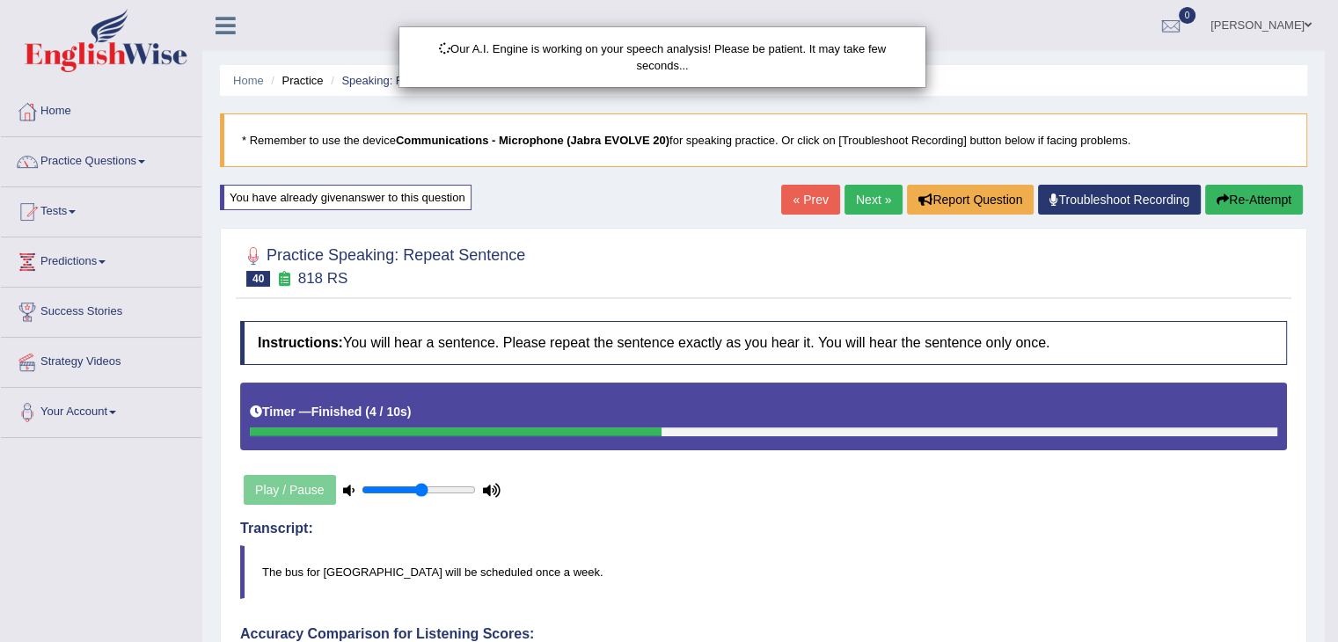
click at [509, 618] on div "Our A.I. Engine is working on your speech analysis! Please be patient. It may t…" at bounding box center [669, 321] width 1338 height 642
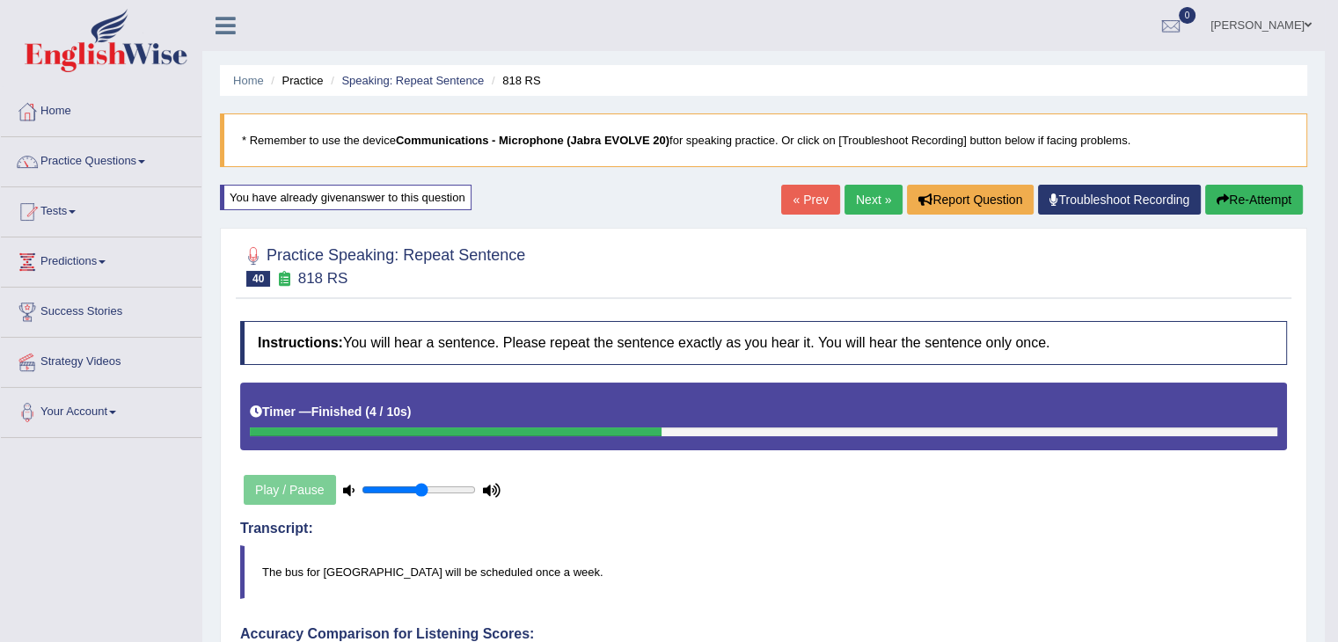
click at [869, 204] on link "Next »" at bounding box center [873, 200] width 58 height 30
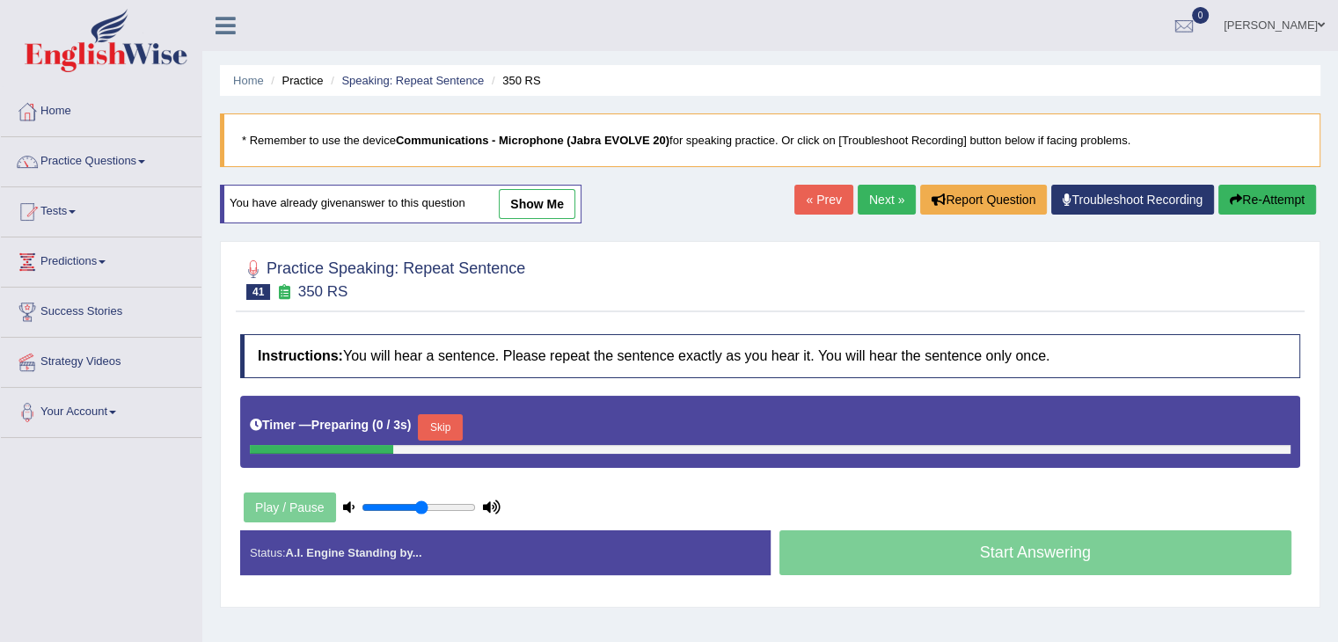
click at [447, 429] on button "Skip" at bounding box center [440, 427] width 44 height 26
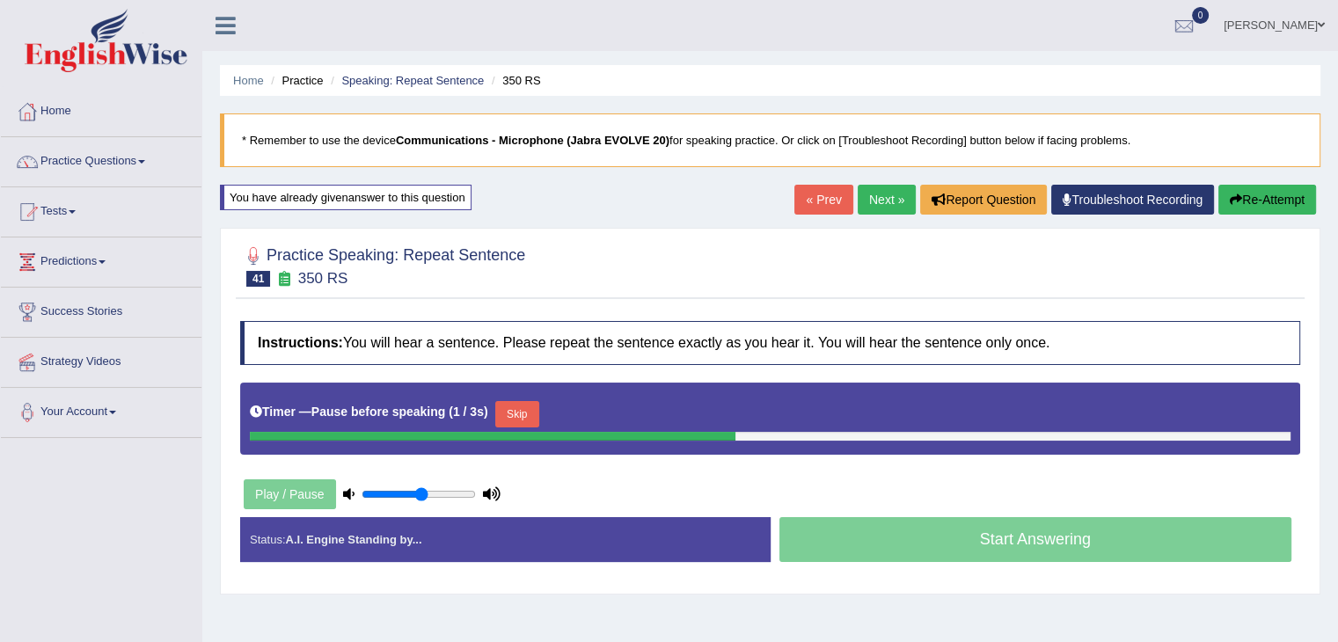
click at [541, 433] on div at bounding box center [493, 436] width 486 height 9
click at [524, 406] on button "Skip" at bounding box center [517, 414] width 44 height 26
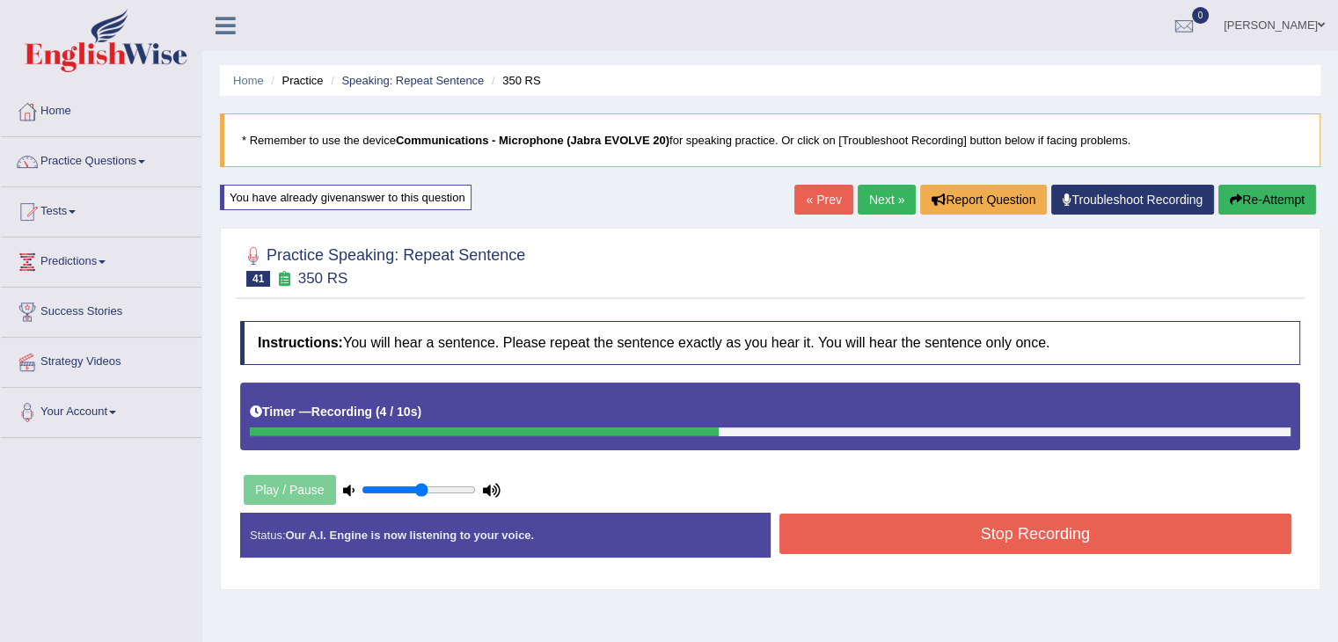
click at [837, 530] on button "Stop Recording" at bounding box center [1035, 534] width 513 height 40
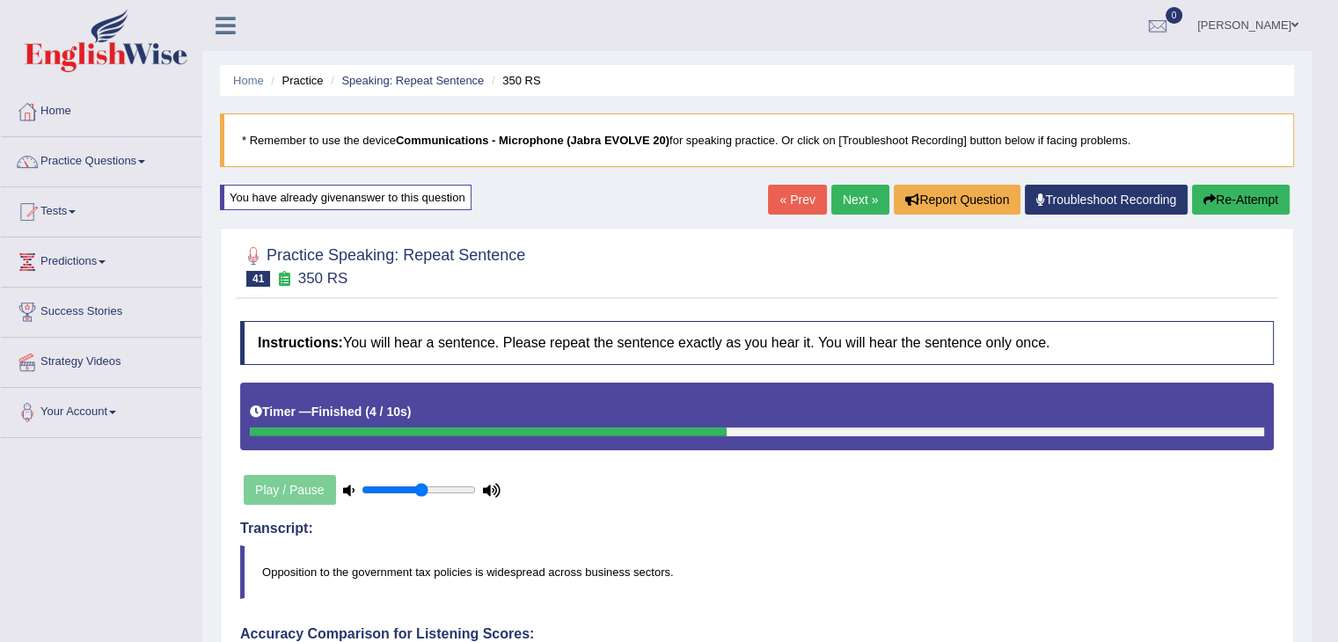
click at [835, 548] on blockquote "Opposition to the government tax policies is widespread across business sectors." at bounding box center [757, 572] width 1034 height 54
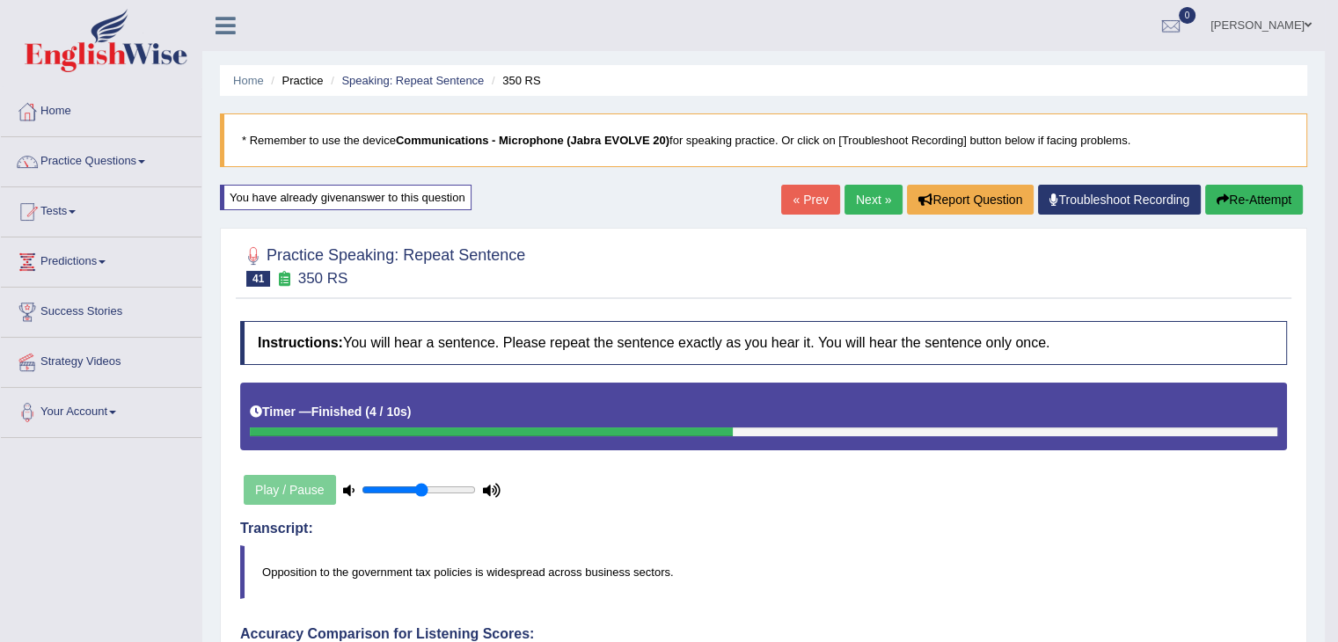
click at [863, 201] on link "Next »" at bounding box center [873, 200] width 58 height 30
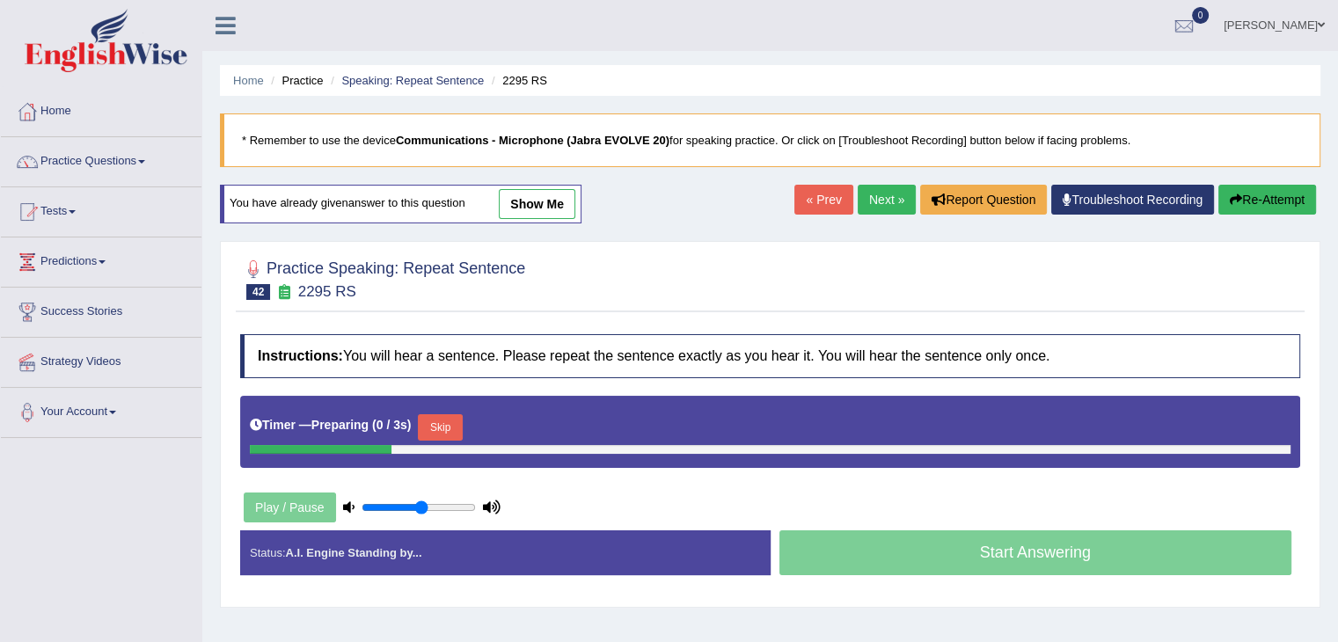
click at [459, 432] on button "Skip" at bounding box center [440, 427] width 44 height 26
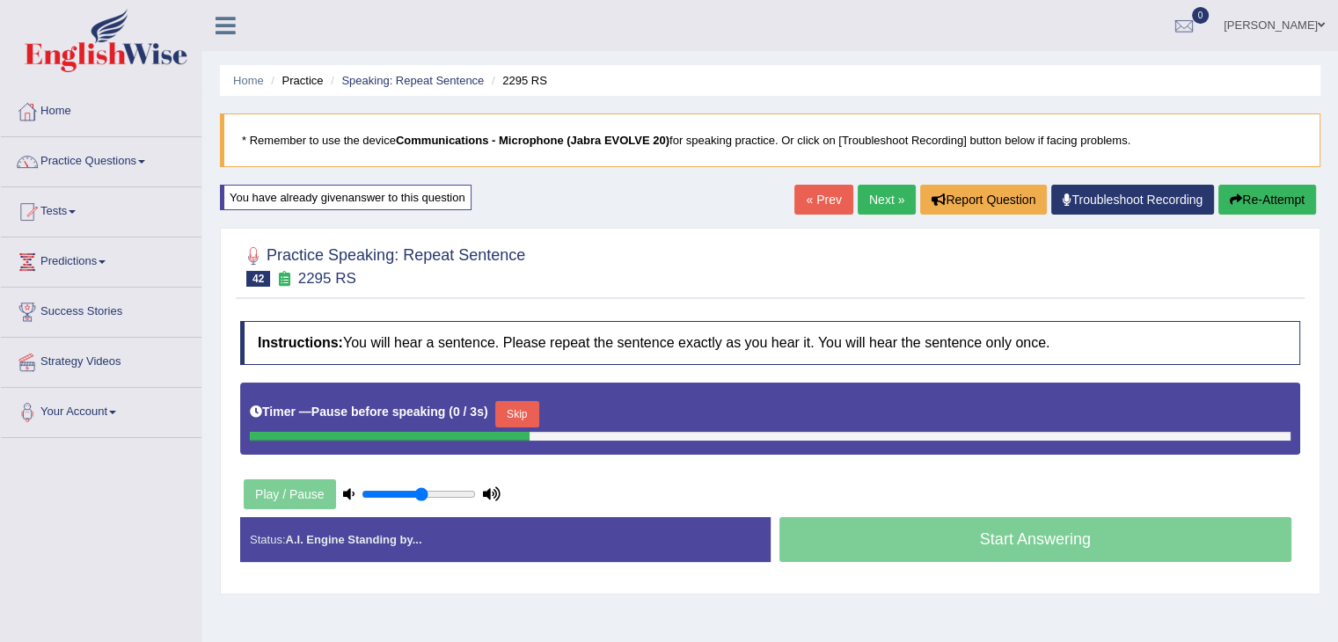
click at [515, 402] on button "Skip" at bounding box center [517, 414] width 44 height 26
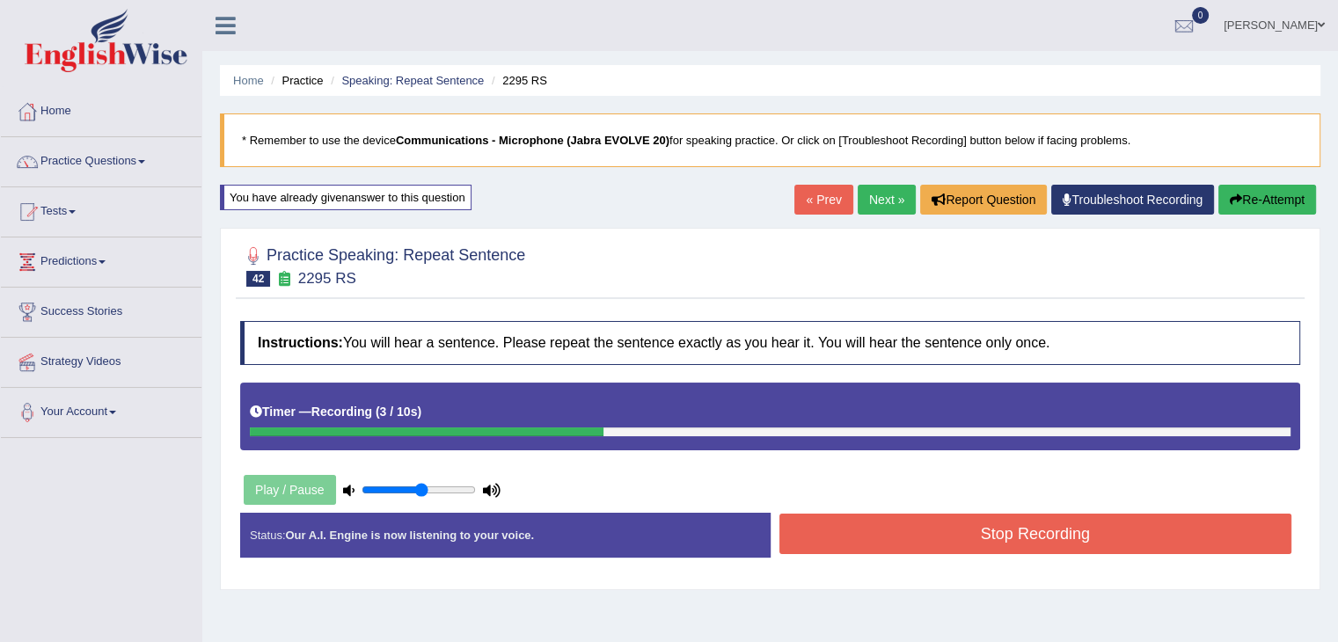
click at [1066, 530] on button "Stop Recording" at bounding box center [1035, 534] width 513 height 40
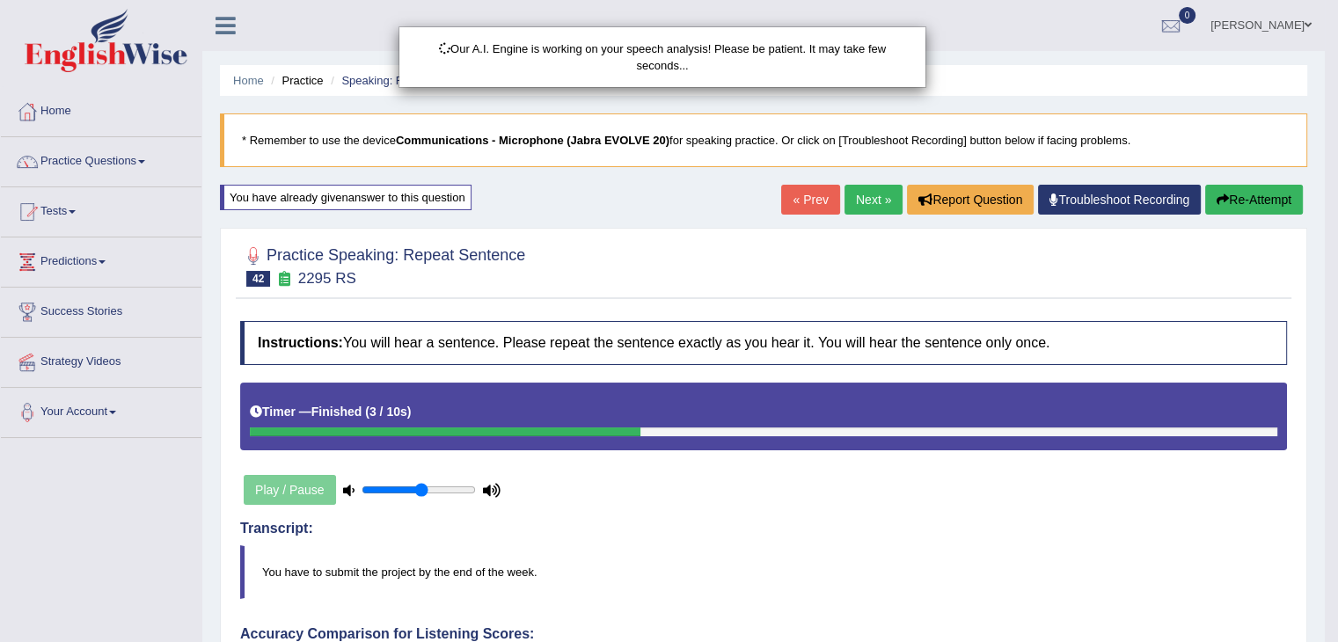
click at [810, 582] on div "Our A.I. Engine is working on your speech analysis! Please be patient. It may t…" at bounding box center [669, 321] width 1338 height 642
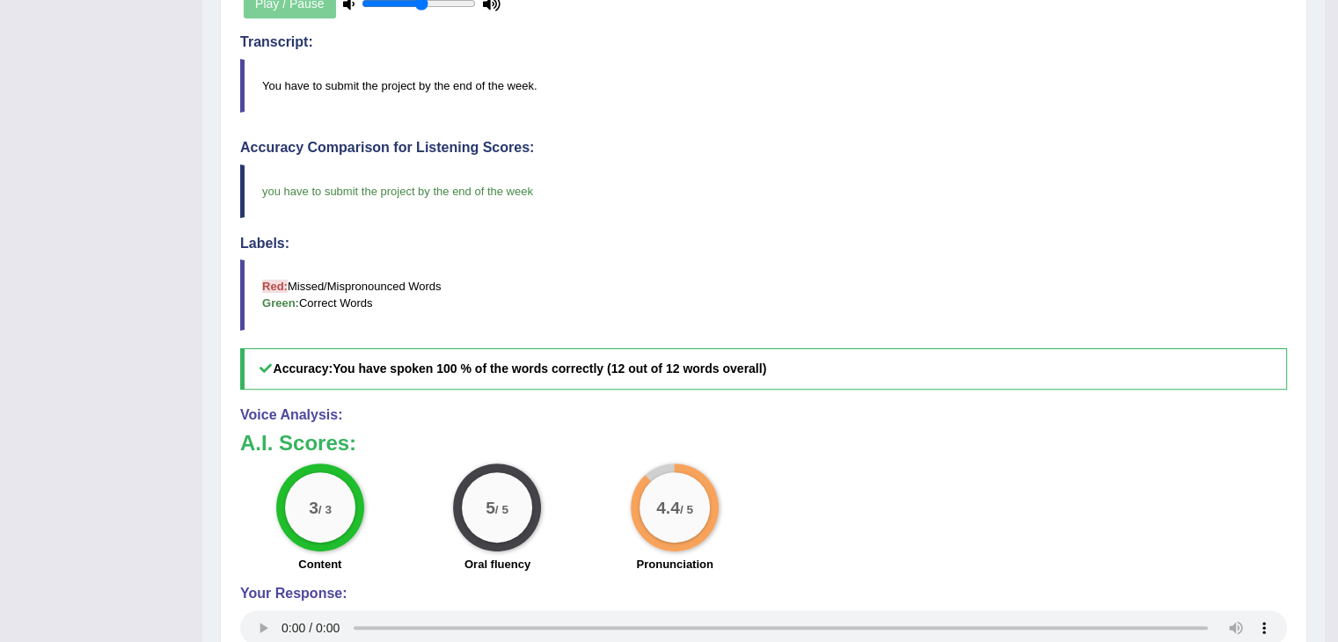
scroll to position [492, 0]
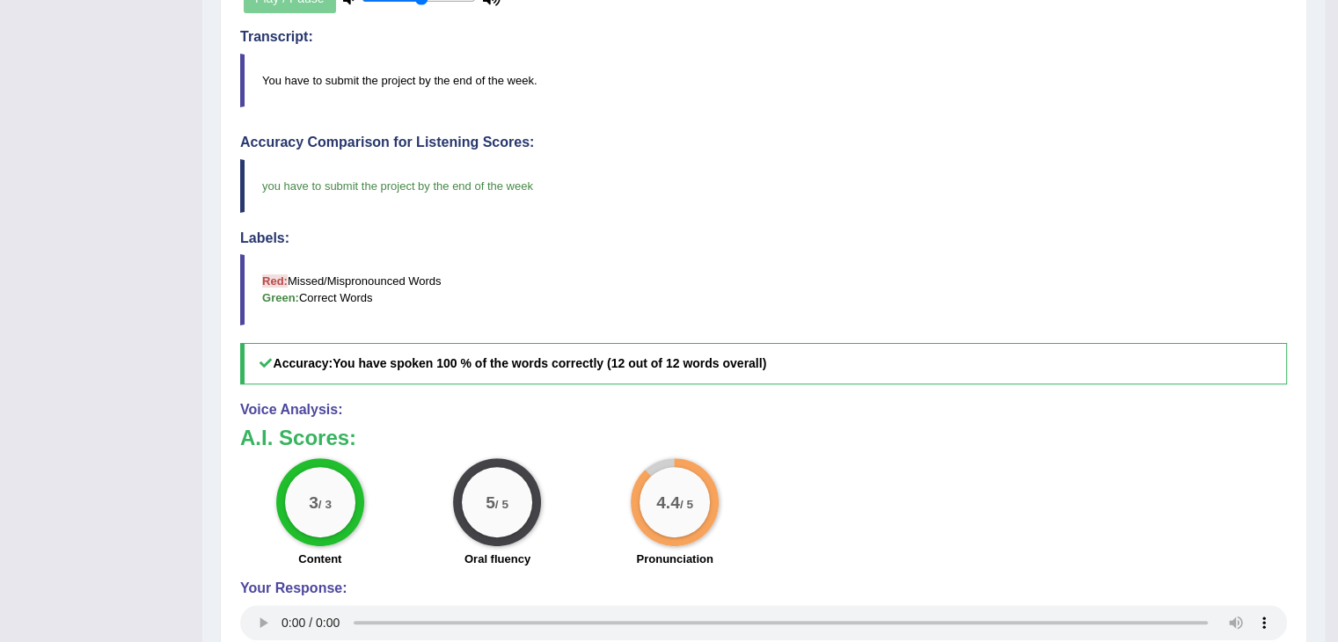
click at [966, 284] on blockquote "Red: Missed/Mispronounced Words Green: Correct Words" at bounding box center [763, 289] width 1047 height 70
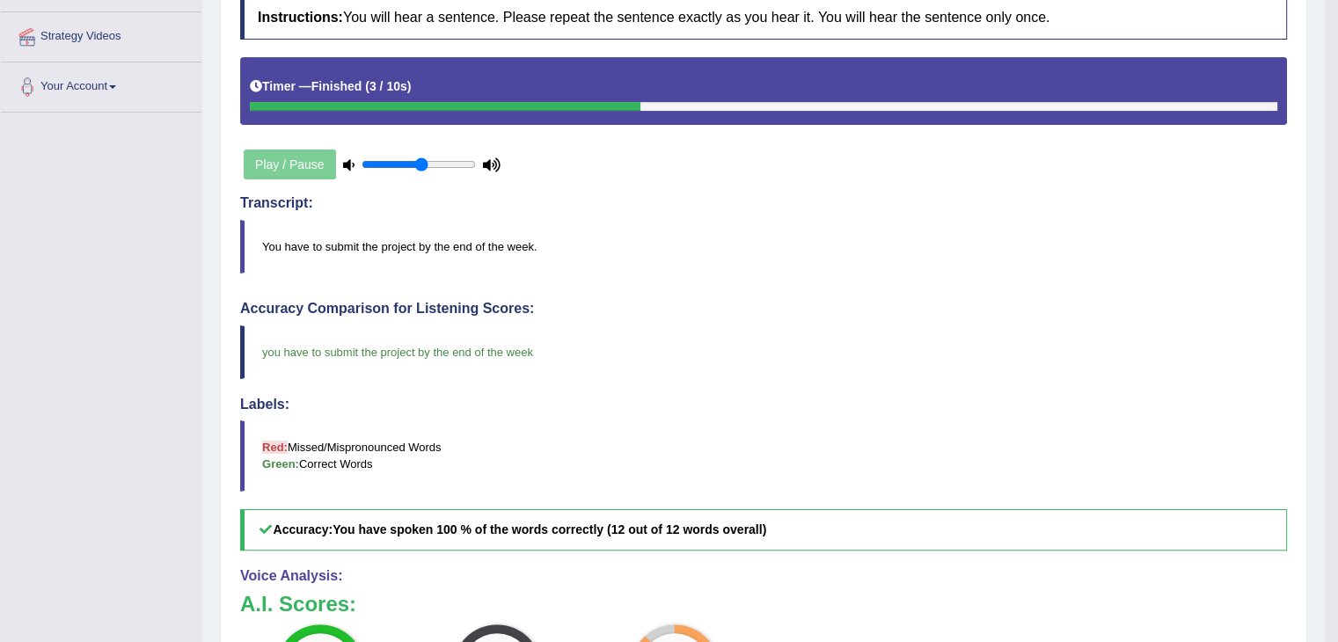
scroll to position [0, 0]
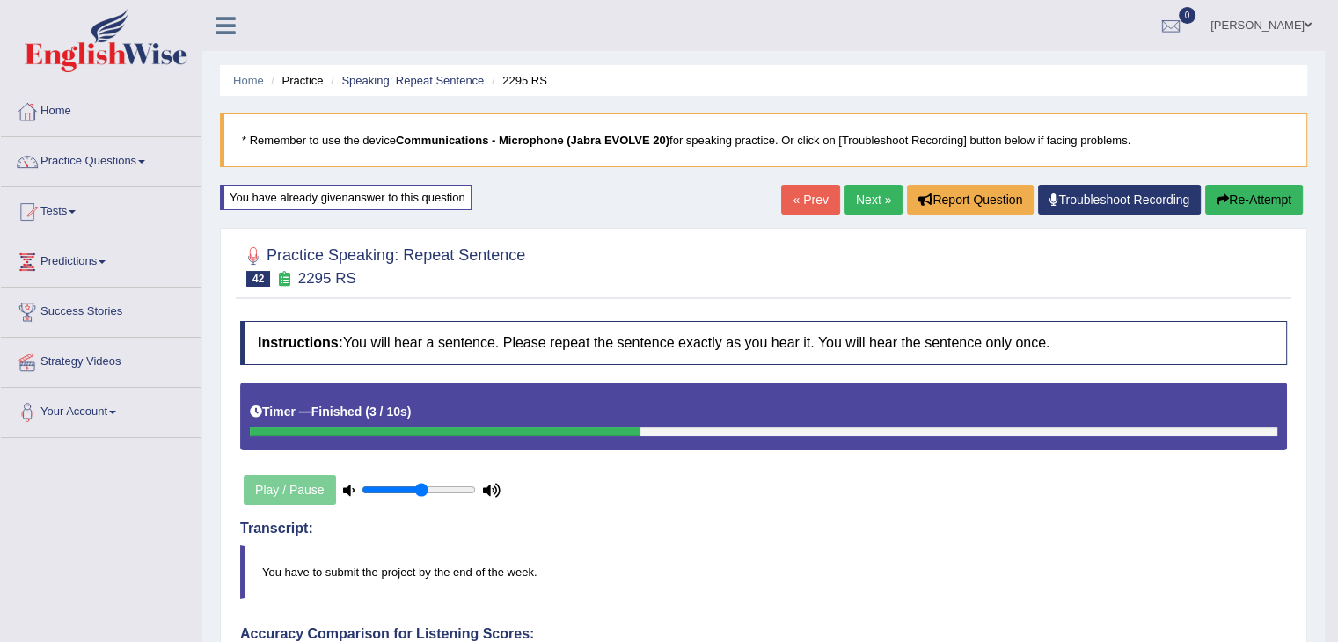
click at [866, 199] on link "Next »" at bounding box center [873, 200] width 58 height 30
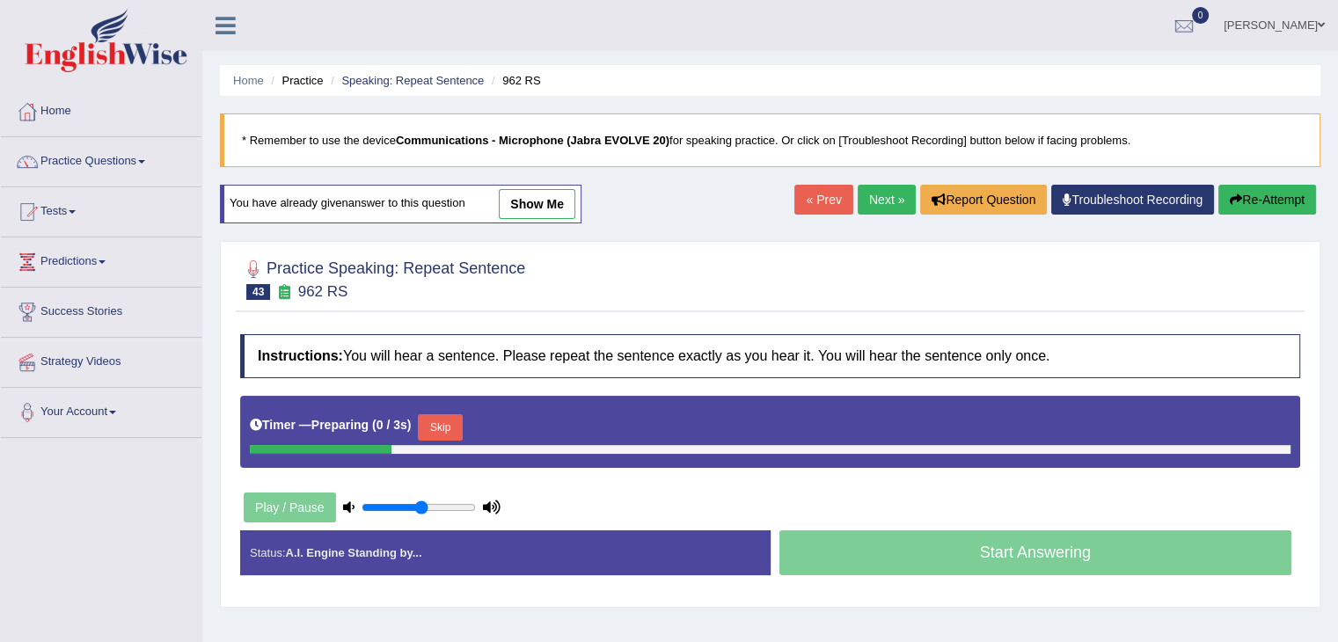
click at [464, 445] on div at bounding box center [770, 449] width 1041 height 9
click at [462, 424] on button "Skip" at bounding box center [440, 427] width 44 height 26
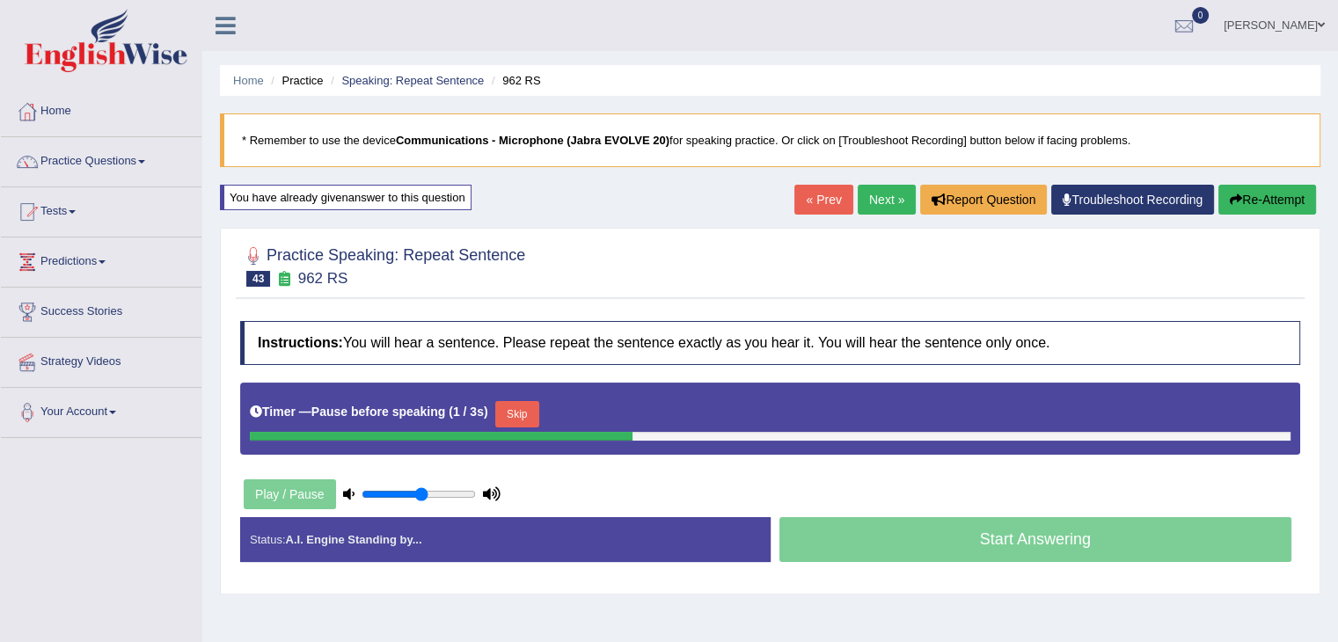
click at [525, 409] on button "Skip" at bounding box center [517, 414] width 44 height 26
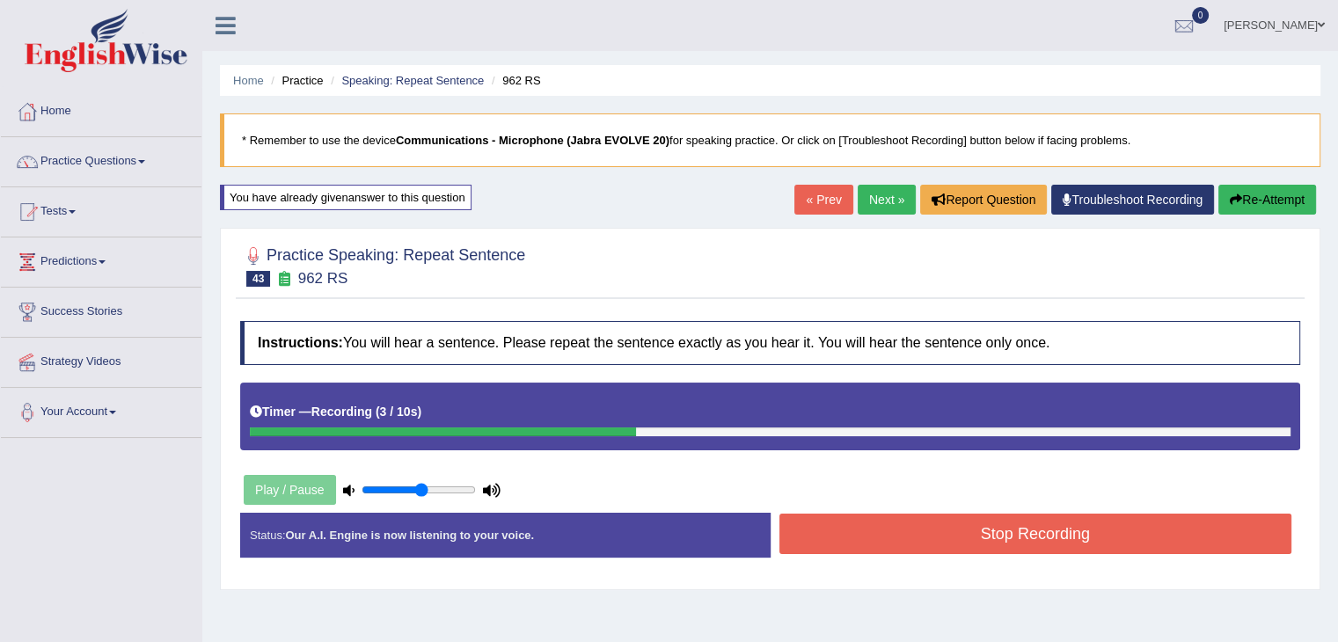
click at [936, 536] on button "Stop Recording" at bounding box center [1035, 534] width 513 height 40
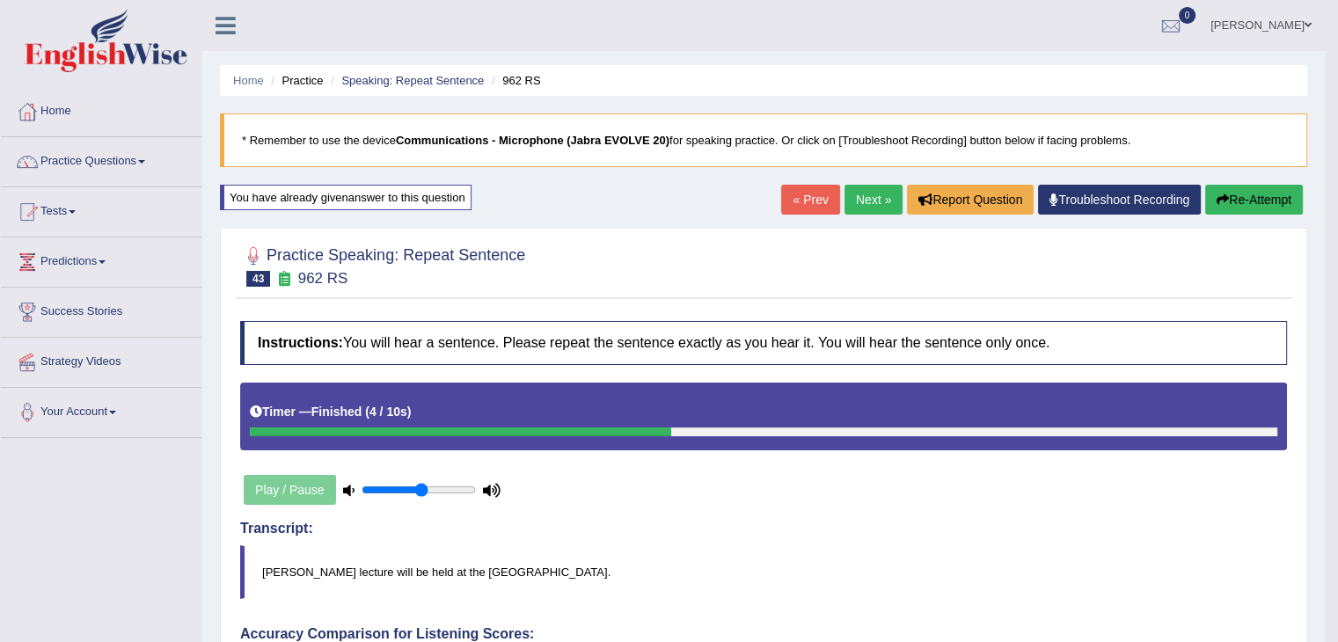
click at [892, 208] on link "Next »" at bounding box center [873, 200] width 58 height 30
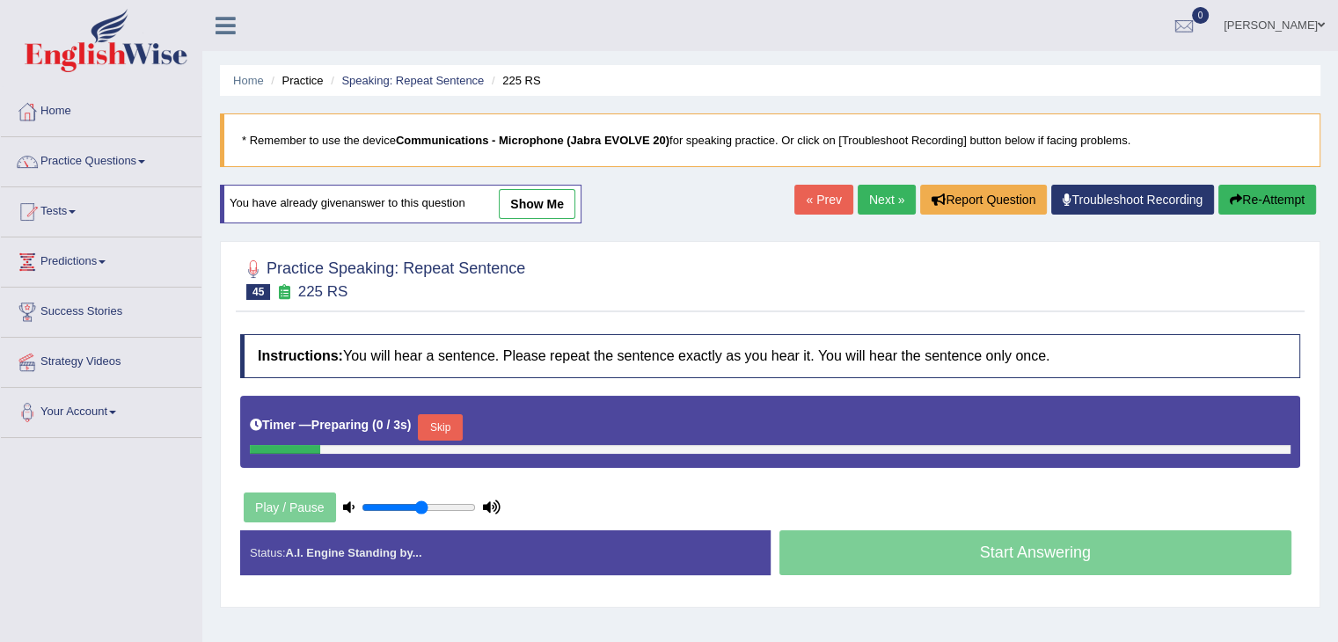
click at [462, 445] on div at bounding box center [770, 449] width 1041 height 9
click at [442, 423] on button "Skip" at bounding box center [440, 427] width 44 height 26
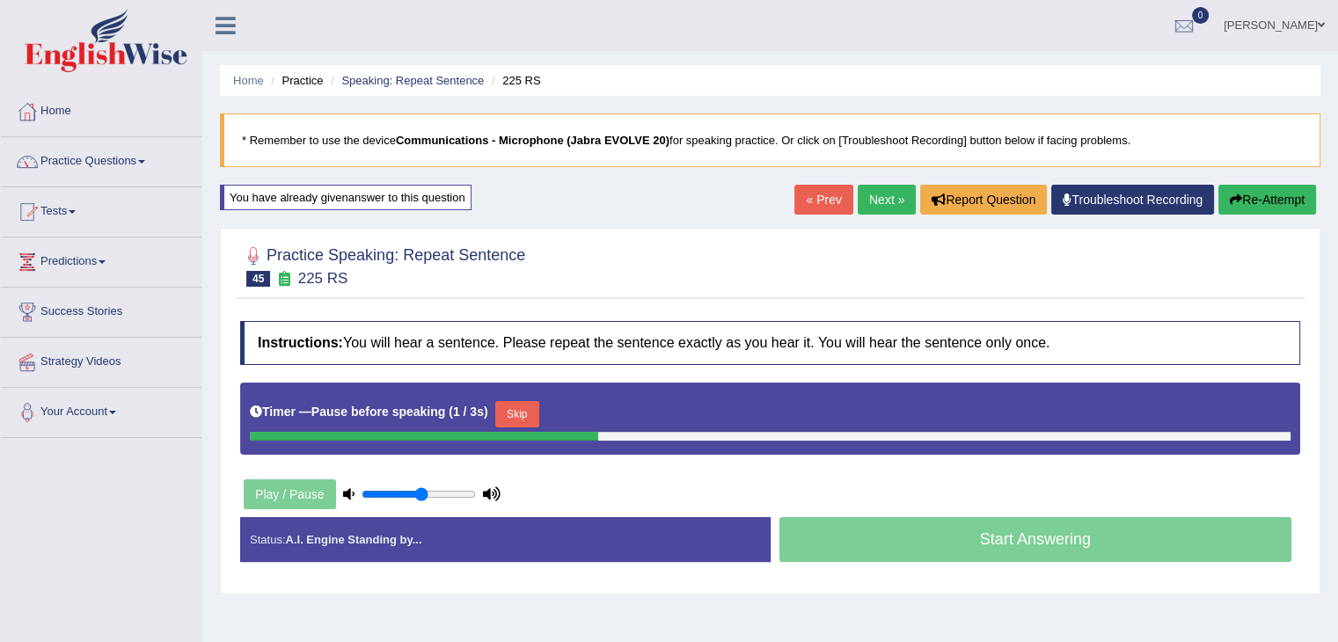
click at [539, 408] on button "Skip" at bounding box center [517, 414] width 44 height 26
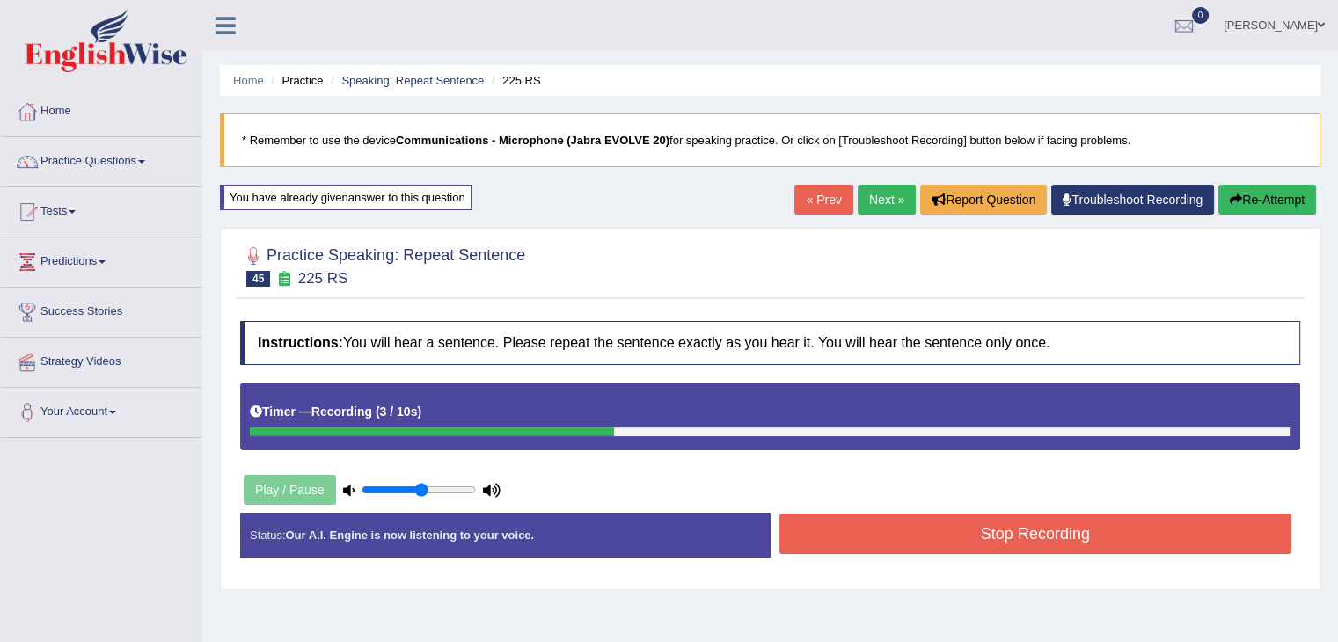
click at [881, 526] on button "Stop Recording" at bounding box center [1035, 534] width 513 height 40
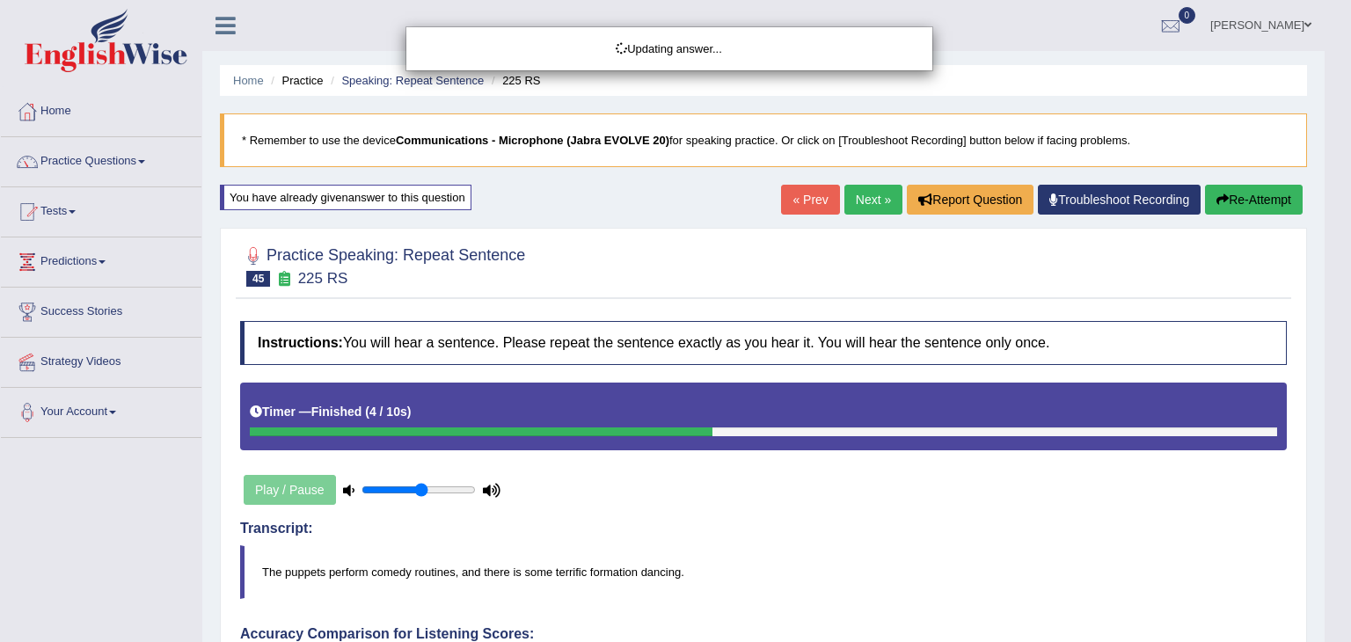
click at [924, 519] on div "Updating answer..." at bounding box center [675, 321] width 1351 height 642
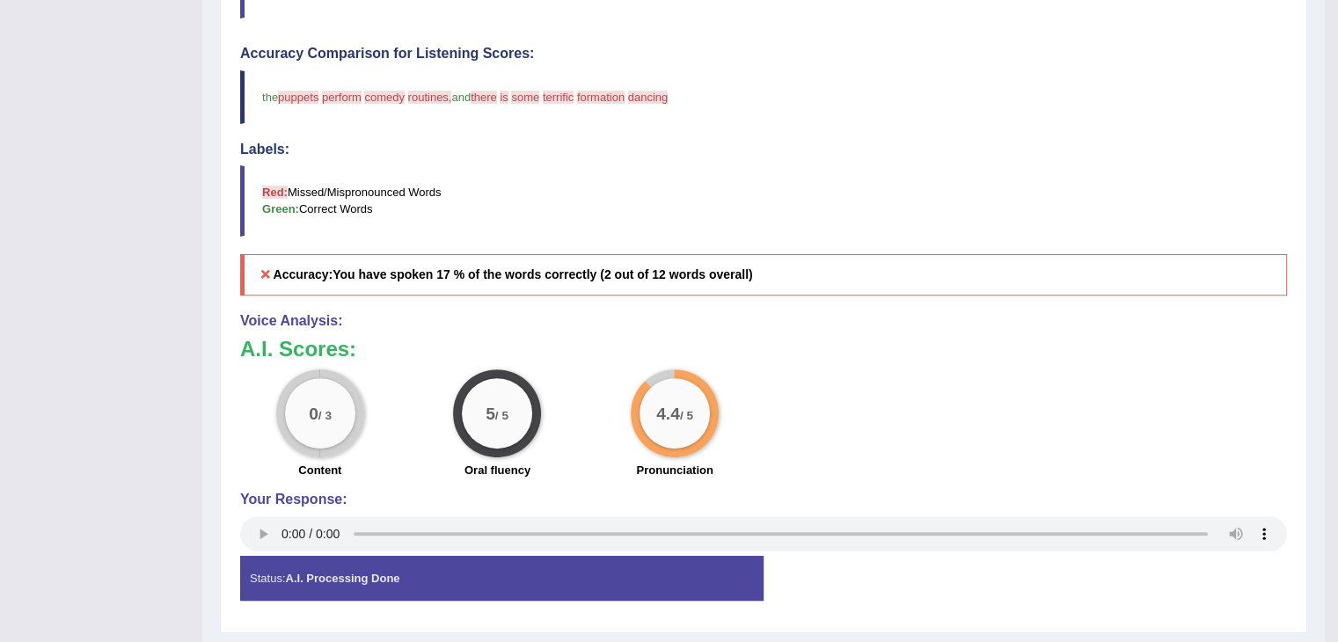
scroll to position [587, 0]
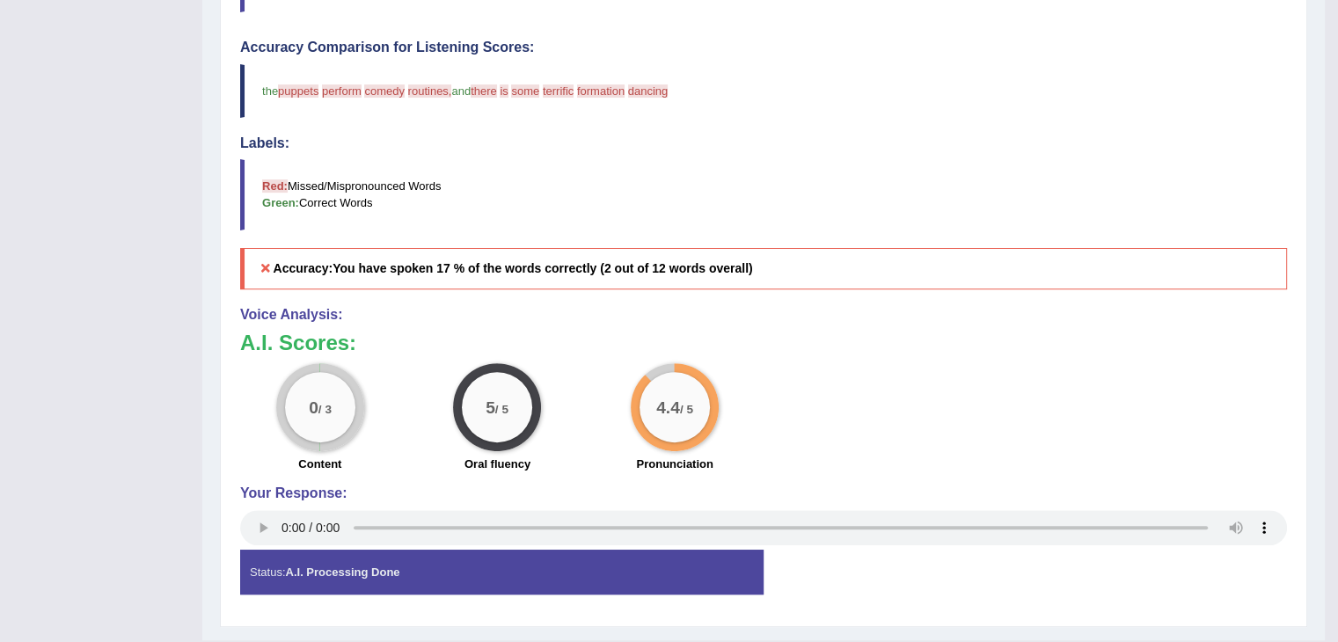
click at [1032, 283] on h5 "Accuracy: You have spoken 17 % of the words correctly (2 out of 12 words overal…" at bounding box center [763, 268] width 1047 height 41
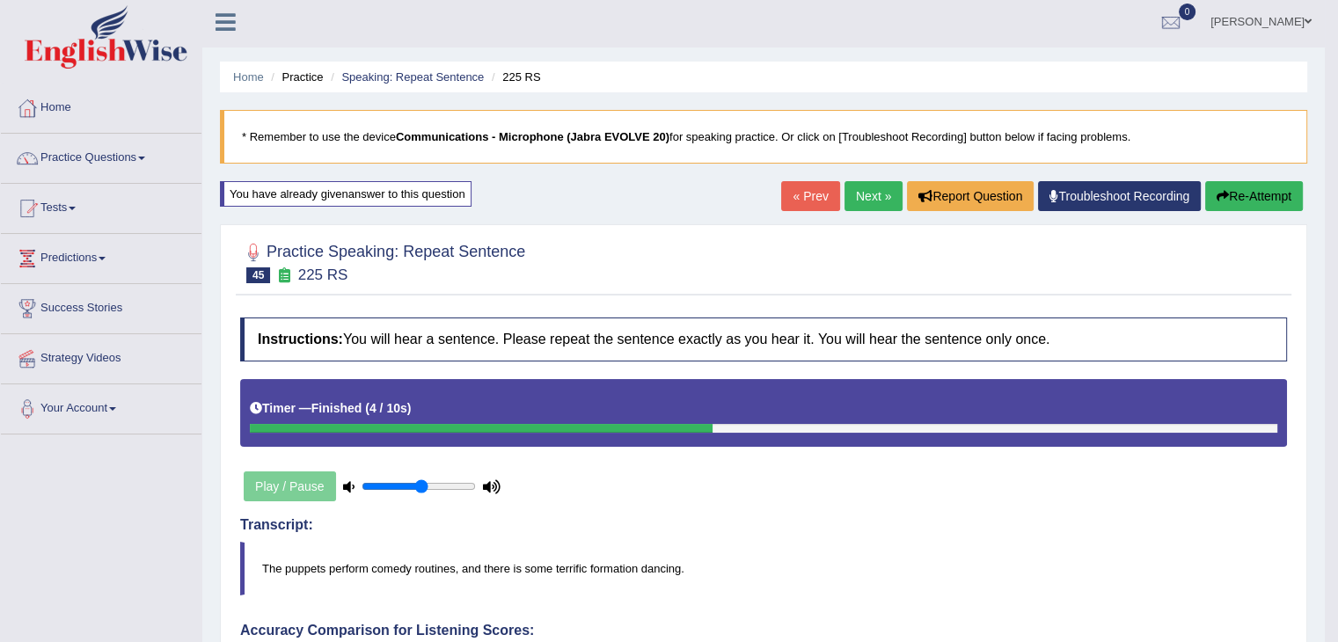
scroll to position [0, 0]
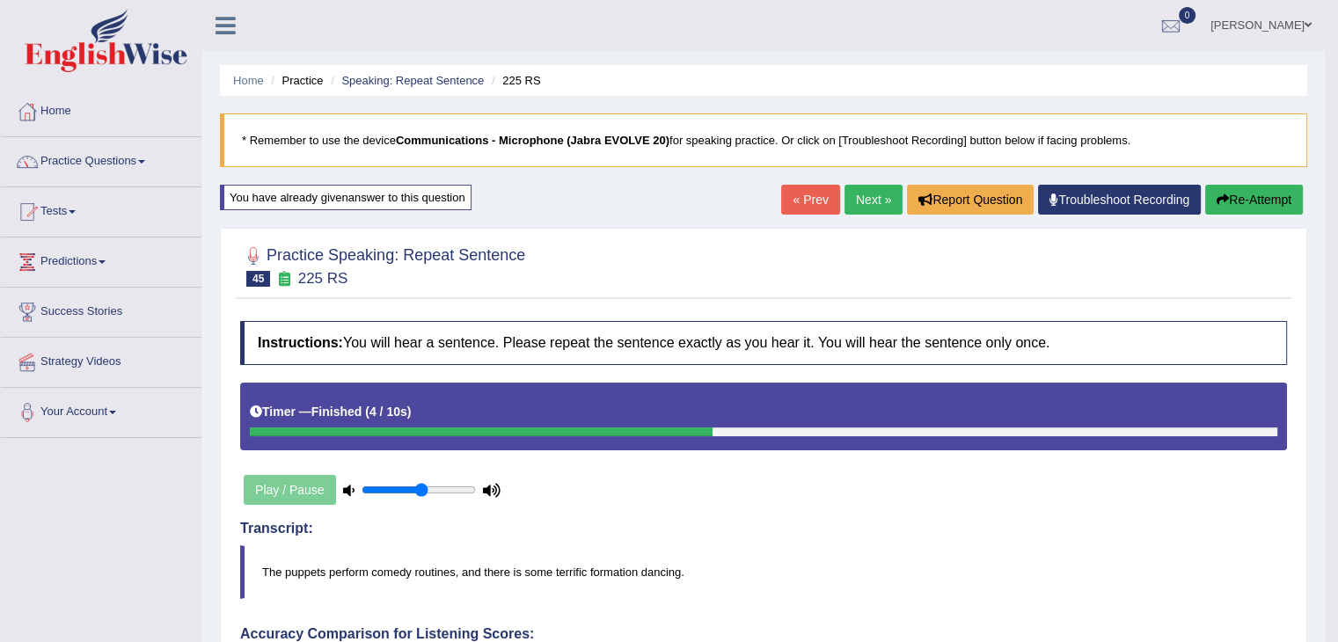
click at [1259, 205] on button "Re-Attempt" at bounding box center [1254, 200] width 98 height 30
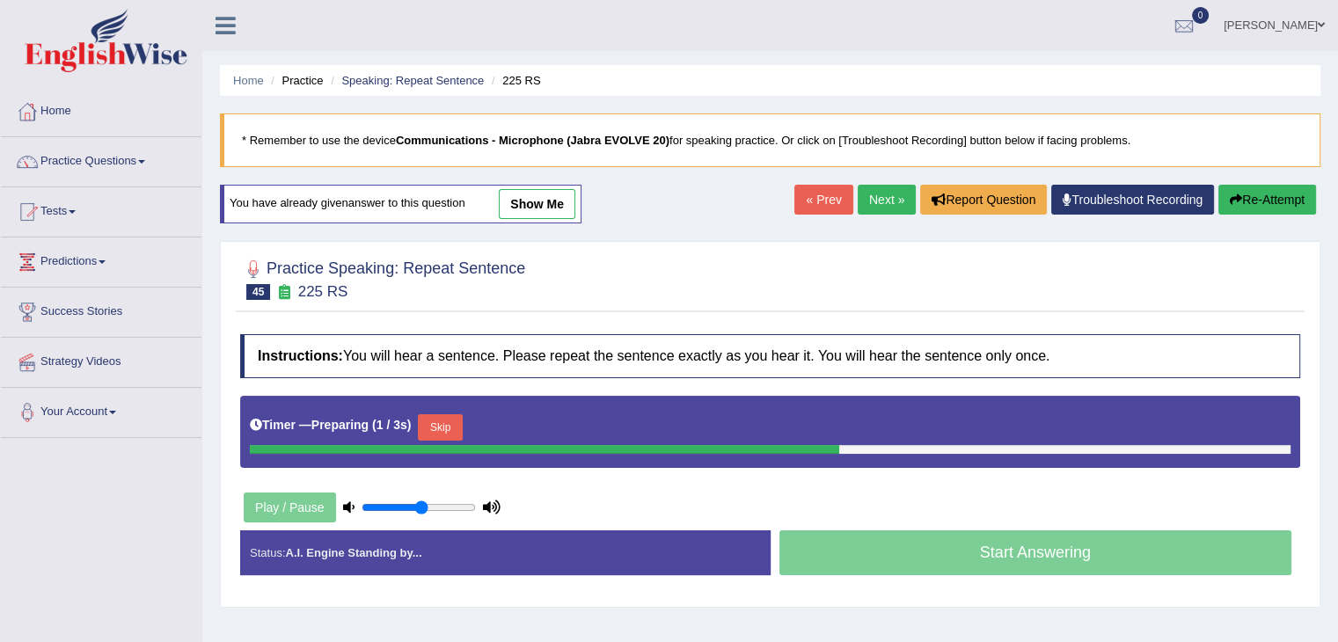
click at [453, 419] on button "Skip" at bounding box center [440, 427] width 44 height 26
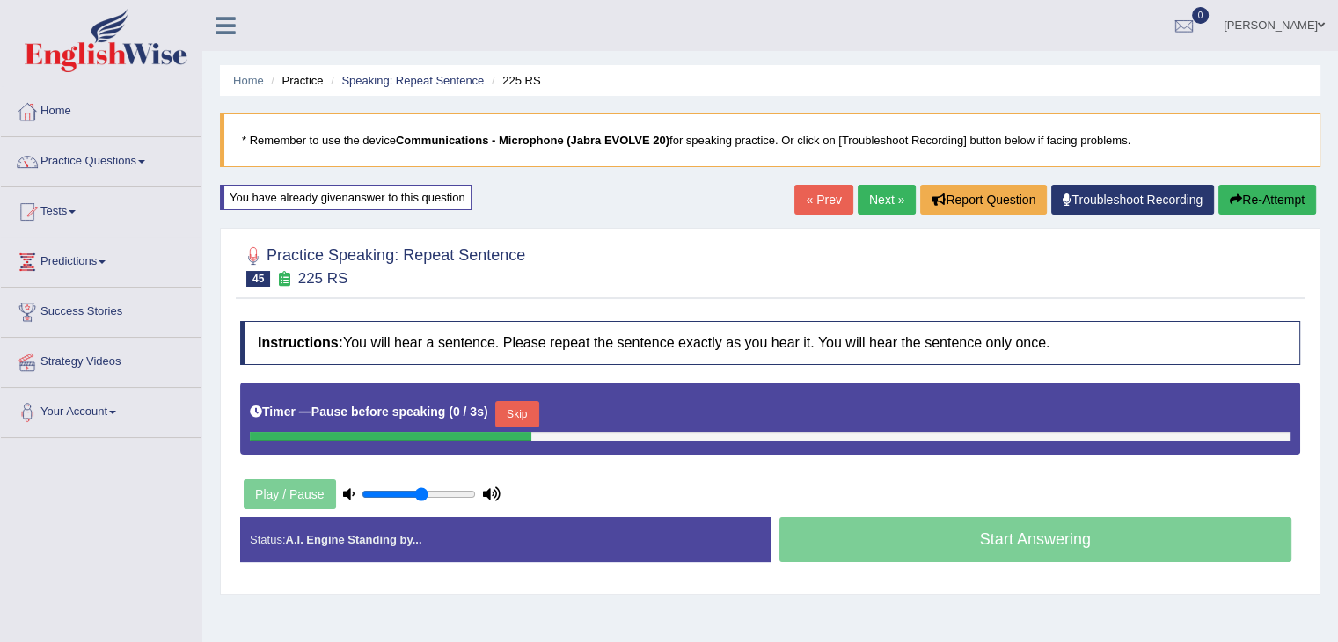
click at [514, 403] on button "Skip" at bounding box center [517, 414] width 44 height 26
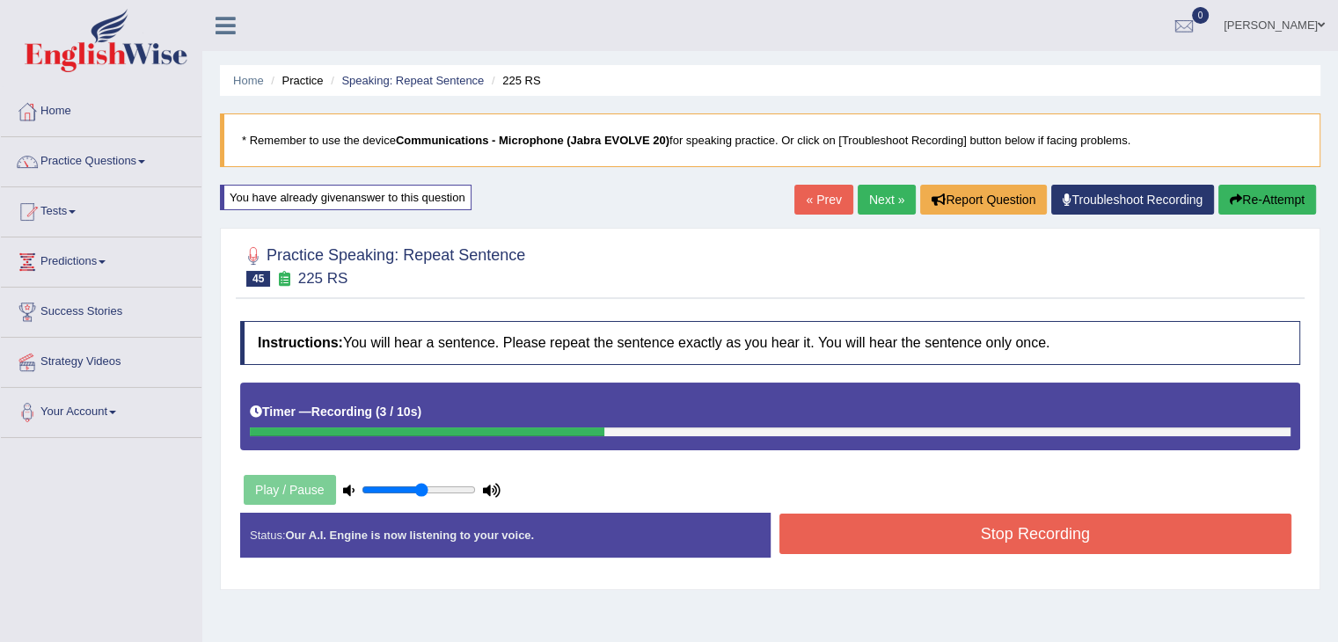
click at [906, 544] on button "Stop Recording" at bounding box center [1035, 534] width 513 height 40
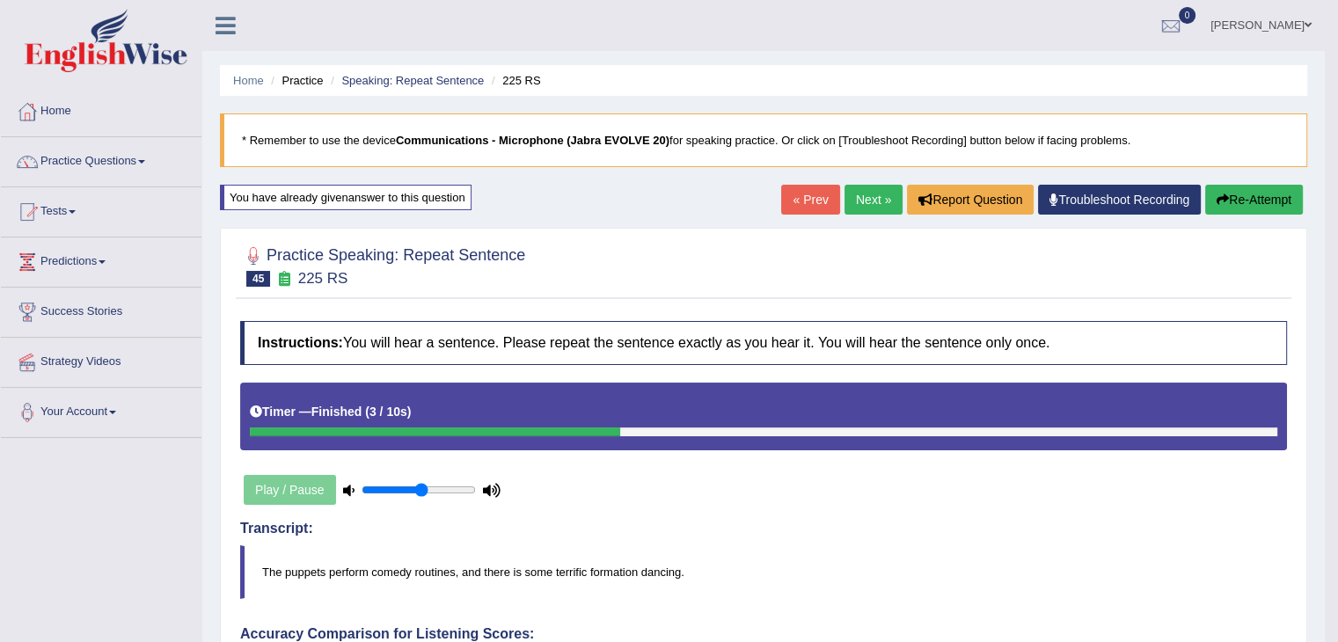
click at [857, 187] on link "Next »" at bounding box center [873, 200] width 58 height 30
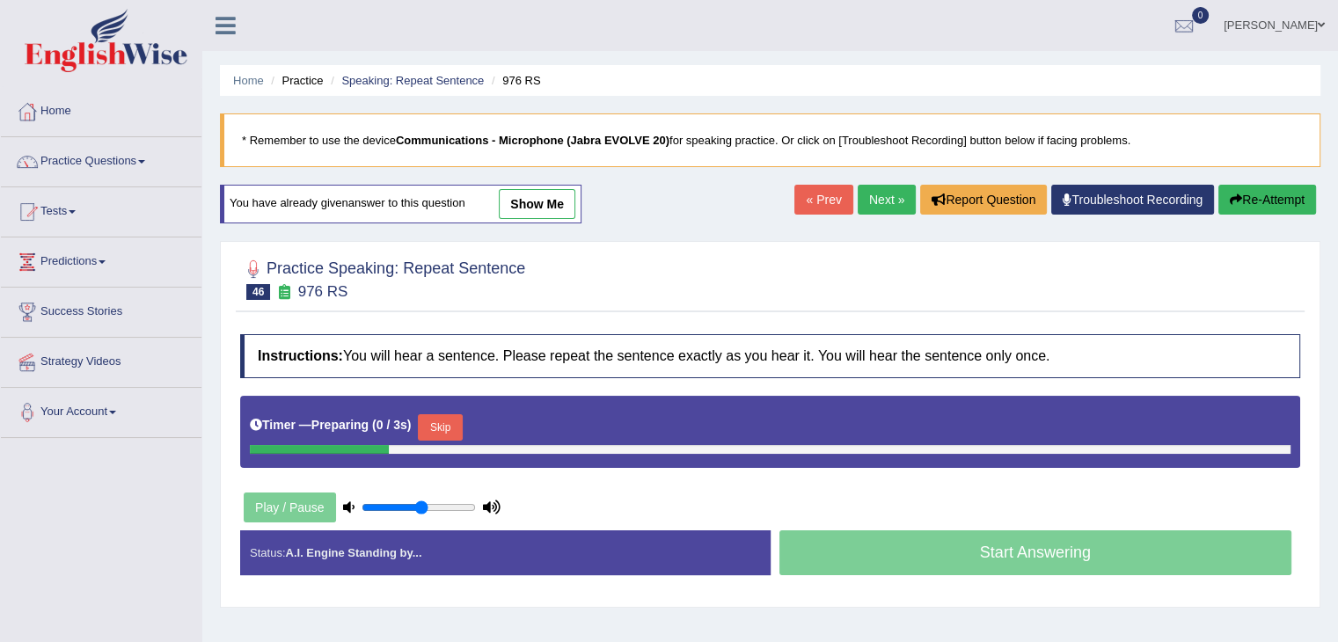
click at [447, 433] on button "Skip" at bounding box center [440, 427] width 44 height 26
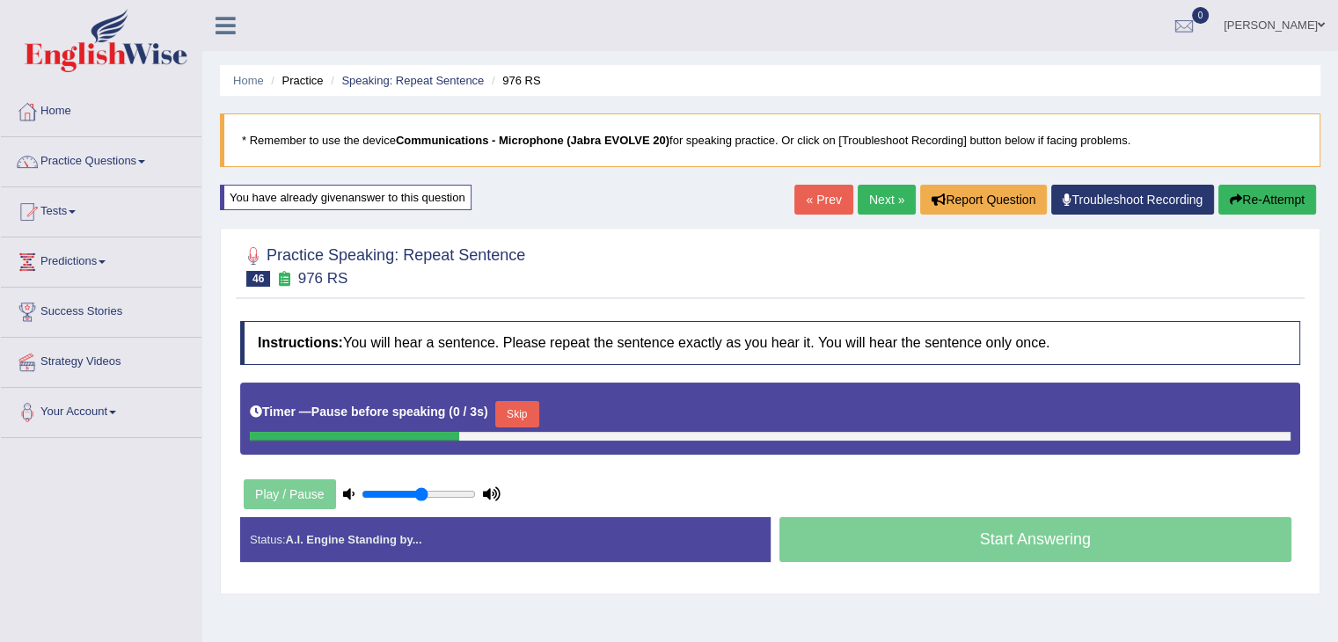
click at [519, 401] on button "Skip" at bounding box center [517, 414] width 44 height 26
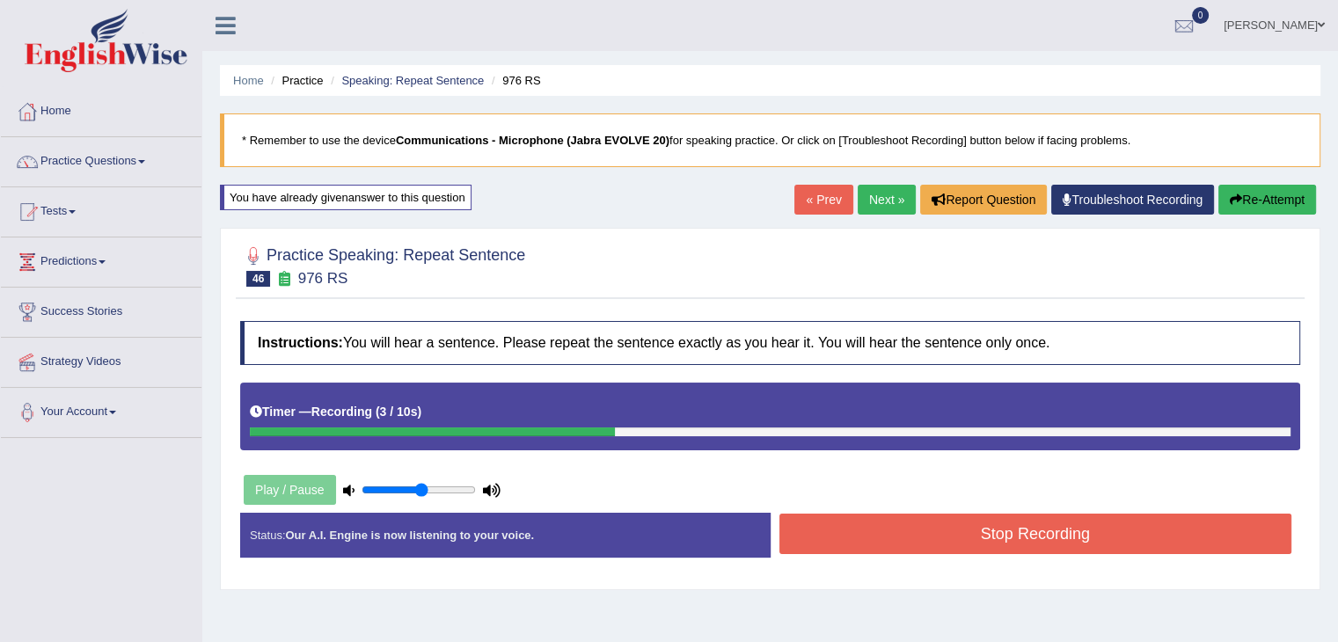
click at [1041, 538] on button "Stop Recording" at bounding box center [1035, 534] width 513 height 40
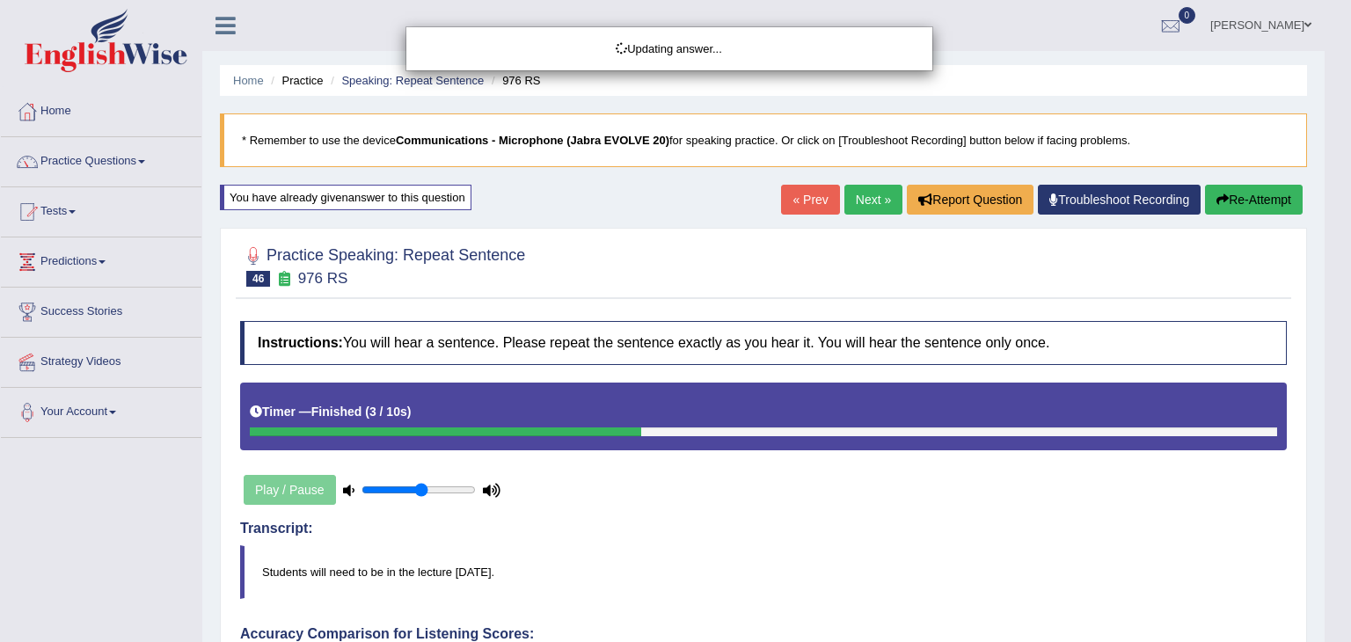
click at [834, 545] on div "Updating answer..." at bounding box center [675, 321] width 1351 height 642
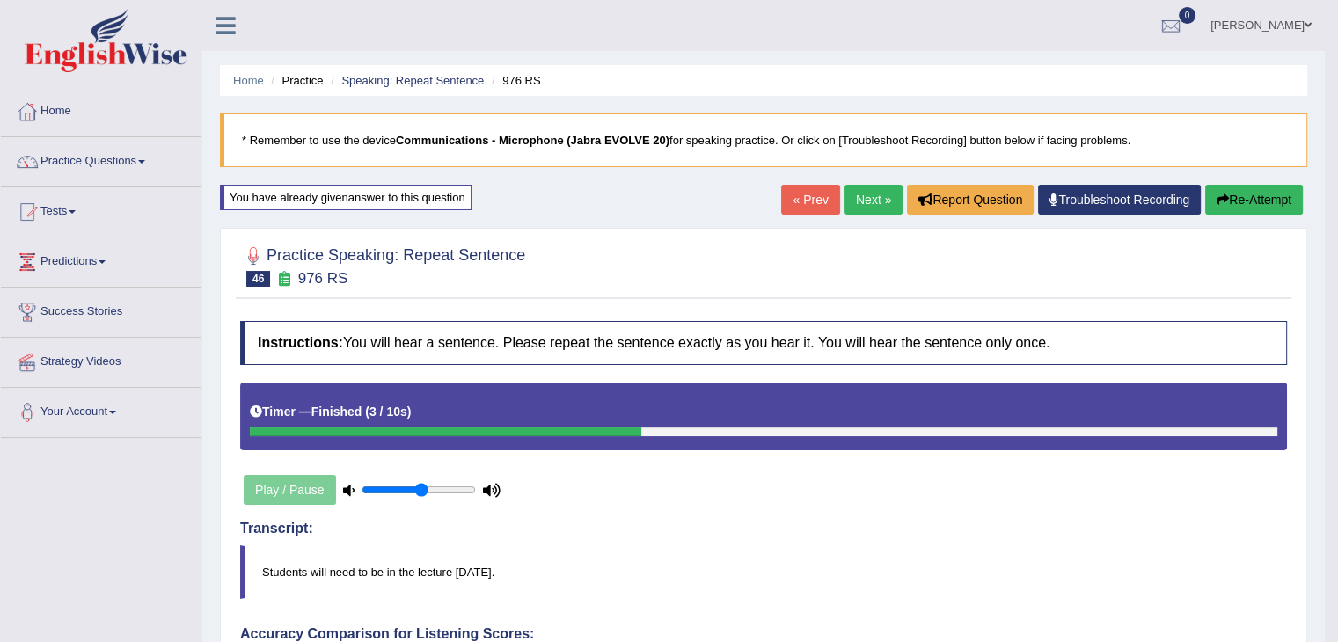
click at [859, 192] on link "Next »" at bounding box center [873, 200] width 58 height 30
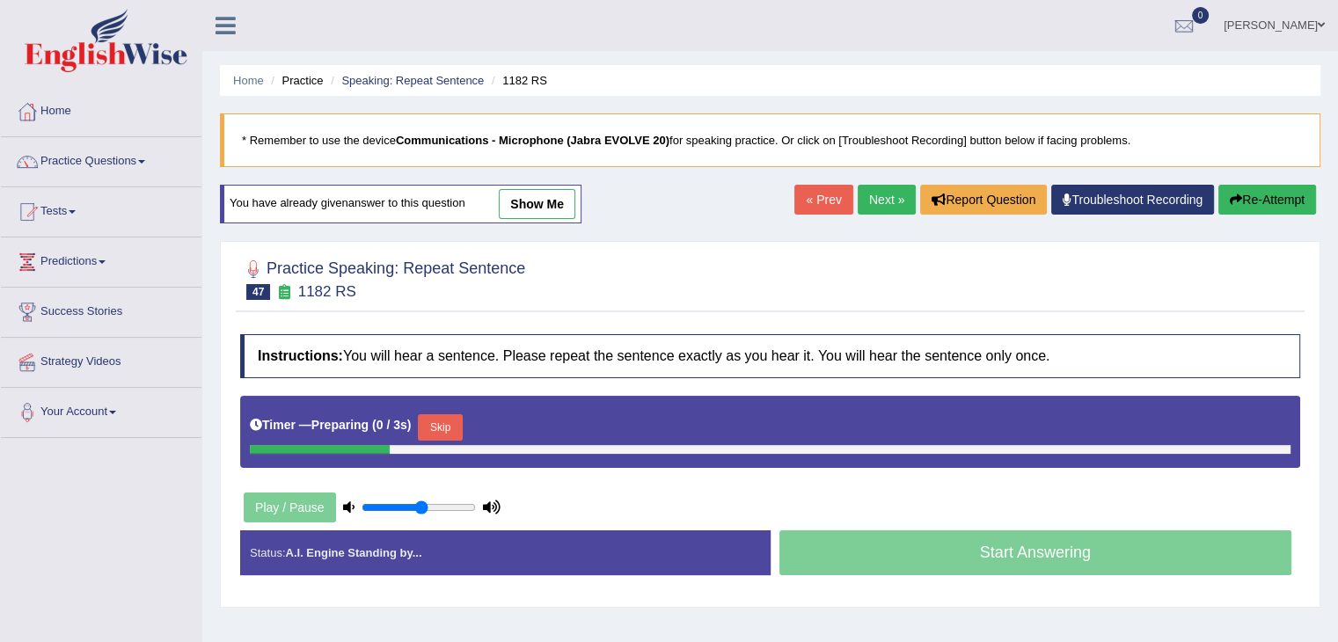
click at [442, 450] on div at bounding box center [770, 449] width 1041 height 9
click at [462, 427] on button "Skip" at bounding box center [440, 427] width 44 height 26
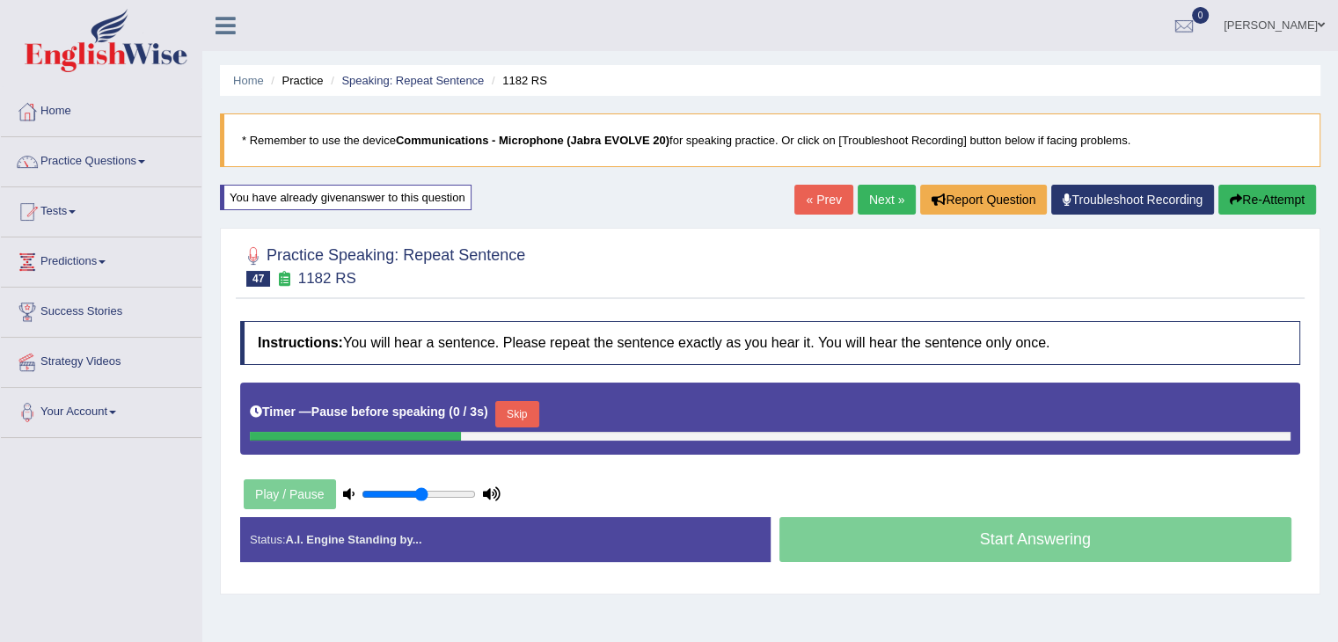
click at [526, 405] on button "Skip" at bounding box center [517, 414] width 44 height 26
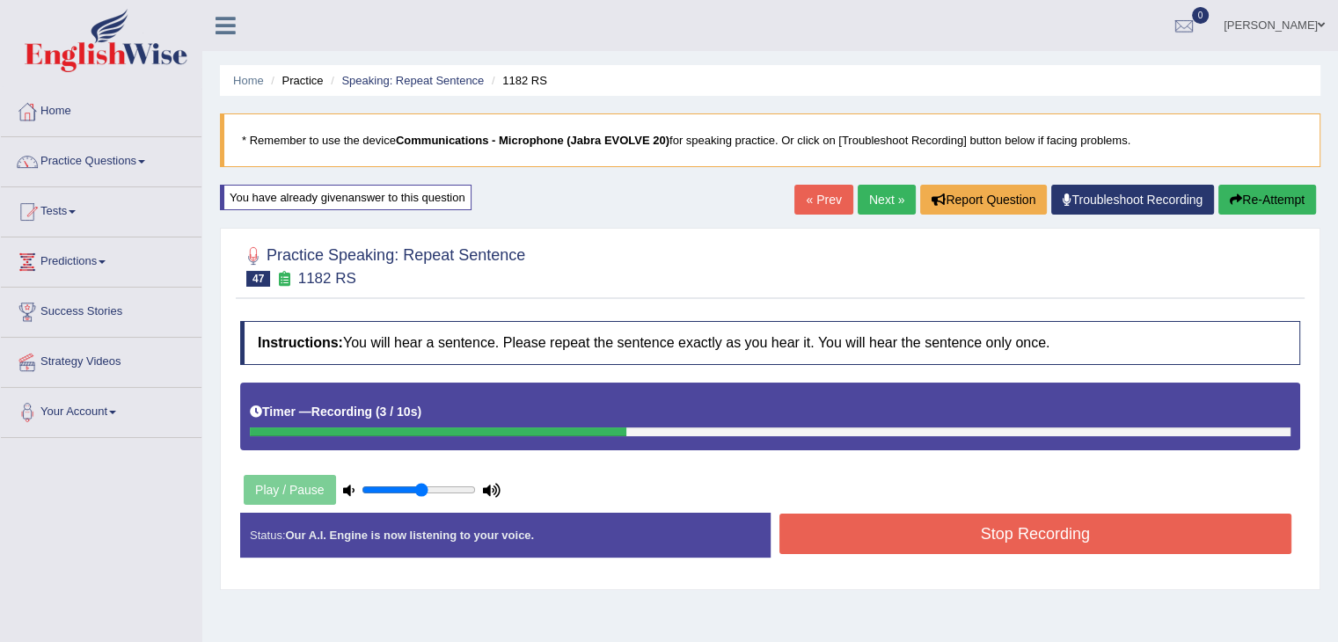
click at [961, 527] on button "Stop Recording" at bounding box center [1035, 534] width 513 height 40
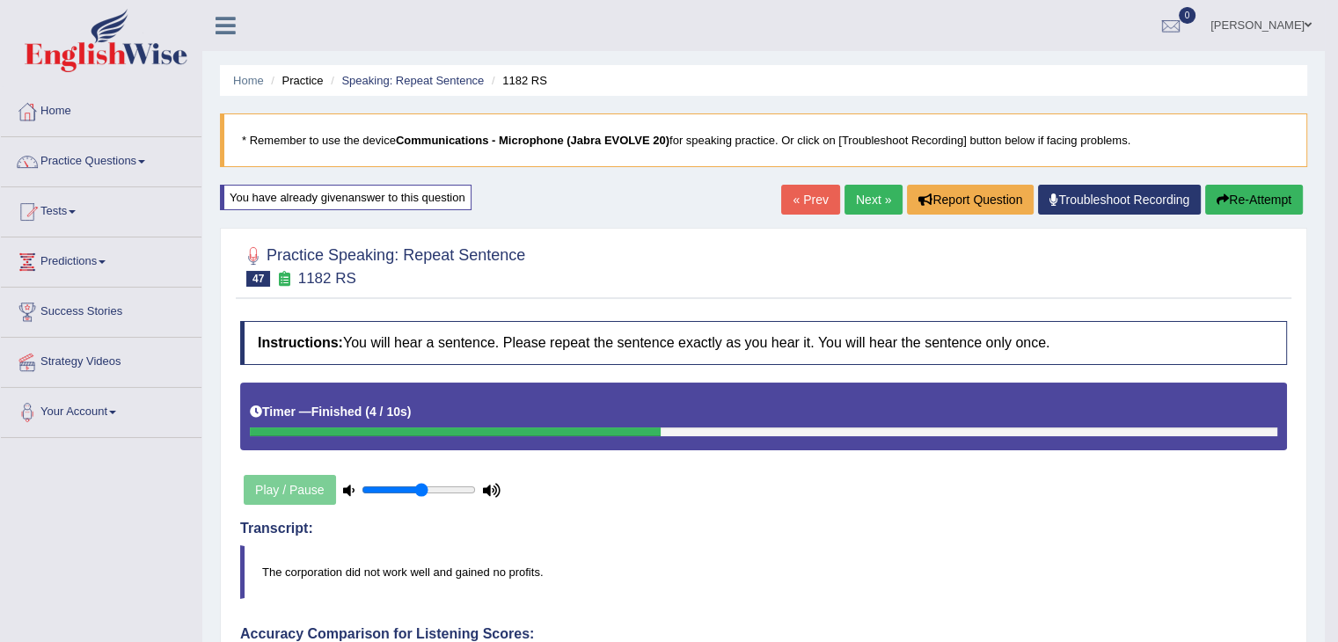
click at [858, 202] on link "Next »" at bounding box center [873, 200] width 58 height 30
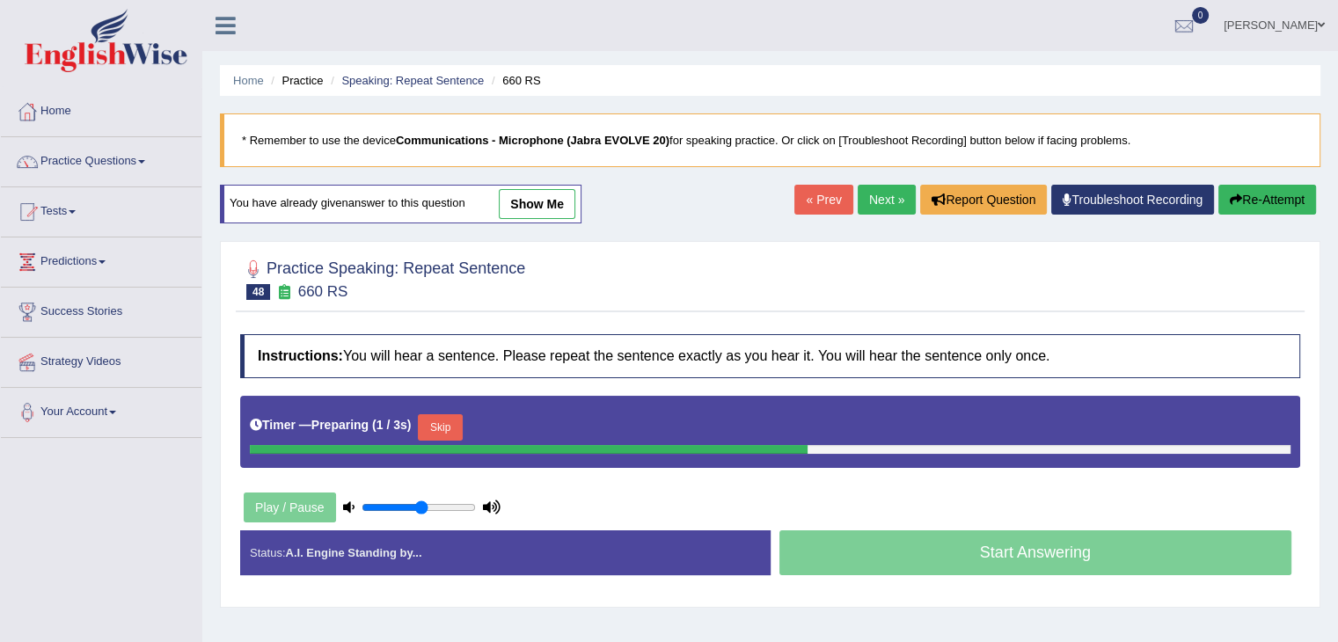
click at [440, 435] on button "Skip" at bounding box center [440, 427] width 44 height 26
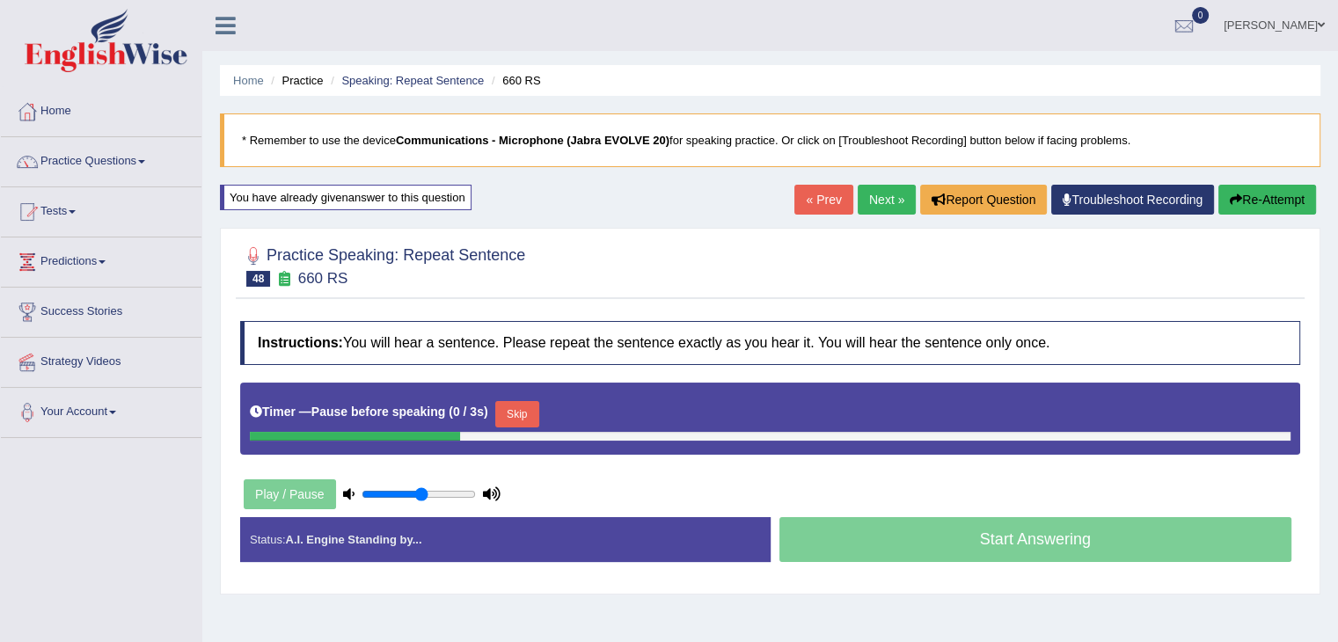
click at [523, 412] on button "Skip" at bounding box center [517, 414] width 44 height 26
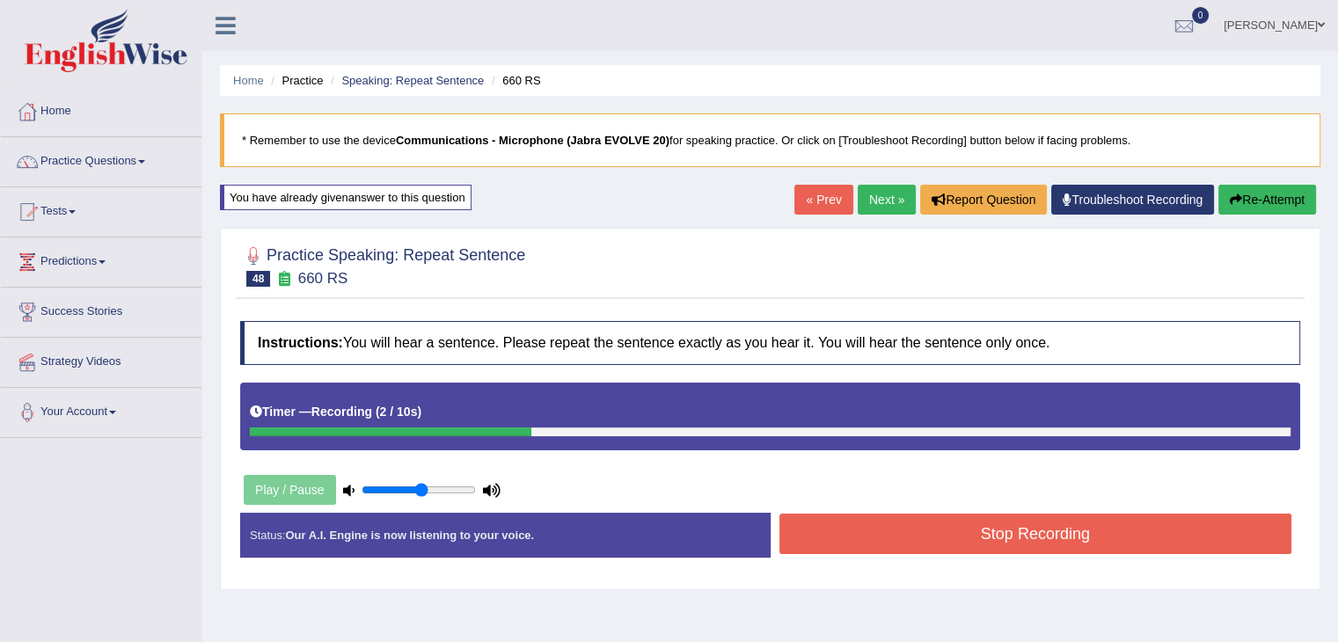
click at [1076, 550] on button "Stop Recording" at bounding box center [1035, 534] width 513 height 40
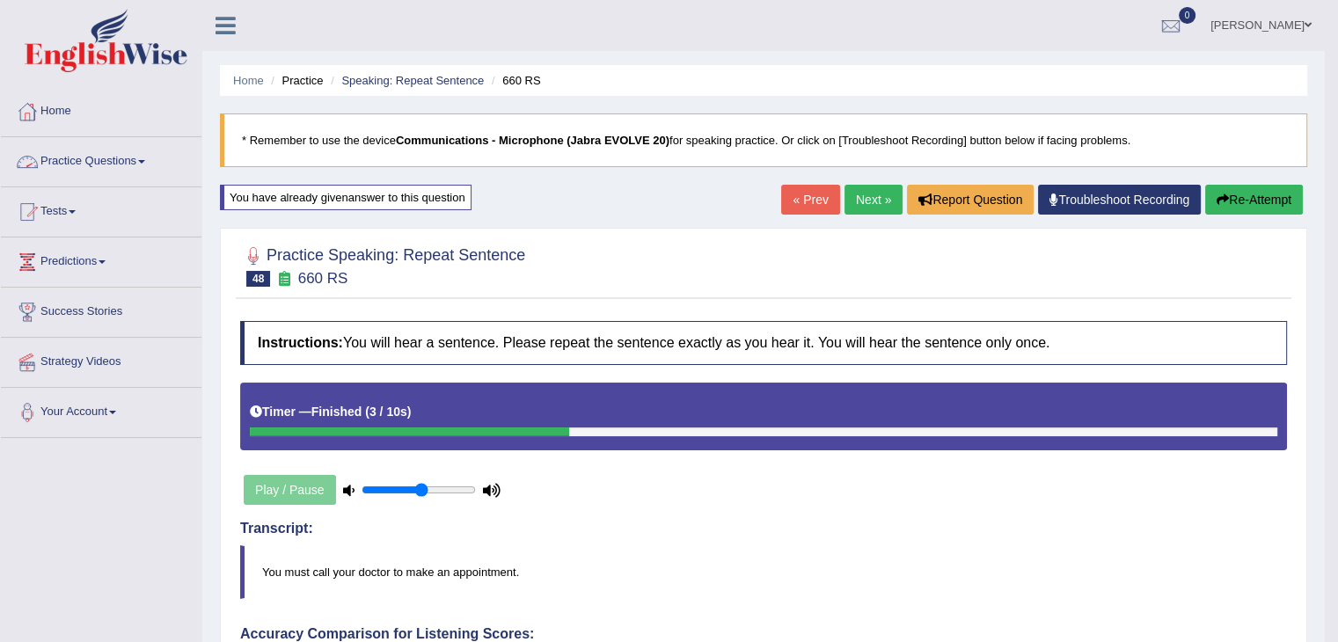
click at [136, 162] on link "Practice Questions" at bounding box center [101, 159] width 201 height 44
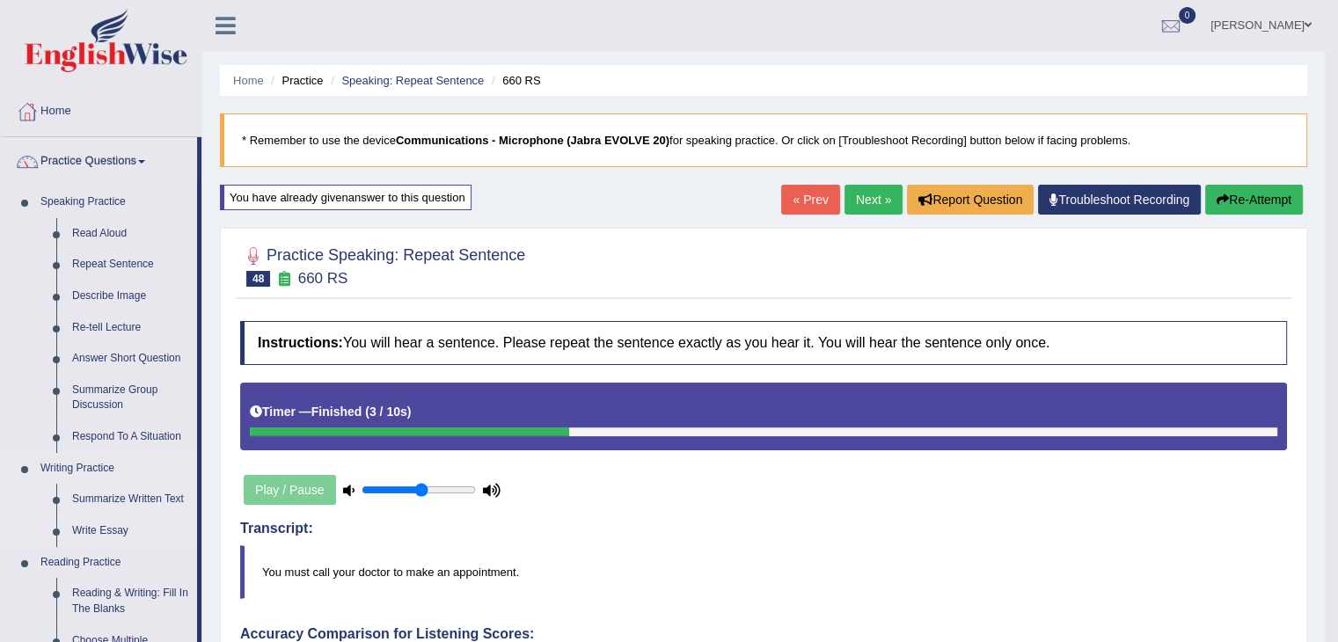
click at [70, 530] on link "Write Essay" at bounding box center [130, 531] width 133 height 32
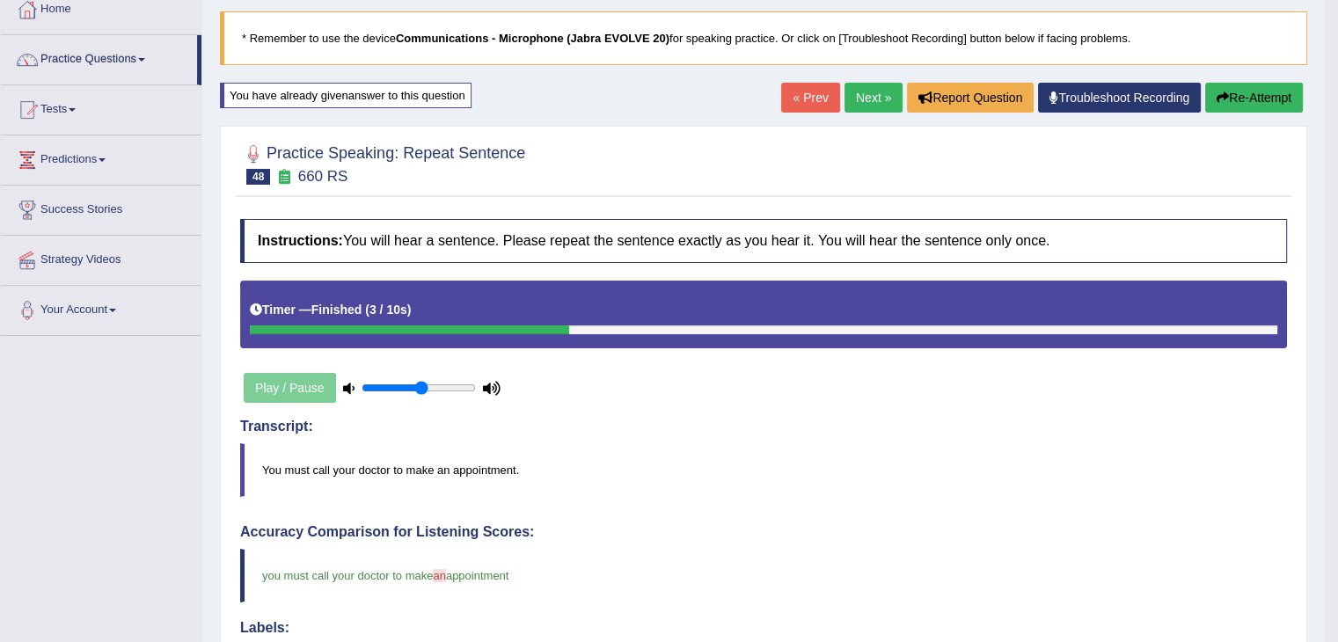
scroll to position [106, 0]
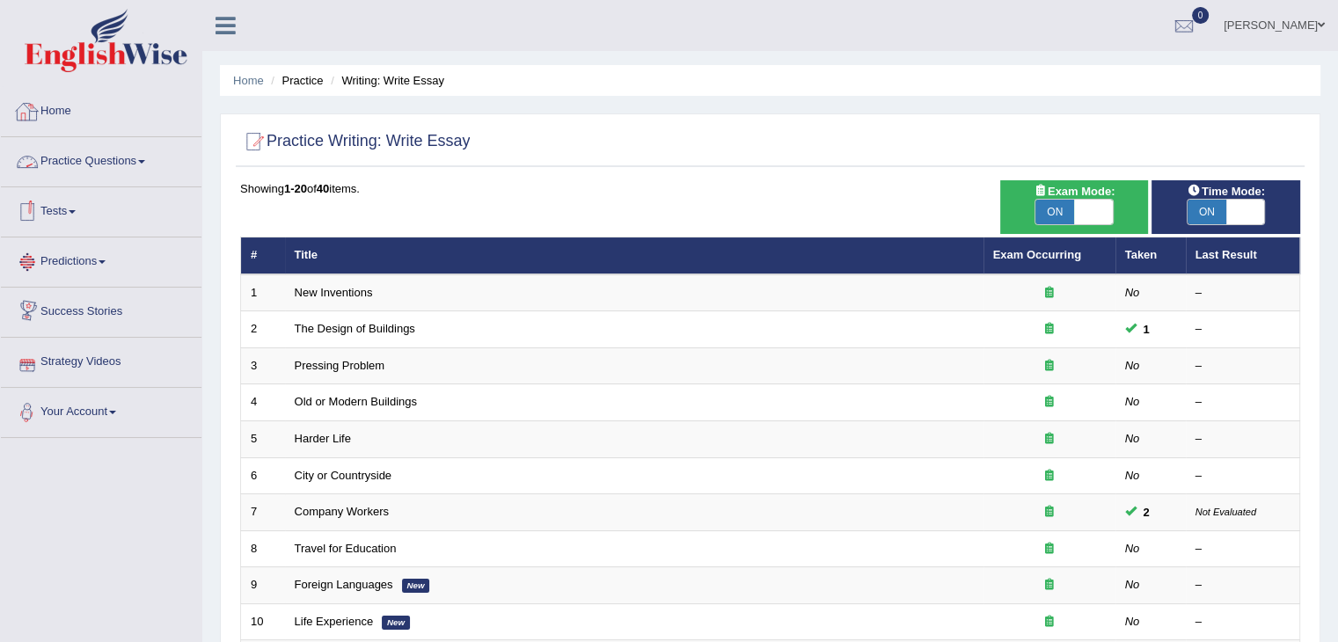
click at [145, 160] on span at bounding box center [141, 162] width 7 height 4
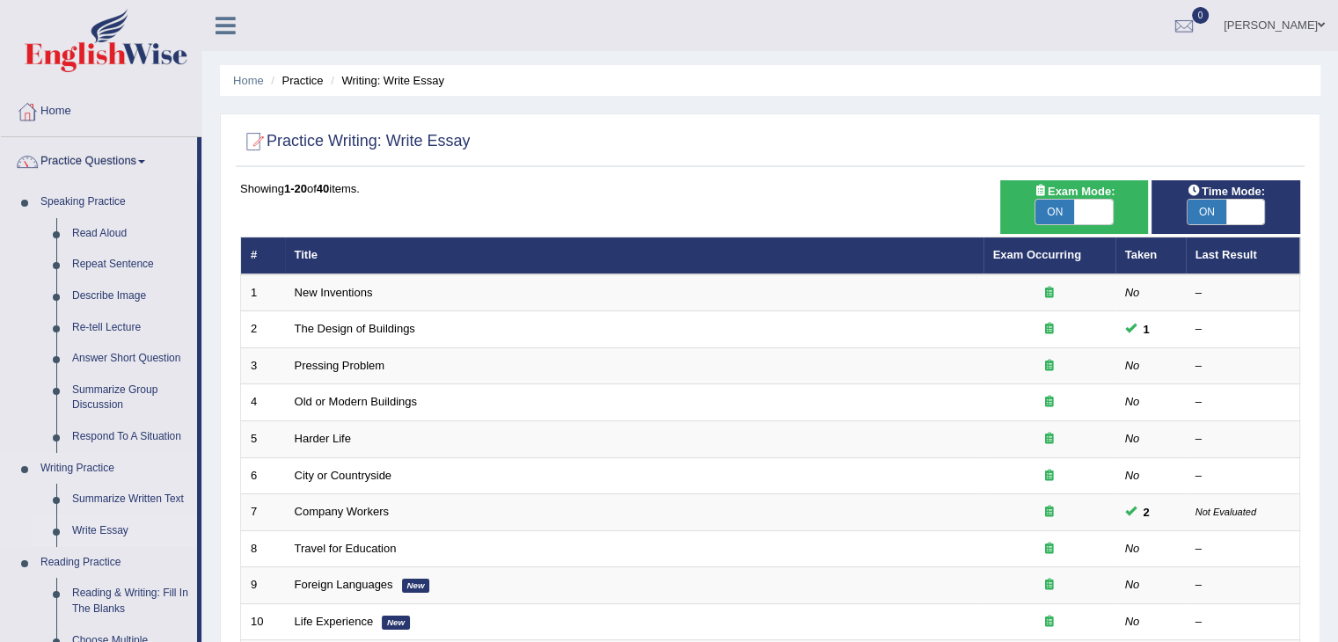
click at [39, 521] on li "Write Essay" at bounding box center [115, 531] width 164 height 32
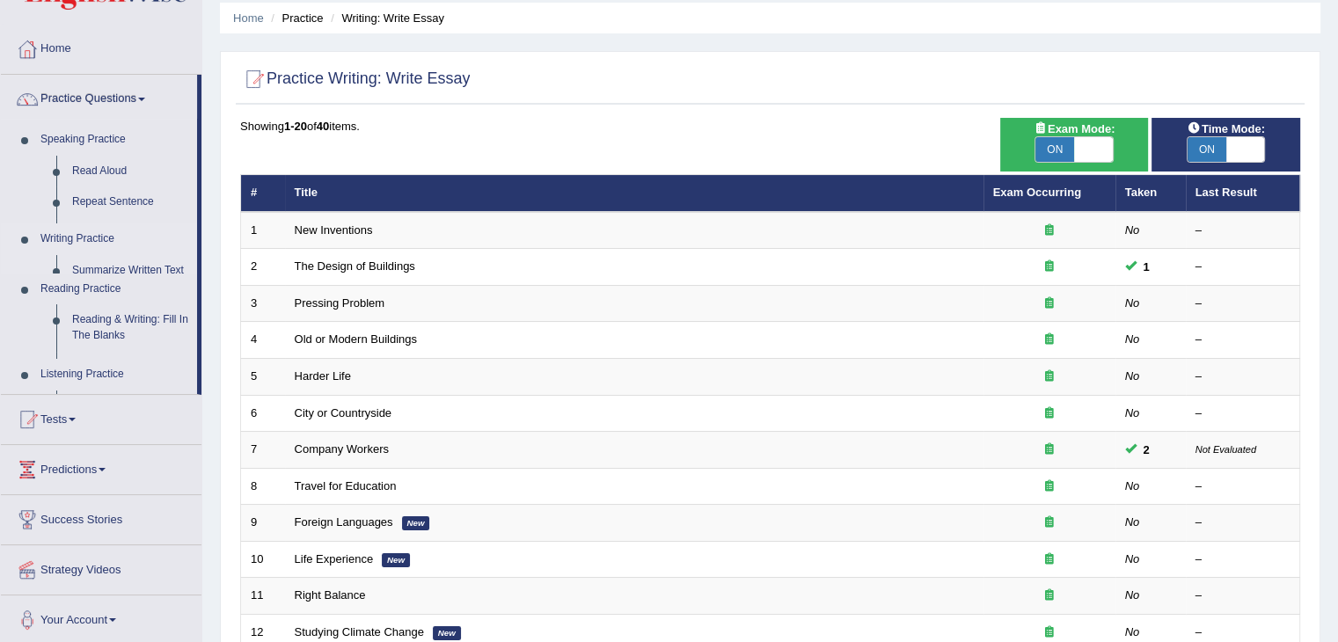
scroll to position [72, 0]
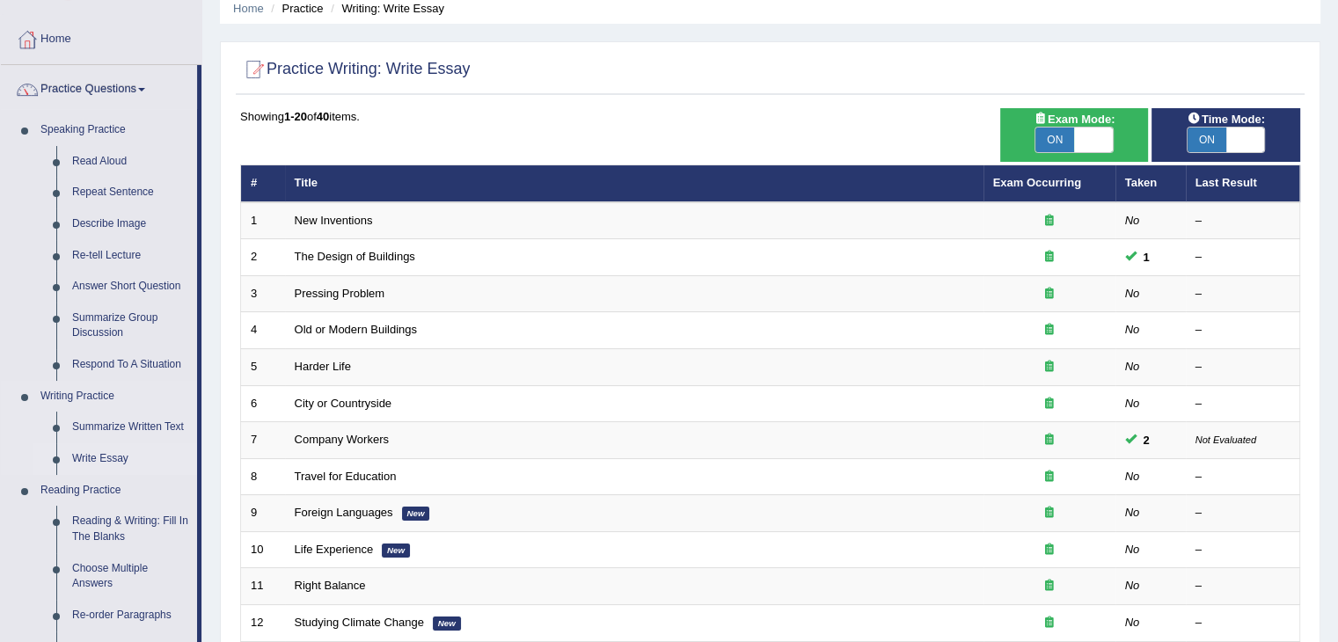
click at [95, 524] on link "Reading & Writing: Fill In The Blanks" at bounding box center [130, 529] width 133 height 47
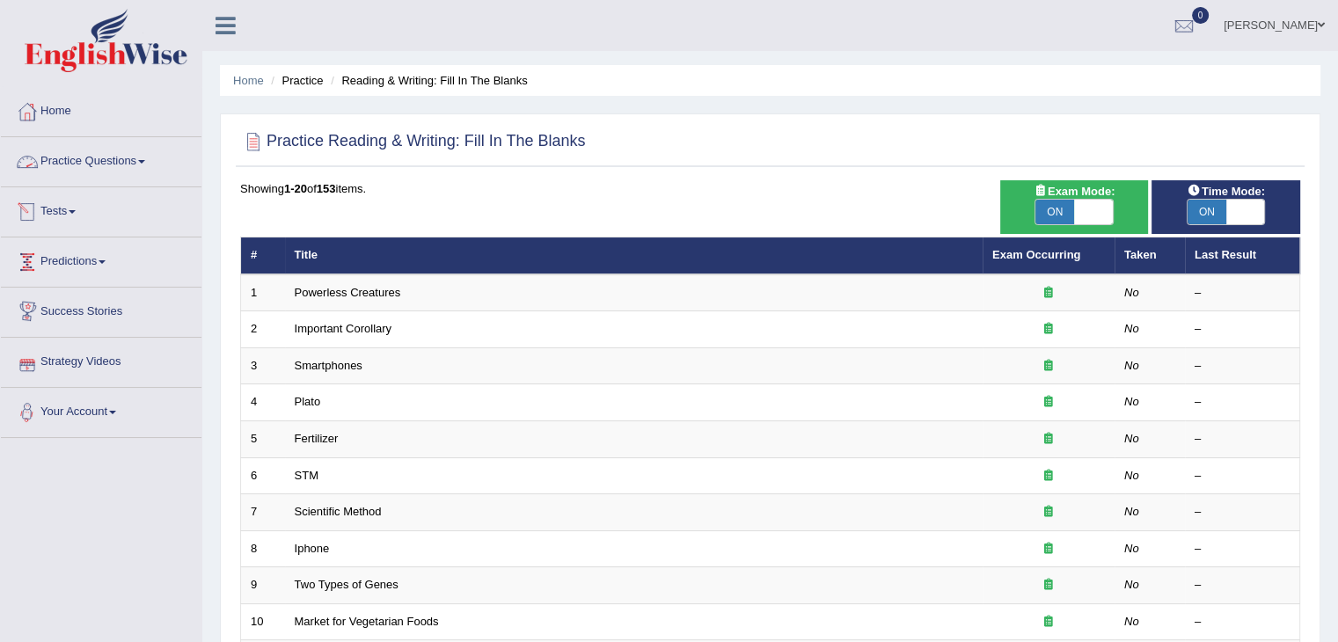
click at [154, 172] on link "Practice Questions" at bounding box center [101, 159] width 201 height 44
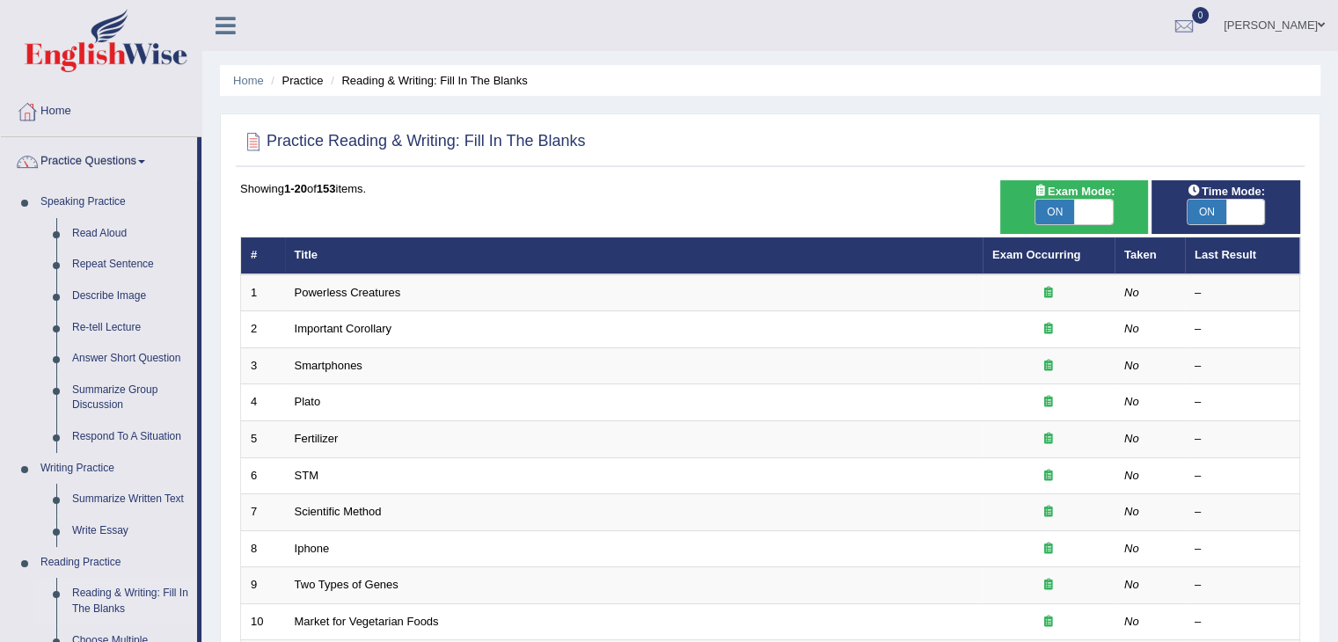
click at [205, 471] on div "Home Practice Reading & Writing: Fill In The Blanks Practice Reading & Writing:…" at bounding box center [770, 560] width 1136 height 1121
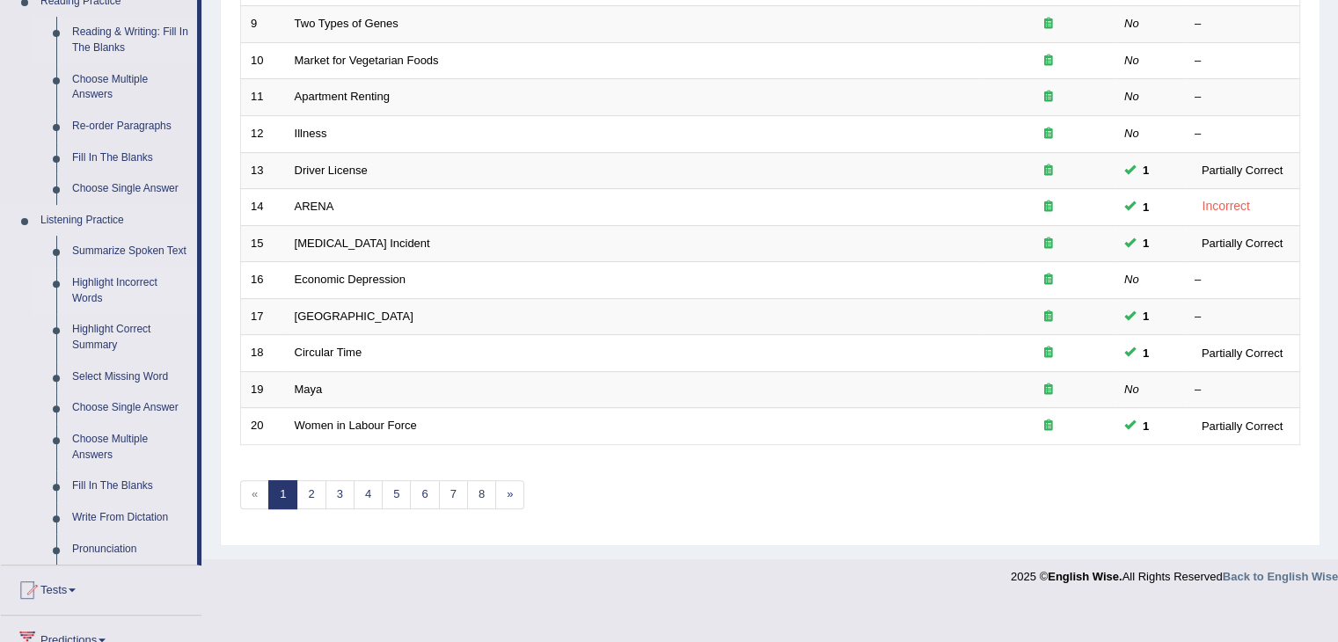
click at [106, 277] on link "Highlight Incorrect Words" at bounding box center [130, 290] width 133 height 47
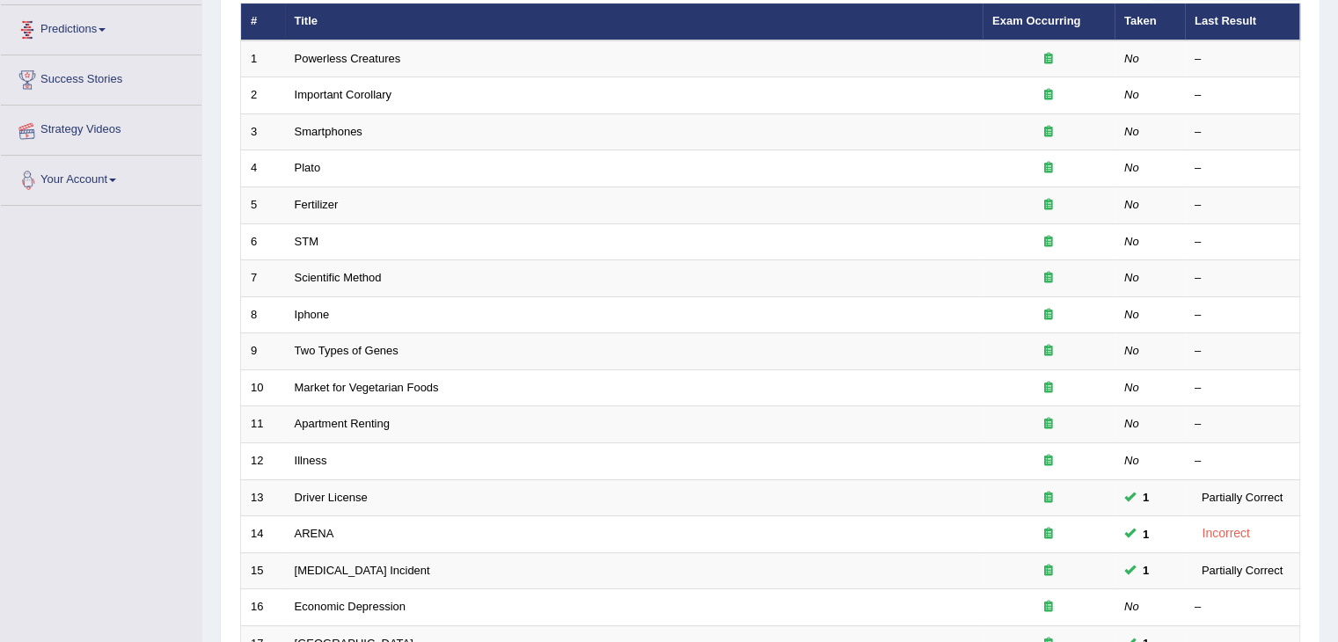
scroll to position [260, 0]
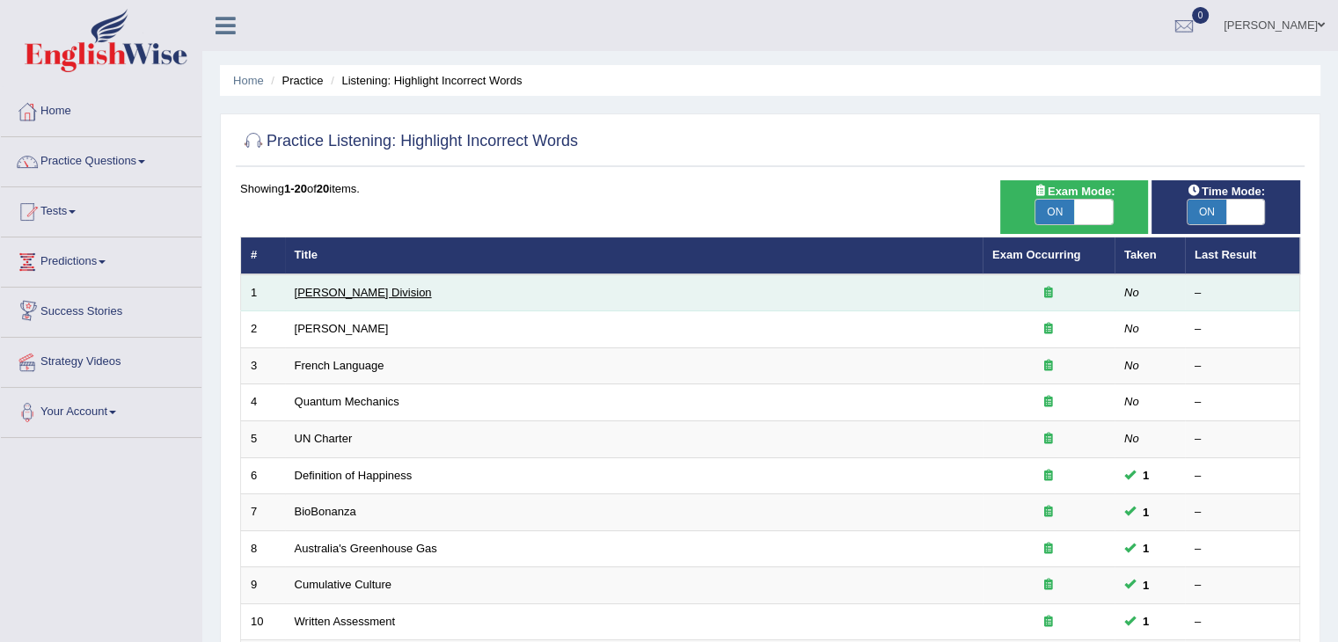
click at [340, 291] on link "Ward Division" at bounding box center [363, 292] width 137 height 13
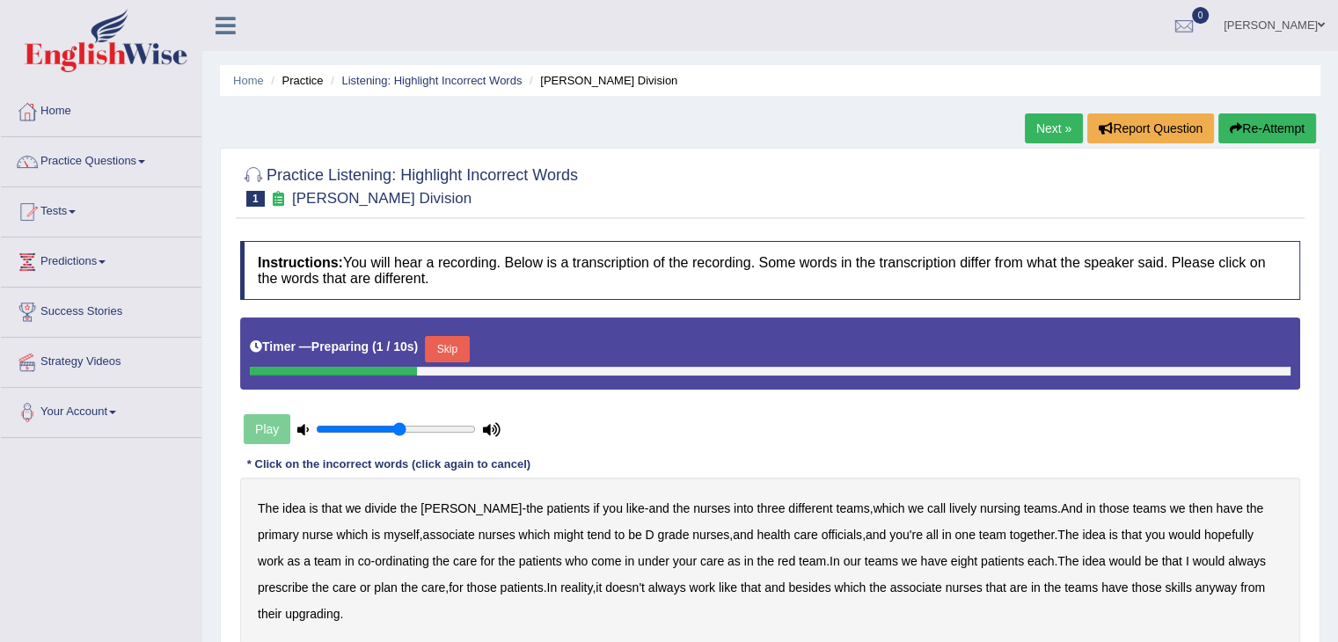
click at [423, 531] on b "associate" at bounding box center [449, 535] width 52 height 14
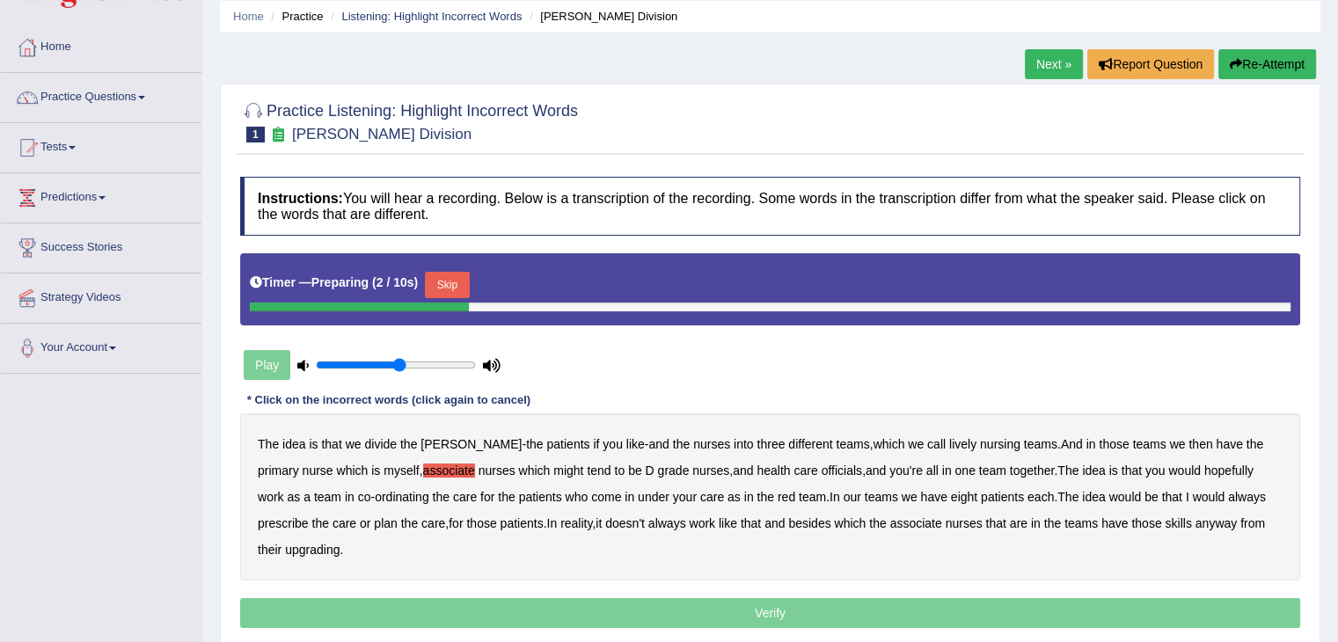
scroll to position [65, 0]
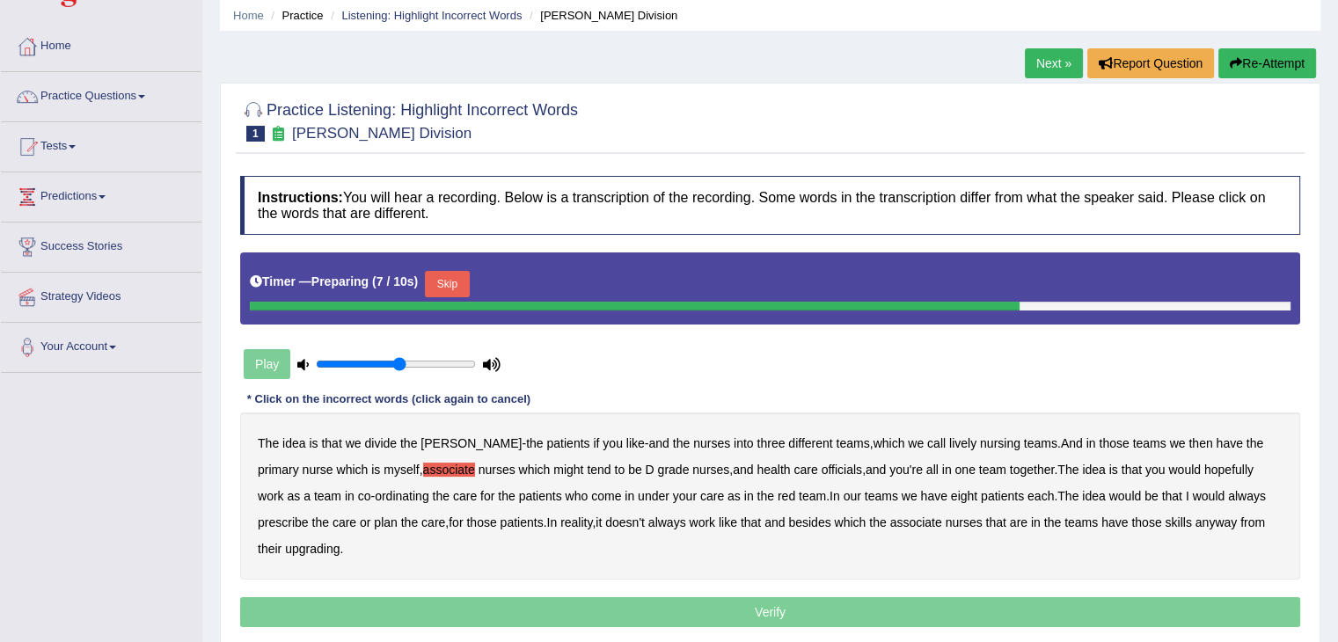
click at [438, 288] on button "Skip" at bounding box center [447, 284] width 44 height 26
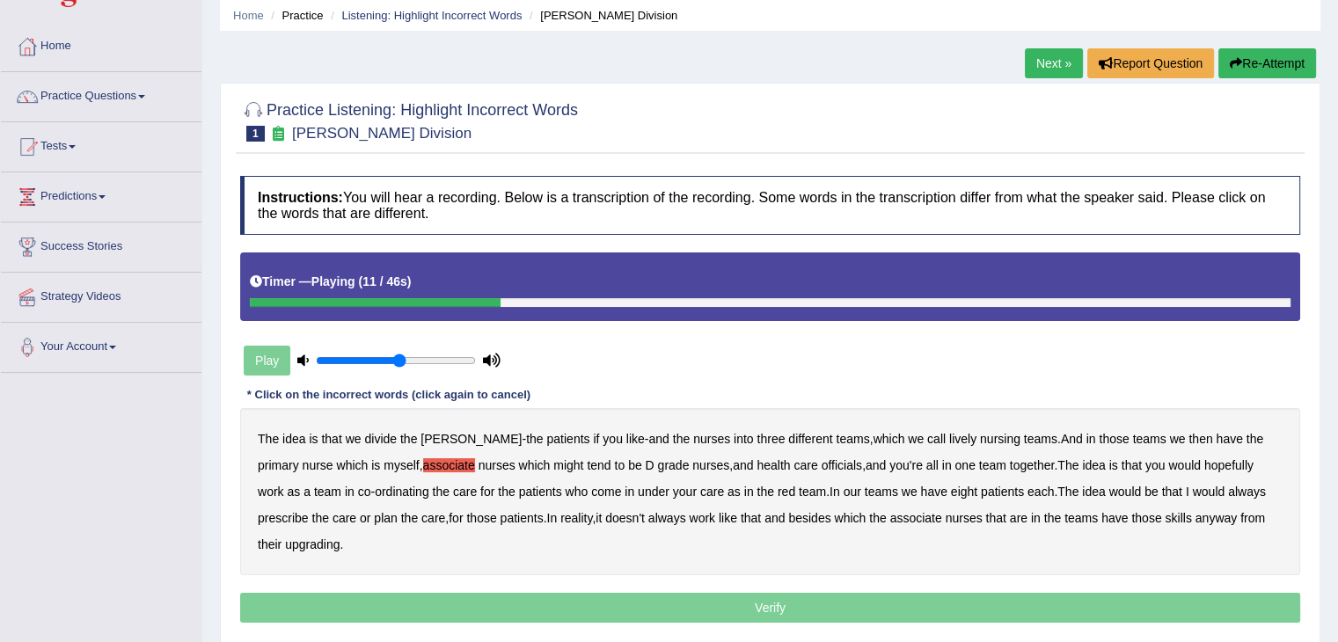
click at [949, 435] on b "lively" at bounding box center [962, 439] width 27 height 14
click at [553, 461] on b "might" at bounding box center [568, 465] width 30 height 14
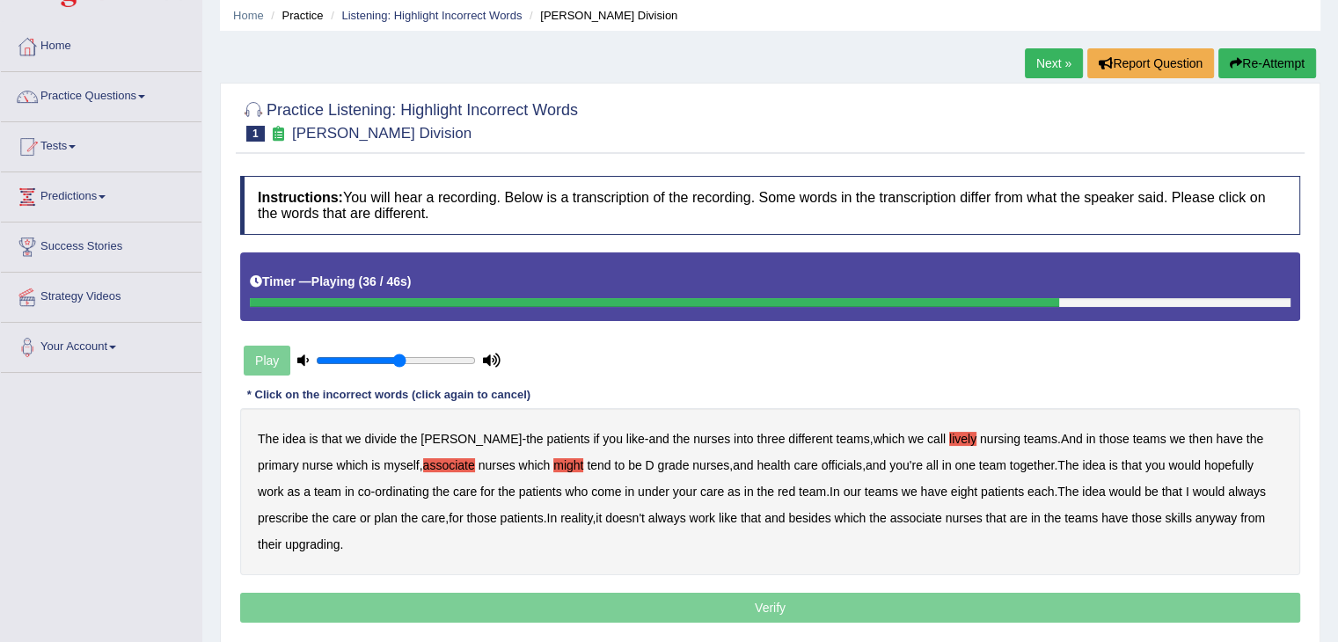
click at [1228, 486] on b "always" at bounding box center [1247, 492] width 38 height 14
click at [946, 515] on b "nurses" at bounding box center [964, 518] width 37 height 14
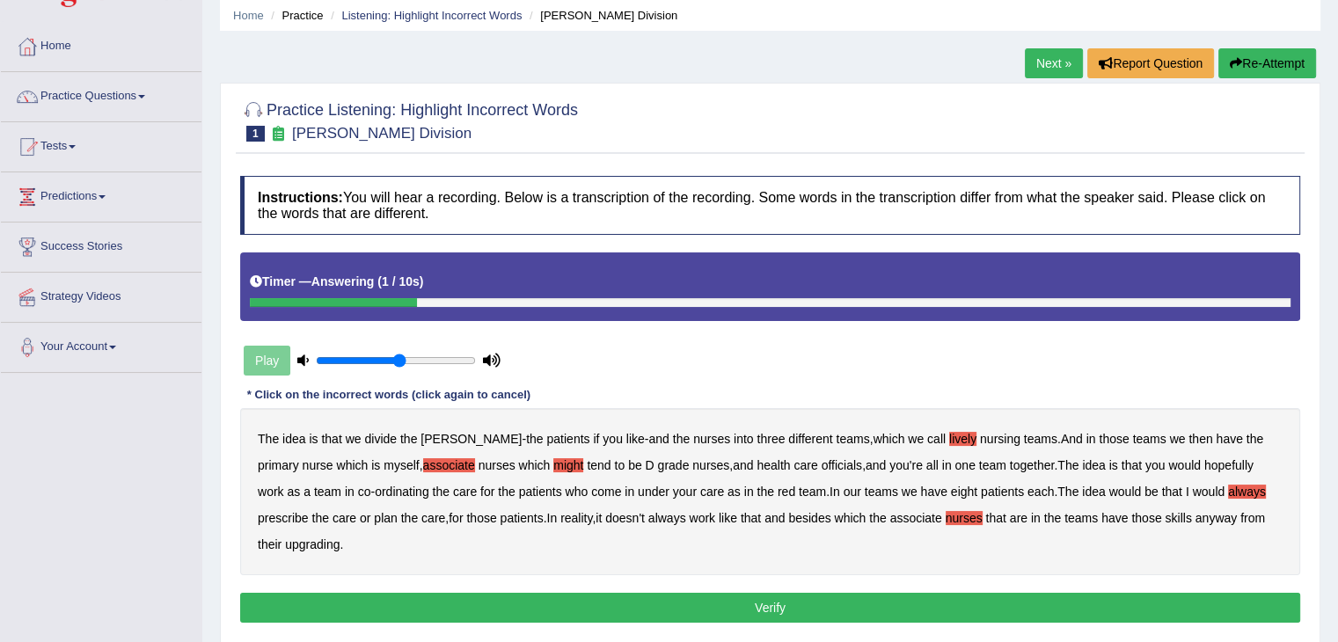
click at [423, 462] on b "associate" at bounding box center [449, 465] width 52 height 14
click at [563, 596] on button "Verify" at bounding box center [770, 608] width 1060 height 30
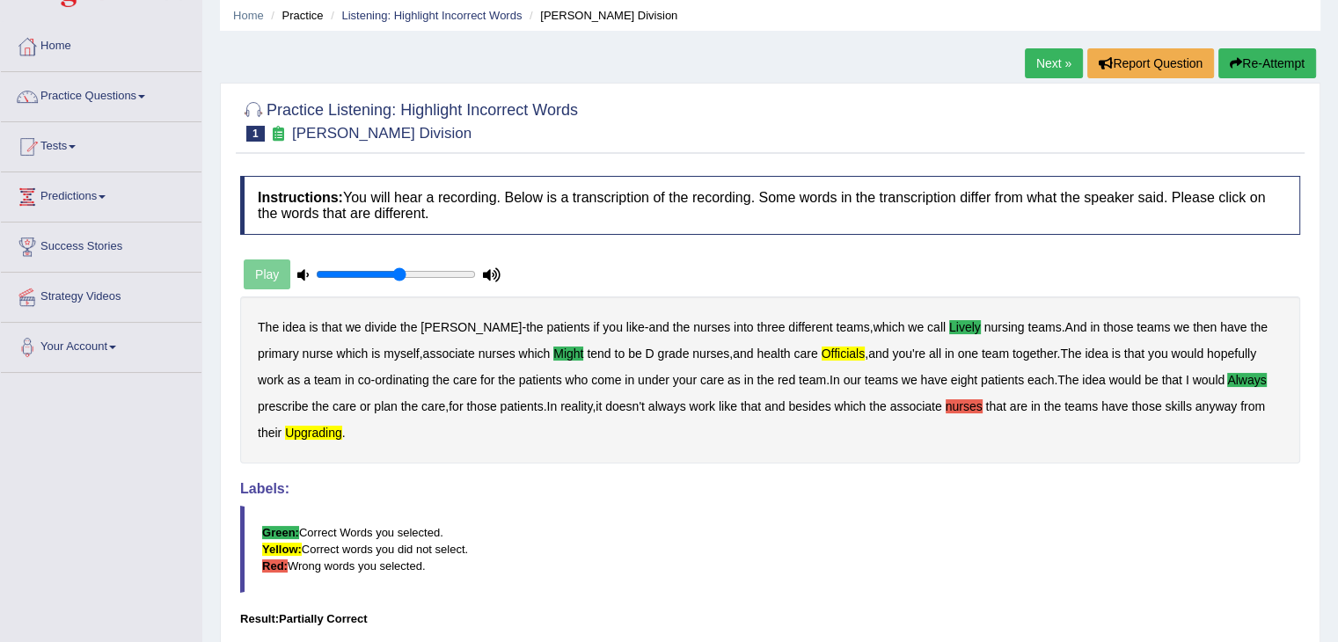
click at [426, 518] on blockquote "Green: Correct Words you selected. Yellow: Correct words you did not select. Re…" at bounding box center [770, 549] width 1060 height 87
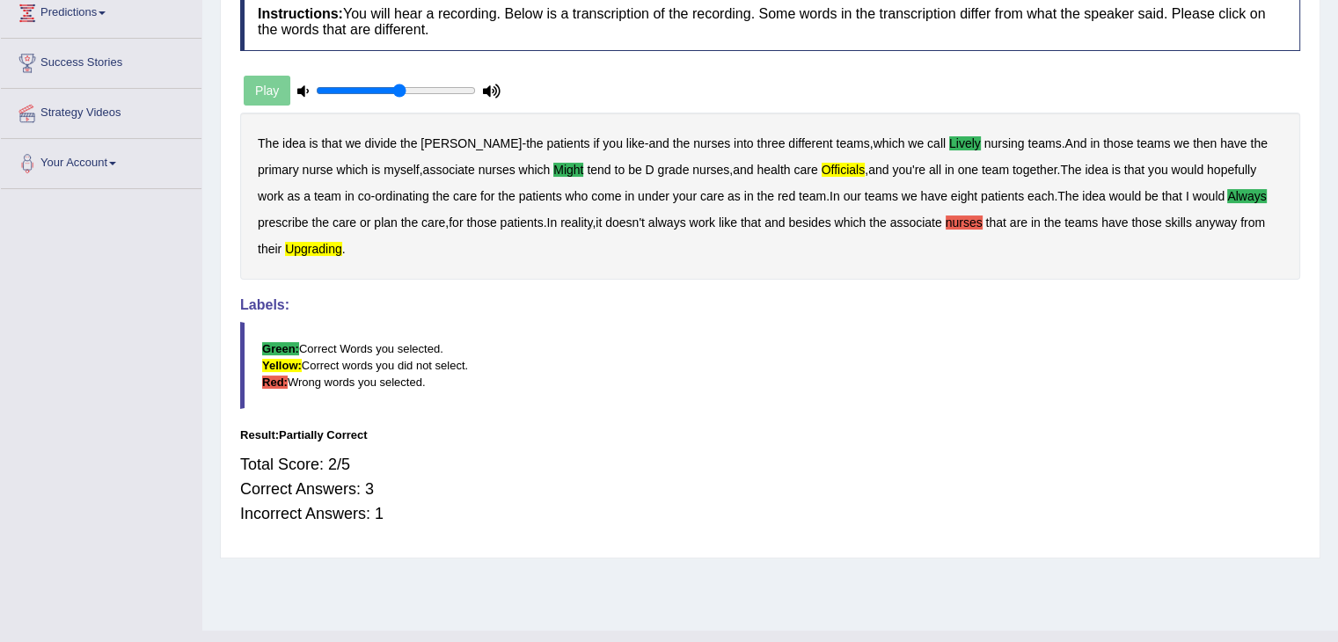
scroll to position [281, 0]
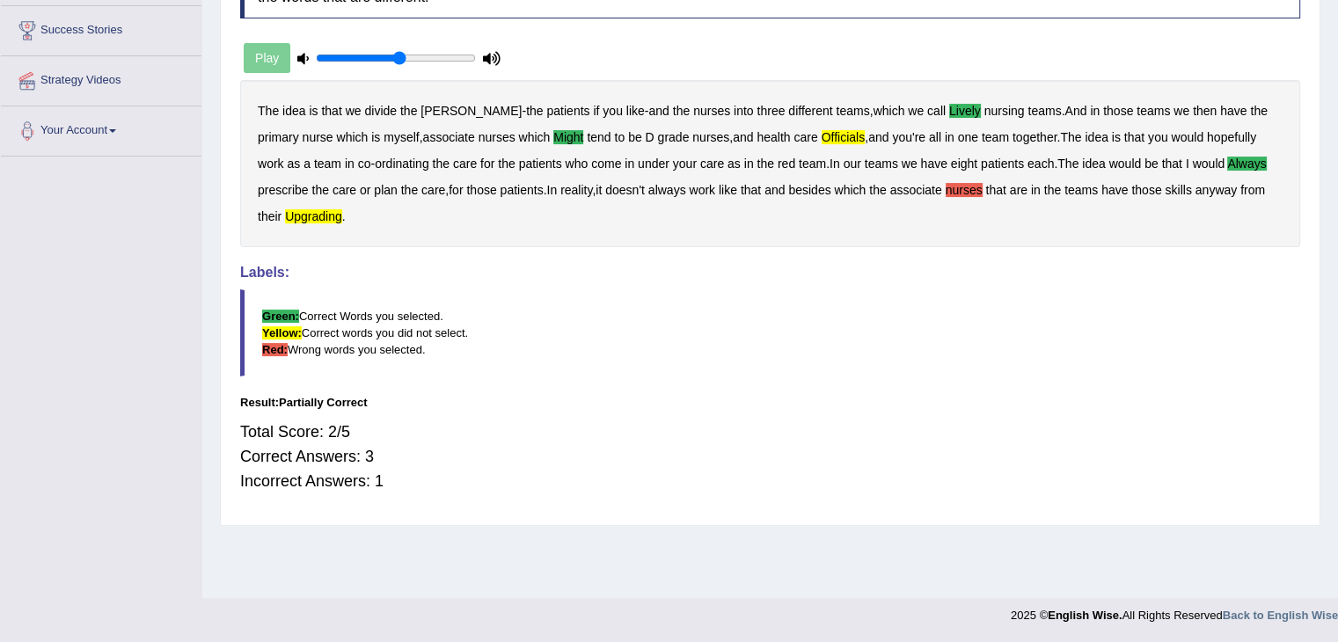
click at [371, 469] on div "Total Score: 2/5 Correct Answers: 3 Incorrect Answers: 1" at bounding box center [770, 456] width 1060 height 91
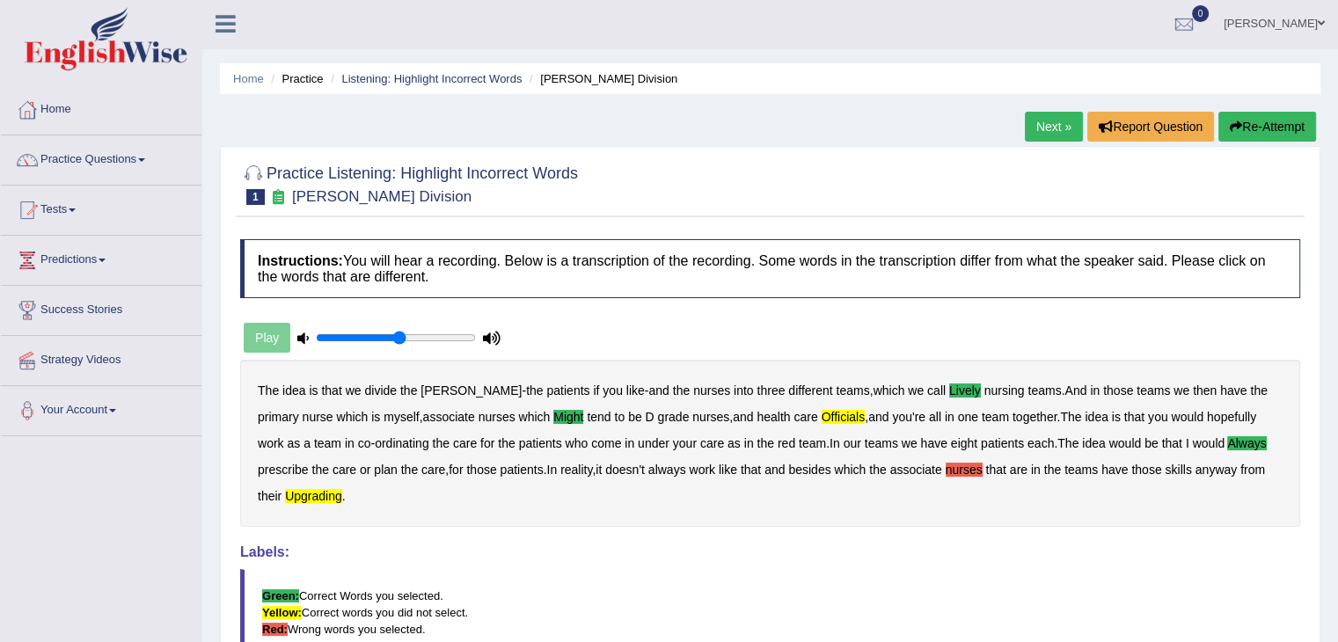
scroll to position [0, 0]
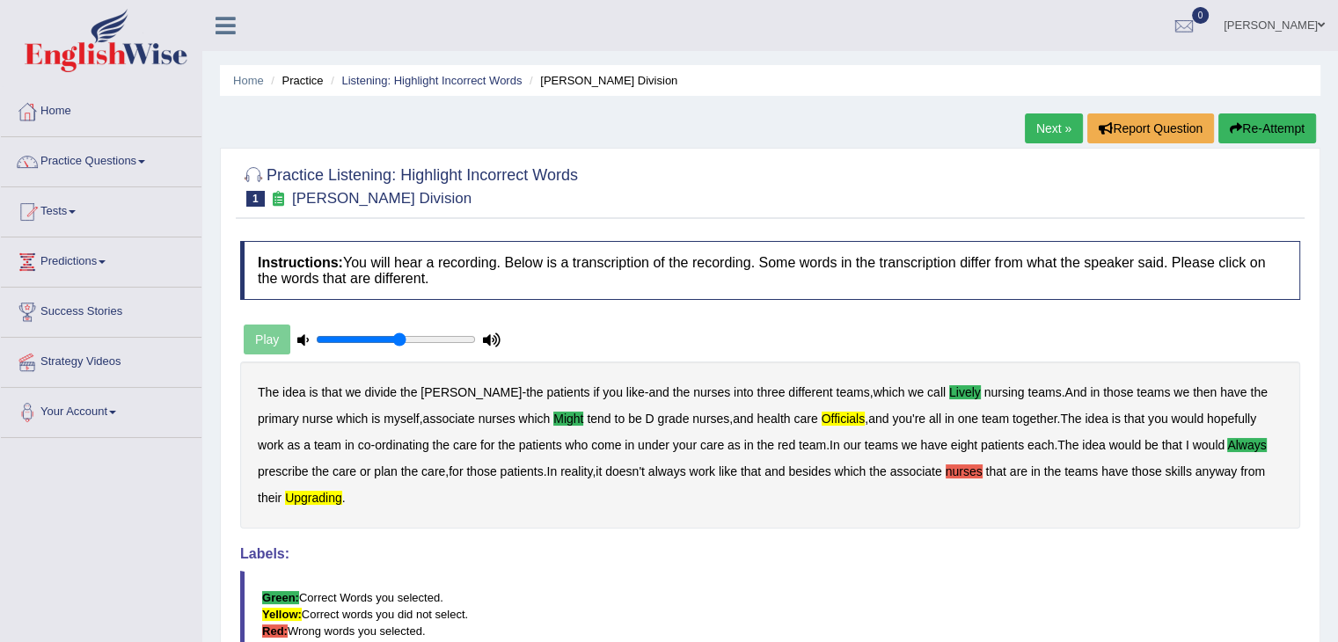
click at [1025, 129] on link "Next »" at bounding box center [1054, 128] width 58 height 30
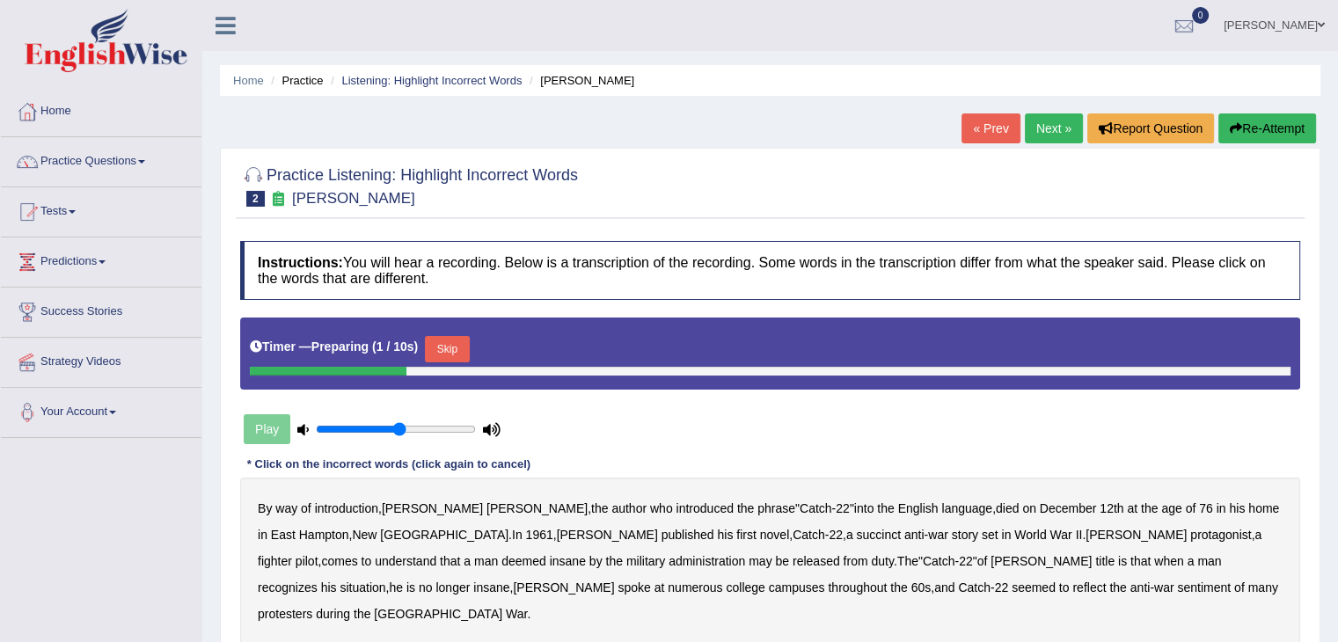
click at [452, 347] on button "Skip" at bounding box center [447, 349] width 44 height 26
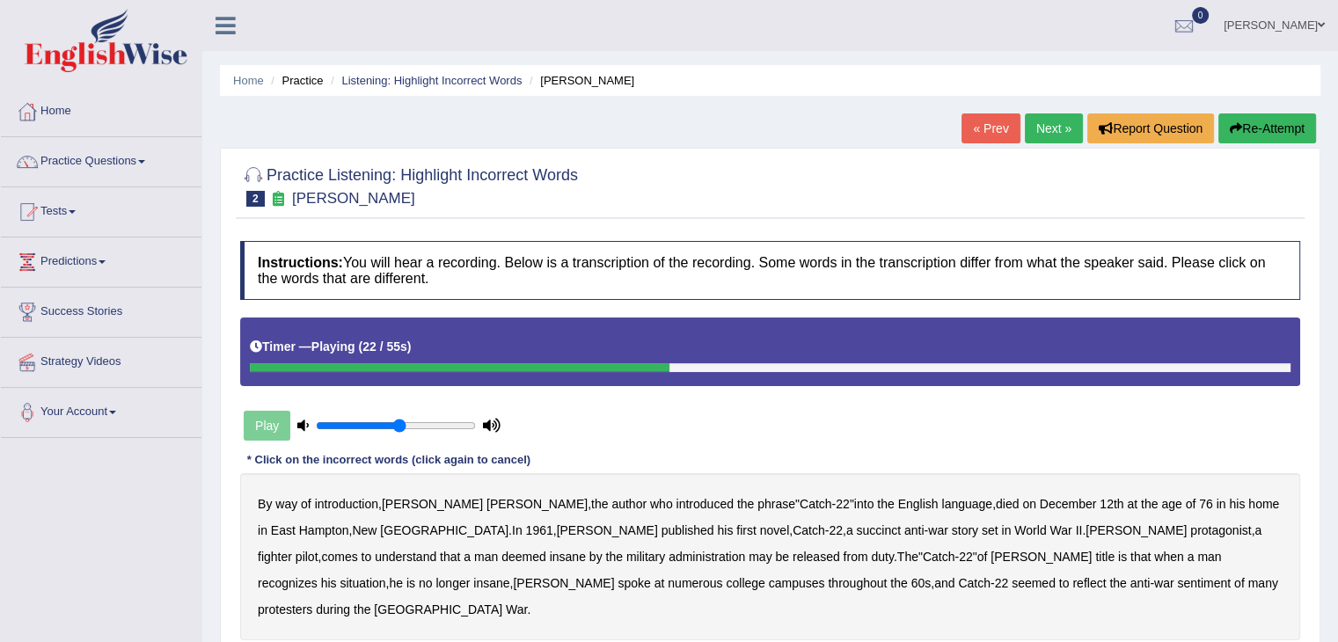
click at [856, 527] on b "succinct" at bounding box center [878, 530] width 45 height 14
click at [669, 557] on b "administration" at bounding box center [707, 557] width 77 height 14
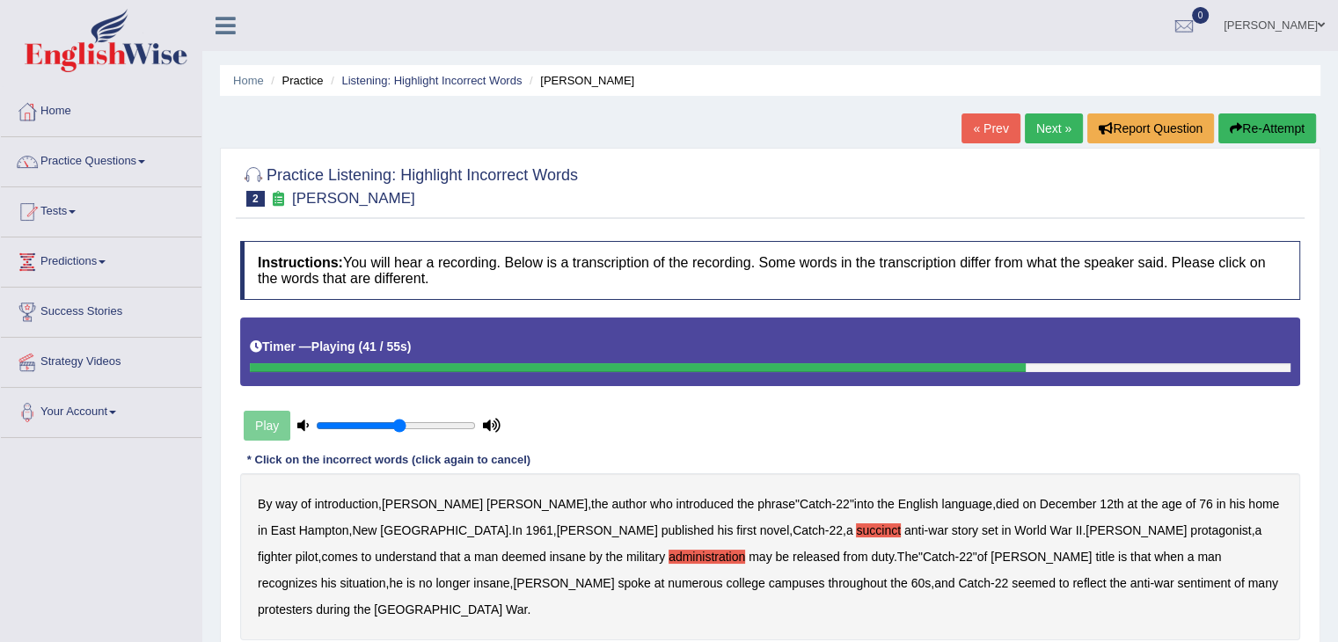
click at [385, 576] on b "situation" at bounding box center [363, 583] width 46 height 14
click at [1072, 581] on b "reflect" at bounding box center [1088, 583] width 33 height 14
click at [123, 501] on div "Toggle navigation Home Practice Questions Speaking Practice Read Aloud Repeat S…" at bounding box center [669, 457] width 1338 height 915
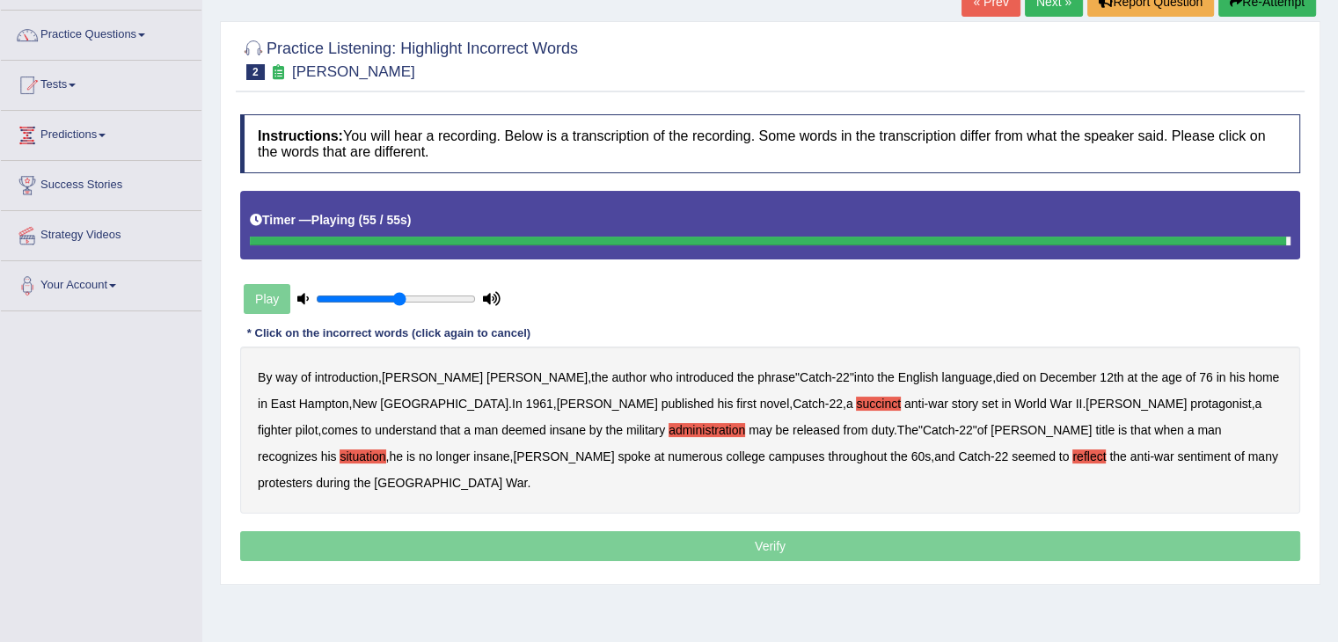
scroll to position [130, 0]
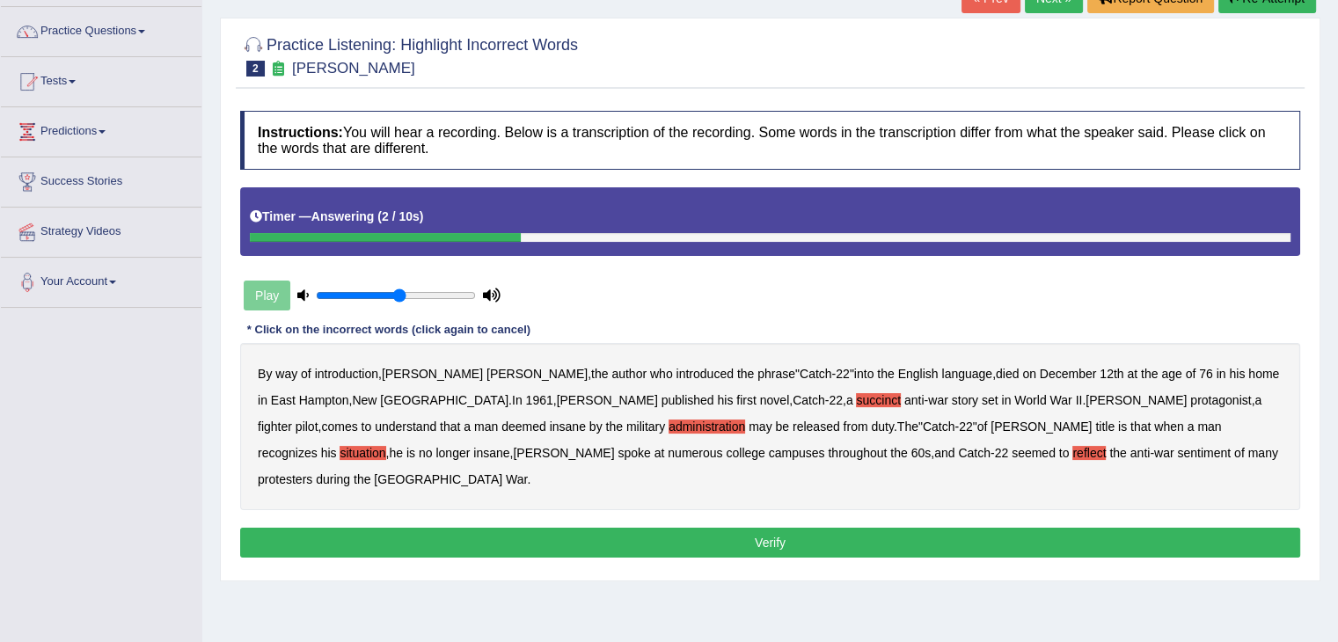
click at [756, 528] on button "Verify" at bounding box center [770, 543] width 1060 height 30
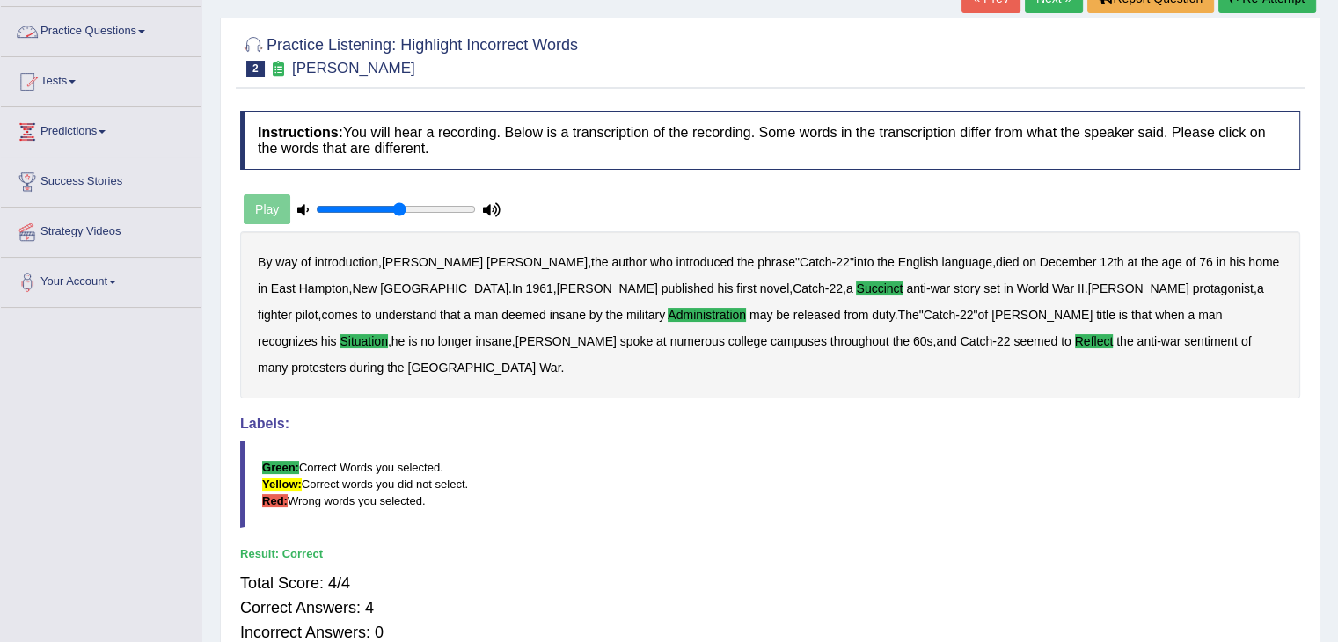
click at [141, 40] on link "Practice Questions" at bounding box center [101, 29] width 201 height 44
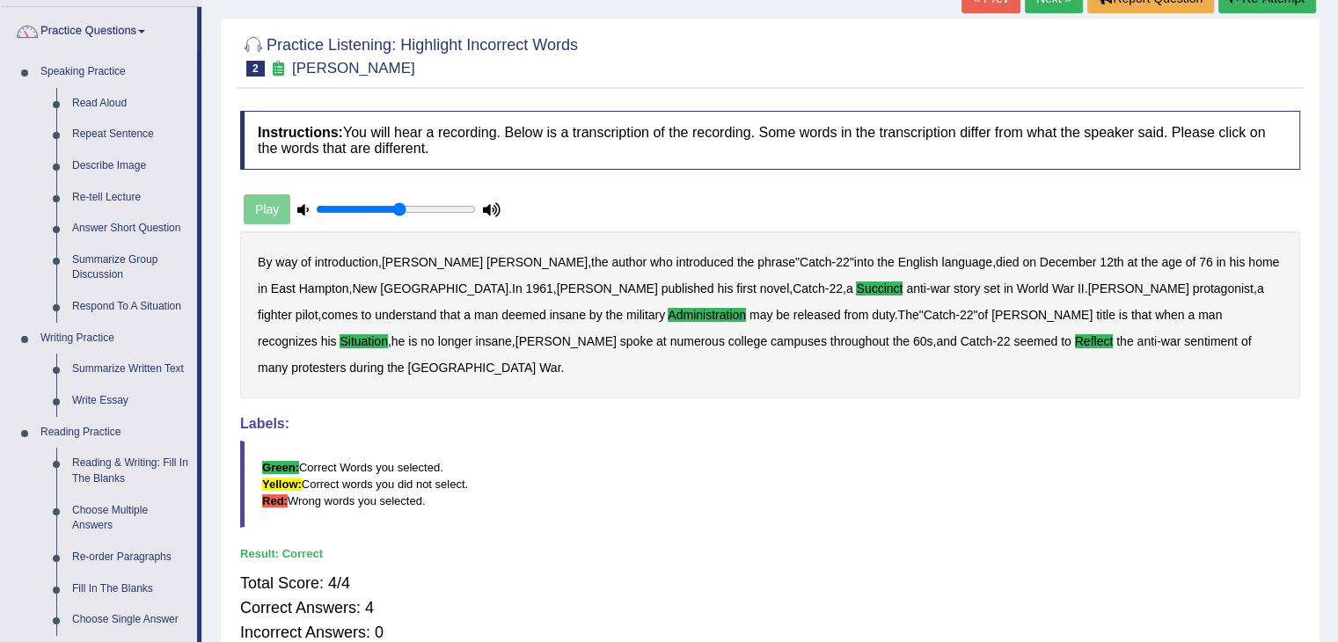
click at [210, 588] on div "Home Practice Listening: Highlight Incorrect Words Joseph Heller « Prev Next » …" at bounding box center [770, 310] width 1136 height 880
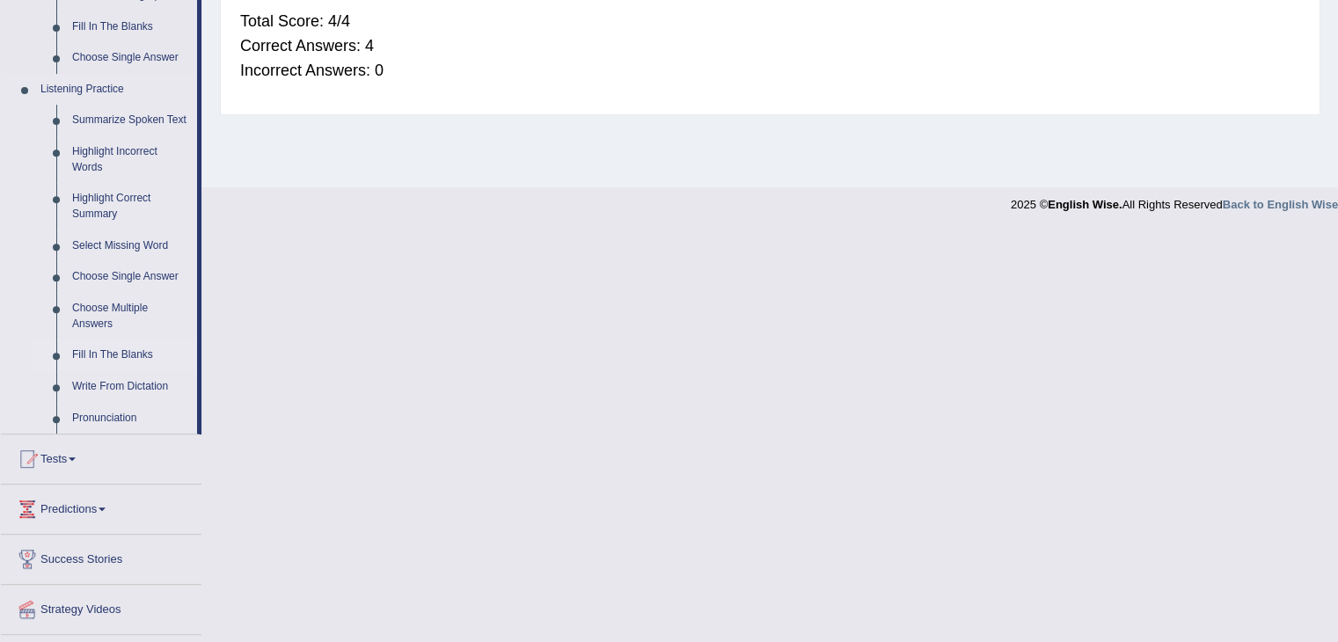
click at [108, 362] on link "Fill In The Blanks" at bounding box center [130, 356] width 133 height 32
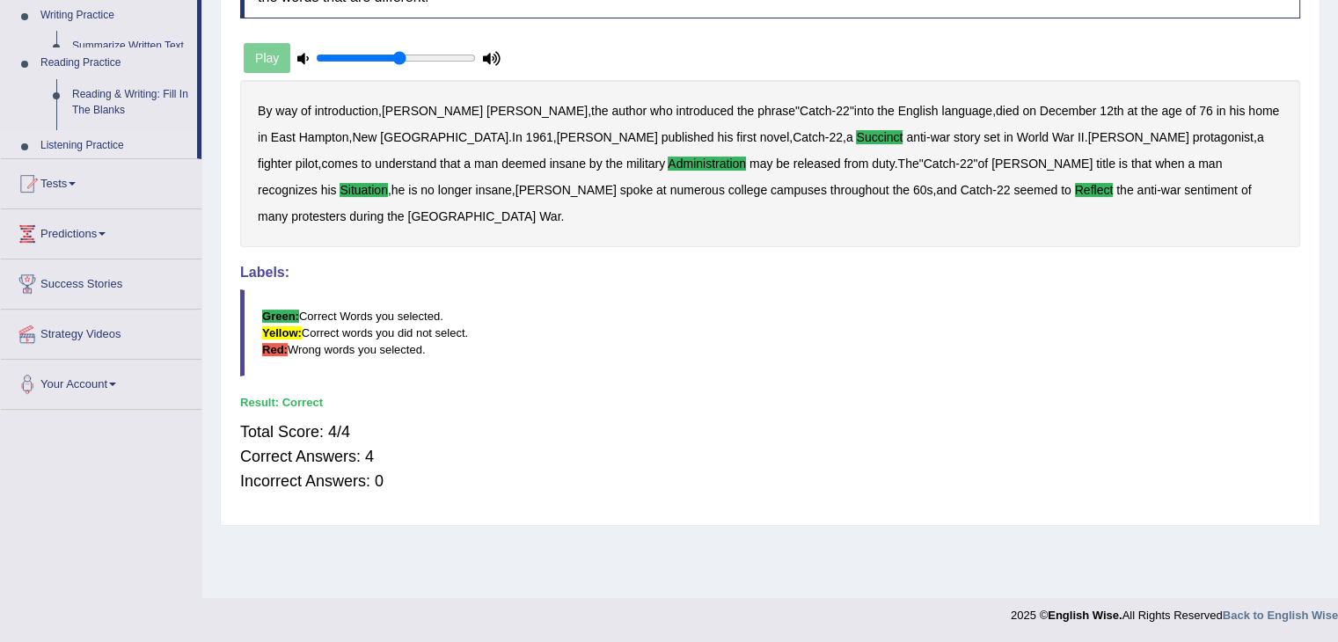
scroll to position [281, 0]
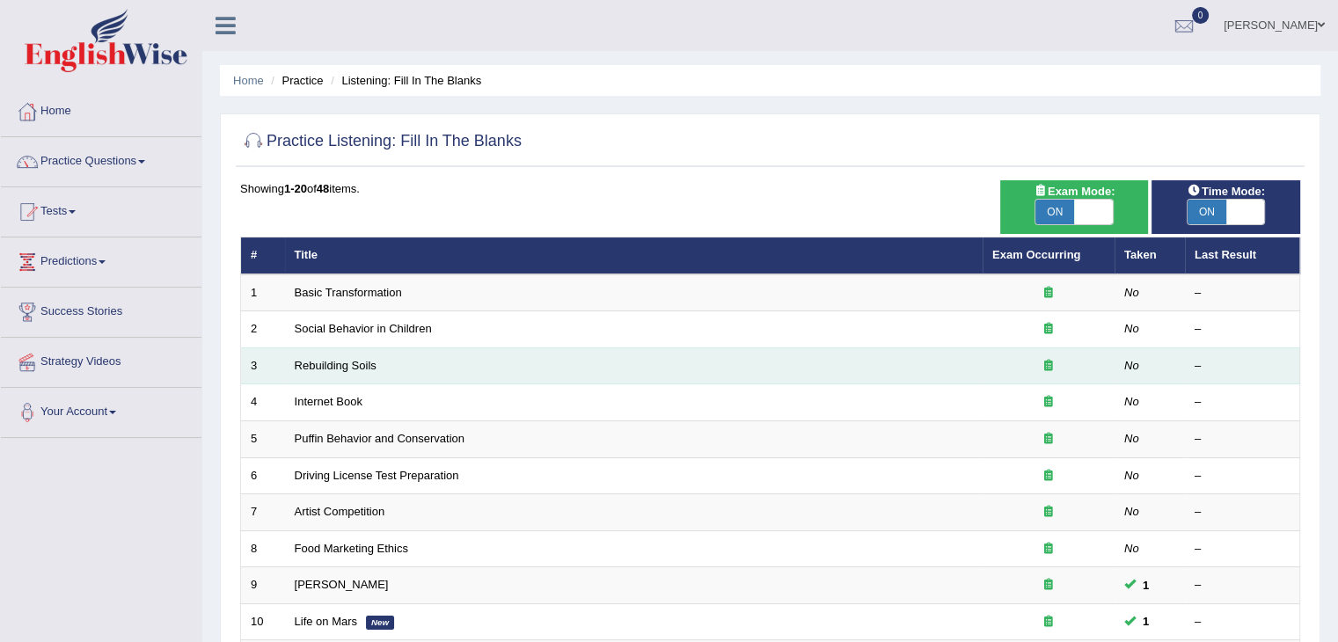
click at [349, 377] on td "Rebuilding Soils" at bounding box center [634, 365] width 698 height 37
click at [344, 360] on link "Rebuilding Soils" at bounding box center [336, 365] width 82 height 13
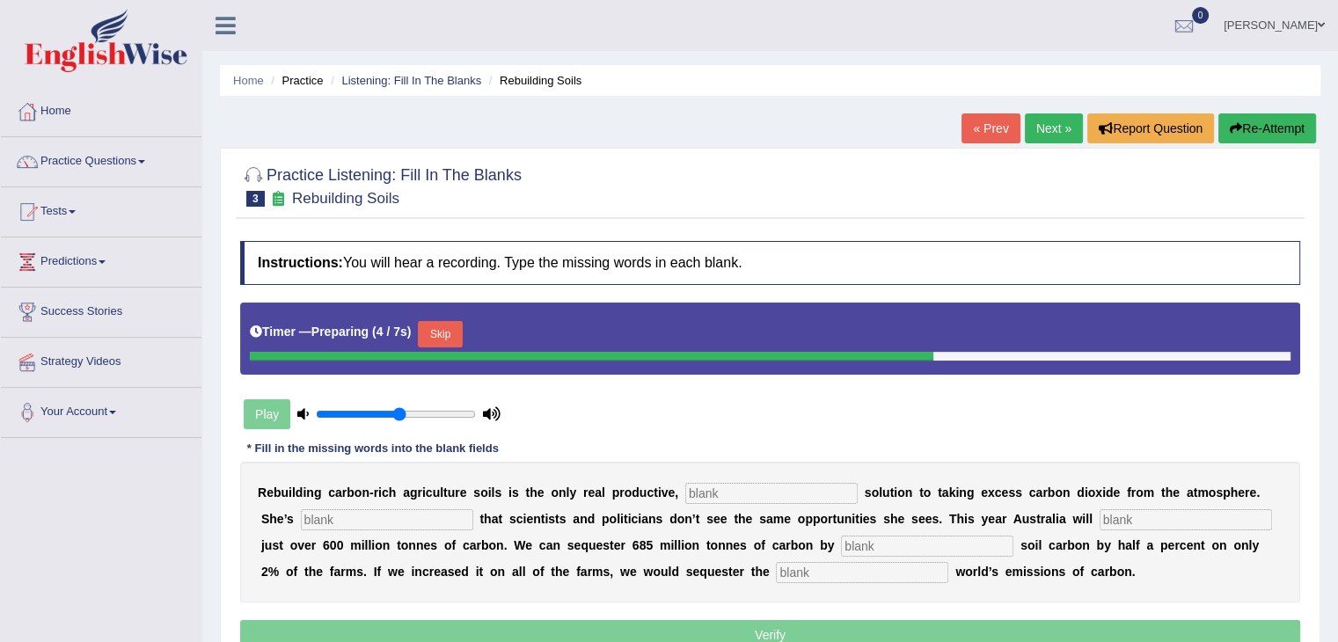
click at [455, 328] on button "Skip" at bounding box center [440, 334] width 44 height 26
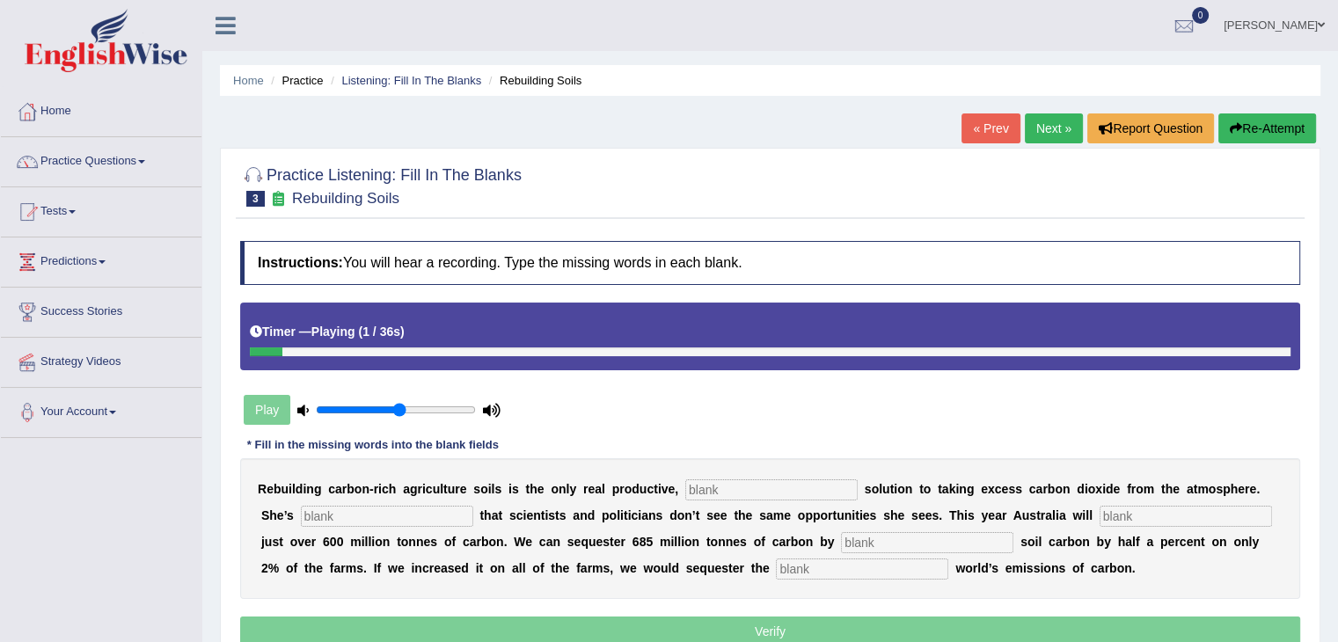
click at [728, 486] on input "text" at bounding box center [771, 489] width 172 height 21
type input "per"
click at [428, 513] on input "text" at bounding box center [387, 516] width 172 height 21
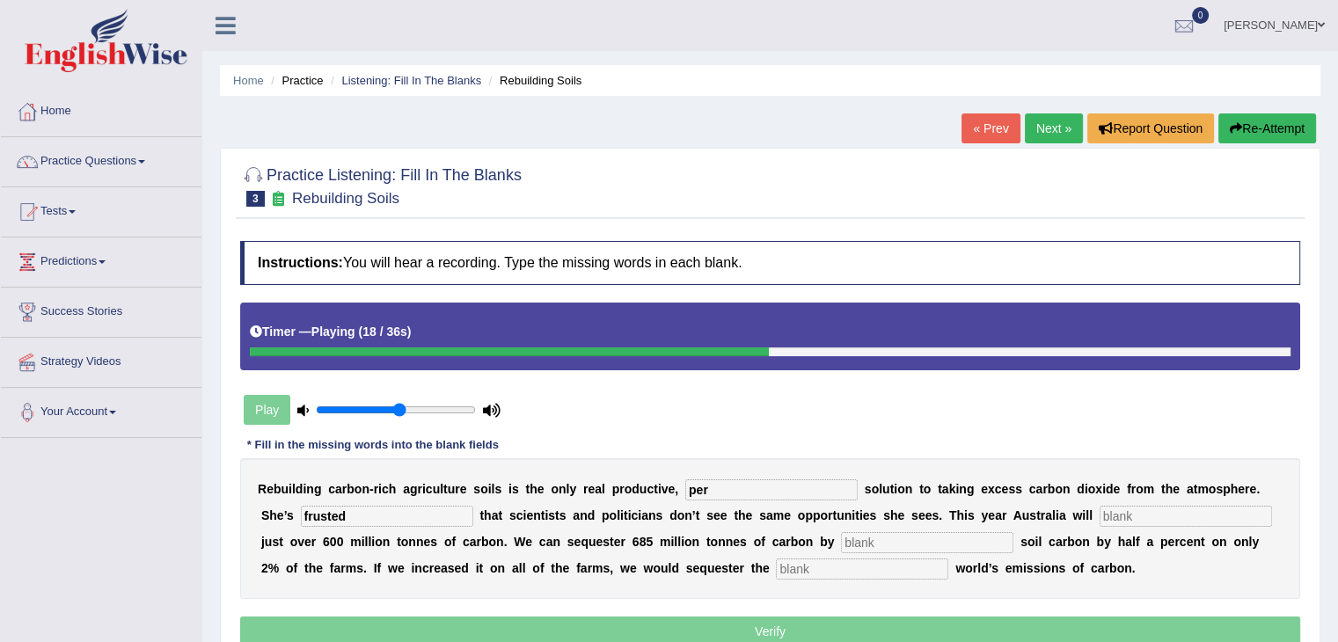
type input "frusted"
click at [1136, 515] on input "text" at bounding box center [1186, 516] width 172 height 21
type input "admit"
click at [899, 543] on input "text" at bounding box center [927, 542] width 172 height 21
type input "increasing"
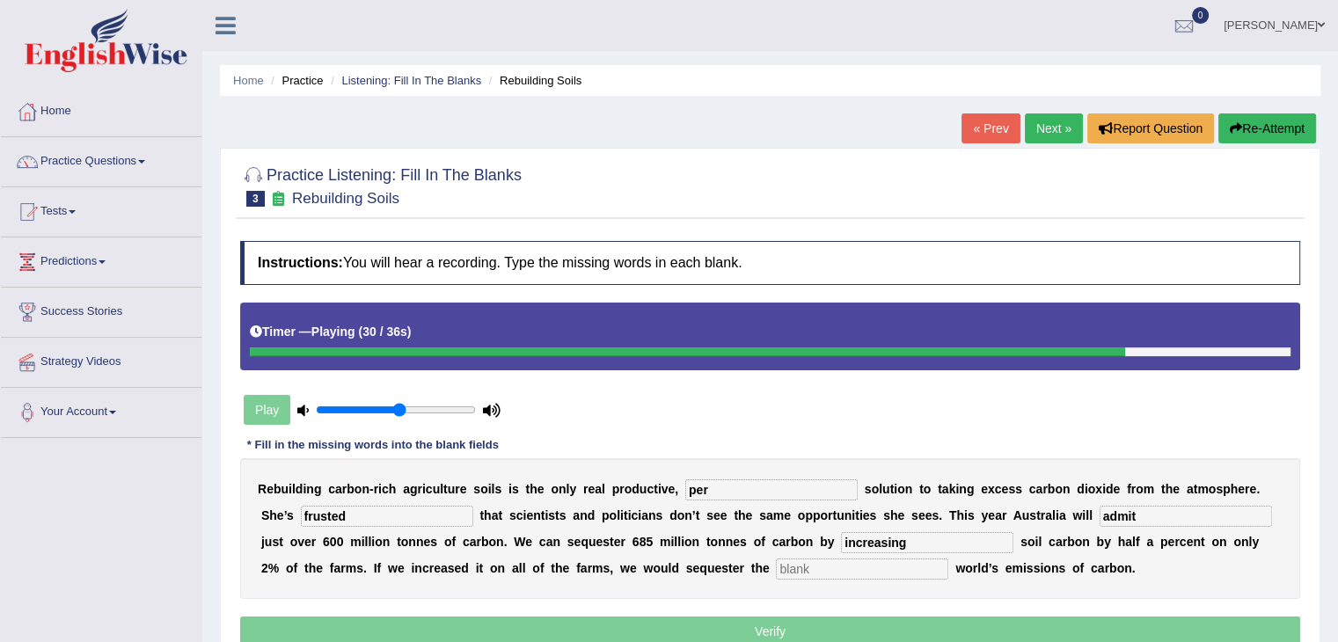
click at [850, 560] on input "text" at bounding box center [862, 569] width 172 height 21
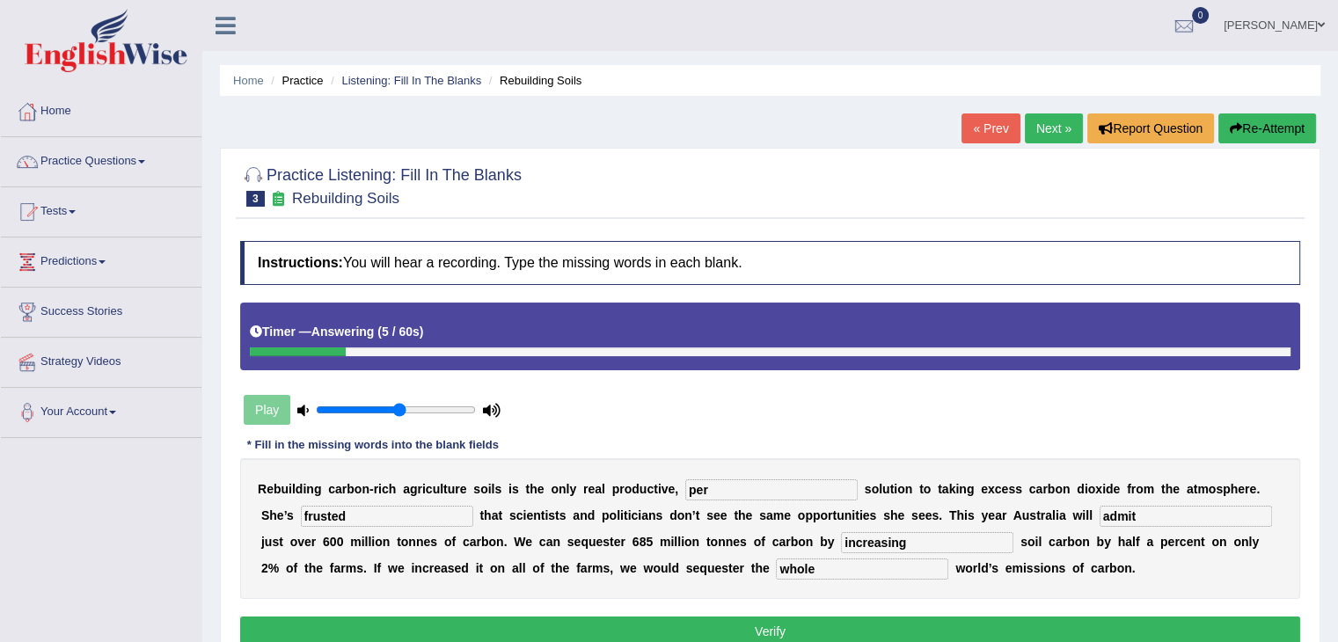
type input "whole"
click at [746, 483] on input "per" at bounding box center [771, 489] width 172 height 21
type input "permanent"
click at [355, 506] on input "frusted" at bounding box center [387, 516] width 172 height 21
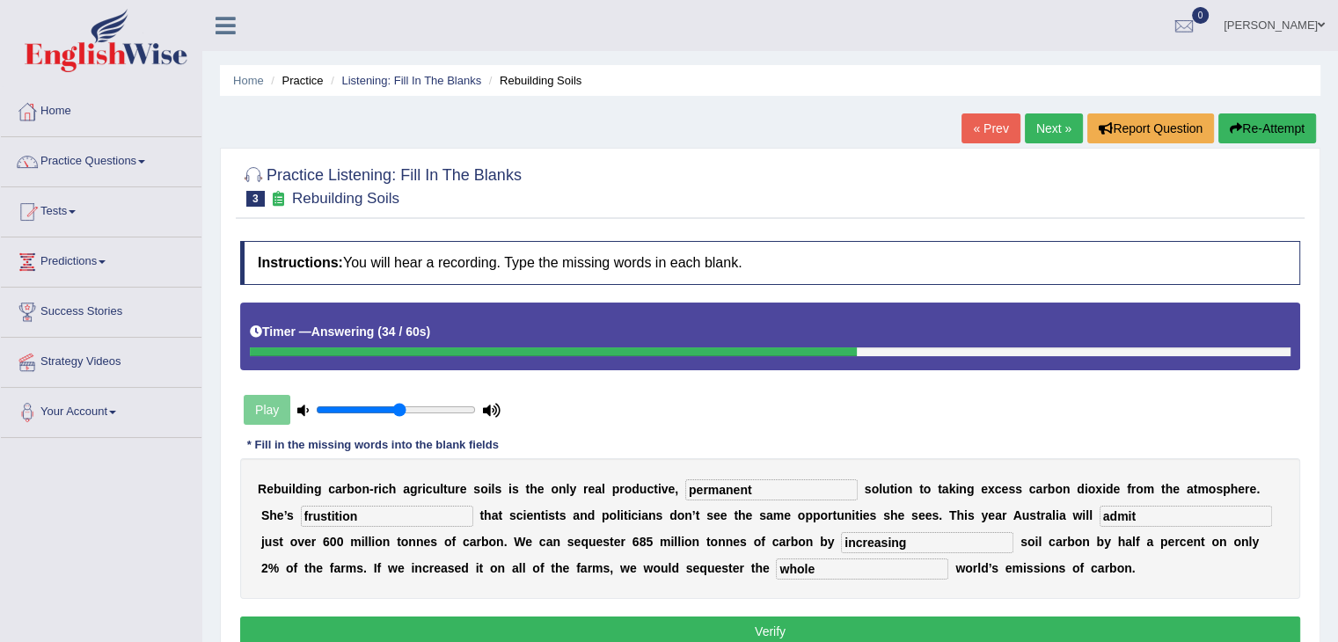
click at [334, 515] on input "frustition" at bounding box center [387, 516] width 172 height 21
click at [352, 510] on input "frustatition" at bounding box center [387, 516] width 172 height 21
type input "frustation"
click at [698, 624] on button "Verify" at bounding box center [770, 632] width 1060 height 30
